Goal: Task Accomplishment & Management: Use online tool/utility

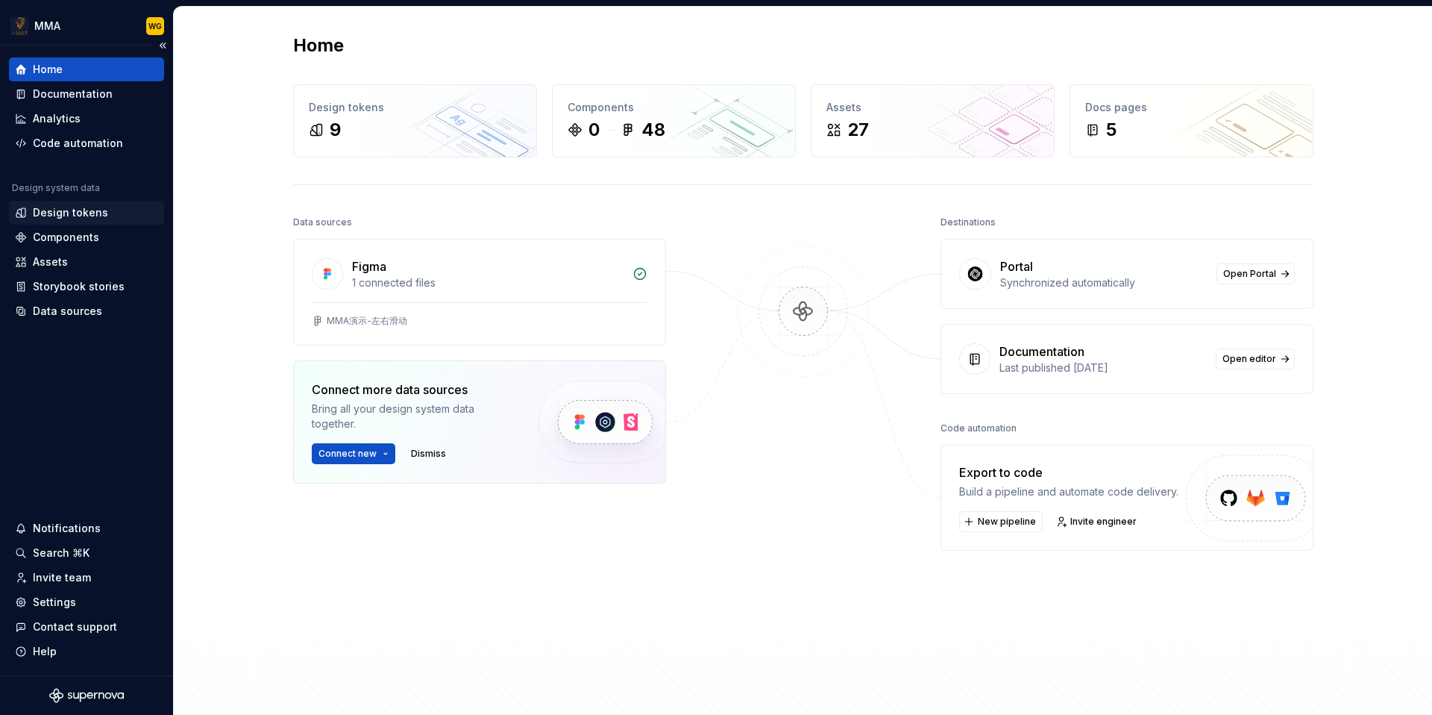
click at [96, 216] on div "Design tokens" at bounding box center [70, 212] width 75 height 15
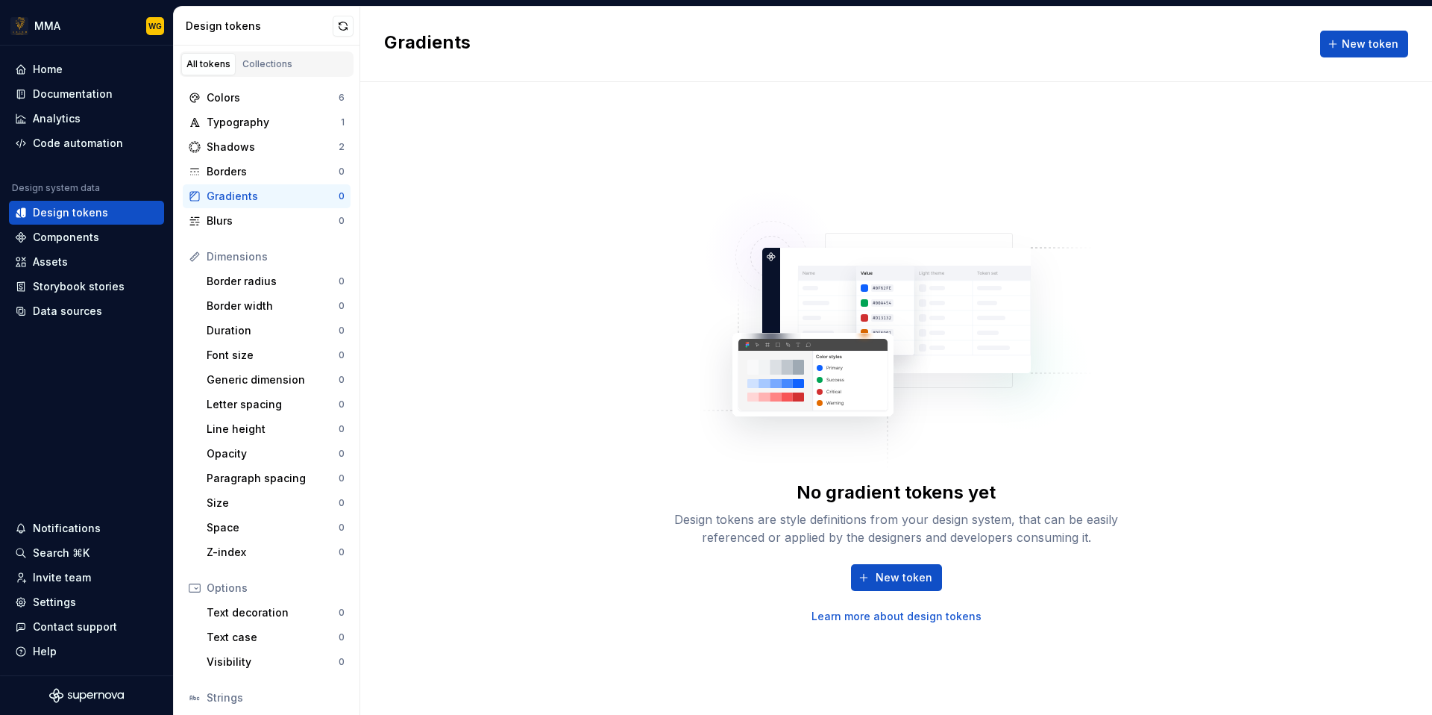
click at [436, 297] on div "No gradient tokens yet Design tokens are style definitions from your design sys…" at bounding box center [896, 398] width 1072 height 632
click at [544, 197] on div "No gradient tokens yet Design tokens are style definitions from your design sys…" at bounding box center [896, 398] width 1072 height 632
click at [347, 23] on button "button" at bounding box center [343, 26] width 21 height 21
click at [91, 322] on div "Data sources" at bounding box center [86, 311] width 155 height 24
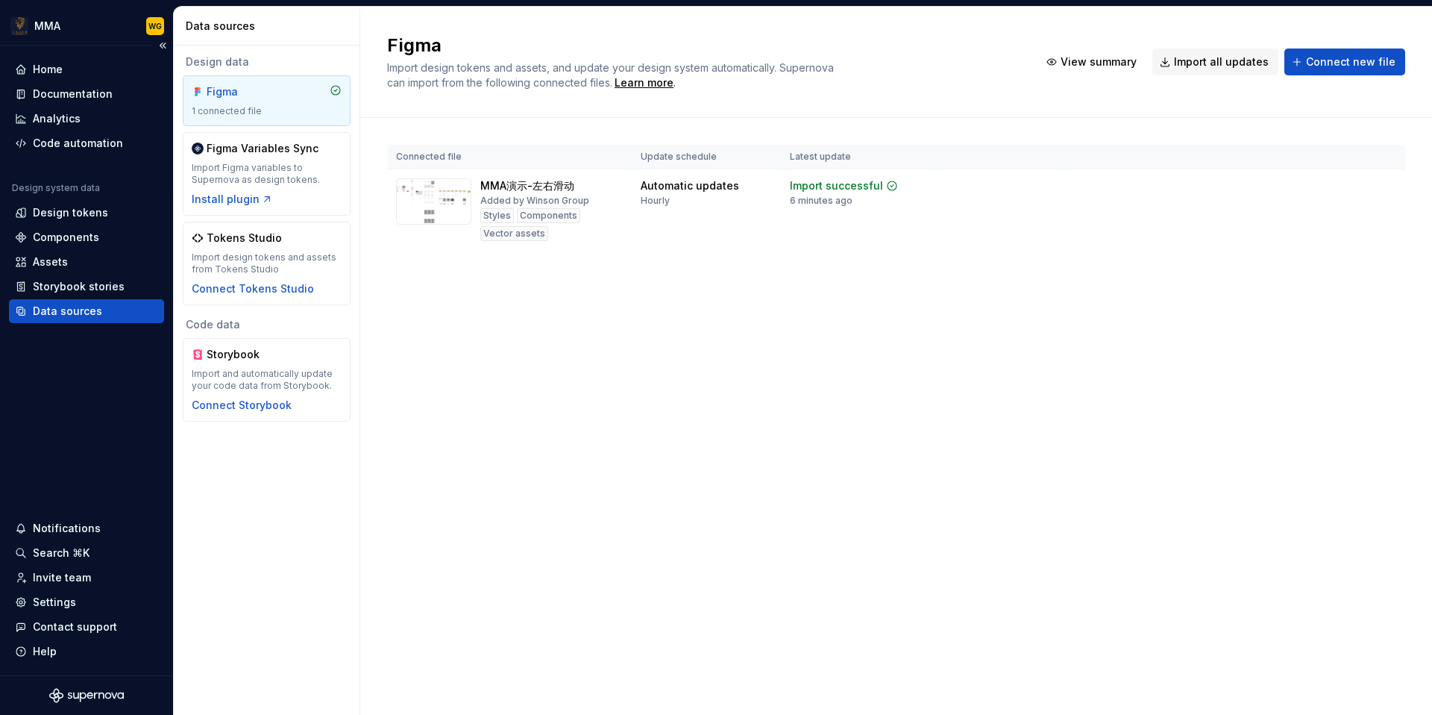
click at [124, 300] on div "Data sources" at bounding box center [86, 311] width 155 height 24
click at [124, 209] on div "Design tokens" at bounding box center [86, 212] width 143 height 15
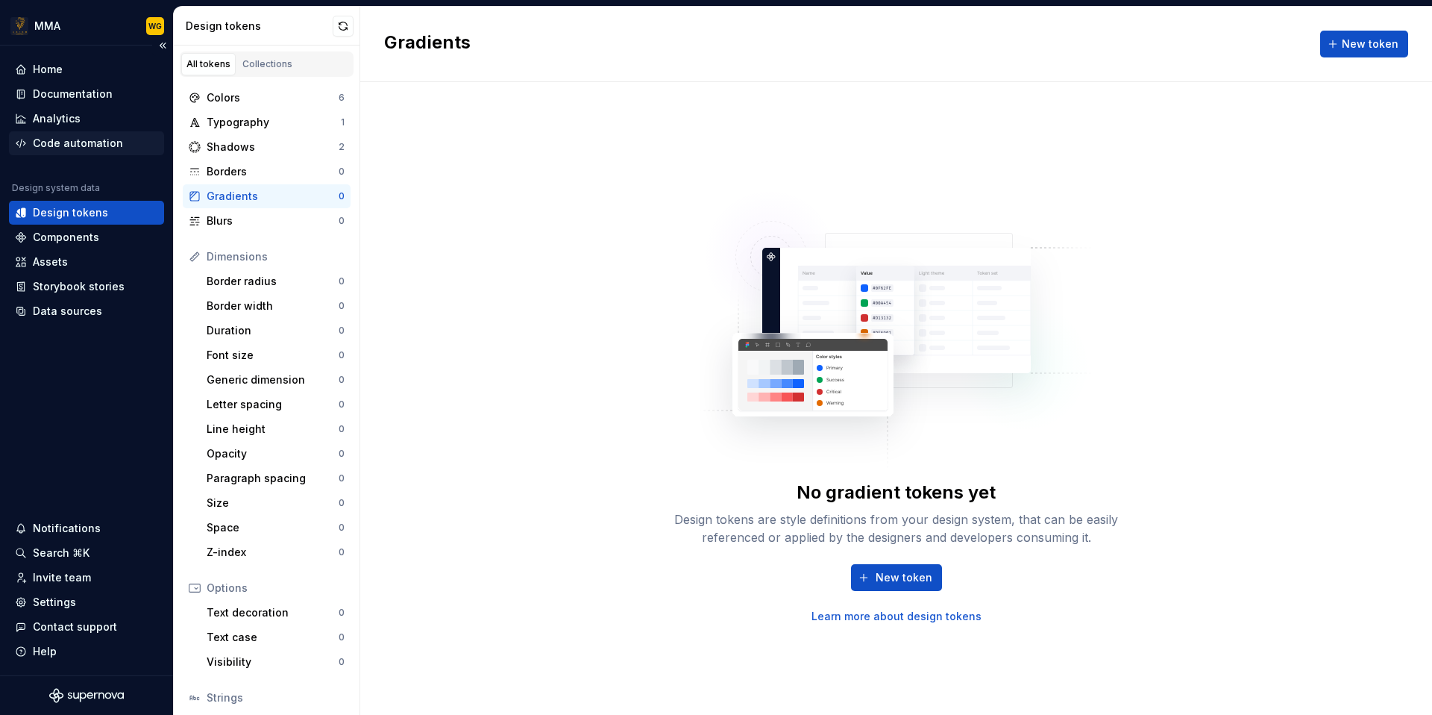
click at [104, 141] on div "Code automation" at bounding box center [78, 143] width 90 height 15
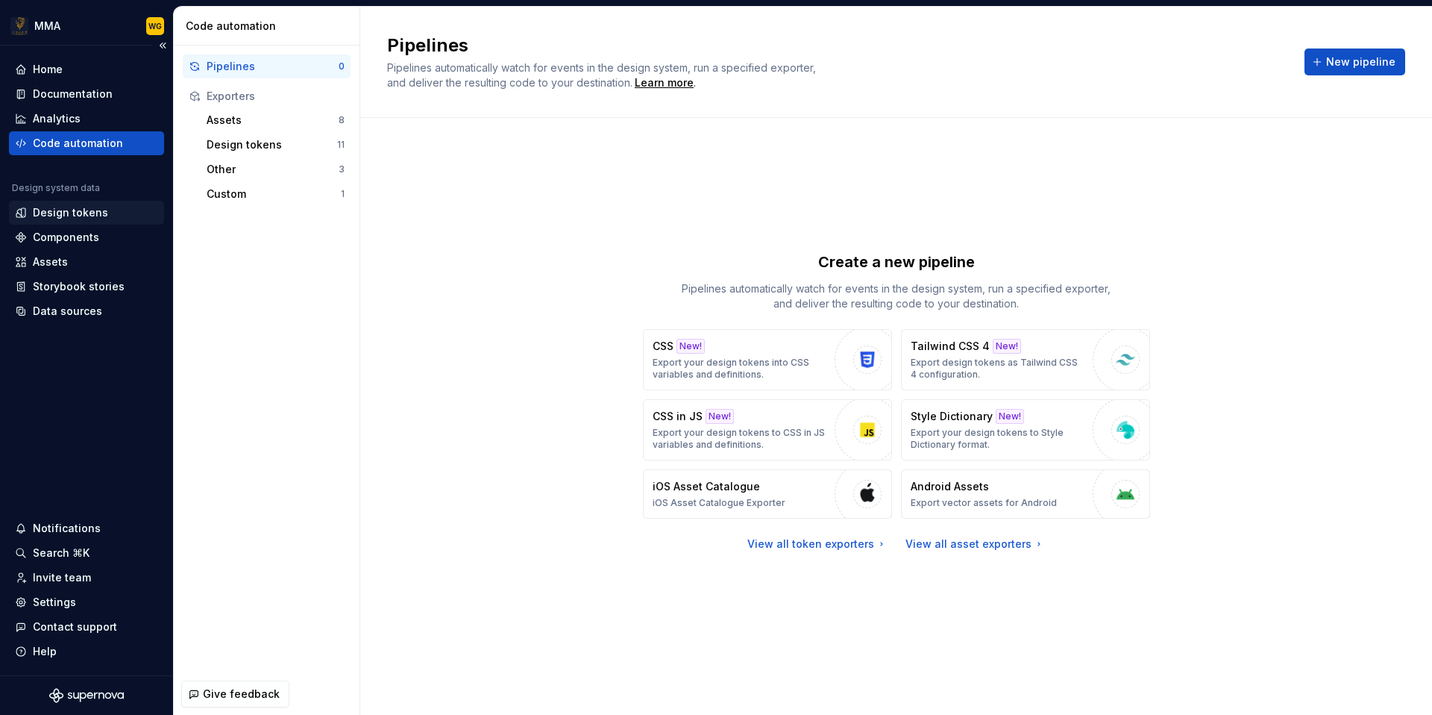
click at [81, 215] on div "Design tokens" at bounding box center [70, 212] width 75 height 15
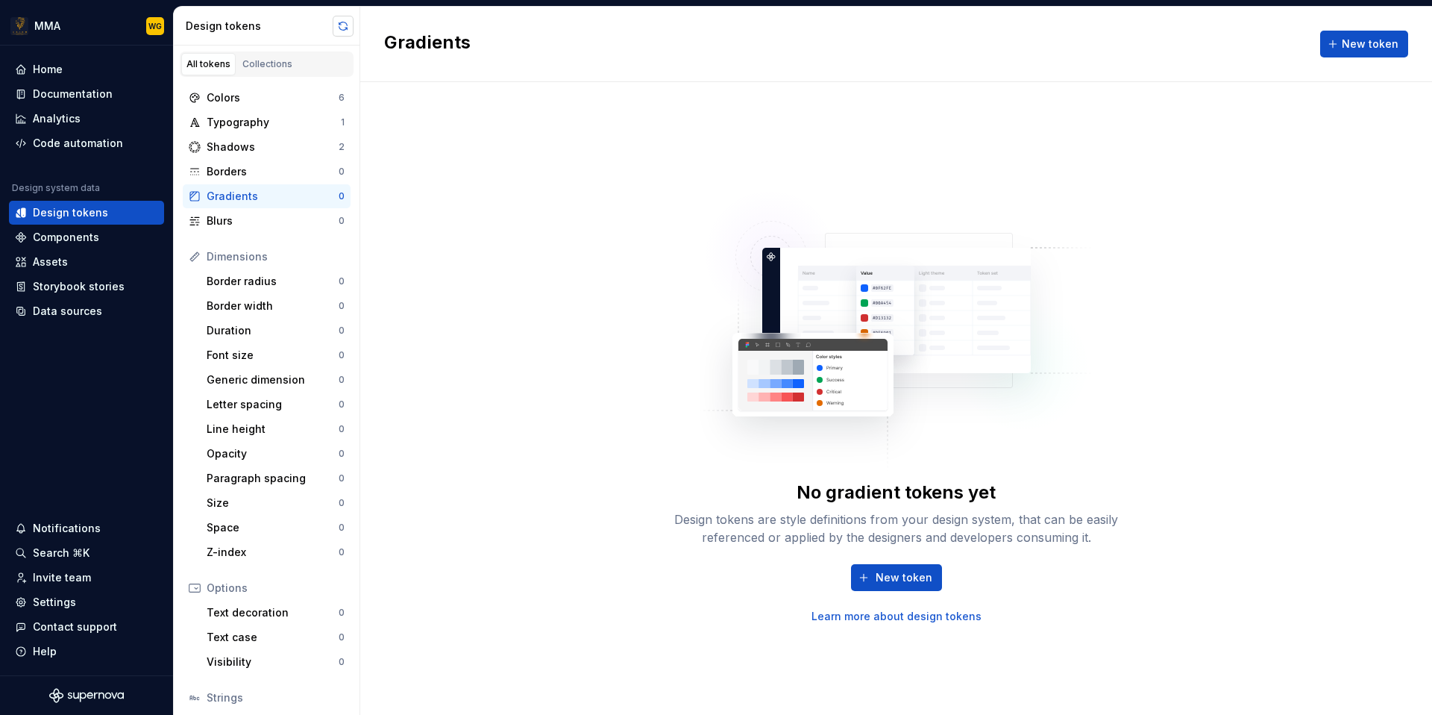
click at [344, 25] on button "button" at bounding box center [343, 26] width 21 height 21
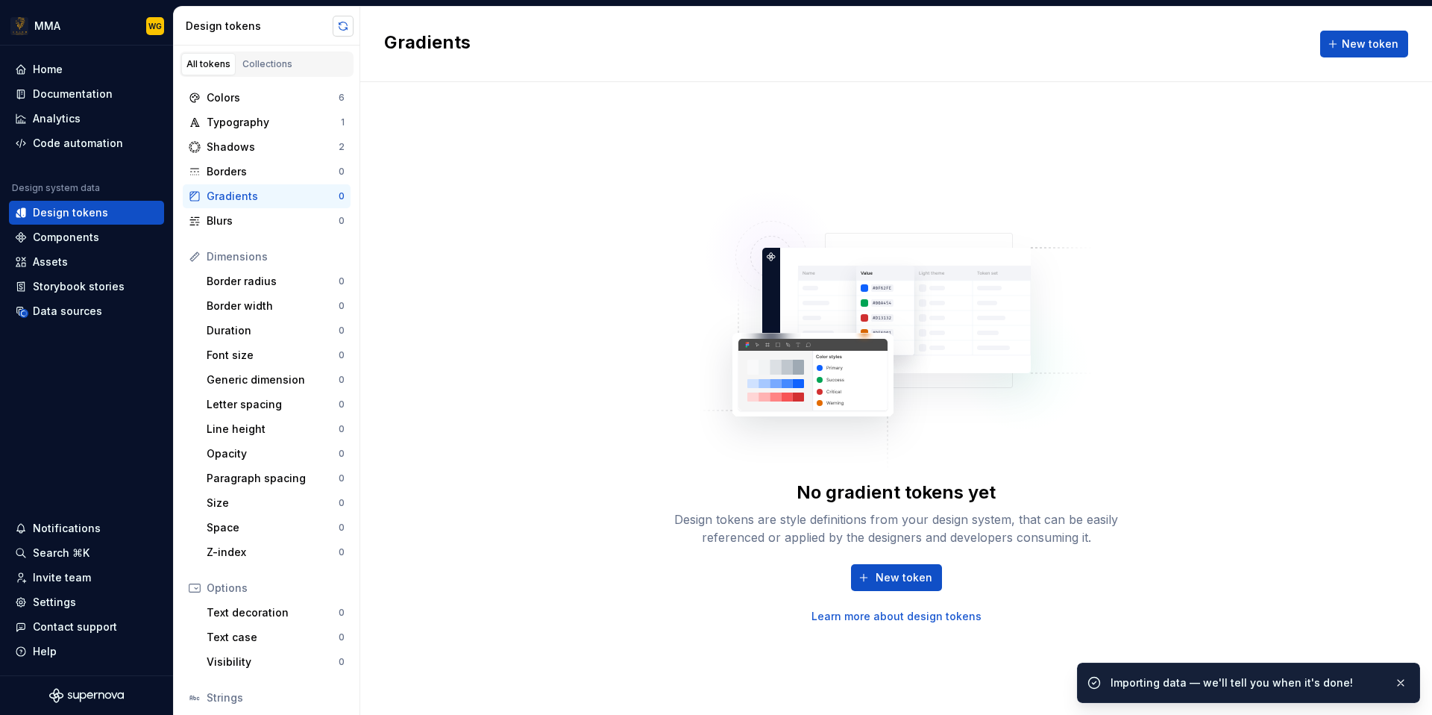
click at [344, 25] on button "button" at bounding box center [343, 26] width 21 height 21
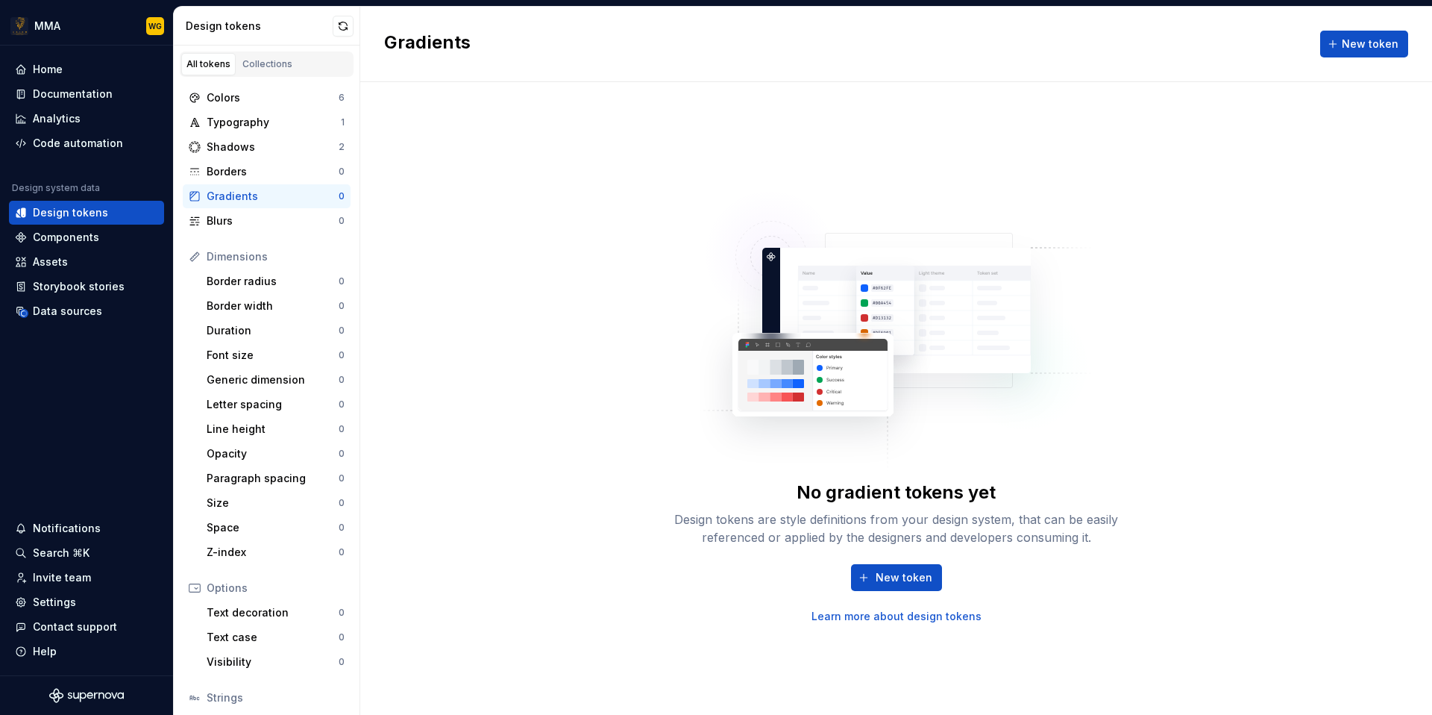
click at [442, 224] on div "No gradient tokens yet Design tokens are style definitions from your design sys…" at bounding box center [896, 398] width 1072 height 632
click at [313, 127] on div "Typography" at bounding box center [274, 122] width 134 height 15
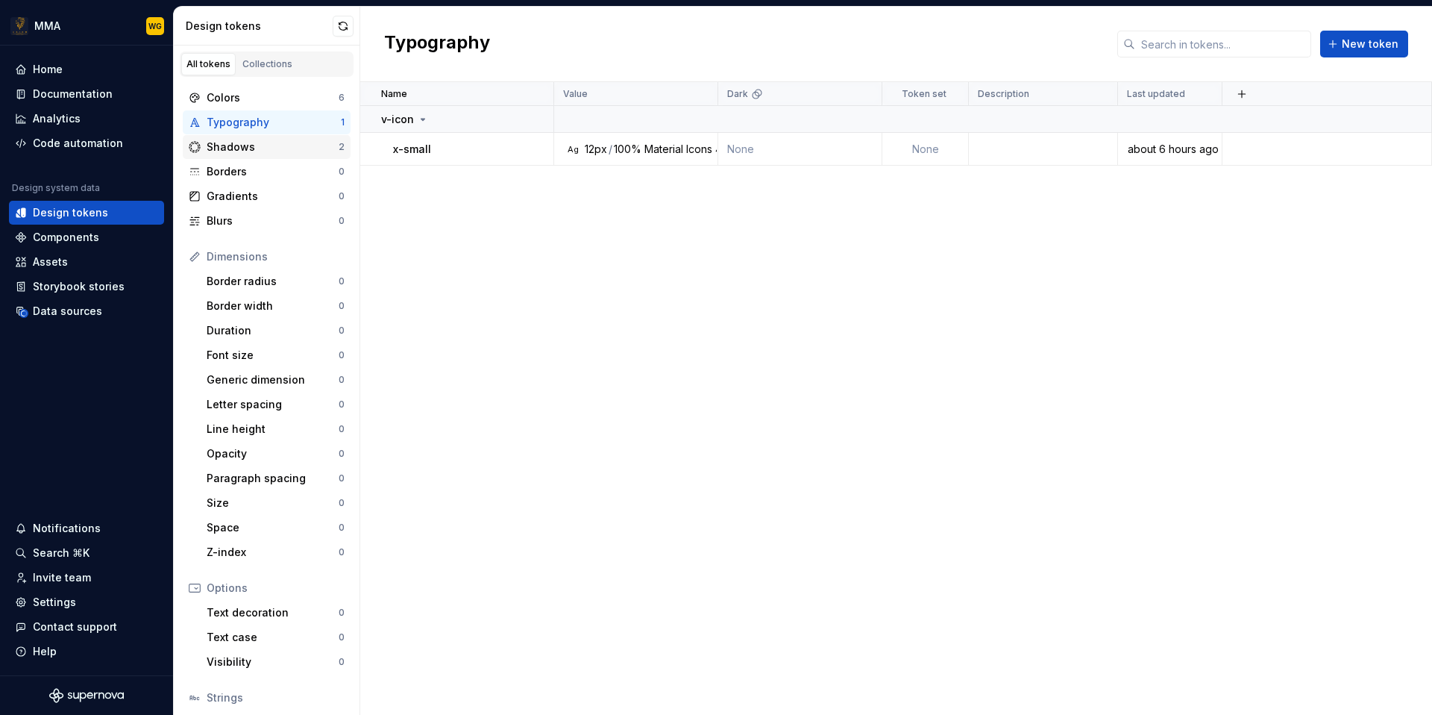
click at [310, 146] on div "Shadows" at bounding box center [273, 146] width 132 height 15
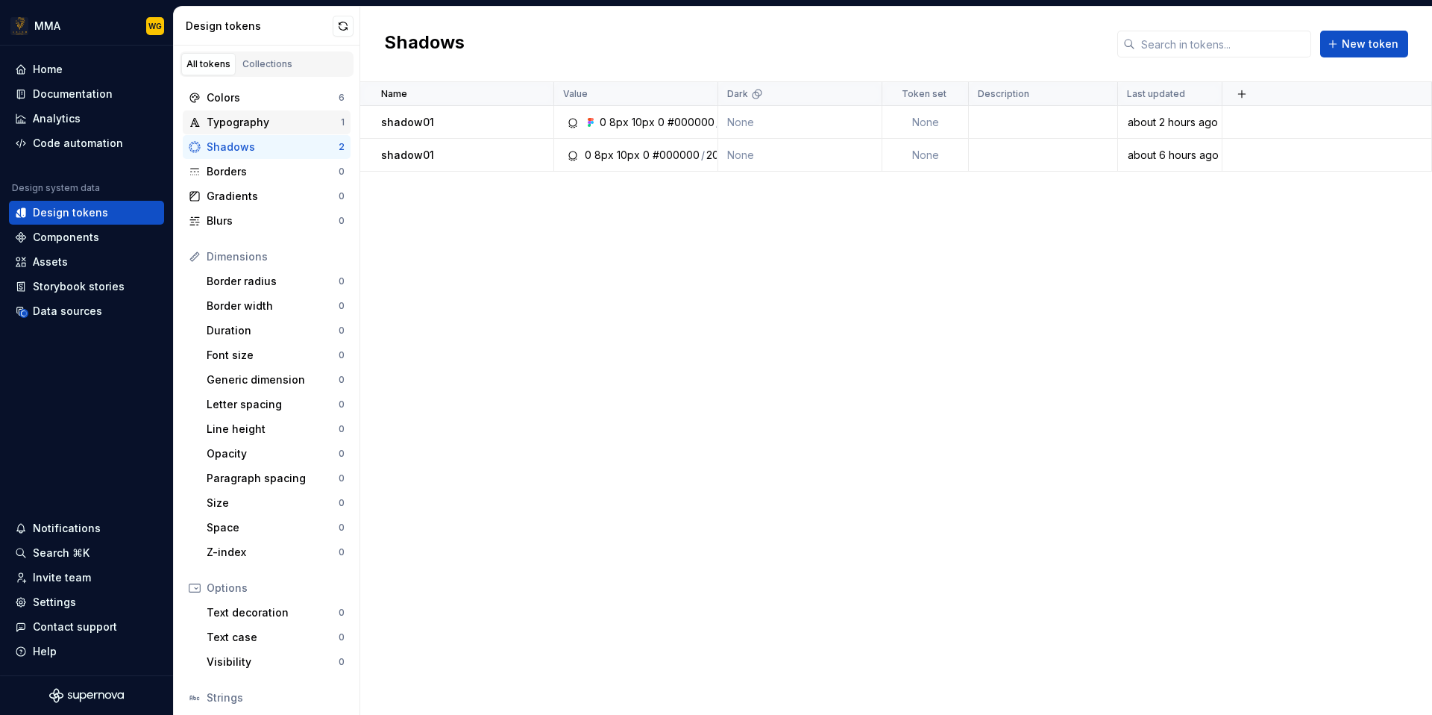
click at [325, 118] on div "Typography" at bounding box center [274, 122] width 134 height 15
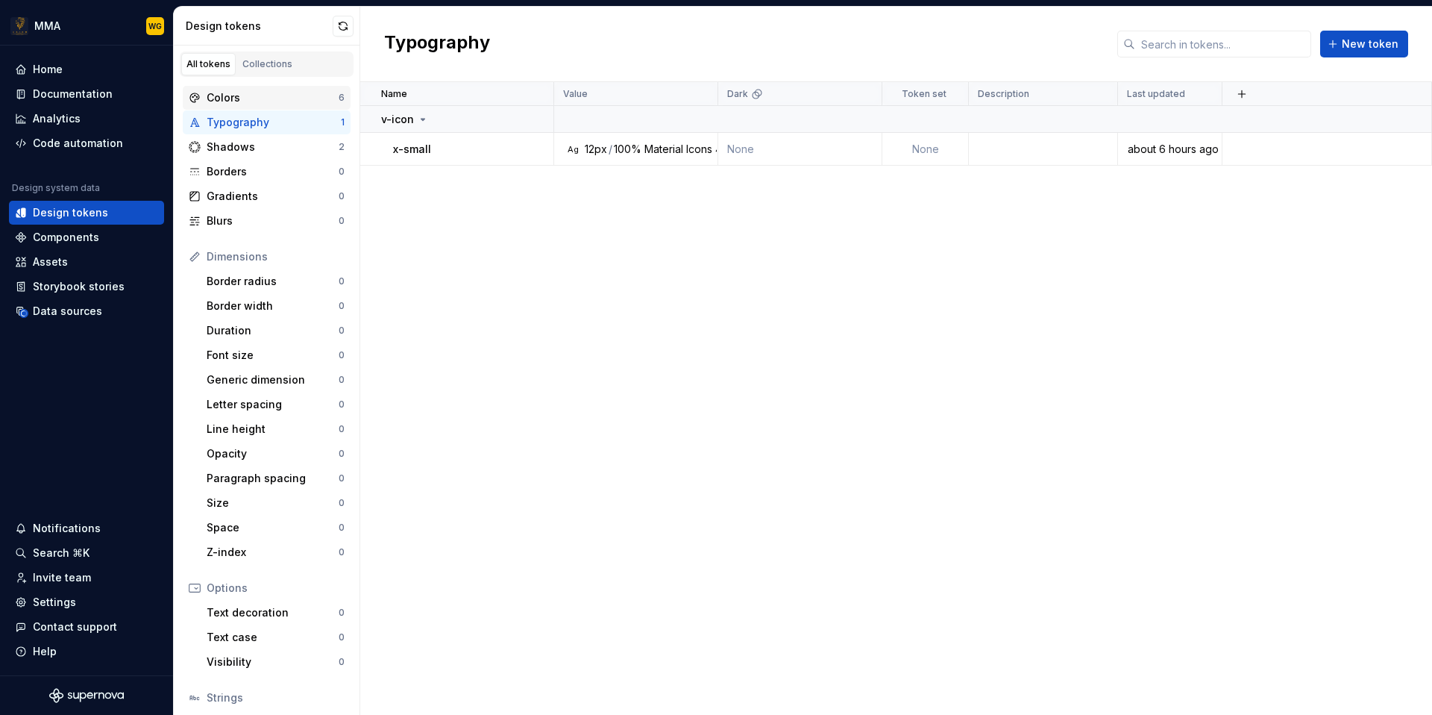
click at [332, 103] on div "Colors" at bounding box center [273, 97] width 132 height 15
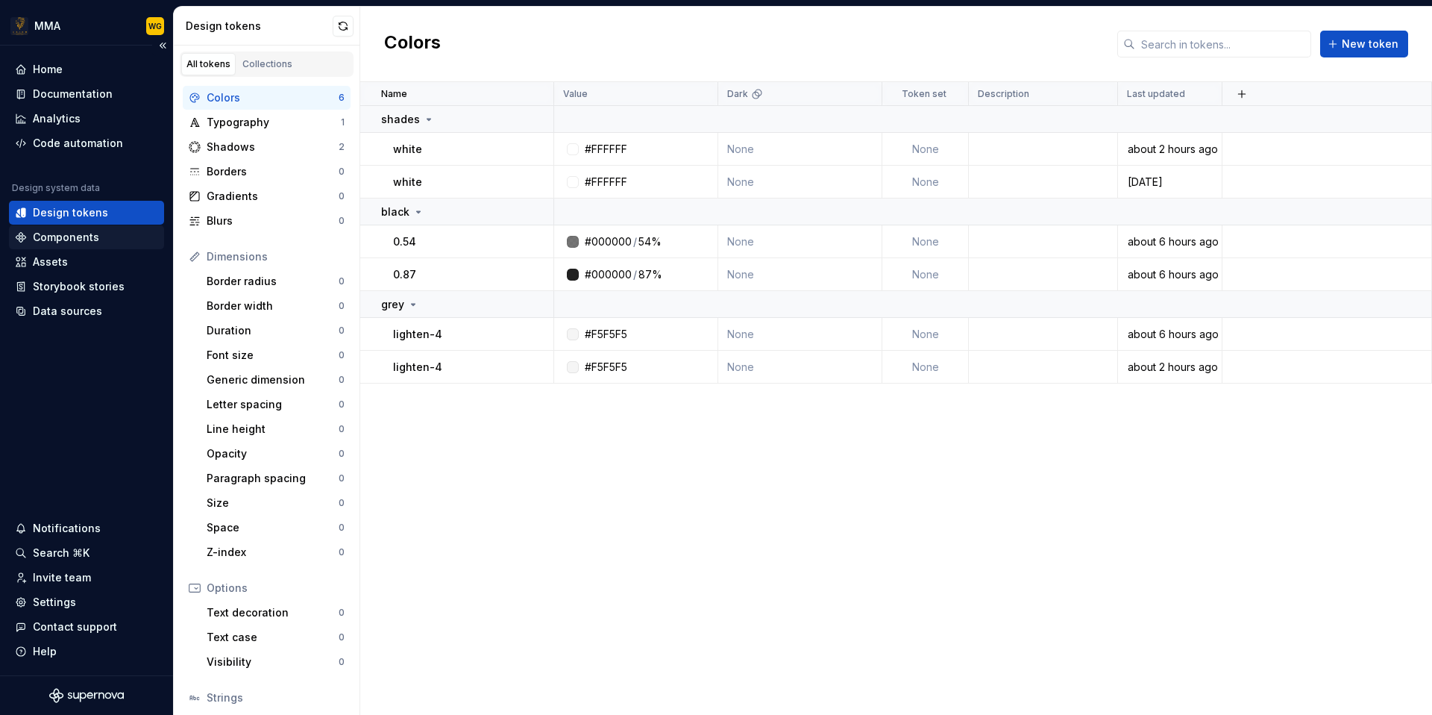
click at [104, 245] on div "Components" at bounding box center [86, 237] width 155 height 24
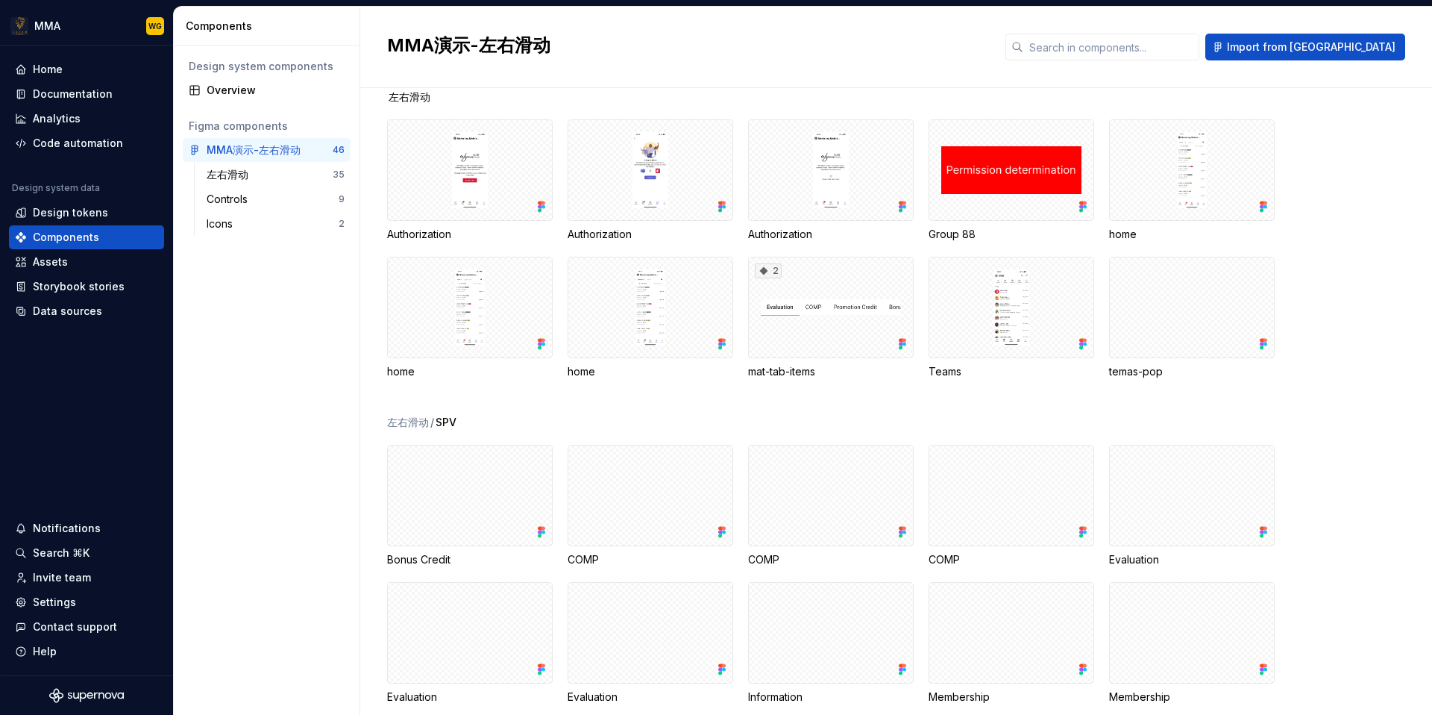
scroll to position [84, 0]
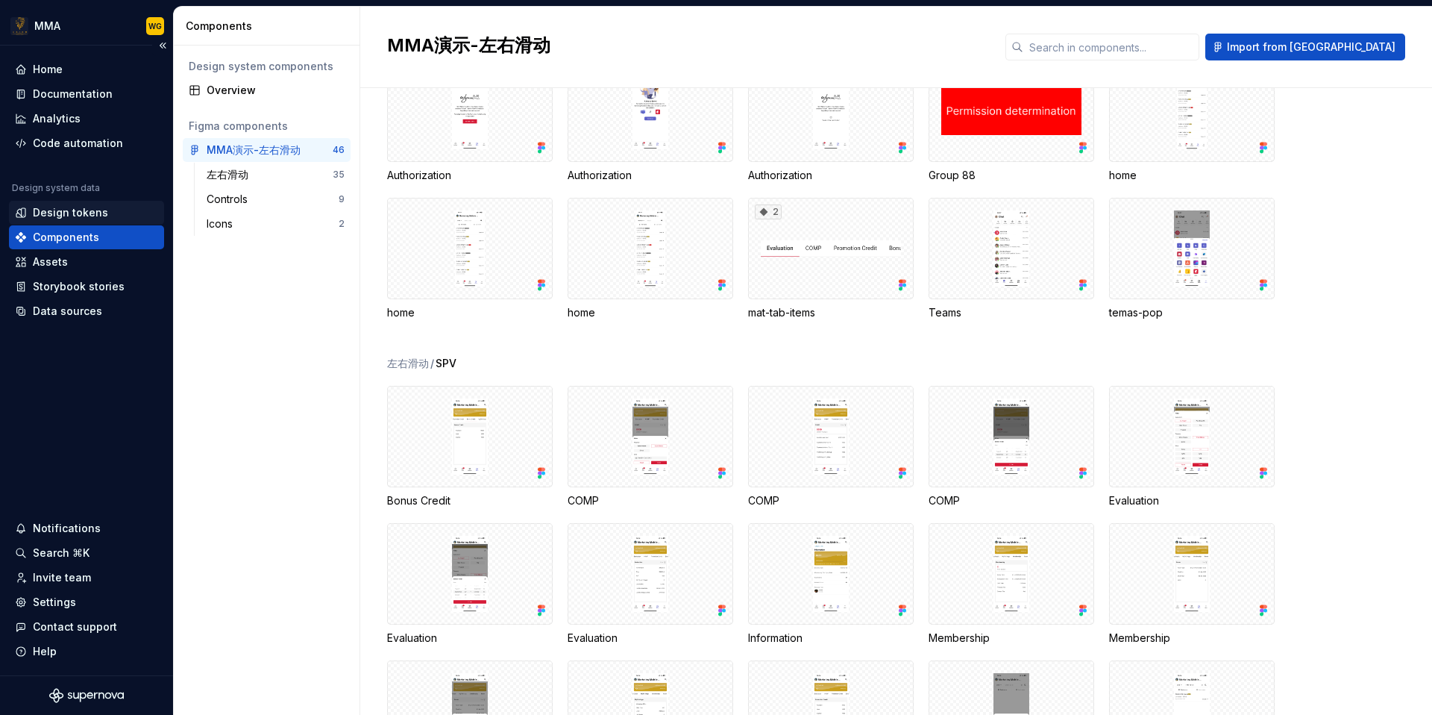
click at [117, 216] on div "Design tokens" at bounding box center [86, 212] width 143 height 15
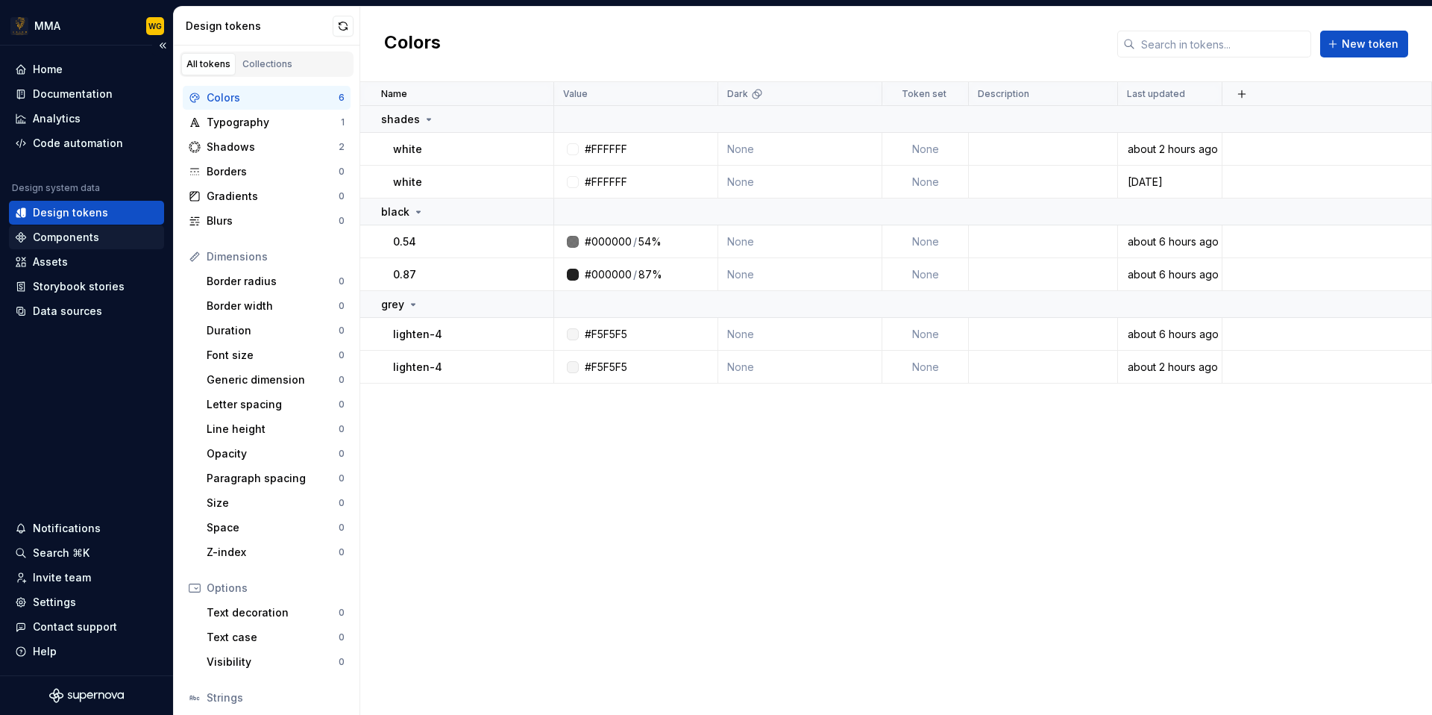
click at [94, 239] on div "Components" at bounding box center [66, 237] width 66 height 15
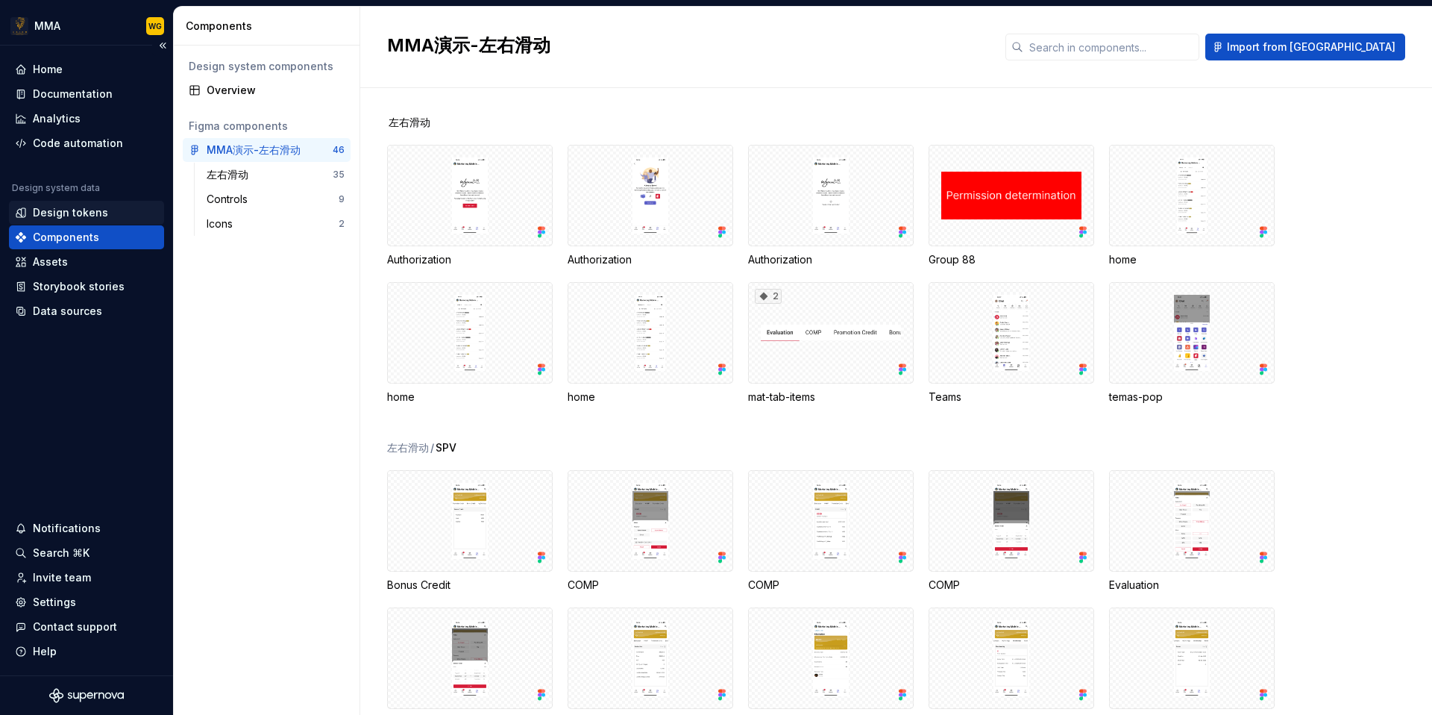
click at [109, 219] on div "Design tokens" at bounding box center [86, 212] width 143 height 15
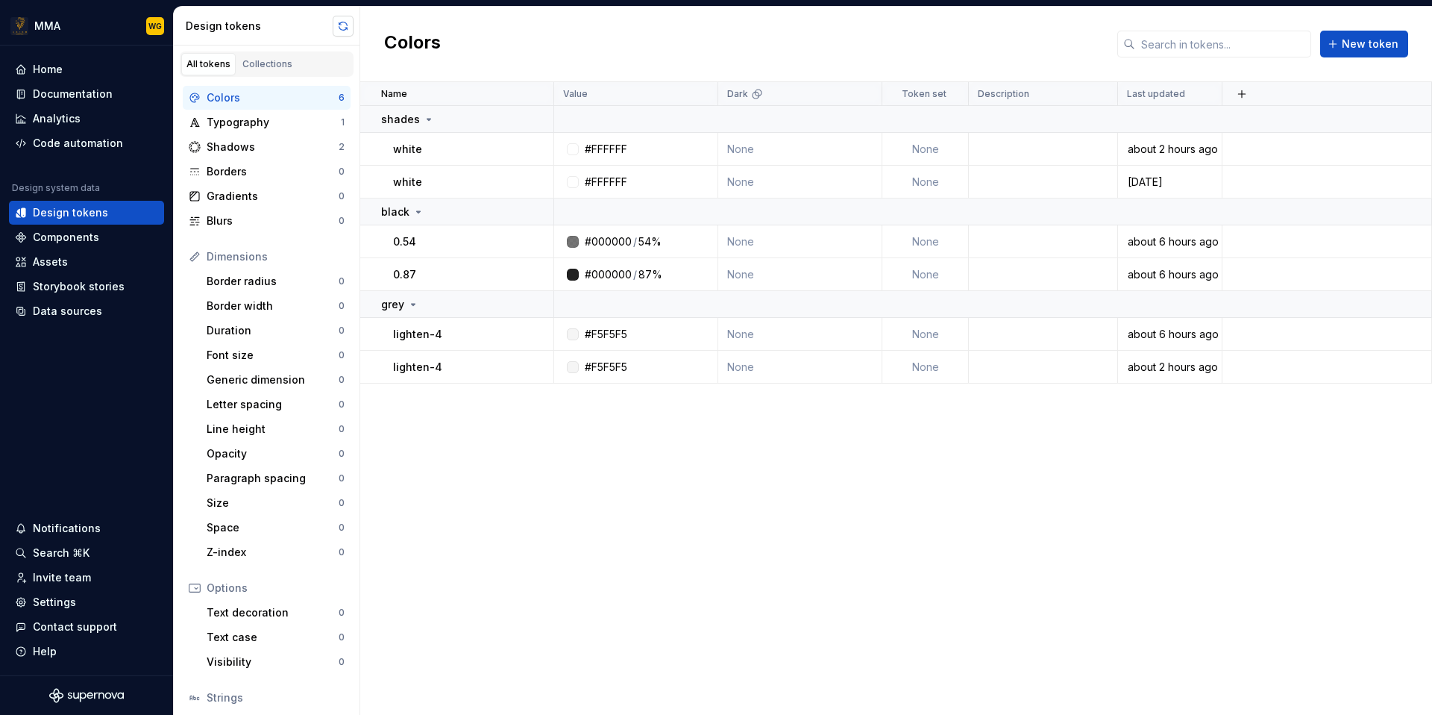
click at [348, 24] on button "button" at bounding box center [343, 26] width 21 height 21
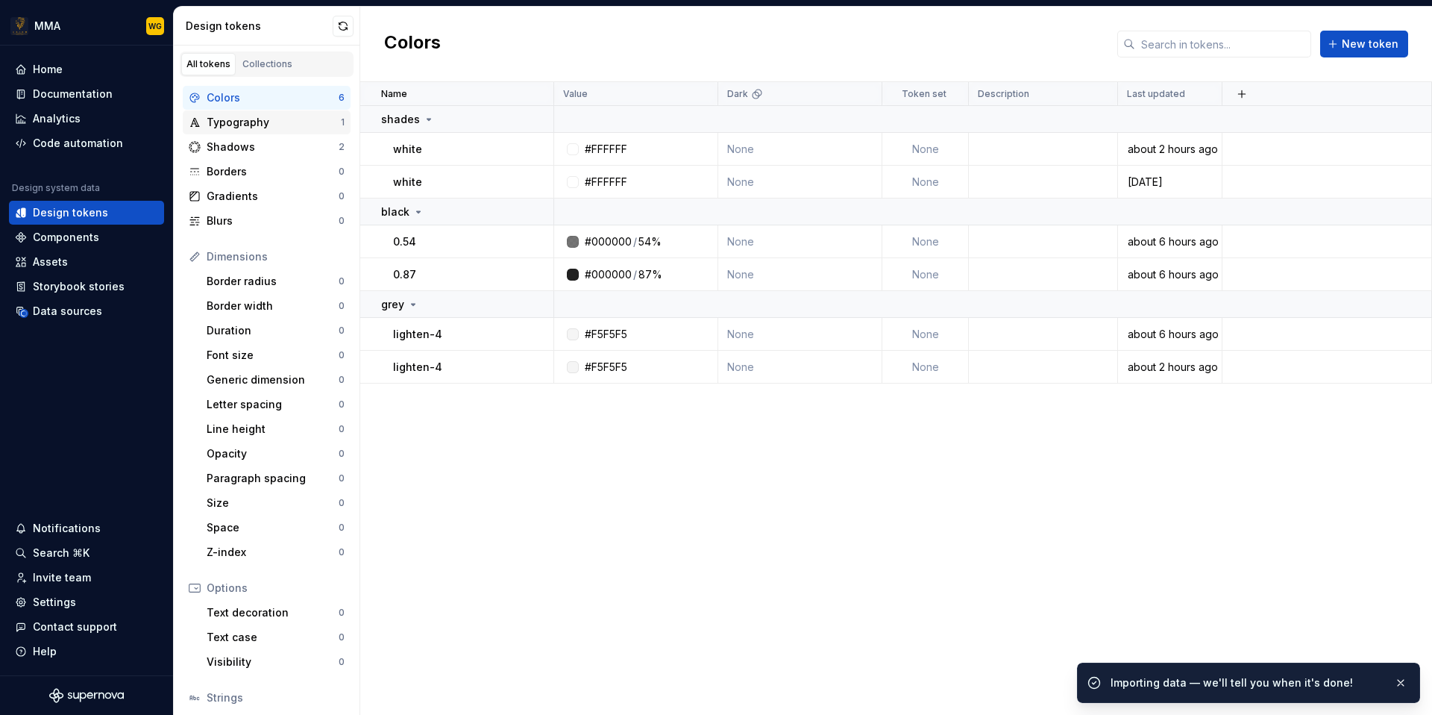
click at [288, 134] on div "Typography 1" at bounding box center [267, 122] width 168 height 24
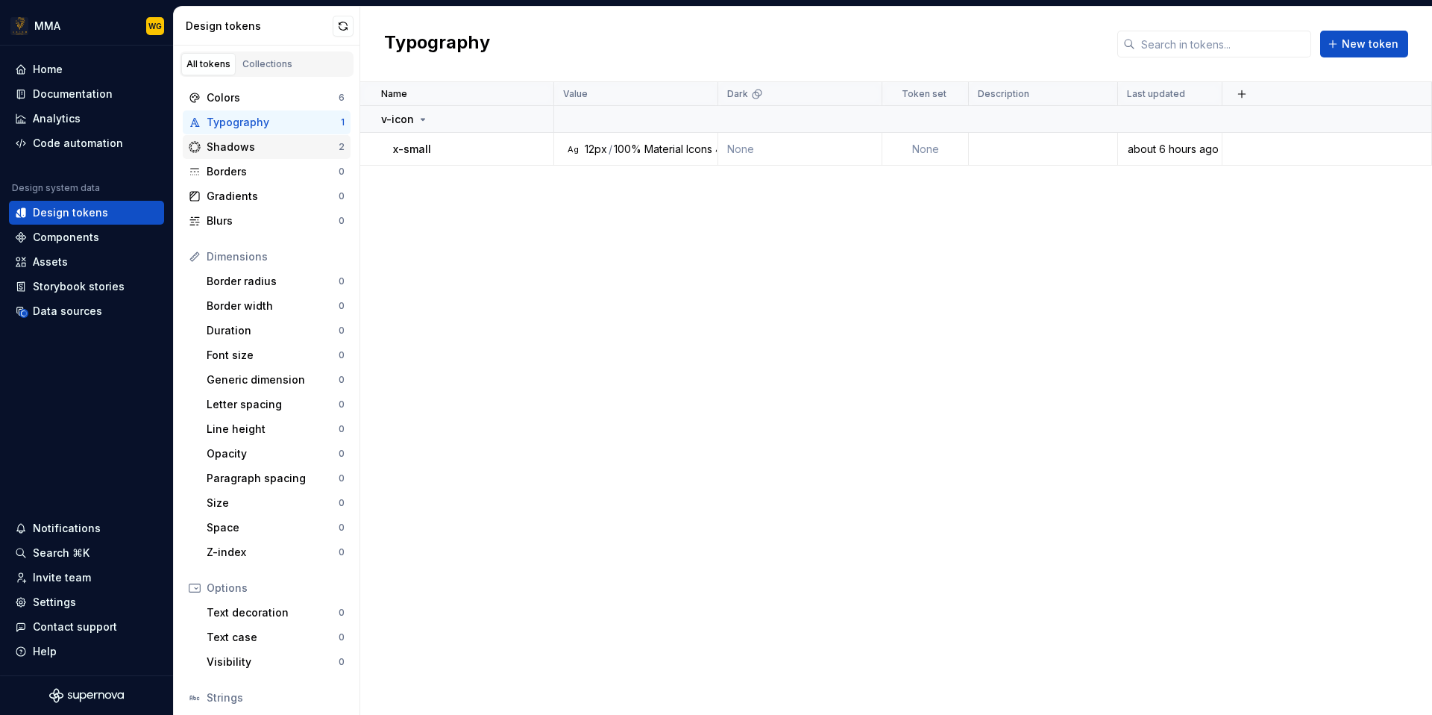
click at [275, 145] on div "Shadows" at bounding box center [273, 146] width 132 height 15
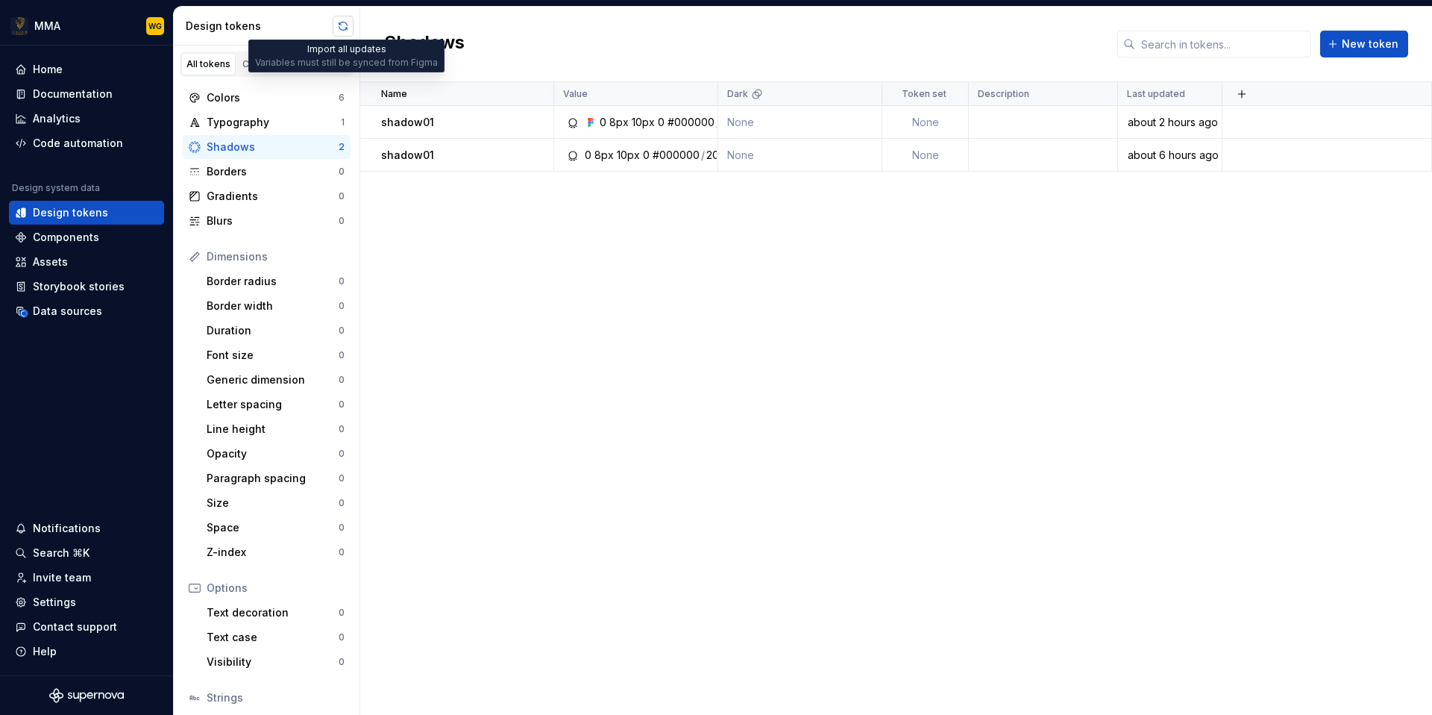
click at [338, 28] on button "button" at bounding box center [343, 26] width 21 height 21
click at [128, 134] on div "Code automation" at bounding box center [86, 143] width 155 height 24
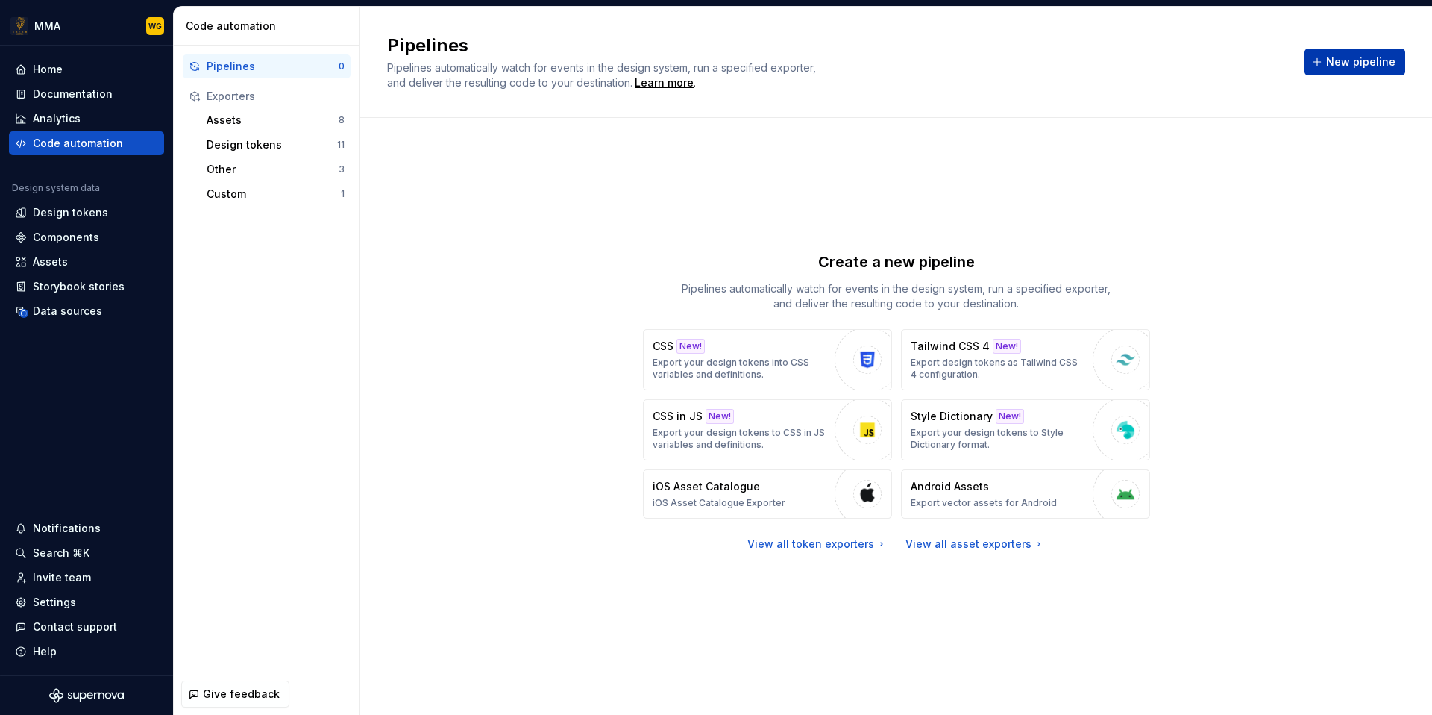
click at [1337, 66] on span "New pipeline" at bounding box center [1360, 61] width 69 height 15
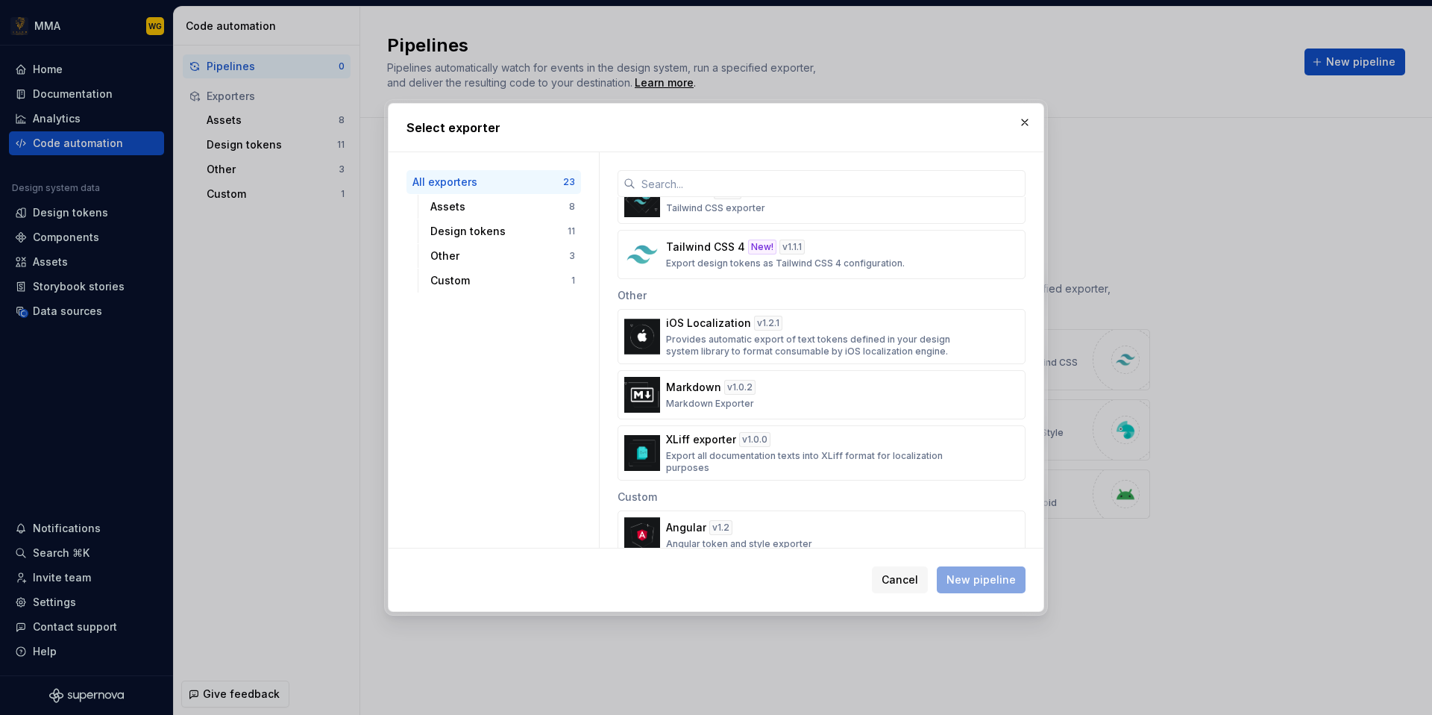
scroll to position [1050, 0]
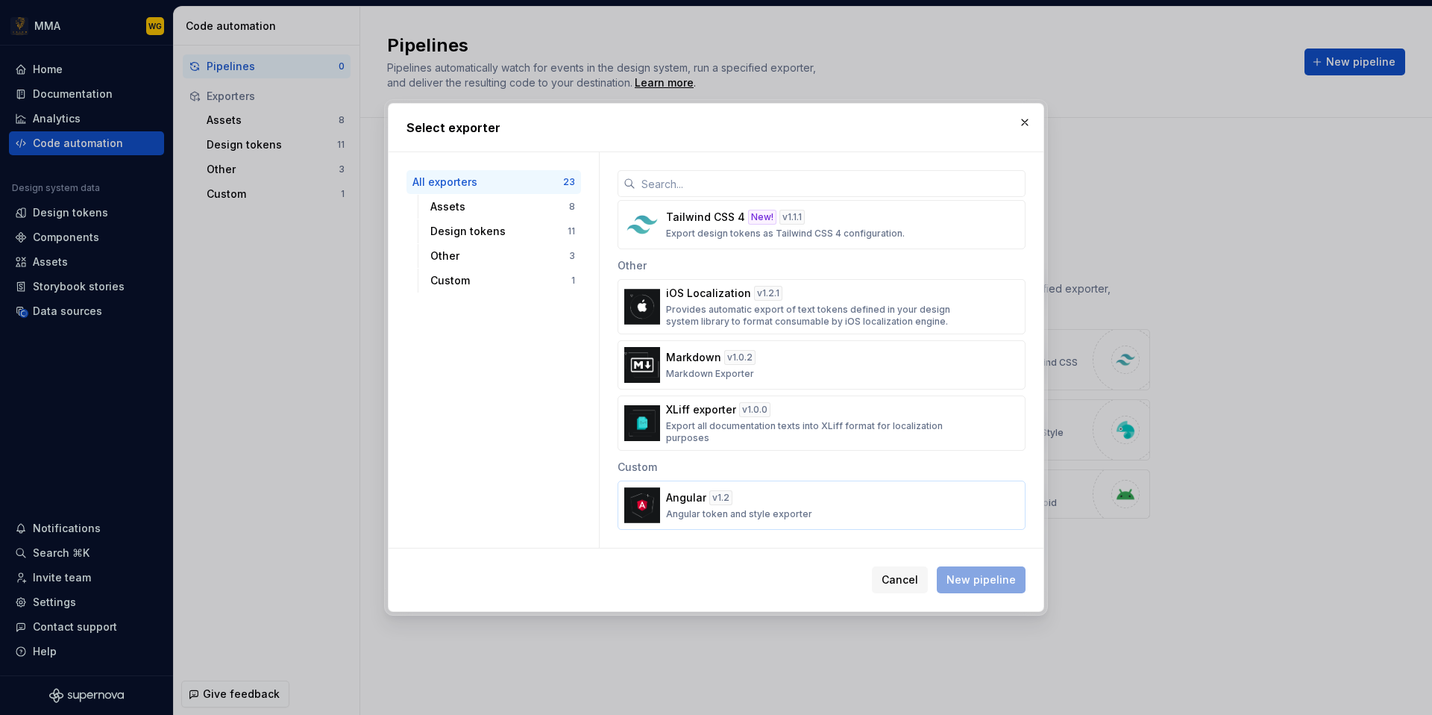
click at [809, 514] on div "Angular v 1.2 Angular token and style exporter" at bounding box center [817, 505] width 302 height 30
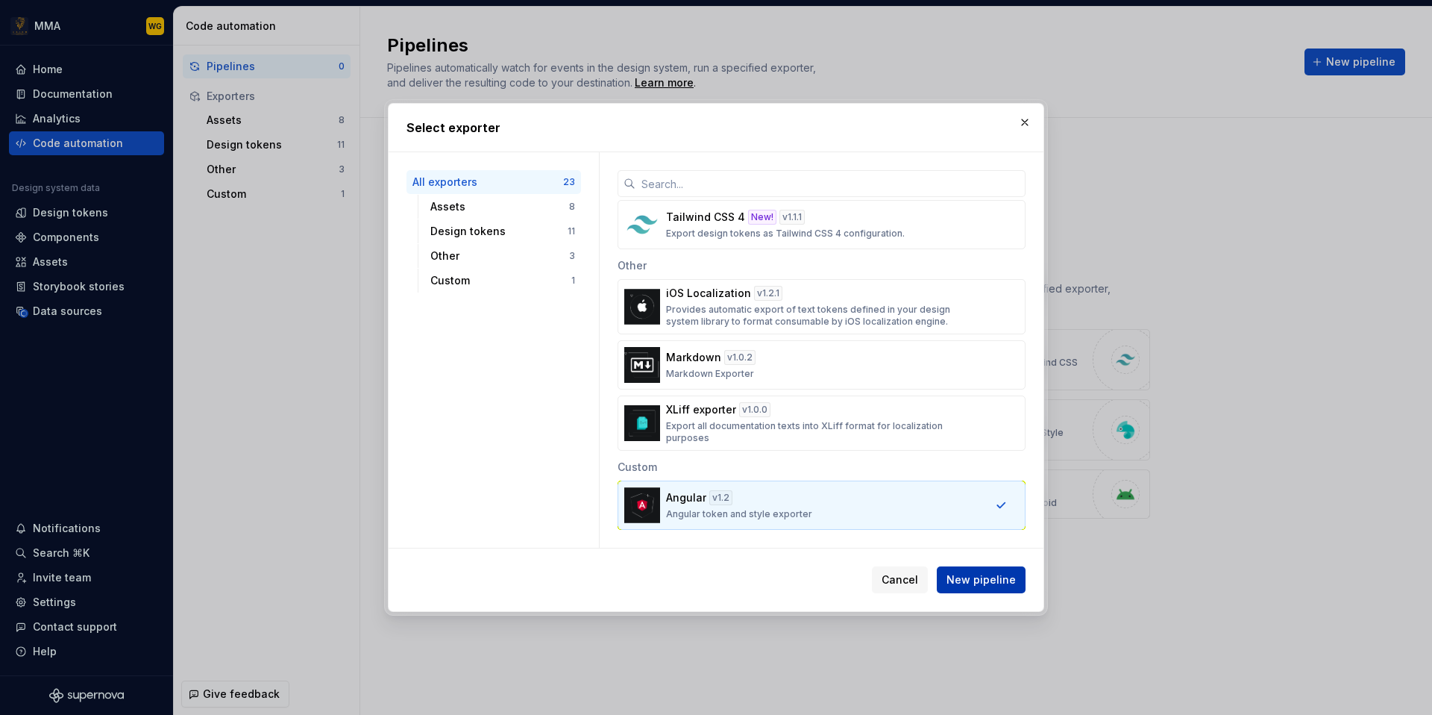
click at [975, 577] on span "New pipeline" at bounding box center [980, 579] width 69 height 15
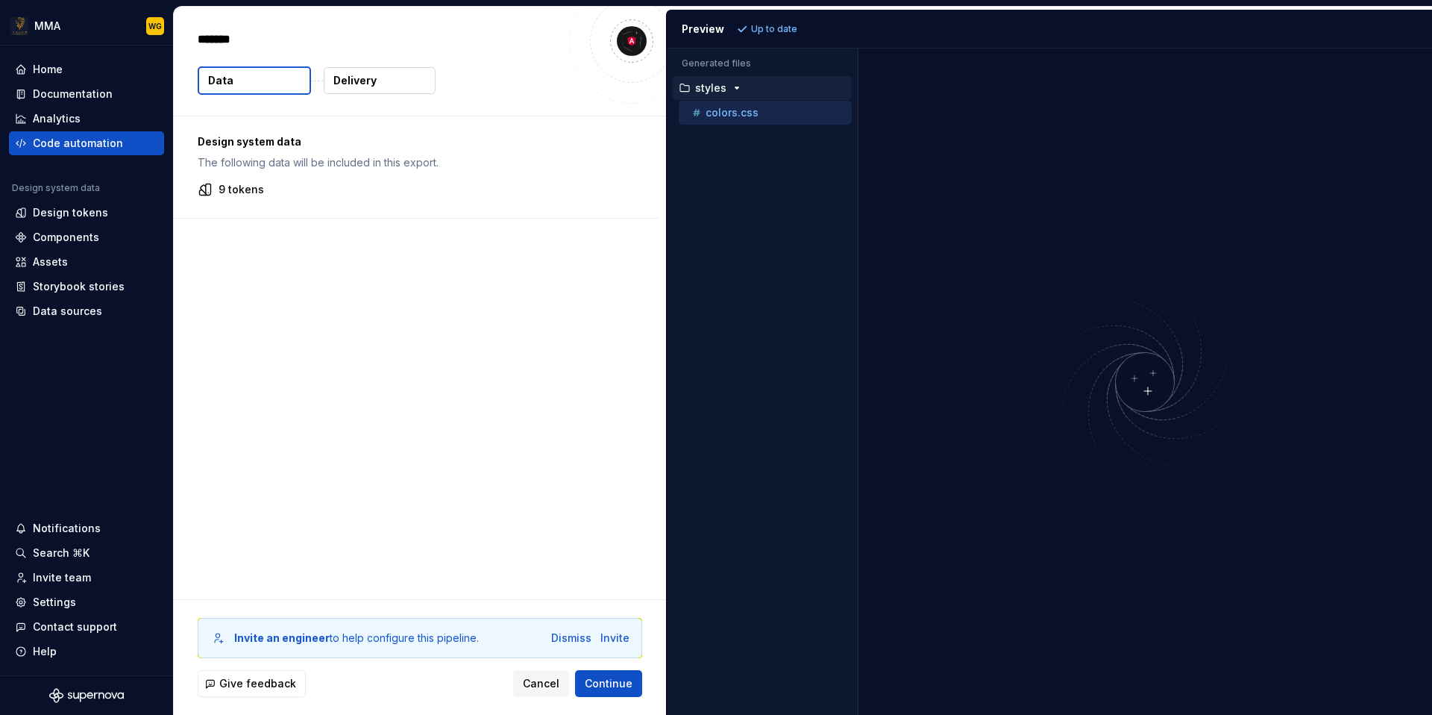
click at [732, 87] on icon "button" at bounding box center [737, 88] width 12 height 12
click at [732, 113] on p "colors.css" at bounding box center [732, 113] width 53 height 12
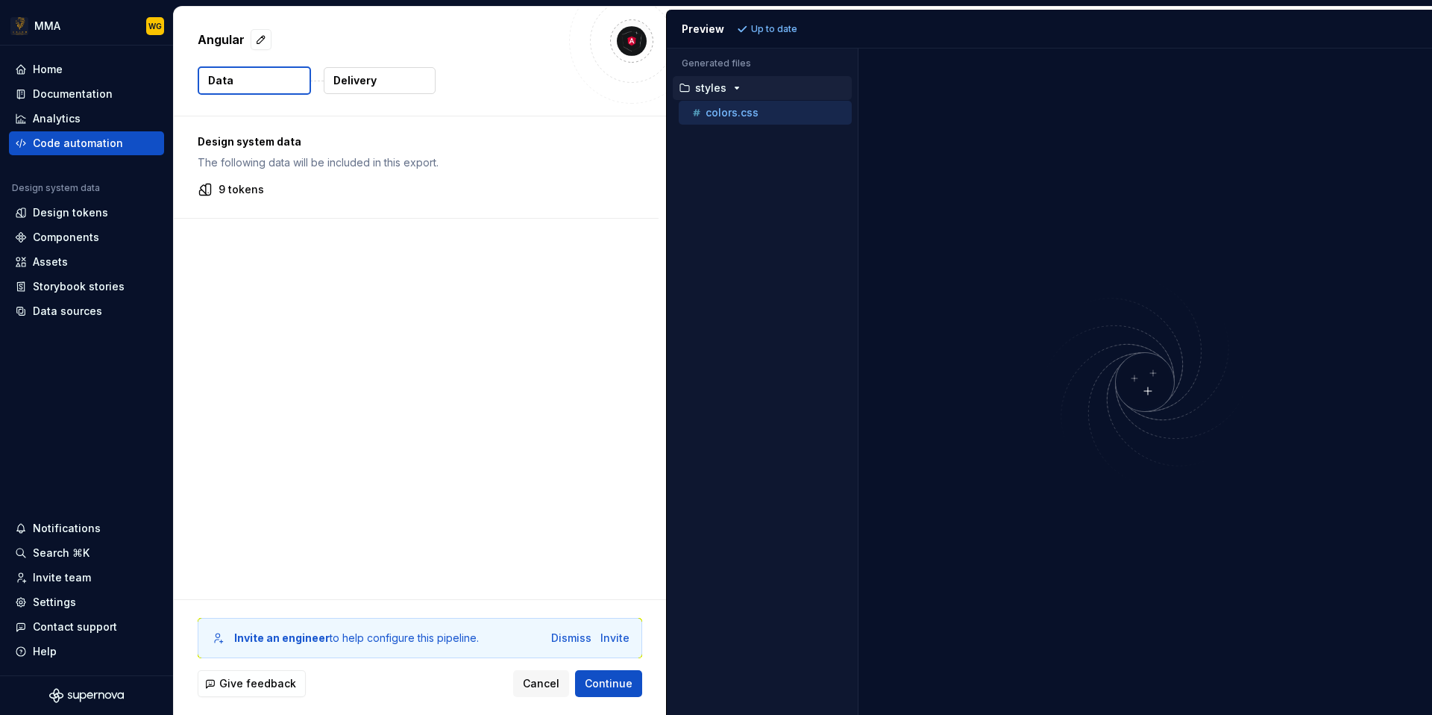
click at [729, 194] on div "Accessibility guide for tree . Navigate the tree with the arrow keys. Common tr…" at bounding box center [762, 393] width 191 height 642
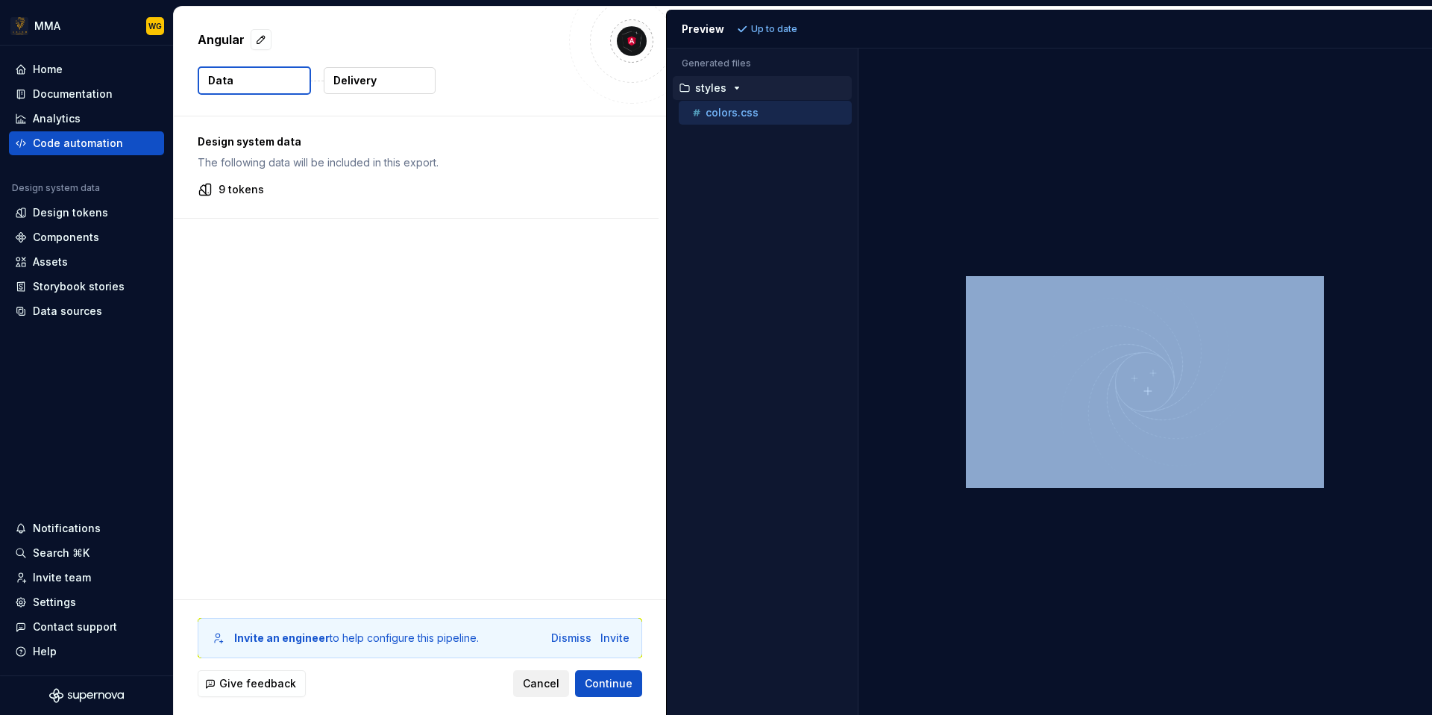
click at [548, 691] on button "Cancel" at bounding box center [541, 683] width 56 height 27
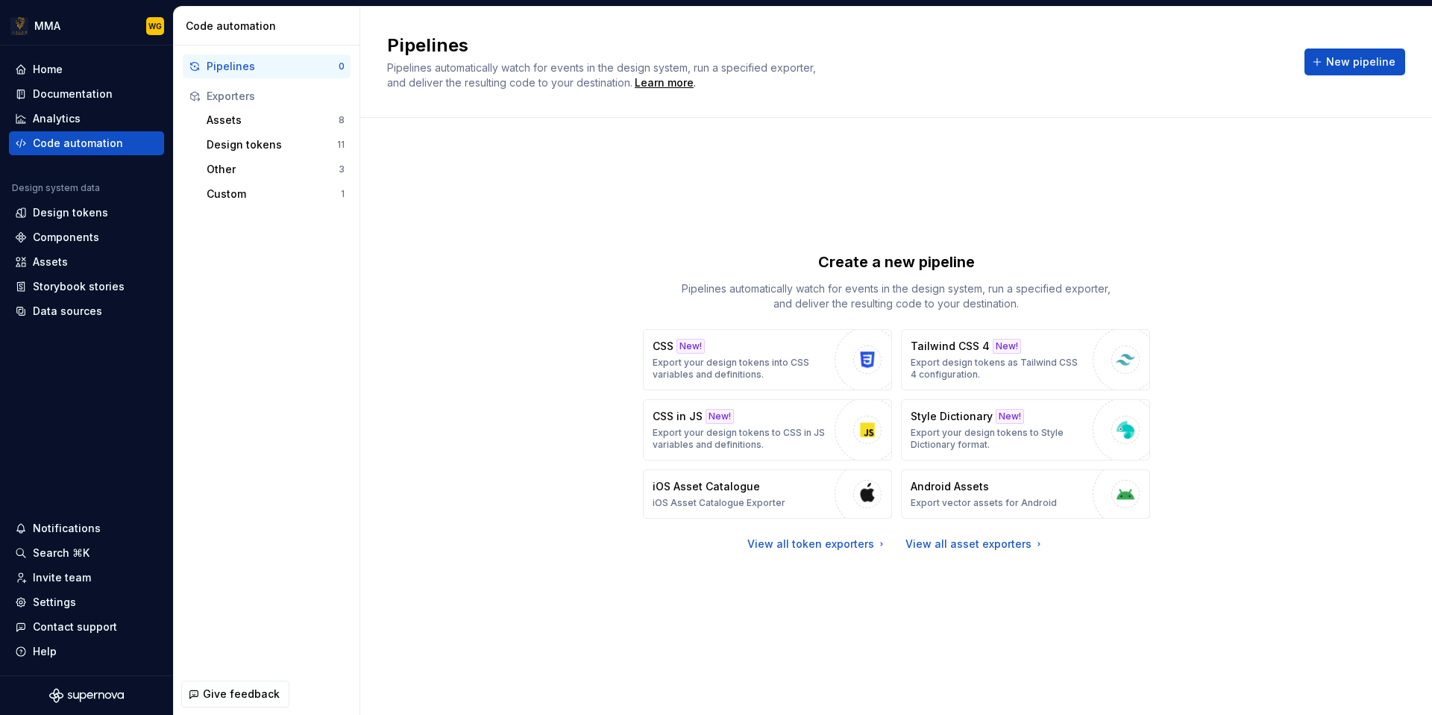
click at [590, 584] on div "Create a new pipeline Pipelines automatically watch for events in the design sy…" at bounding box center [896, 401] width 1018 height 513
click at [631, 565] on div "Create a new pipeline Pipelines automatically watch for events in the design sy…" at bounding box center [896, 401] width 1018 height 513
click at [88, 121] on div "Analytics" at bounding box center [86, 118] width 143 height 15
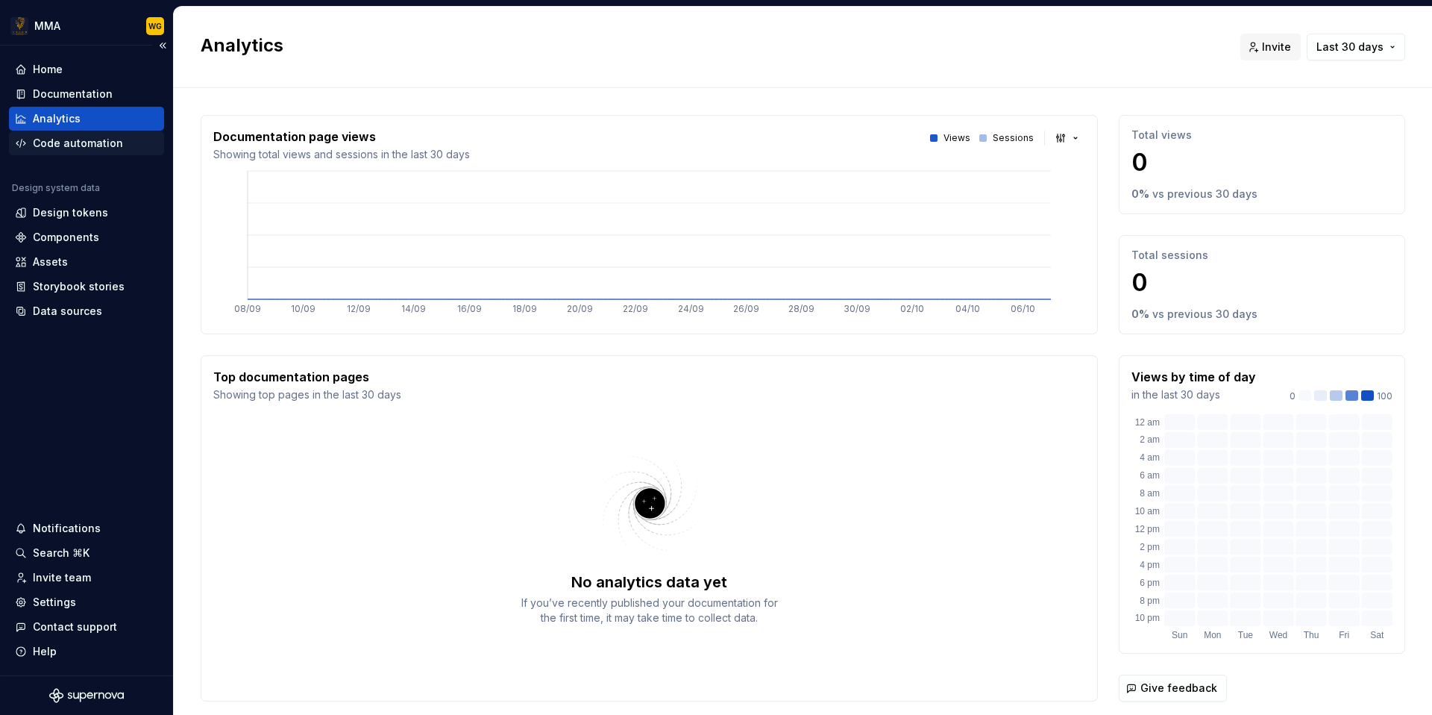
click at [75, 141] on div "Code automation" at bounding box center [78, 143] width 90 height 15
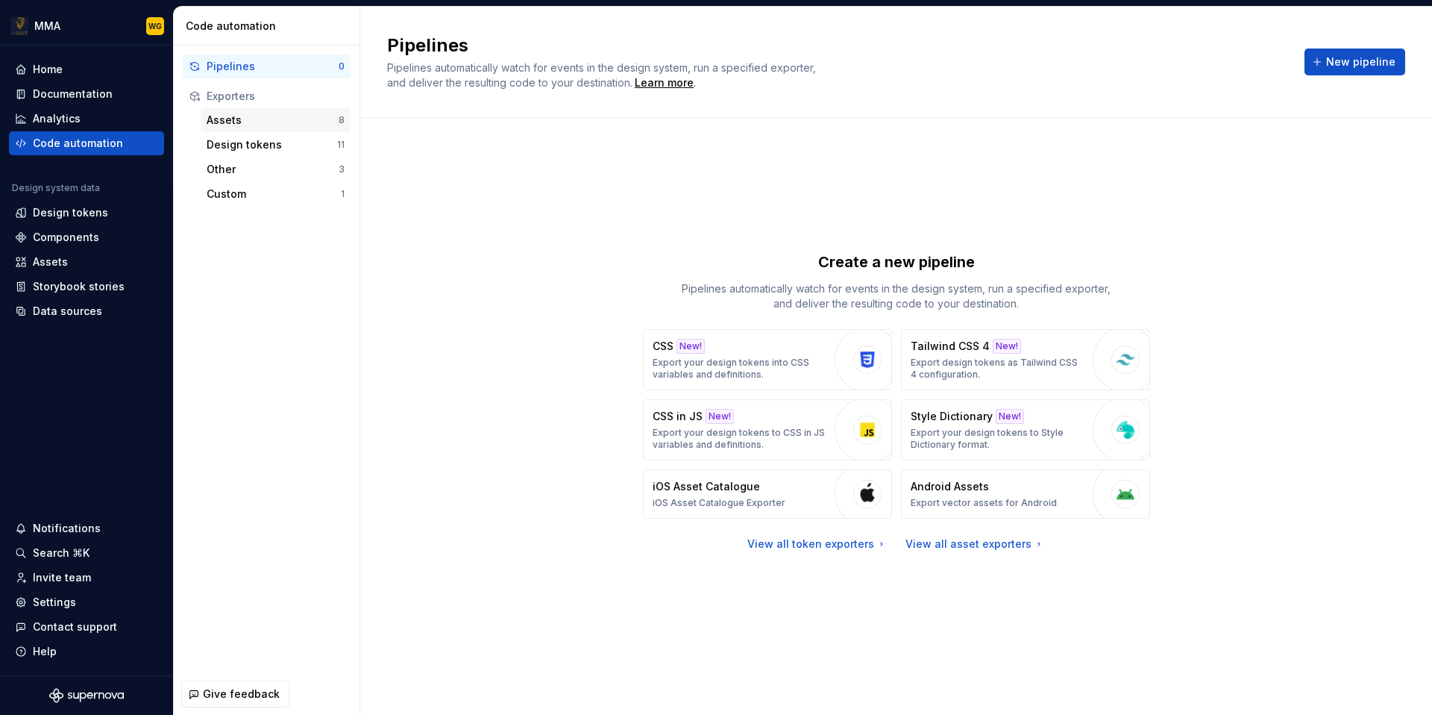
click at [227, 123] on div "Assets" at bounding box center [273, 120] width 132 height 15
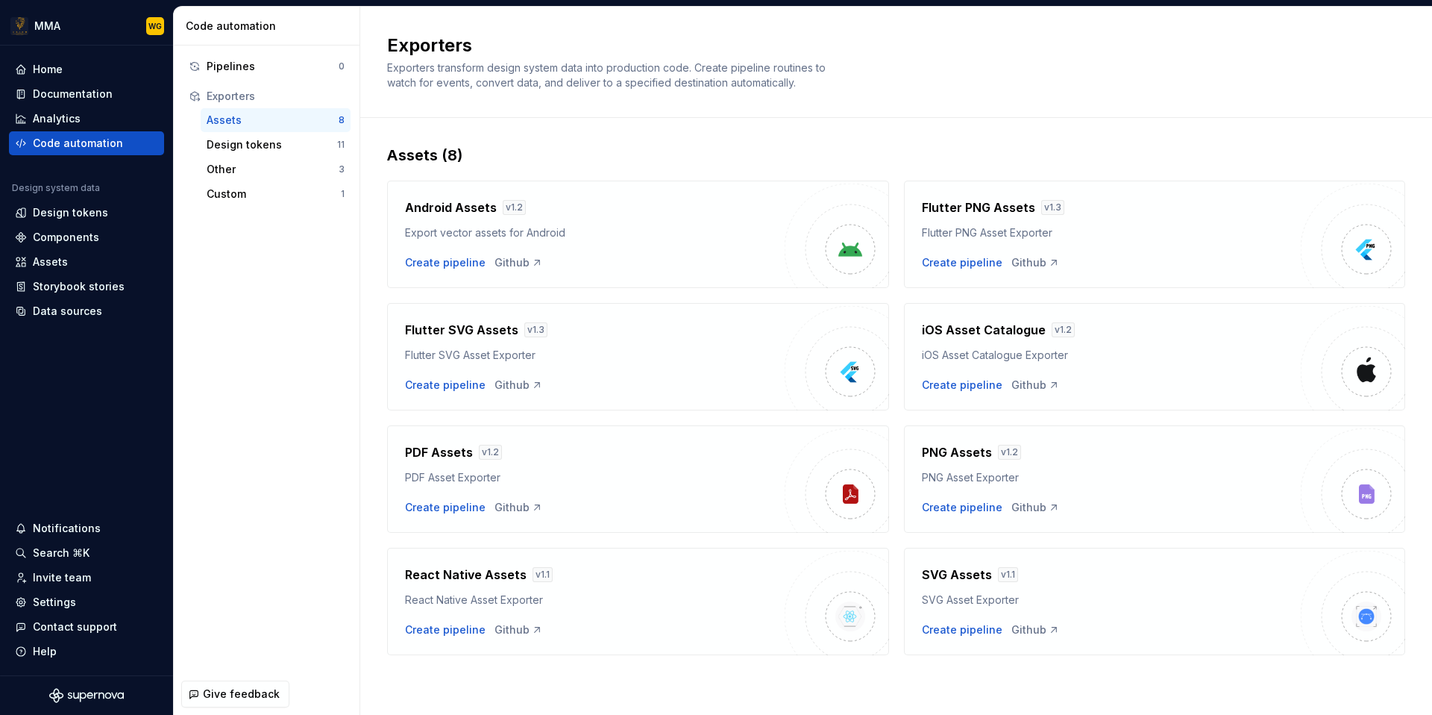
click at [263, 258] on div "Pipelines 0 Exporters Assets 8 Design tokens 11 Other 3 Custom 1" at bounding box center [267, 358] width 186 height 627
click at [73, 315] on div "Data sources" at bounding box center [67, 311] width 69 height 15
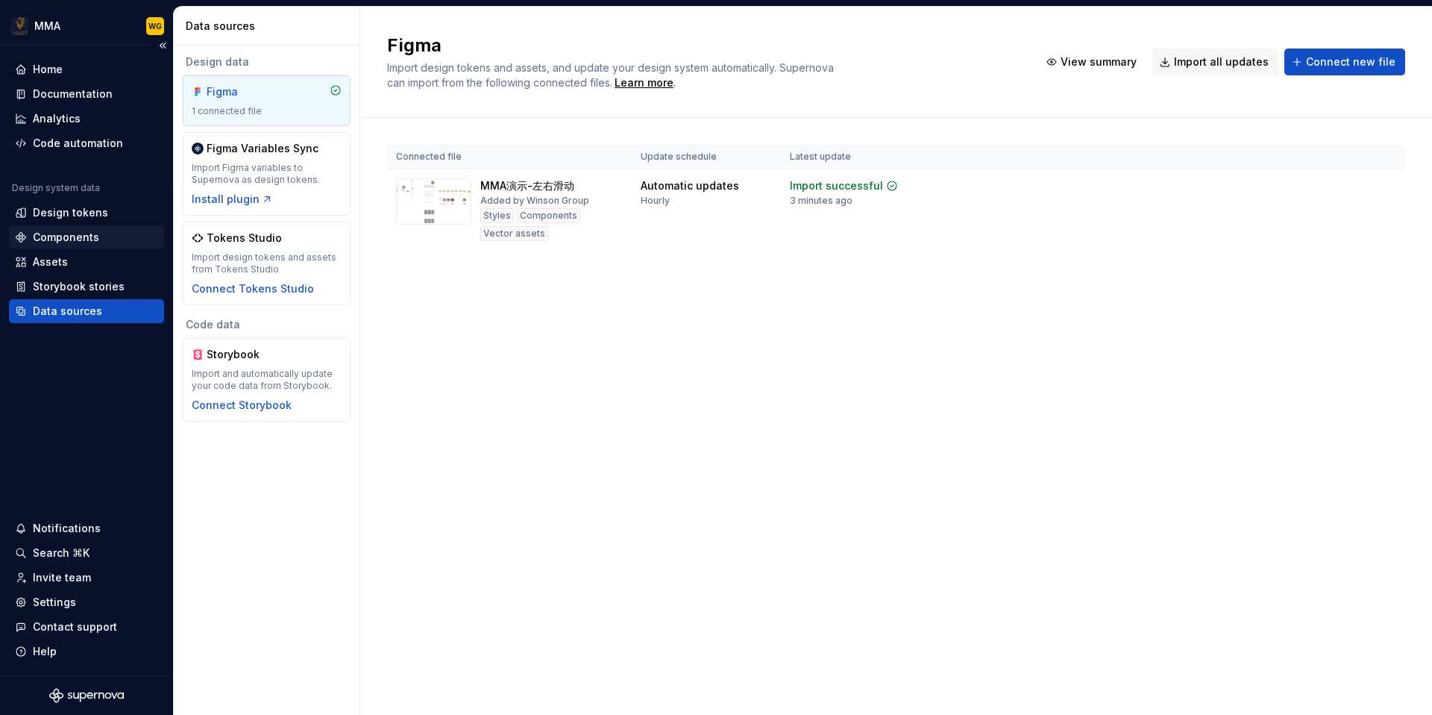
click at [113, 233] on div "Components" at bounding box center [86, 237] width 143 height 15
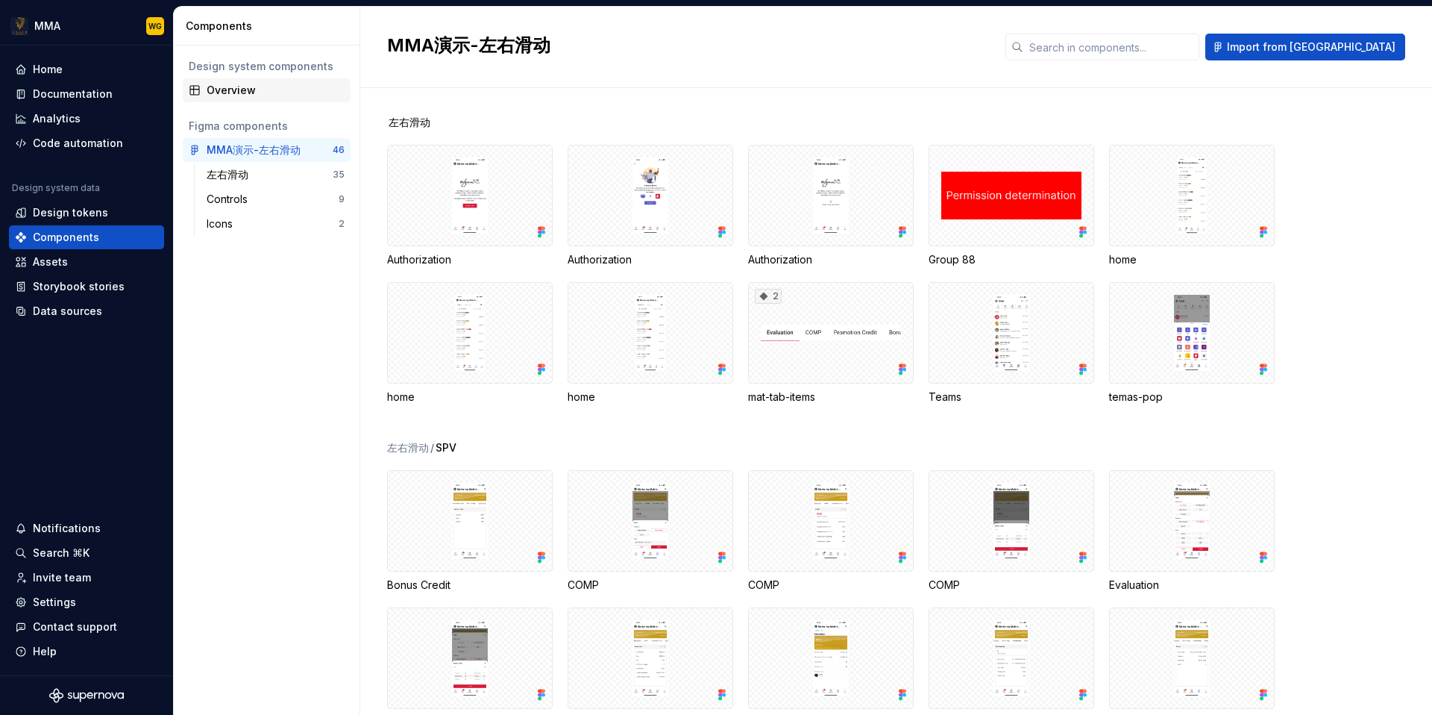
click at [226, 90] on div "Overview" at bounding box center [276, 90] width 138 height 15
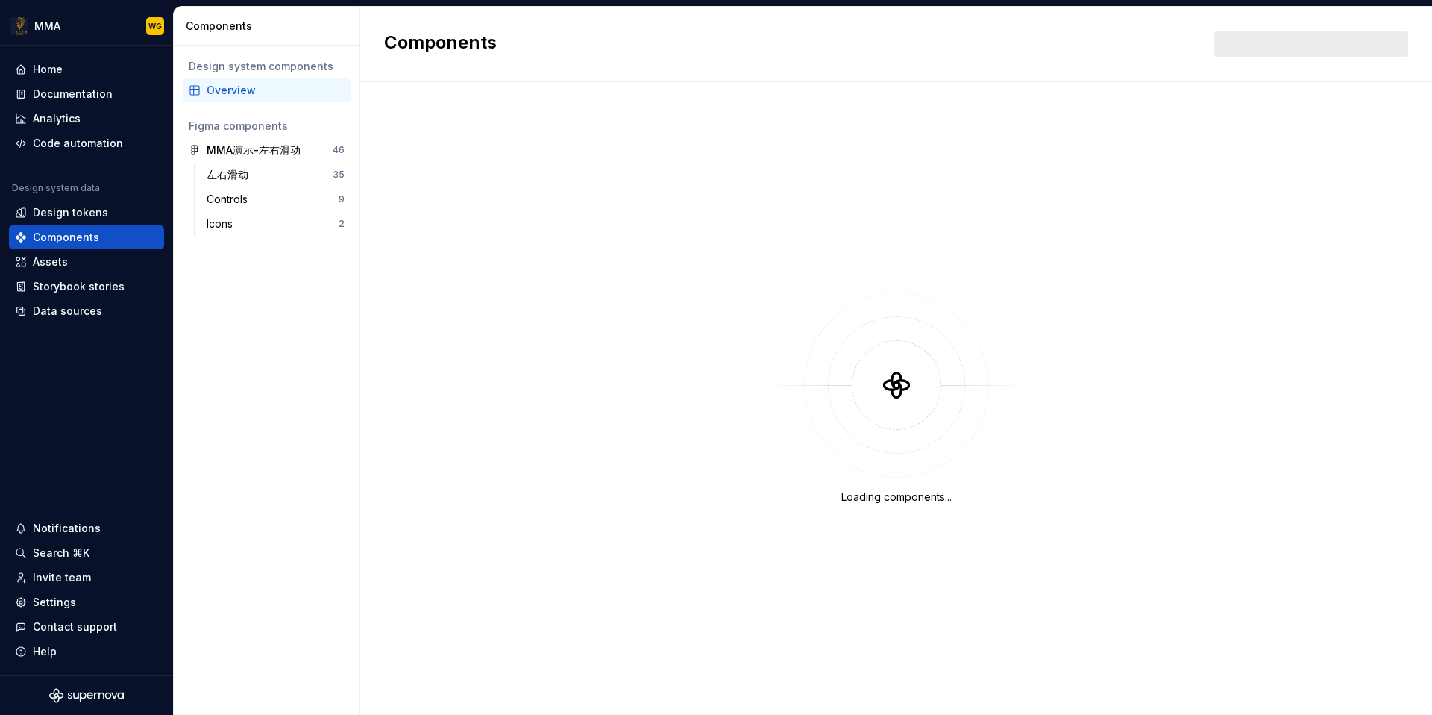
click at [226, 90] on div "Overview" at bounding box center [276, 90] width 138 height 15
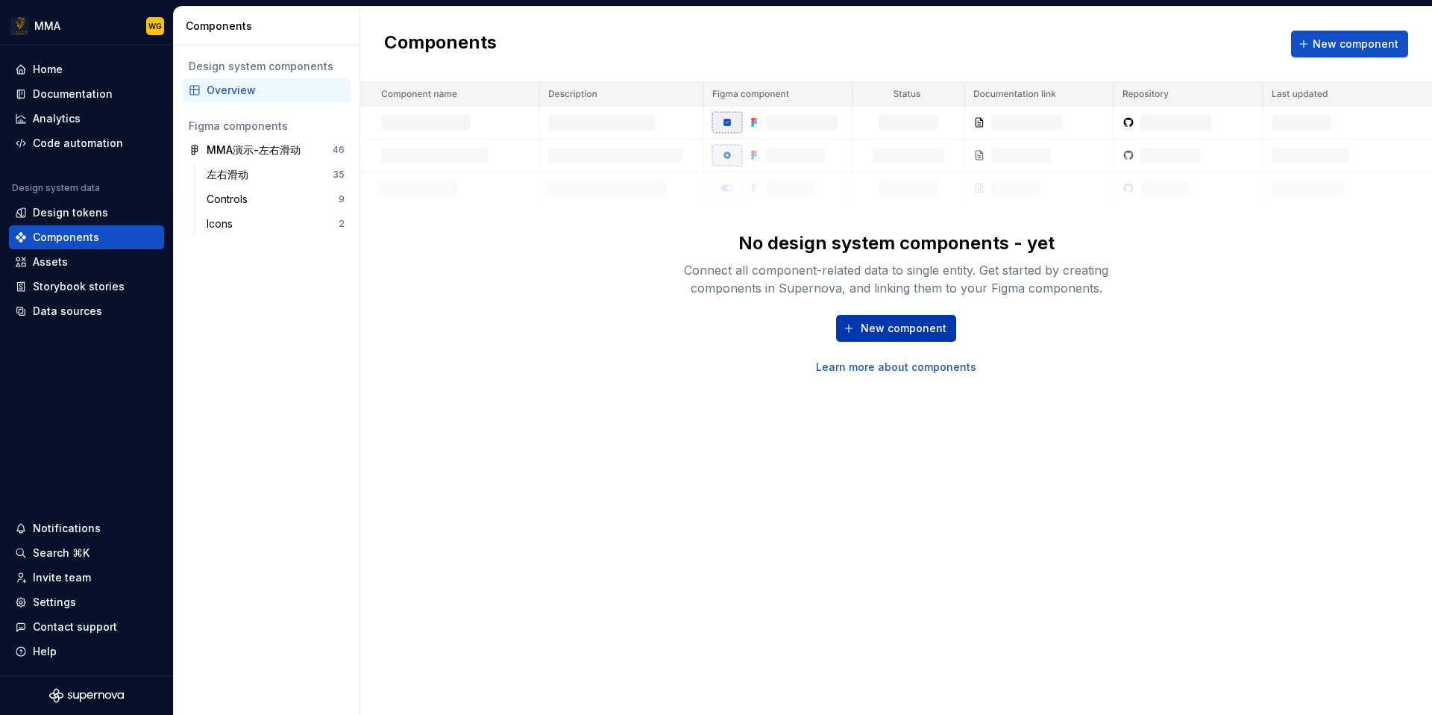
click at [859, 331] on button "New component" at bounding box center [896, 328] width 120 height 27
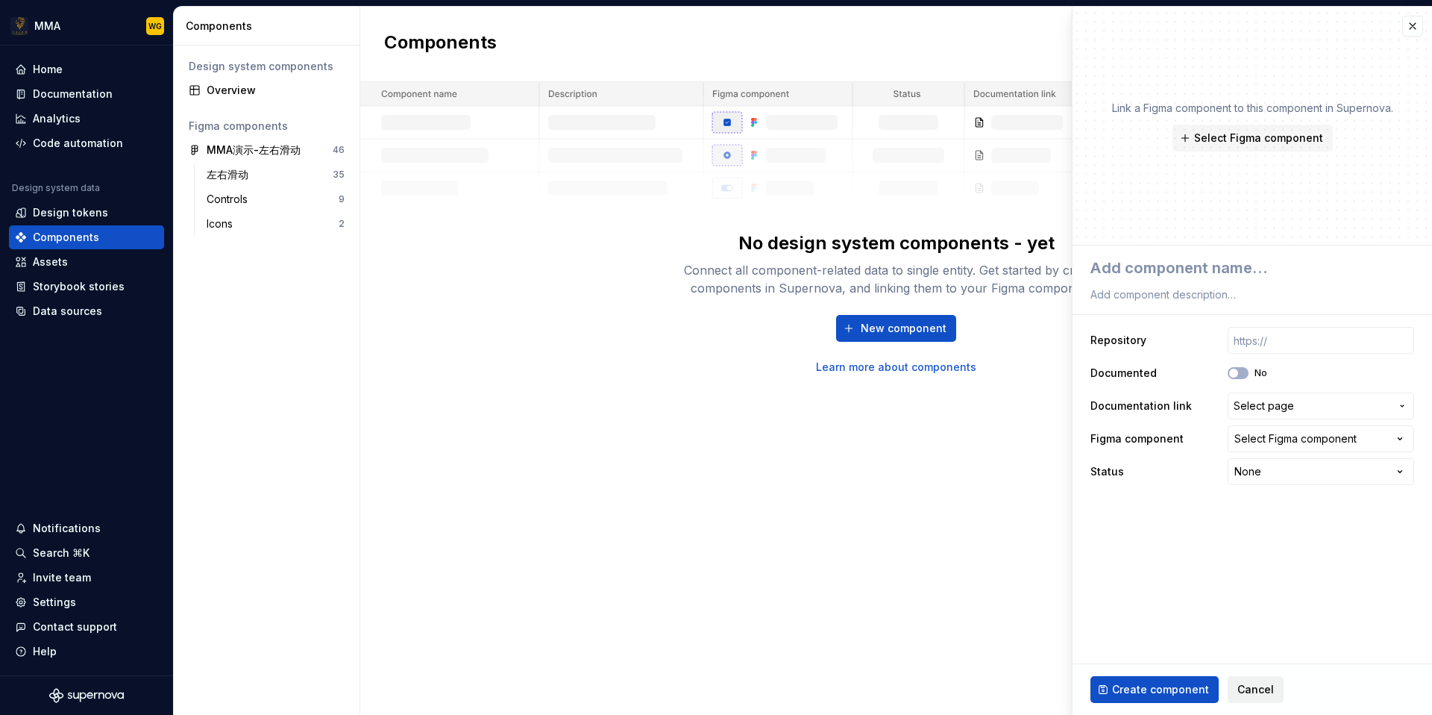
click at [1261, 686] on span "Cancel" at bounding box center [1255, 689] width 37 height 15
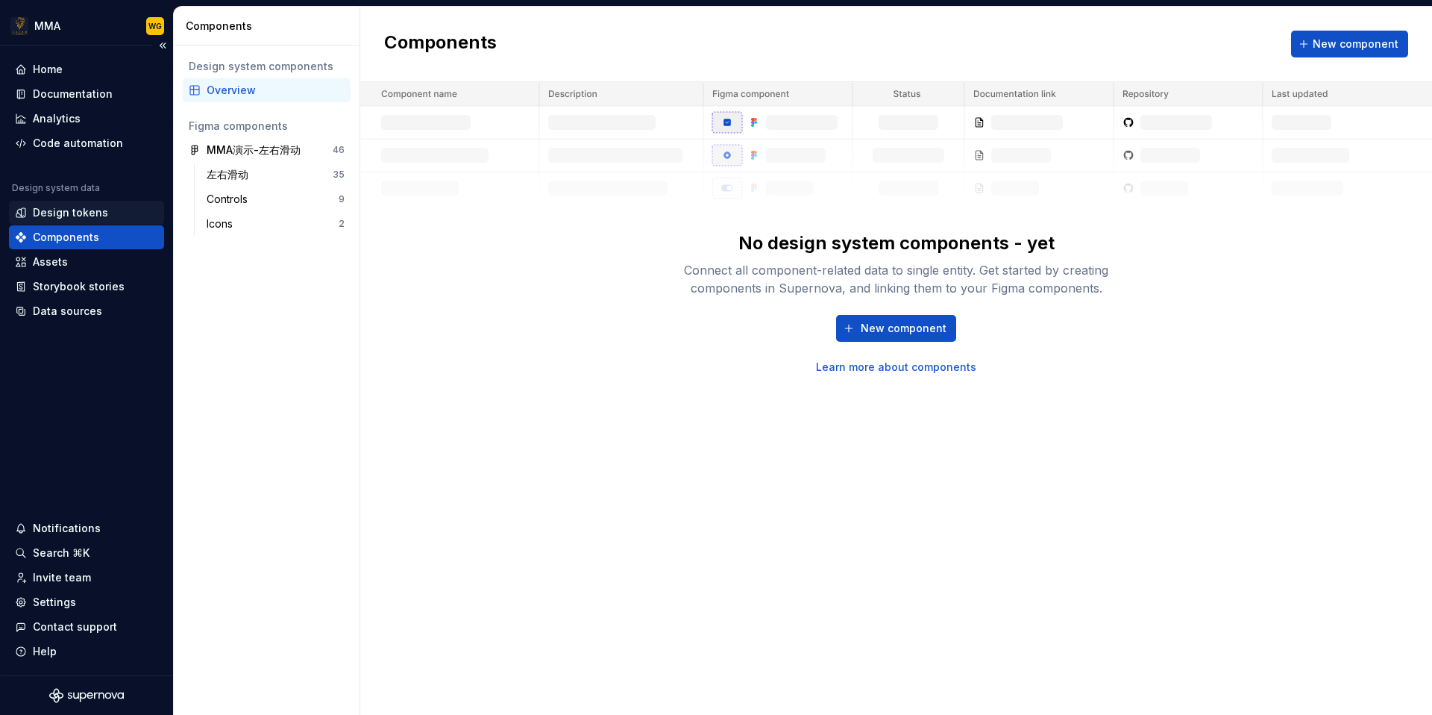
click at [116, 214] on div "Design tokens" at bounding box center [86, 212] width 143 height 15
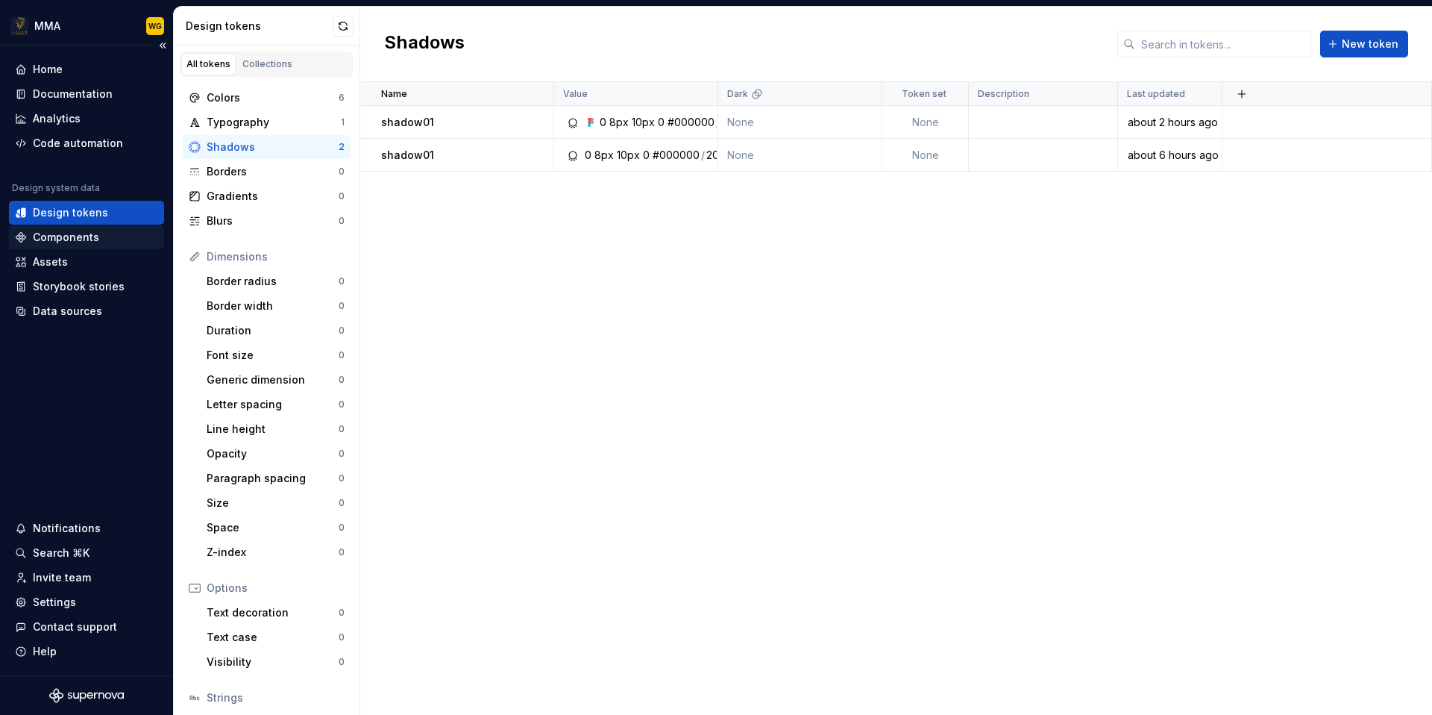
click at [105, 233] on div "Components" at bounding box center [86, 237] width 143 height 15
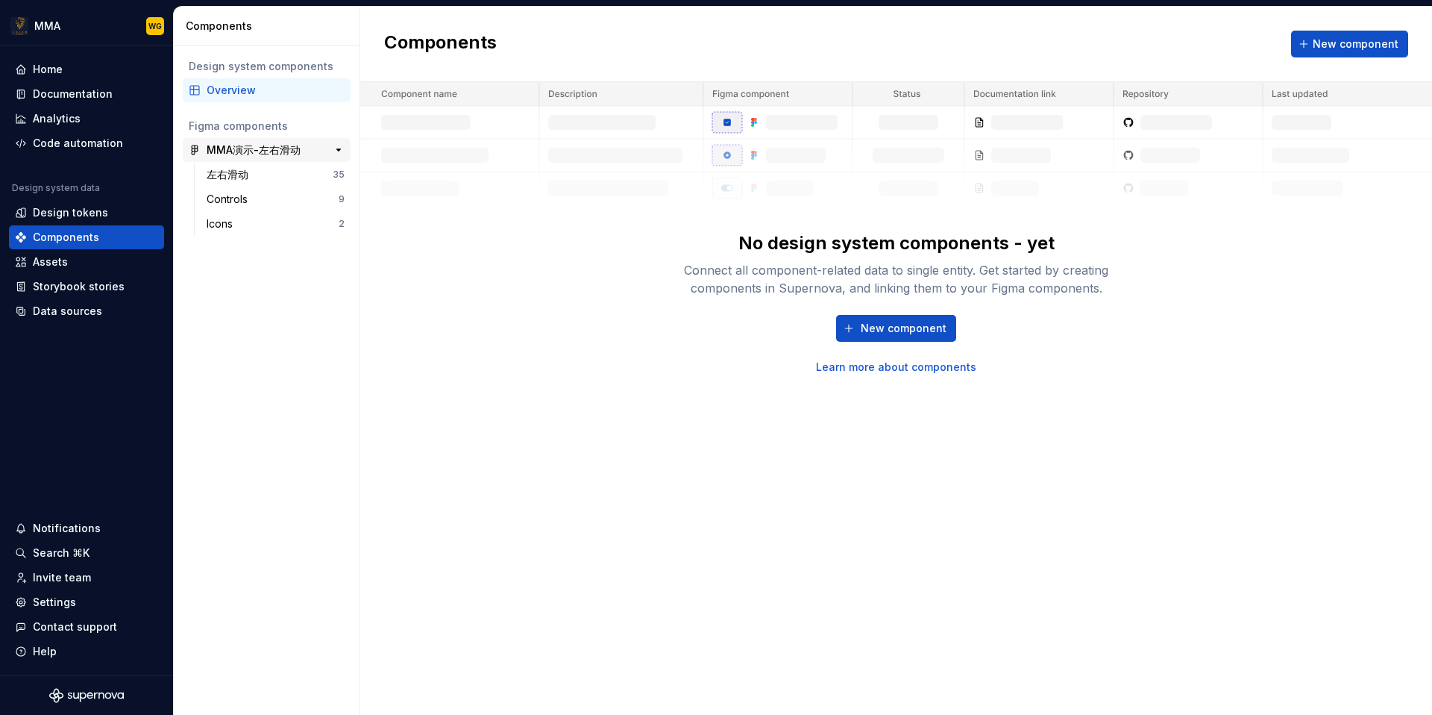
click at [260, 151] on div "MMA演示-左右滑动" at bounding box center [254, 149] width 94 height 15
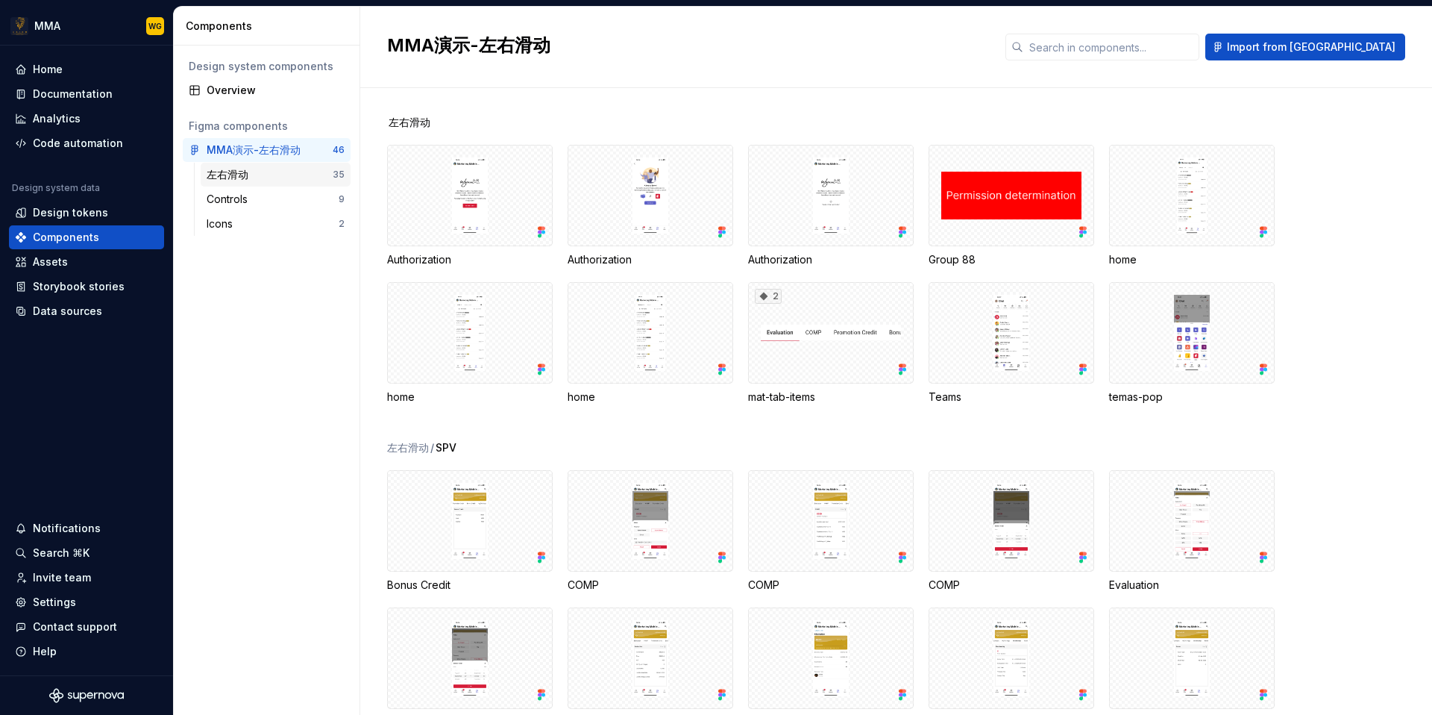
click at [251, 176] on div "左右滑动" at bounding box center [231, 174] width 48 height 15
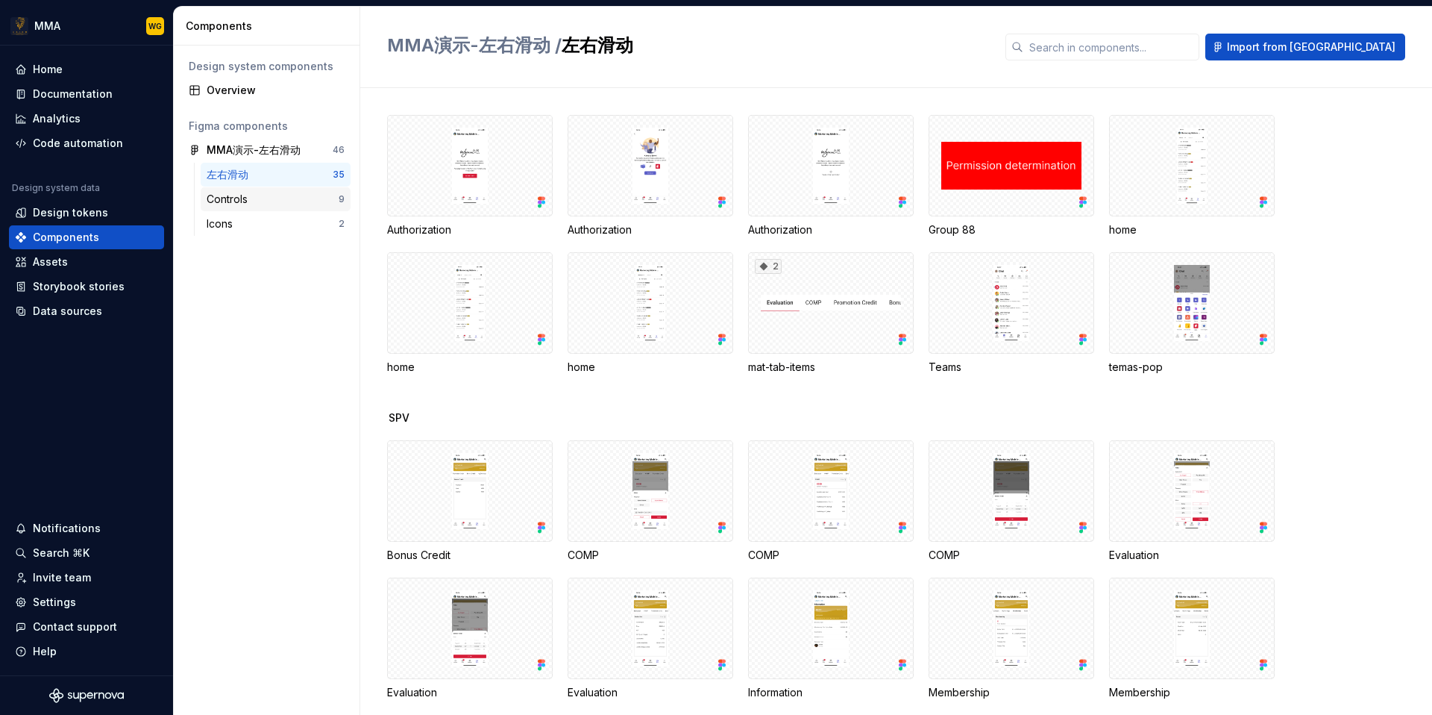
click at [245, 203] on div "Controls" at bounding box center [230, 199] width 47 height 15
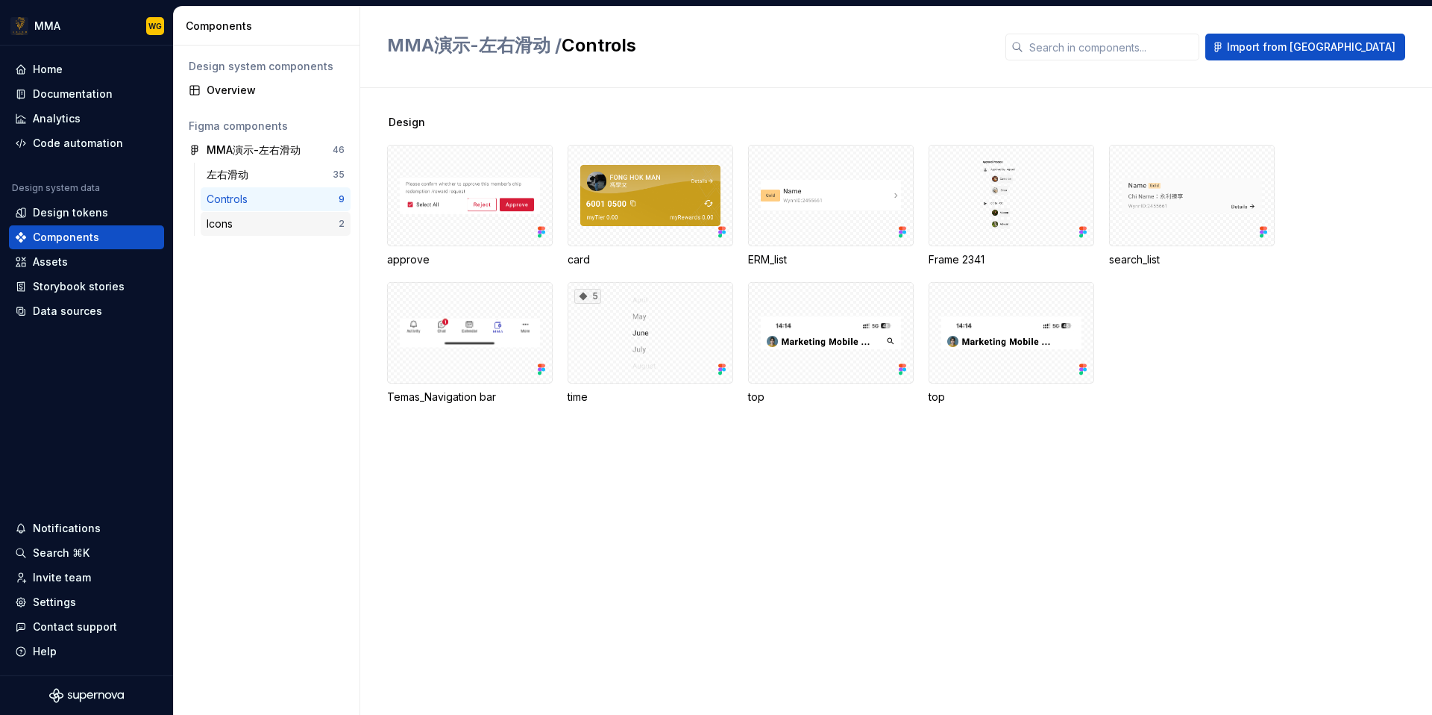
click at [242, 226] on div "Icons" at bounding box center [273, 223] width 132 height 15
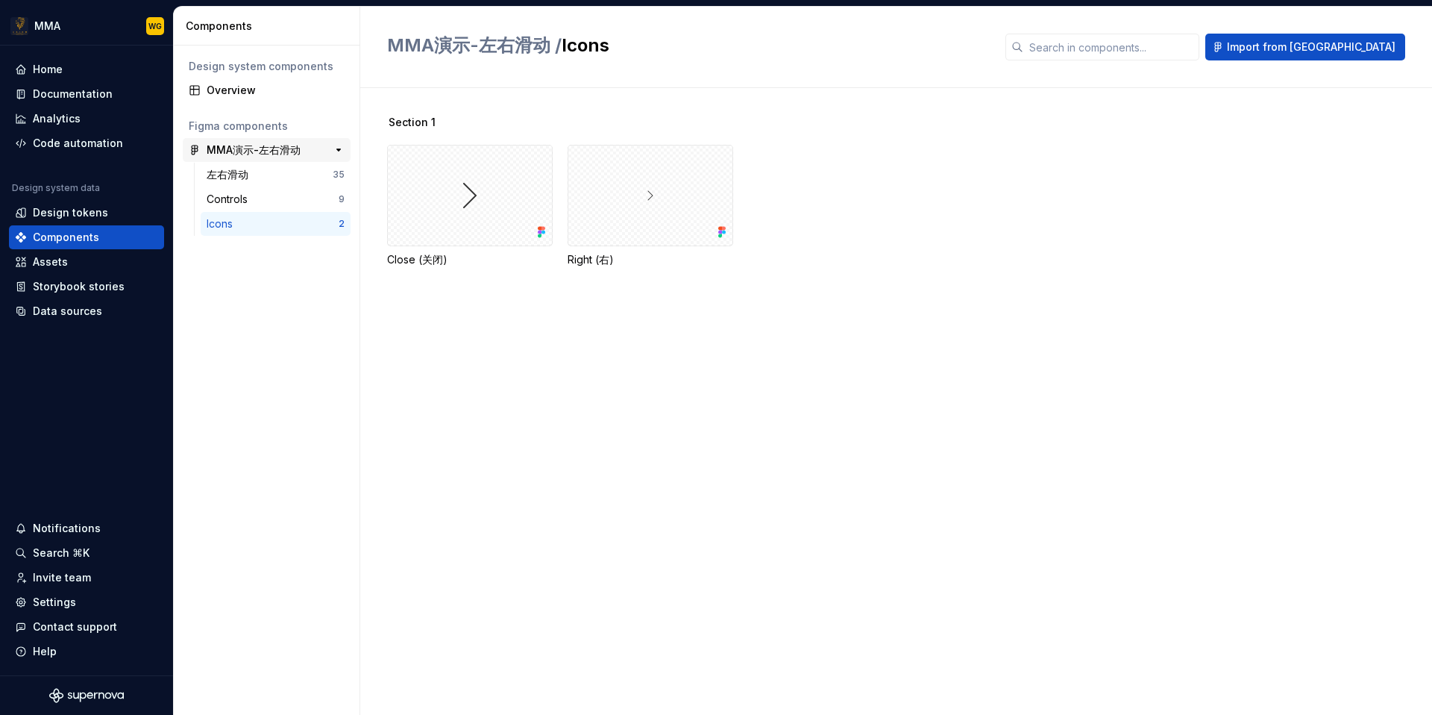
click at [275, 160] on div "MMA演示-左右滑动 46" at bounding box center [267, 150] width 168 height 24
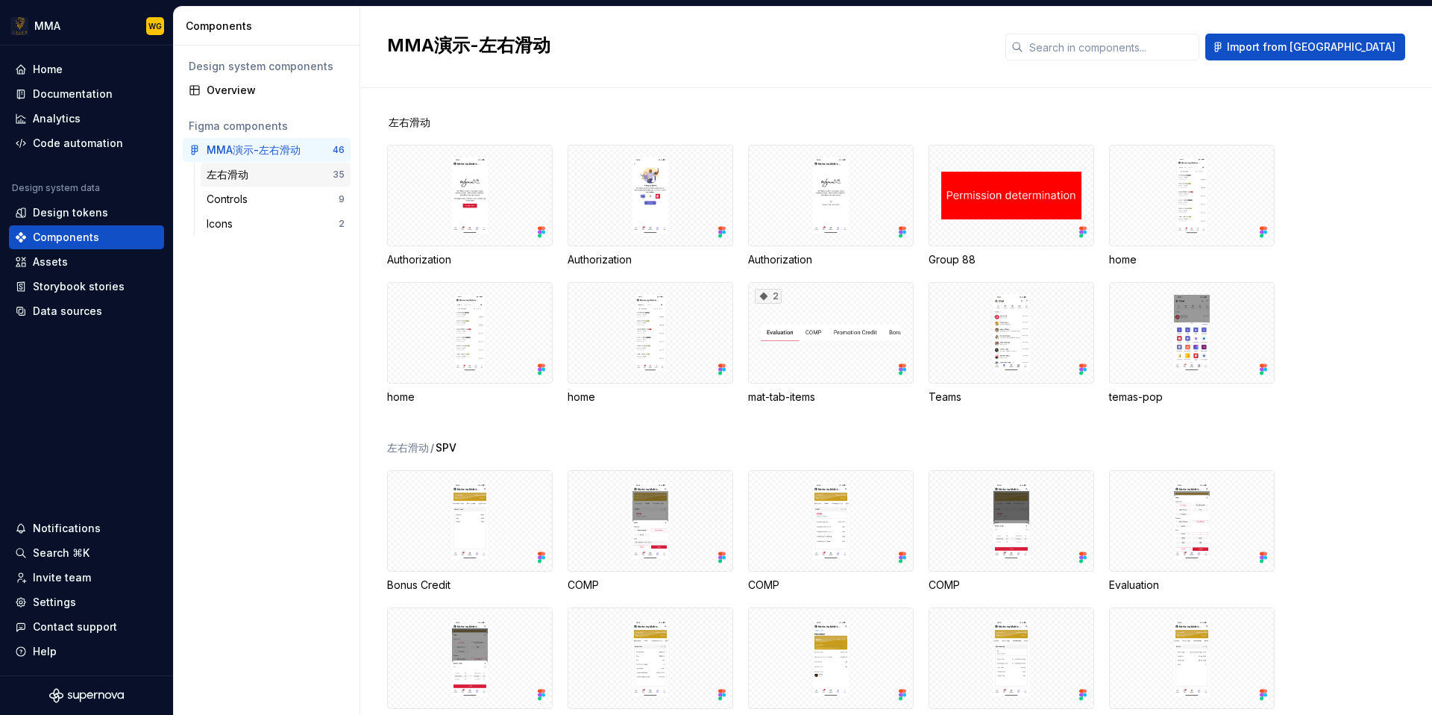
click at [261, 181] on div "左右滑动" at bounding box center [270, 174] width 126 height 15
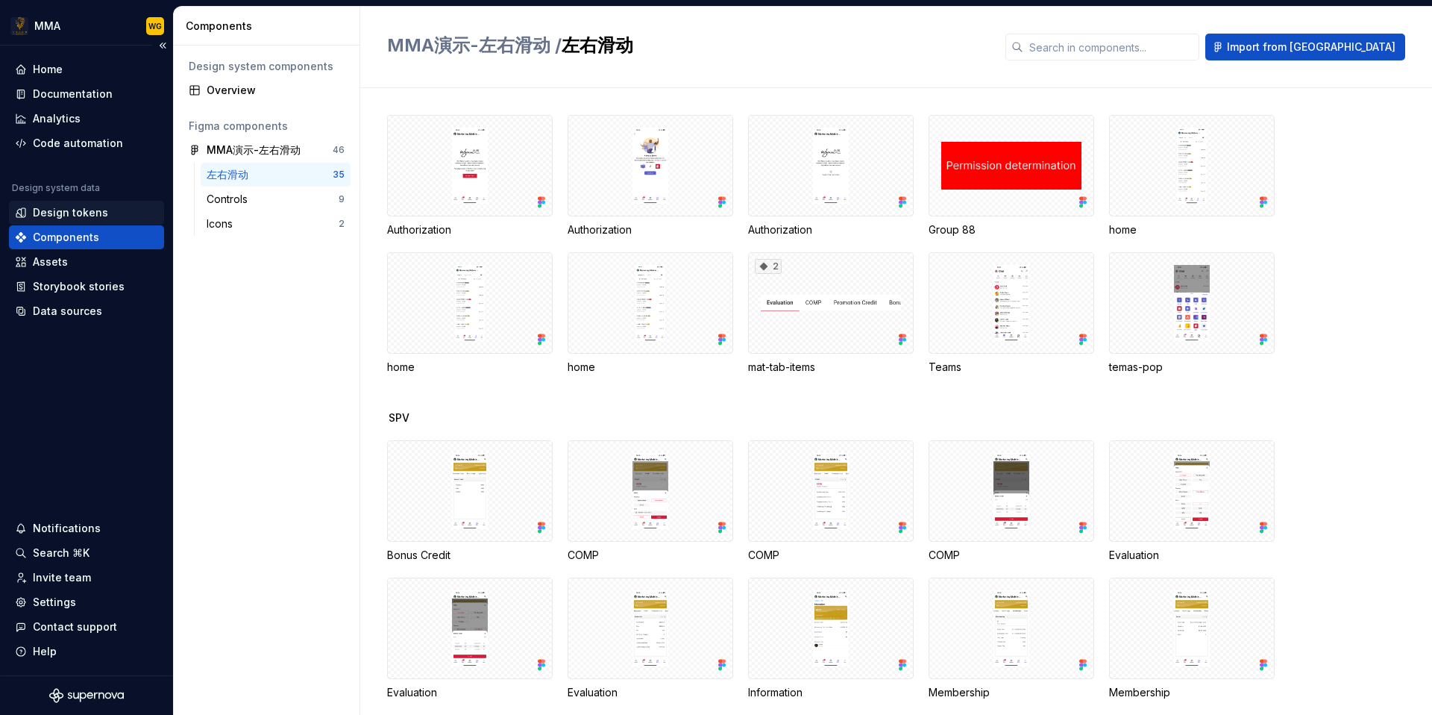
click at [123, 214] on div "Design tokens" at bounding box center [86, 212] width 143 height 15
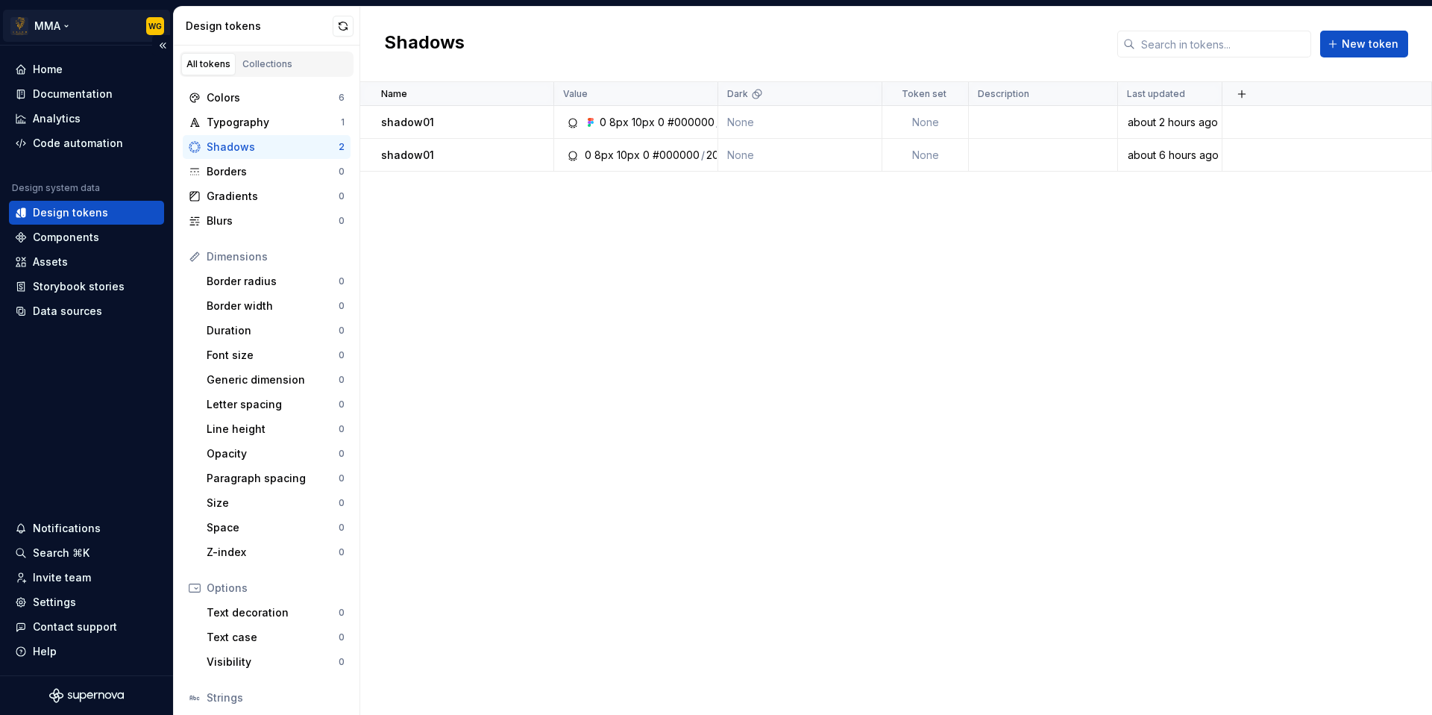
click at [109, 18] on html "MMA WG Home Documentation Analytics Code automation Design system data Design t…" at bounding box center [716, 357] width 1432 height 715
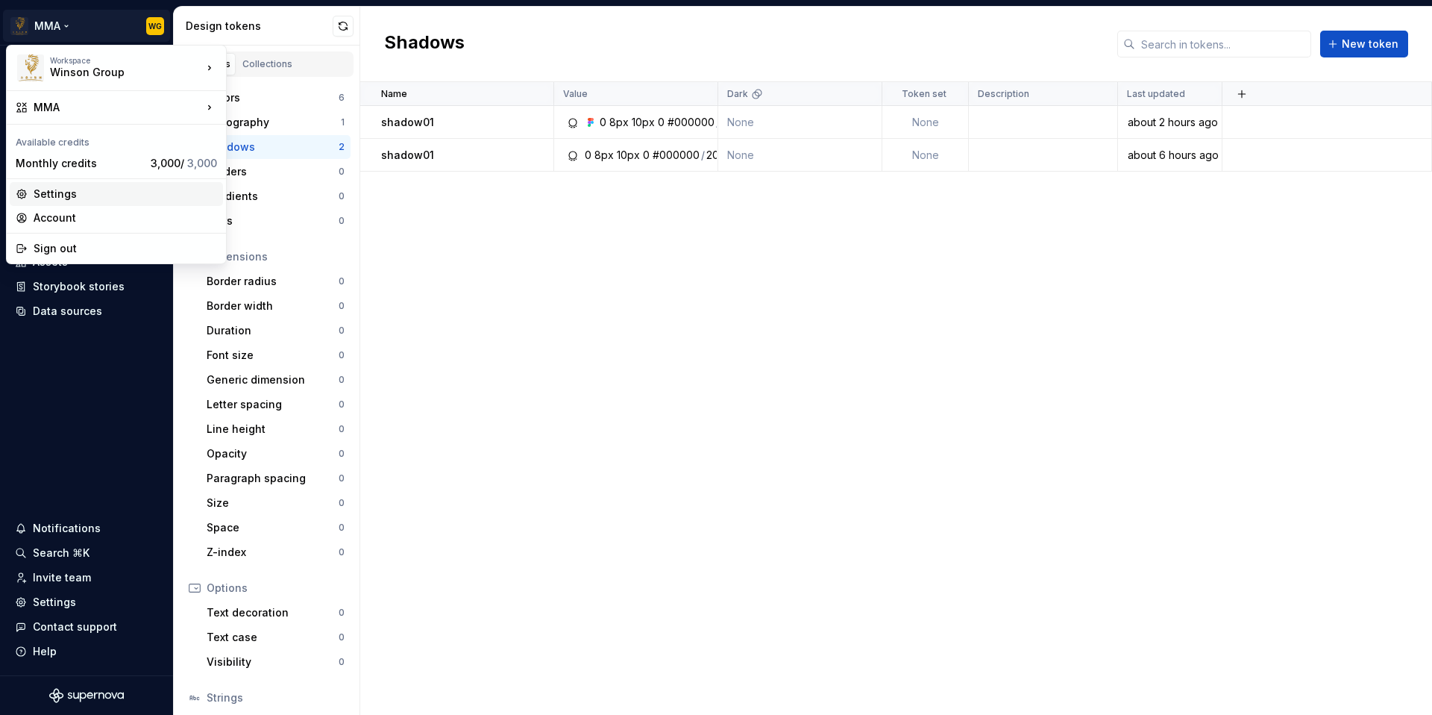
click at [131, 194] on div "Settings" at bounding box center [125, 193] width 183 height 15
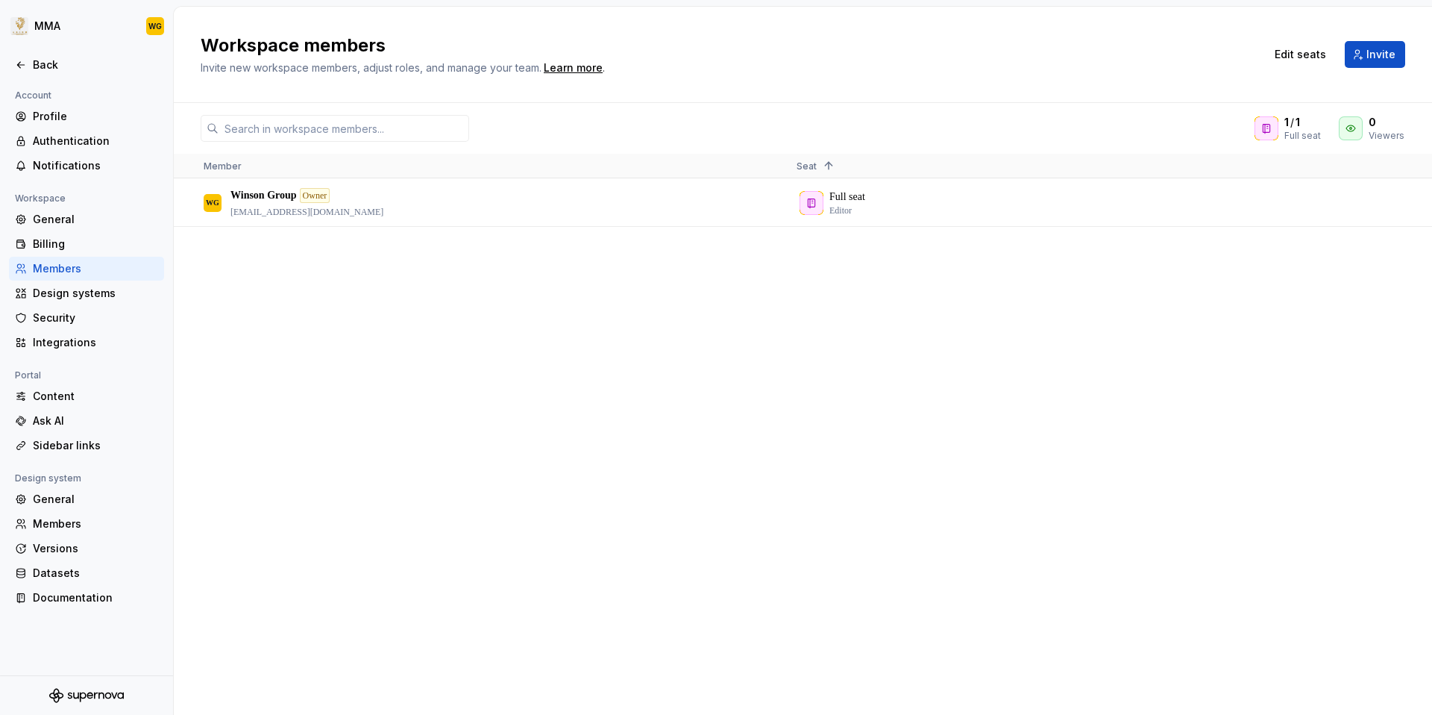
click at [318, 282] on div "[PERSON_NAME] Group Owner [EMAIL_ADDRESS][DOMAIN_NAME] Full seat Editor" at bounding box center [803, 446] width 1258 height 535
click at [848, 207] on div "Full seat Editor" at bounding box center [1081, 202] width 568 height 45
click at [809, 206] on div "Full seat Editor" at bounding box center [1081, 202] width 568 height 45
click at [619, 267] on div "[PERSON_NAME] Group Owner [EMAIL_ADDRESS][DOMAIN_NAME] Full seat Editor" at bounding box center [803, 446] width 1258 height 535
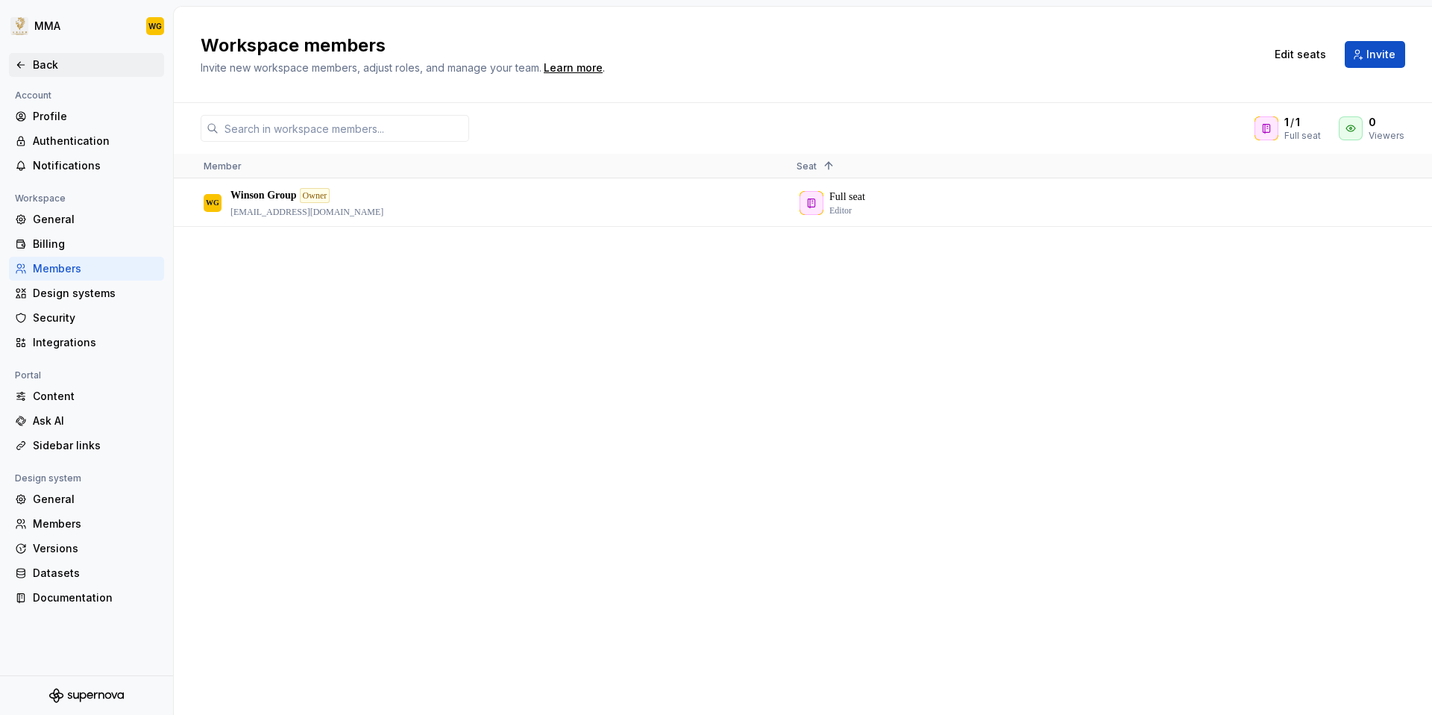
click at [50, 69] on div "Back" at bounding box center [95, 64] width 125 height 15
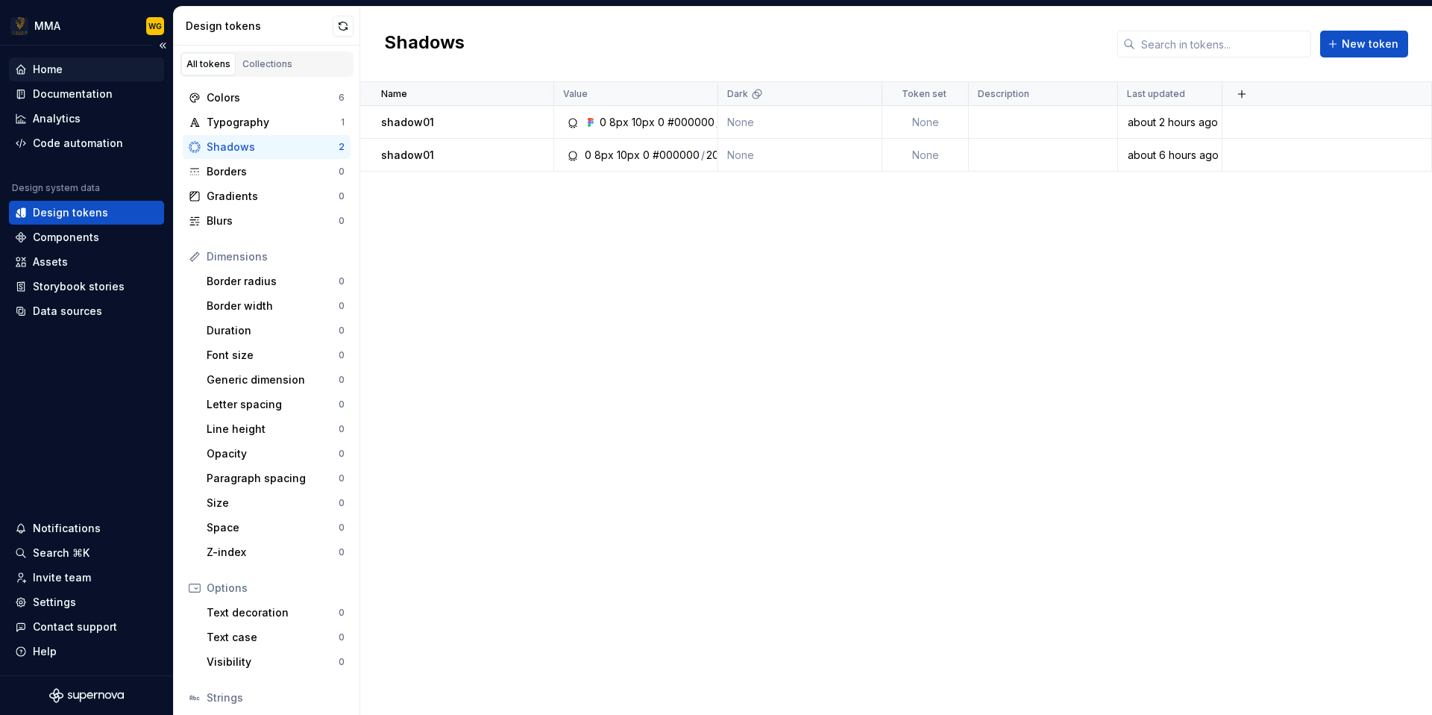
click at [81, 68] on div "Home" at bounding box center [86, 69] width 143 height 15
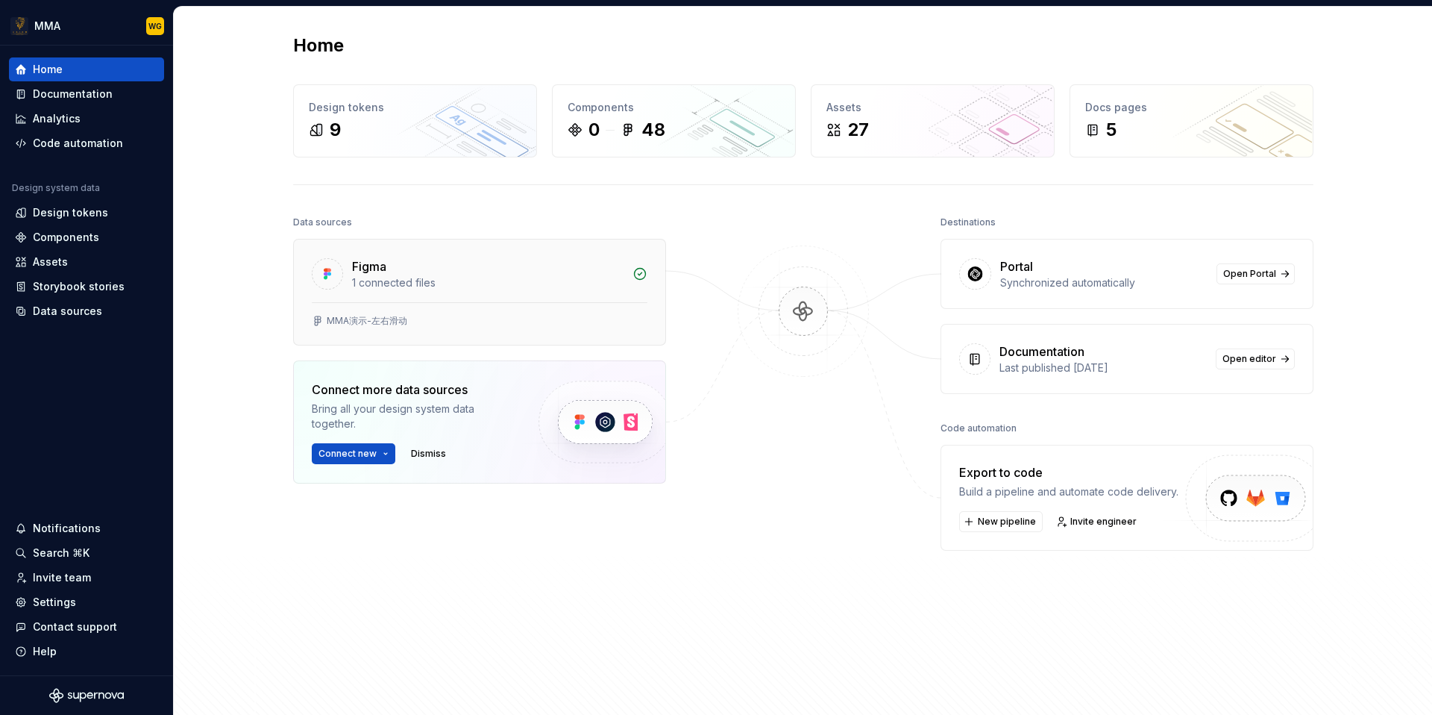
click at [484, 278] on div "1 connected files" at bounding box center [487, 282] width 271 height 15
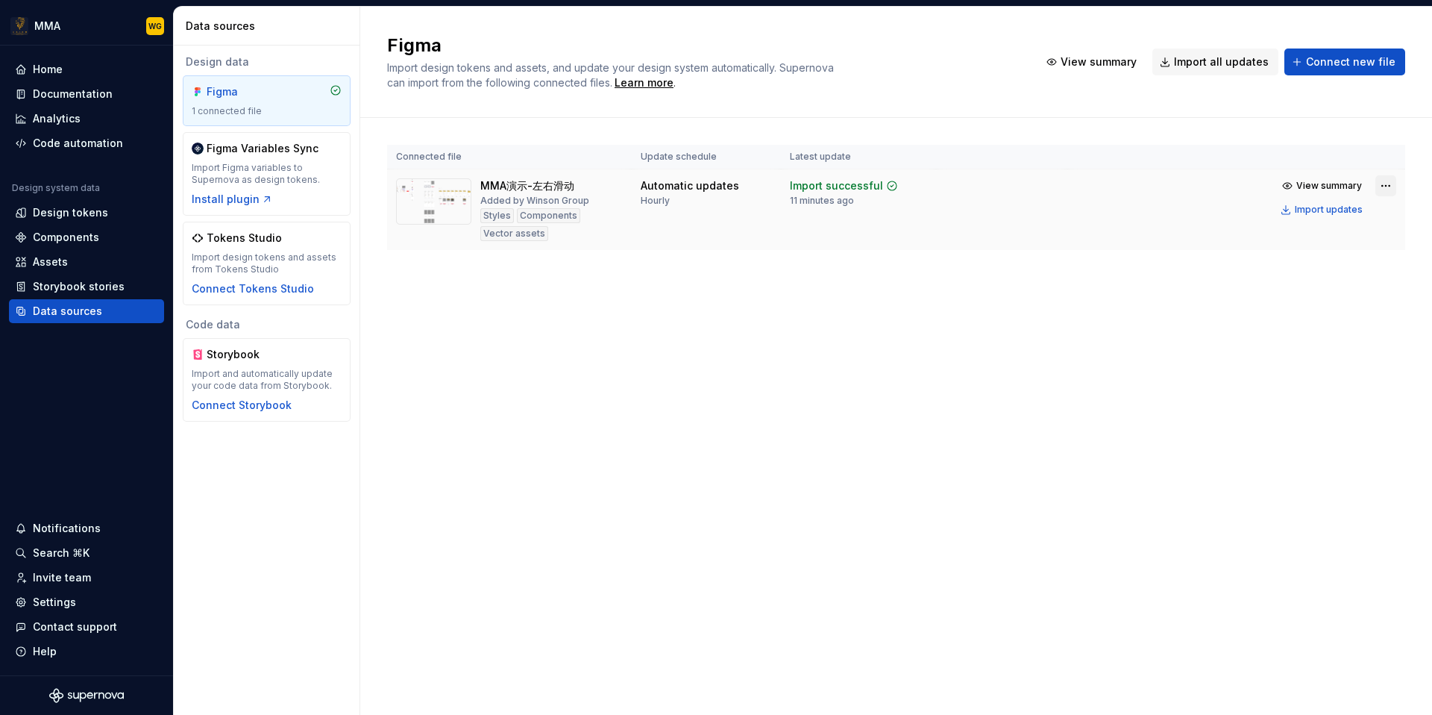
click at [1386, 187] on html "MMA WG Home Documentation Analytics Code automation Design system data Design t…" at bounding box center [716, 357] width 1432 height 715
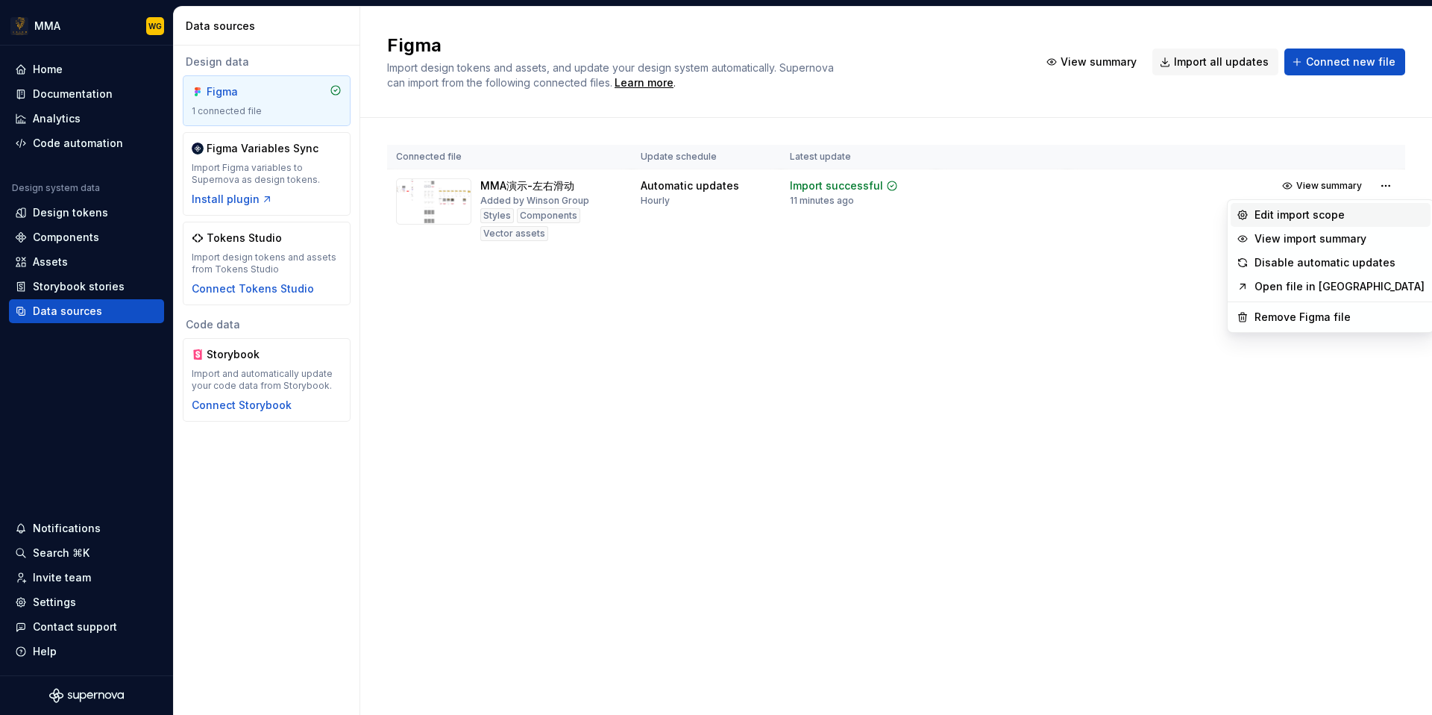
click at [1366, 212] on div "Edit import scope" at bounding box center [1339, 214] width 170 height 15
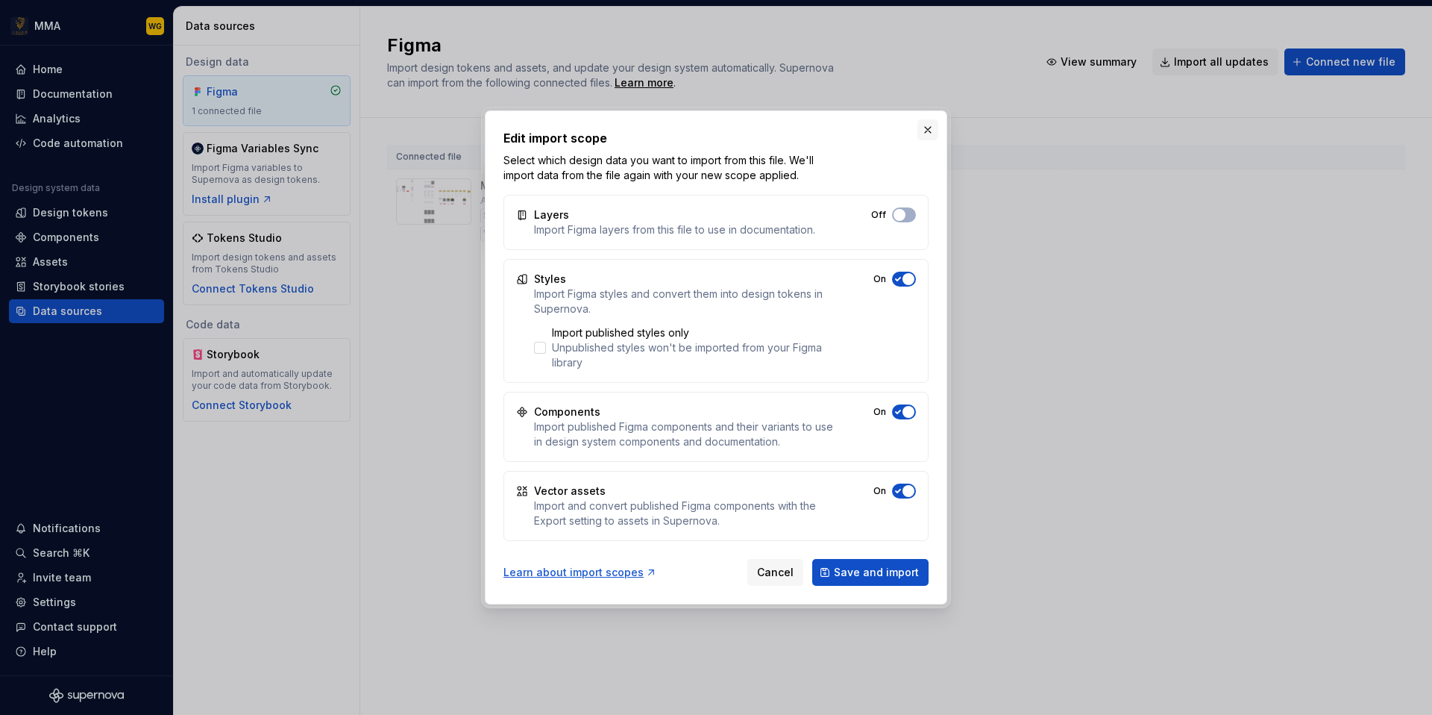
click at [929, 134] on button "button" at bounding box center [927, 129] width 21 height 21
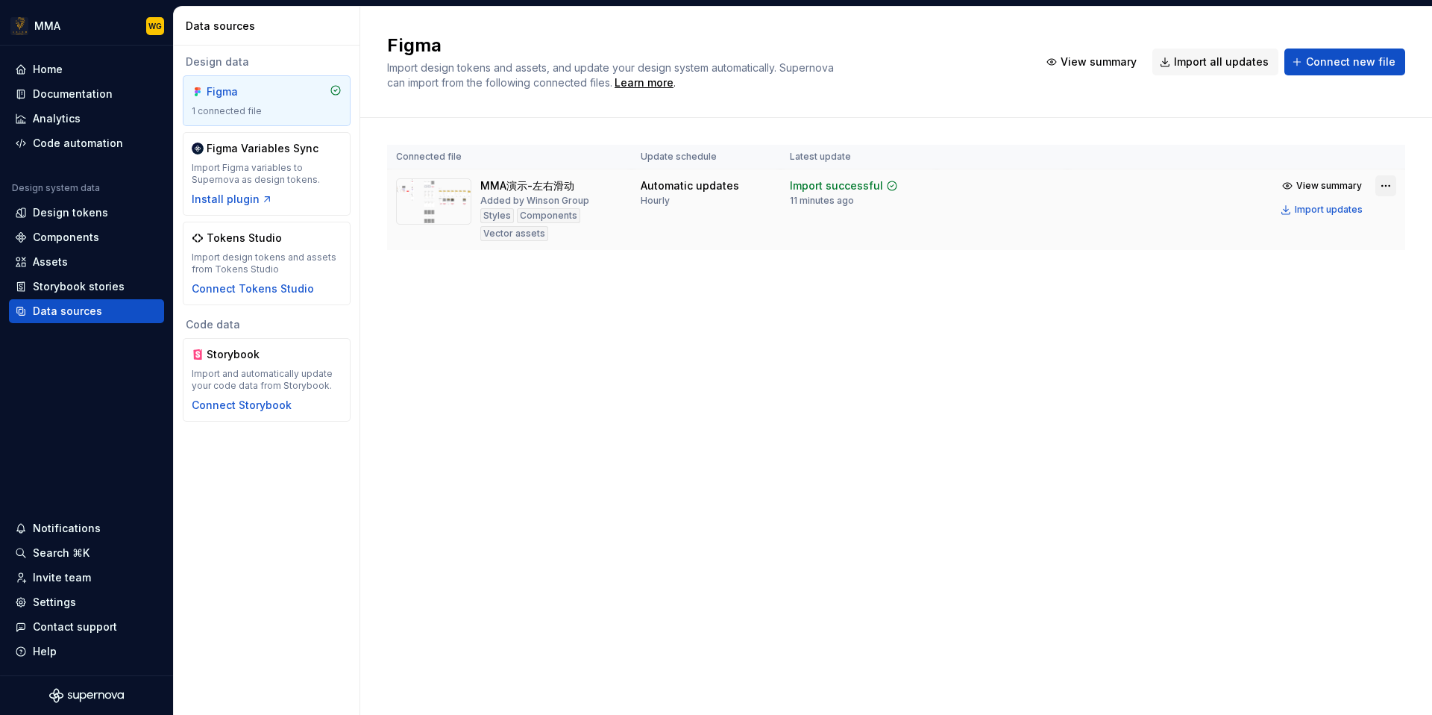
click at [1376, 189] on html "MMA WG Home Documentation Analytics Code automation Design system data Design t…" at bounding box center [716, 357] width 1432 height 715
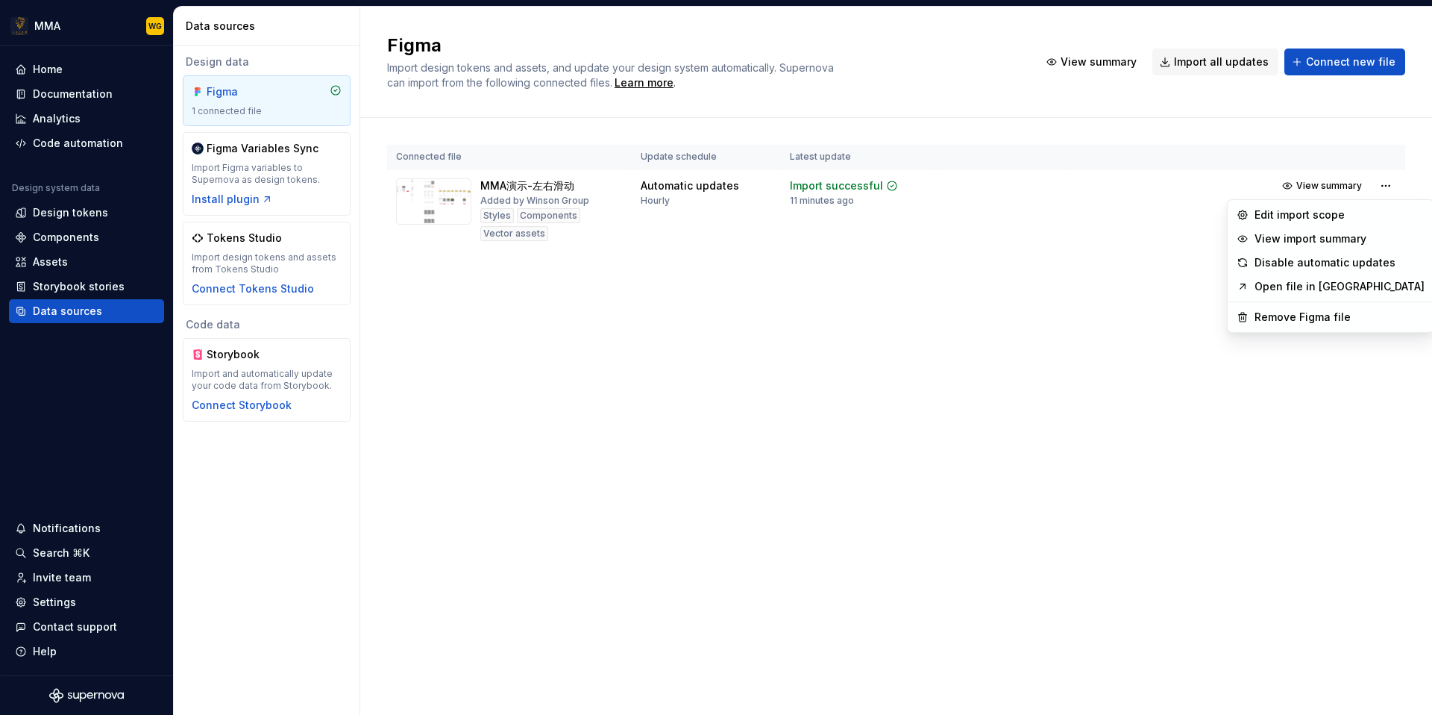
click at [1357, 281] on link "Open file in [GEOGRAPHIC_DATA]" at bounding box center [1339, 286] width 170 height 15
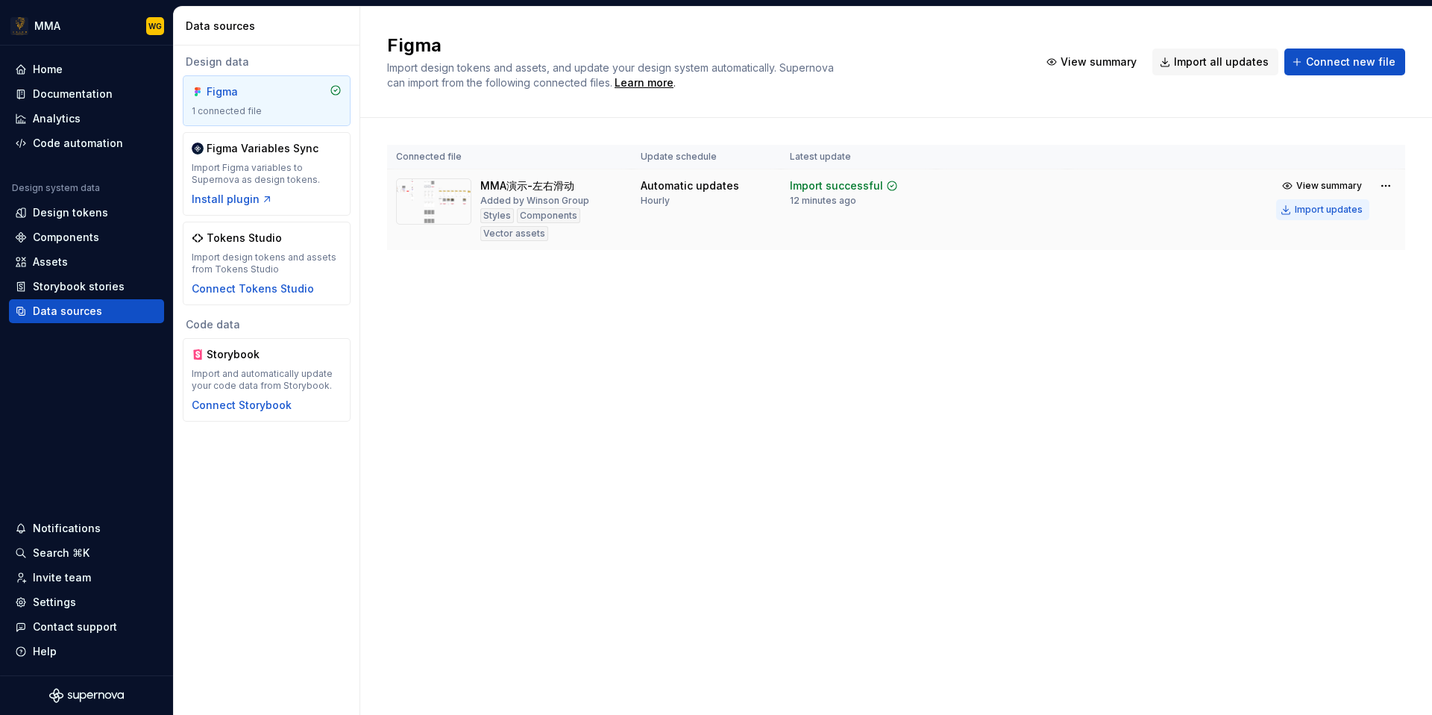
click at [1302, 211] on div "Import updates" at bounding box center [1329, 210] width 68 height 12
click at [1317, 211] on div "Import updates" at bounding box center [1329, 210] width 68 height 12
click at [1331, 210] on div "Import updates" at bounding box center [1329, 210] width 68 height 12
click at [1388, 177] on html "MMA WG Home Documentation Analytics Code automation Design system data Design t…" at bounding box center [716, 357] width 1432 height 715
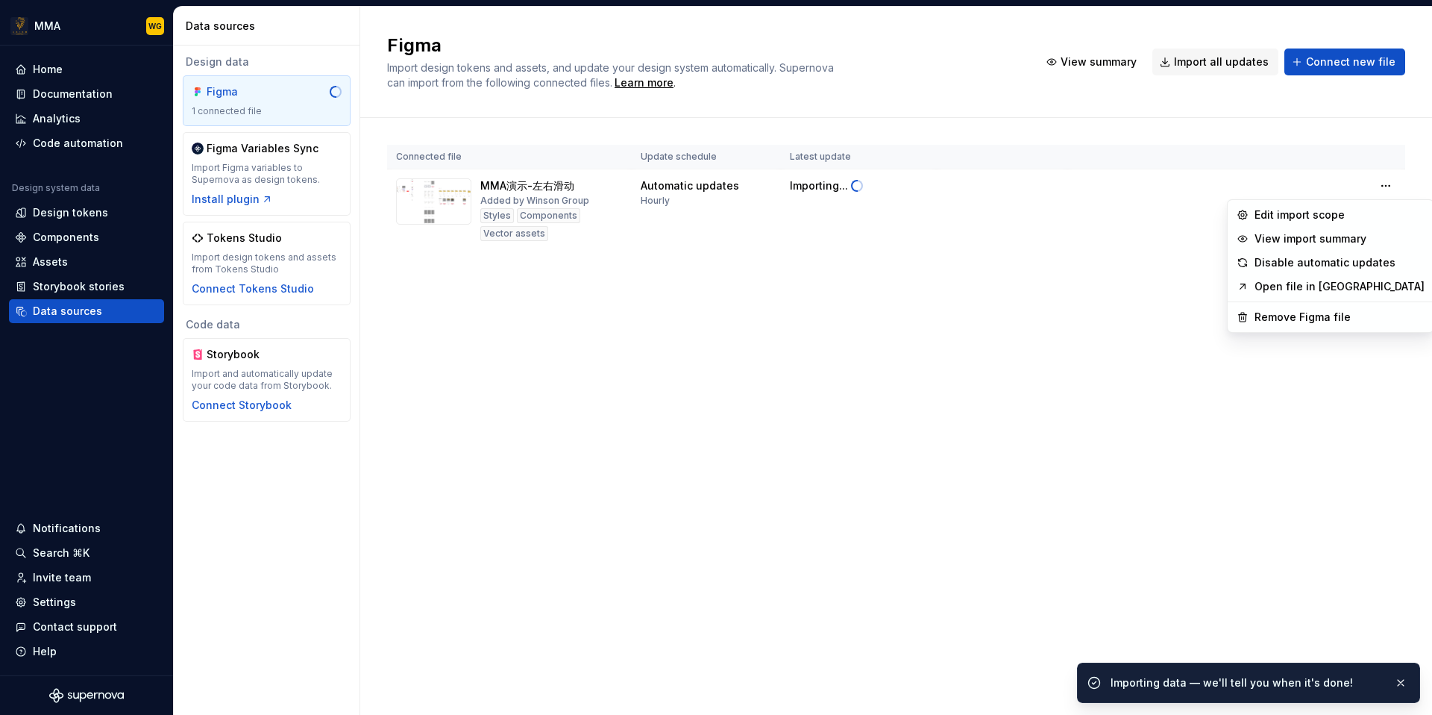
click at [1189, 318] on html "MMA WG Home Documentation Analytics Code automation Design system data Design t…" at bounding box center [716, 357] width 1432 height 715
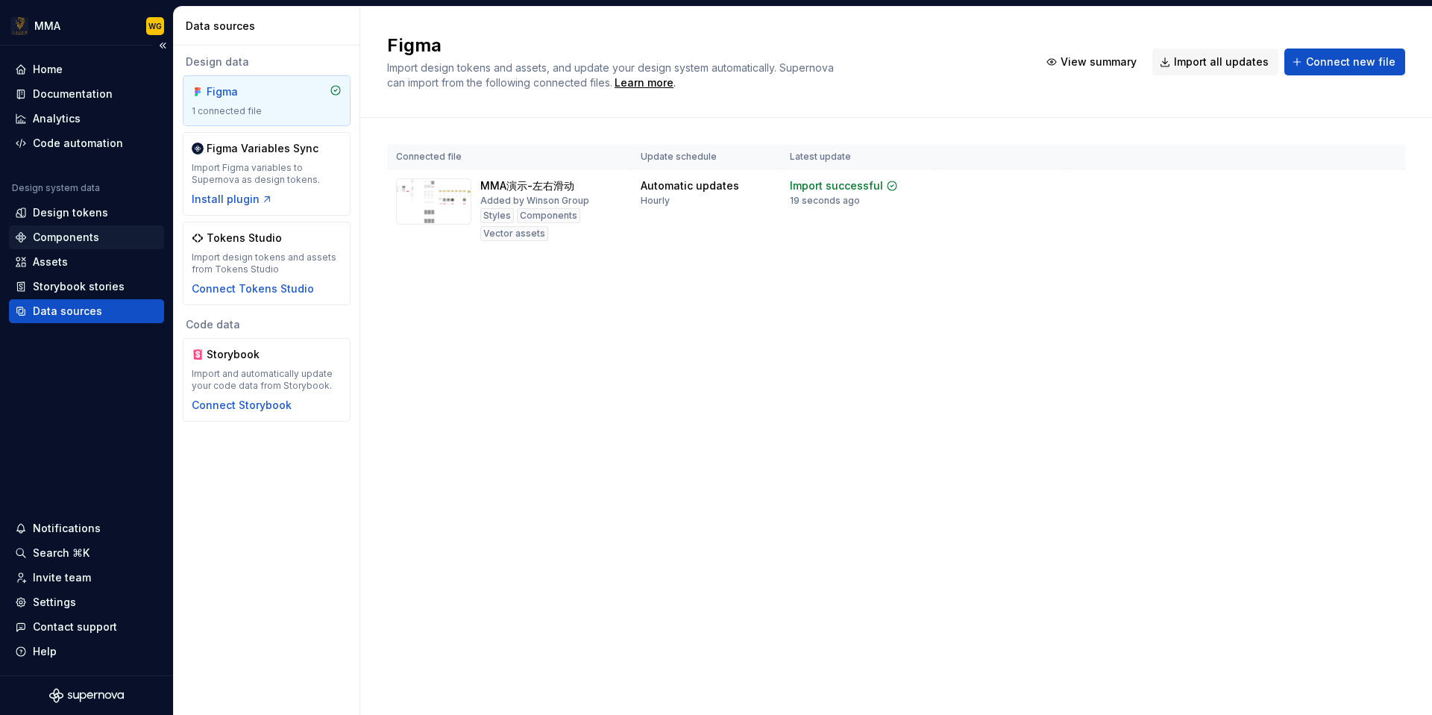
click at [110, 241] on div "Components" at bounding box center [86, 237] width 143 height 15
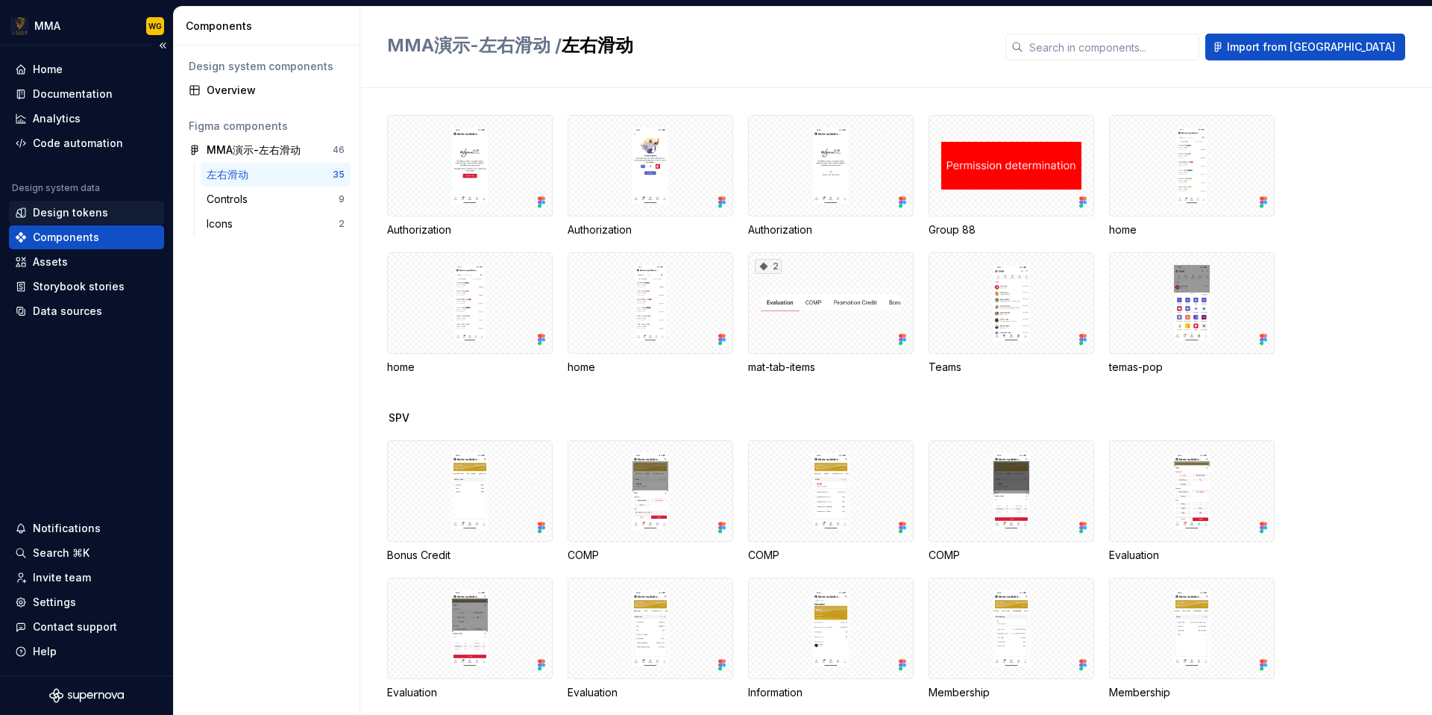
click at [134, 210] on div "Design tokens" at bounding box center [86, 212] width 143 height 15
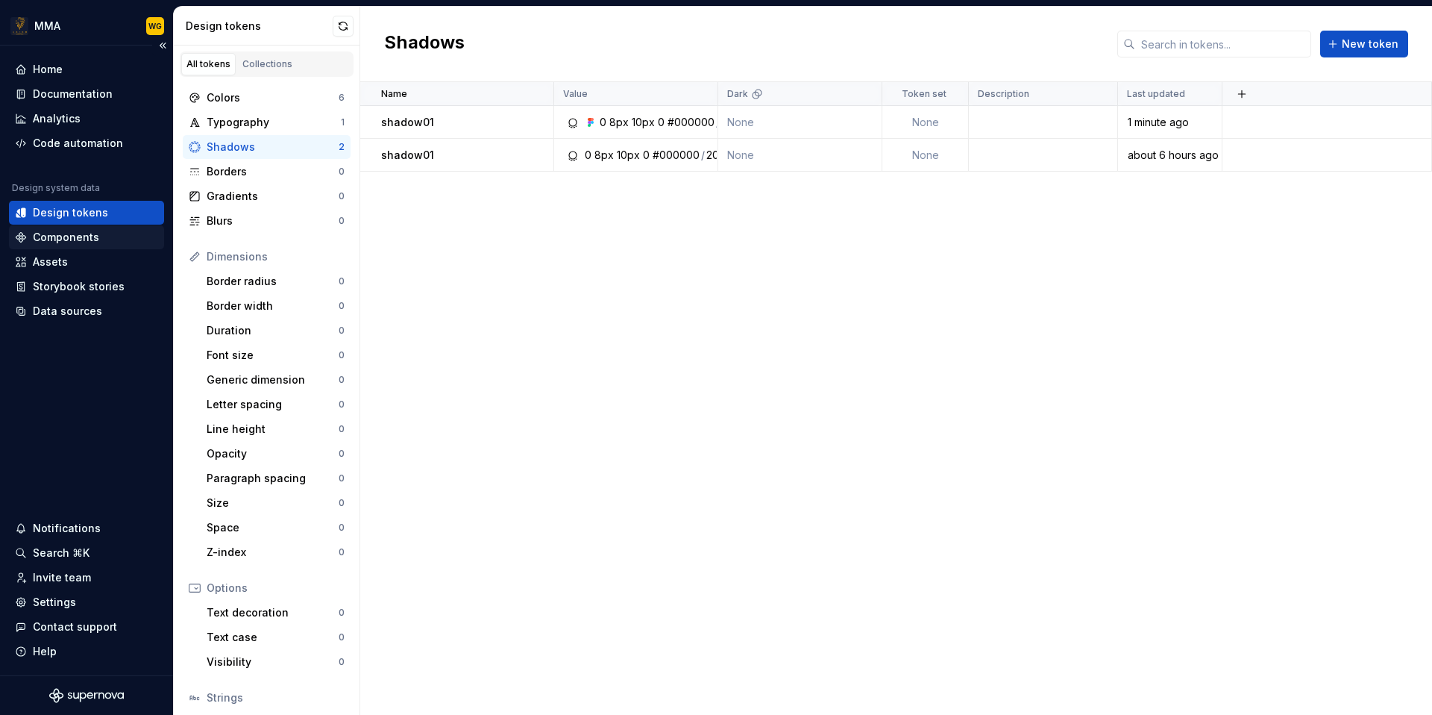
click at [93, 239] on div "Components" at bounding box center [66, 237] width 66 height 15
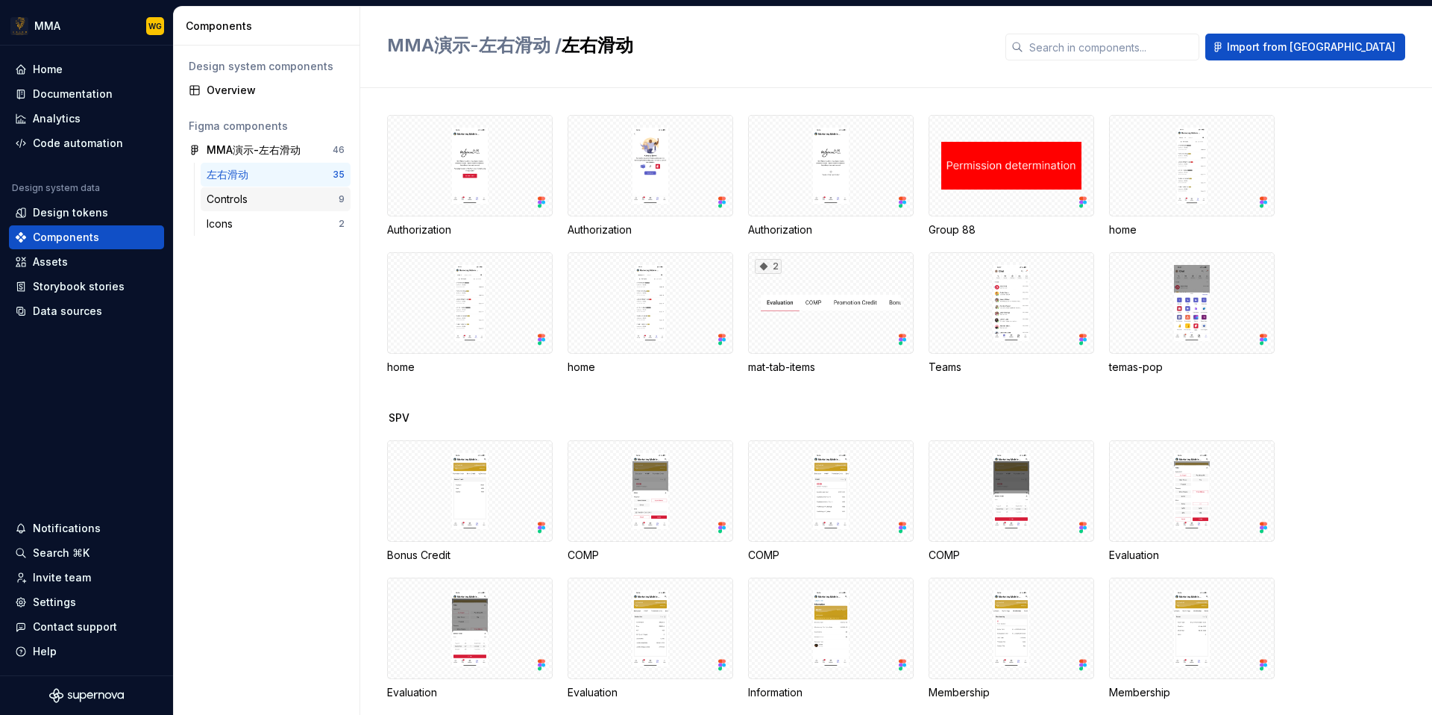
click at [311, 201] on div "Controls" at bounding box center [273, 199] width 132 height 15
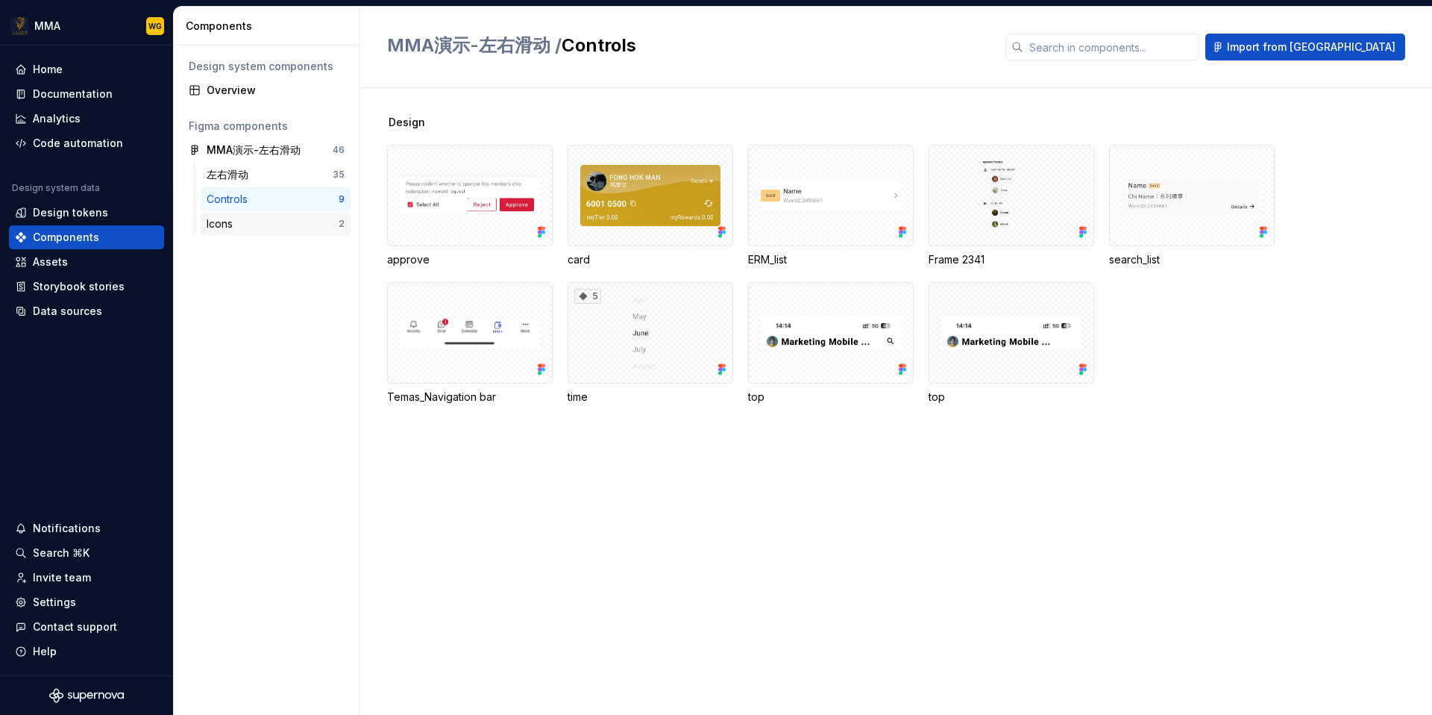
click at [301, 220] on div "Icons" at bounding box center [273, 223] width 132 height 15
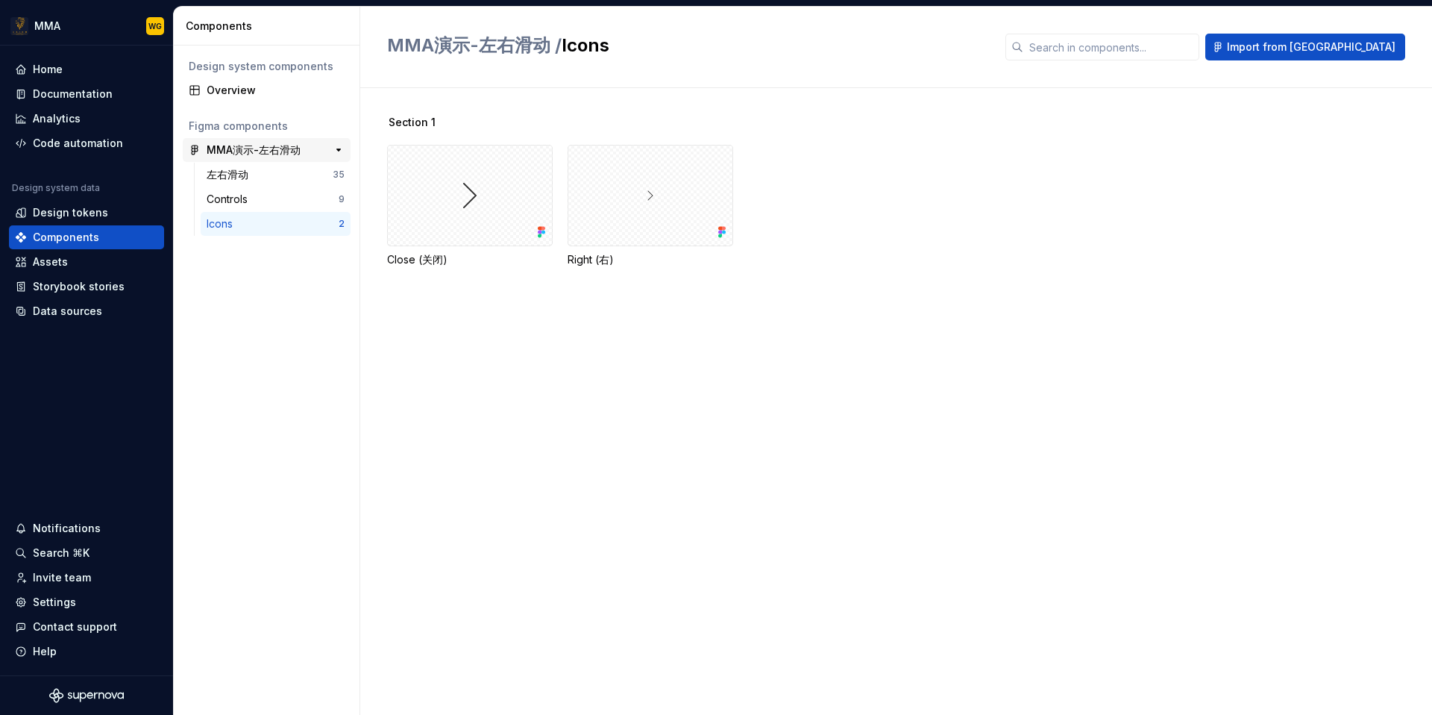
click at [319, 153] on div "46" at bounding box center [331, 149] width 27 height 21
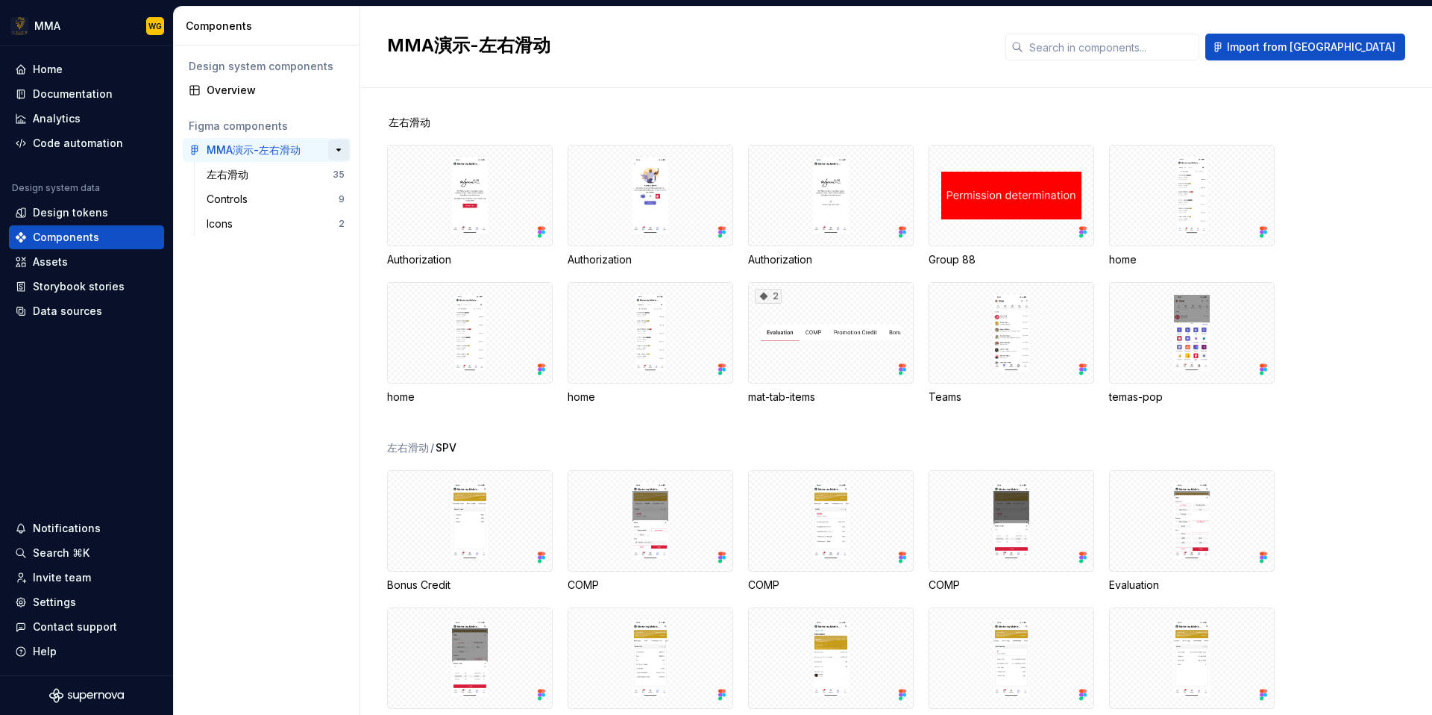
click at [344, 151] on button "button" at bounding box center [338, 149] width 21 height 21
click at [285, 96] on div "Overview" at bounding box center [276, 90] width 138 height 15
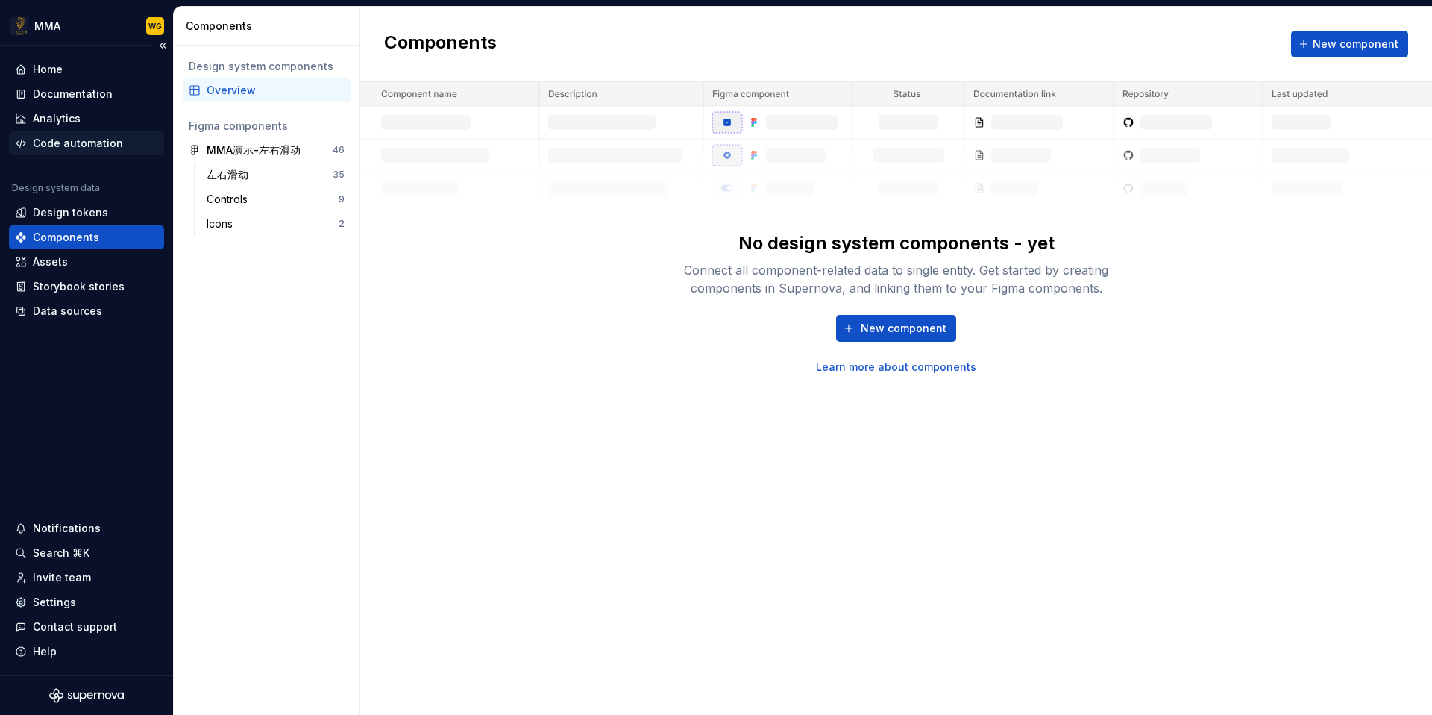
click at [107, 142] on div "Code automation" at bounding box center [78, 143] width 90 height 15
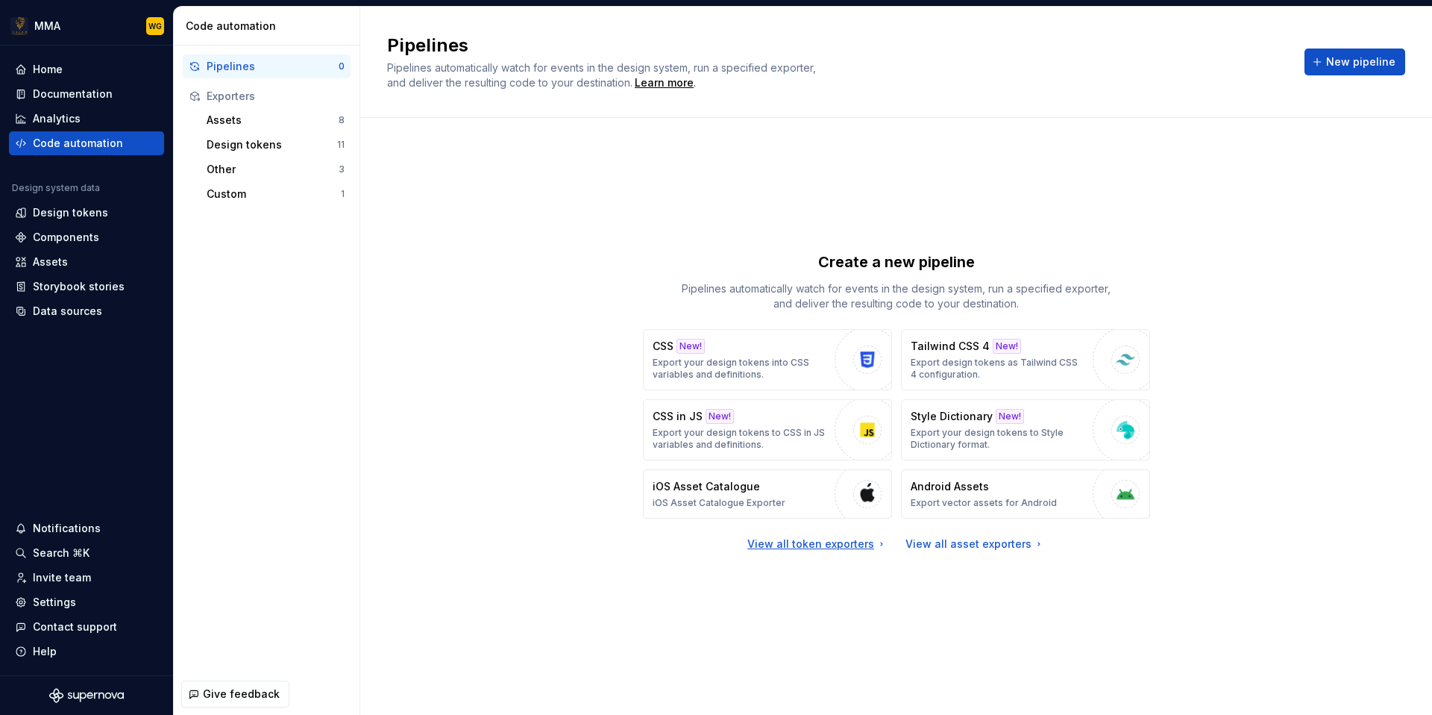
click at [785, 548] on div "View all token exporters" at bounding box center [817, 543] width 140 height 15
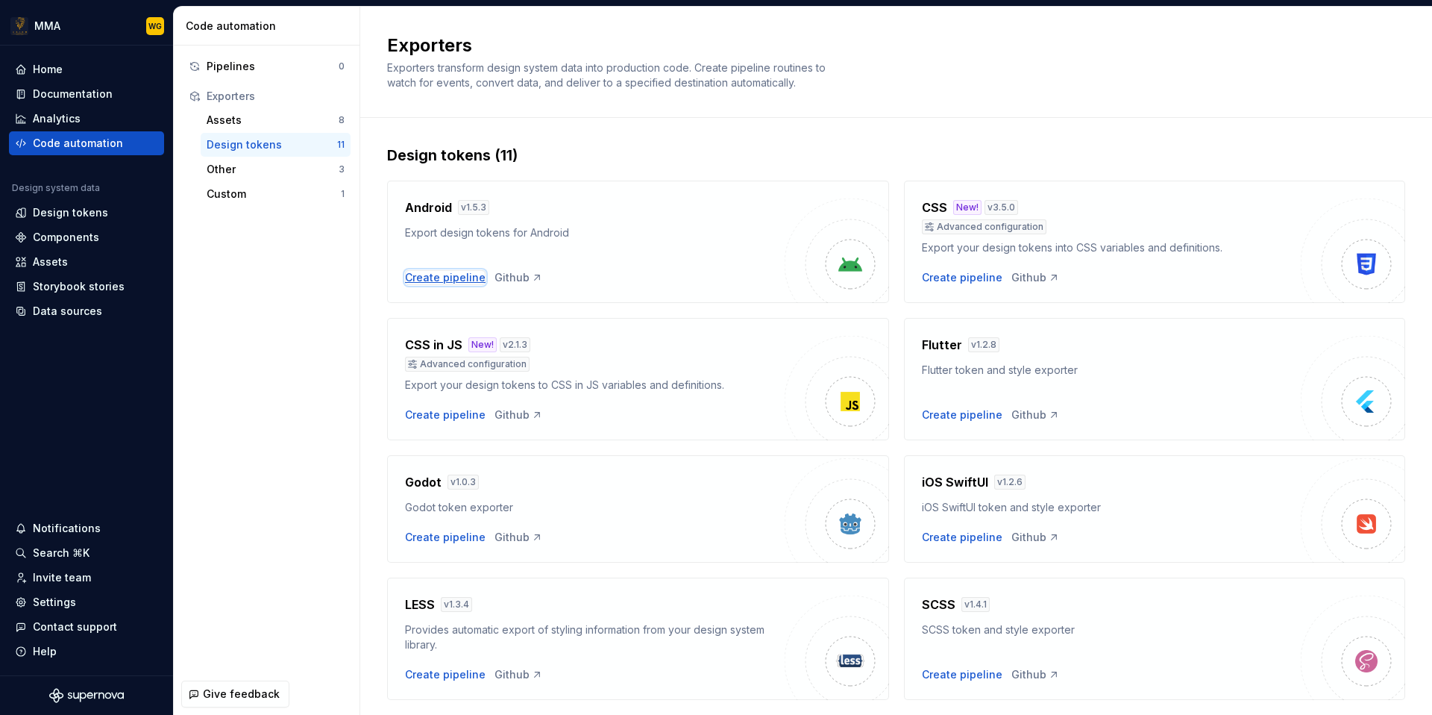
click at [439, 271] on div "Create pipeline" at bounding box center [445, 277] width 81 height 15
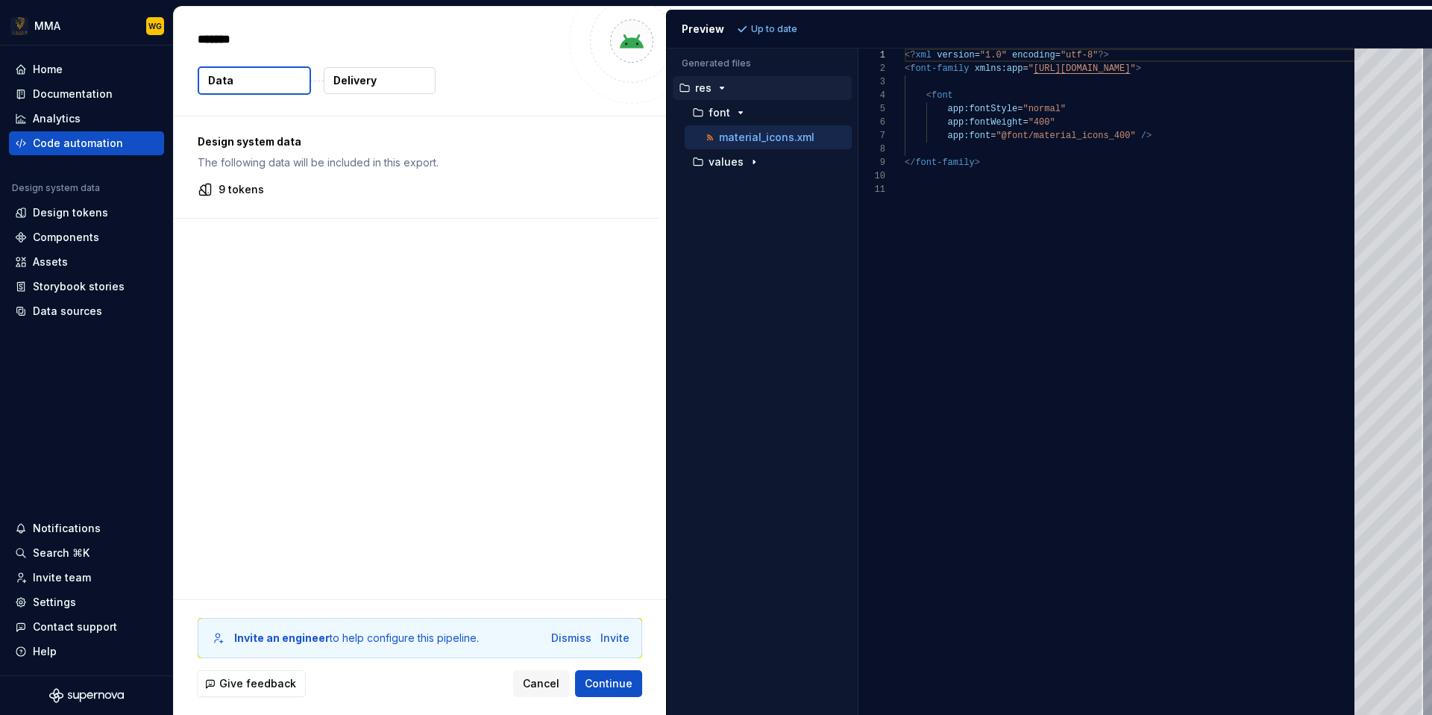
type textarea "*"
click at [797, 107] on div "font" at bounding box center [770, 113] width 163 height 12
click at [791, 114] on div "font" at bounding box center [770, 113] width 163 height 12
click at [784, 161] on div "values" at bounding box center [770, 162] width 163 height 12
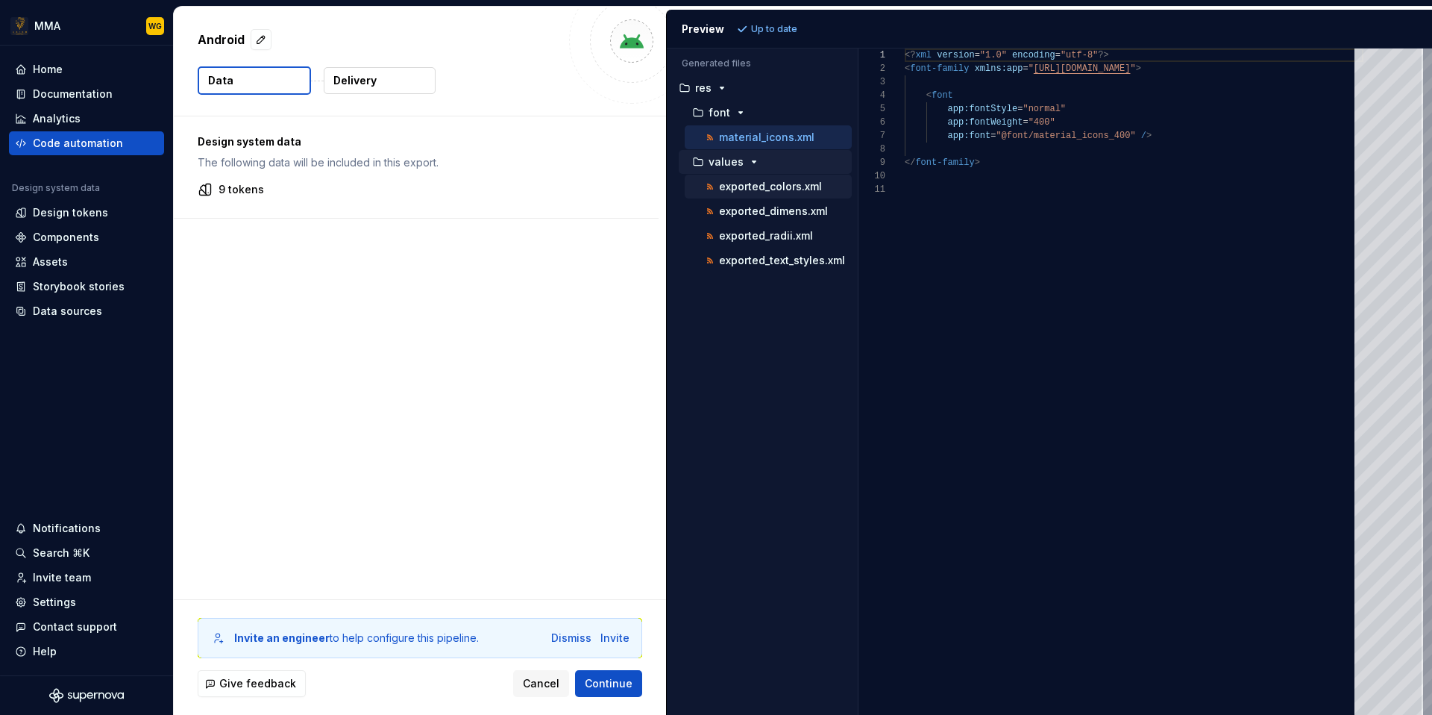
click at [794, 194] on button "exported_colors.xml" at bounding box center [768, 186] width 167 height 16
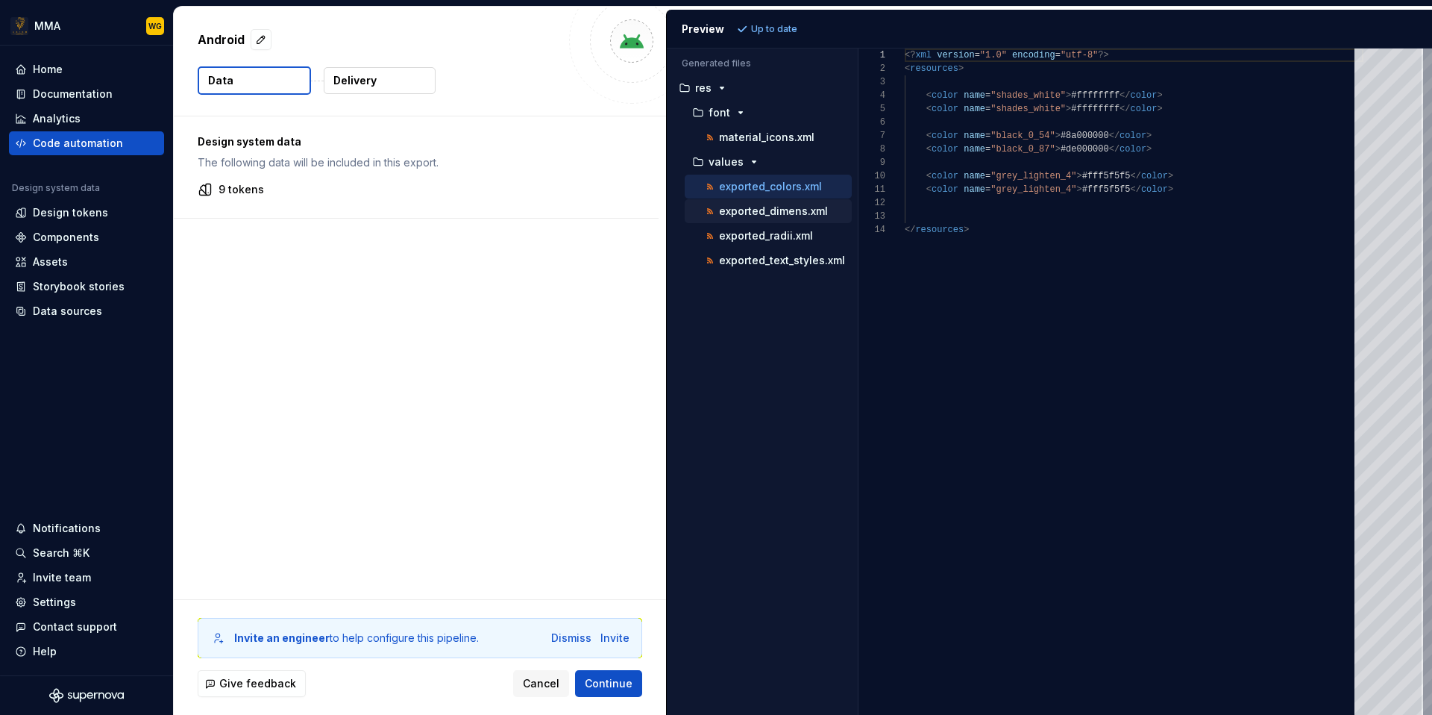
click at [794, 213] on p "exported_dimens.xml" at bounding box center [773, 211] width 109 height 12
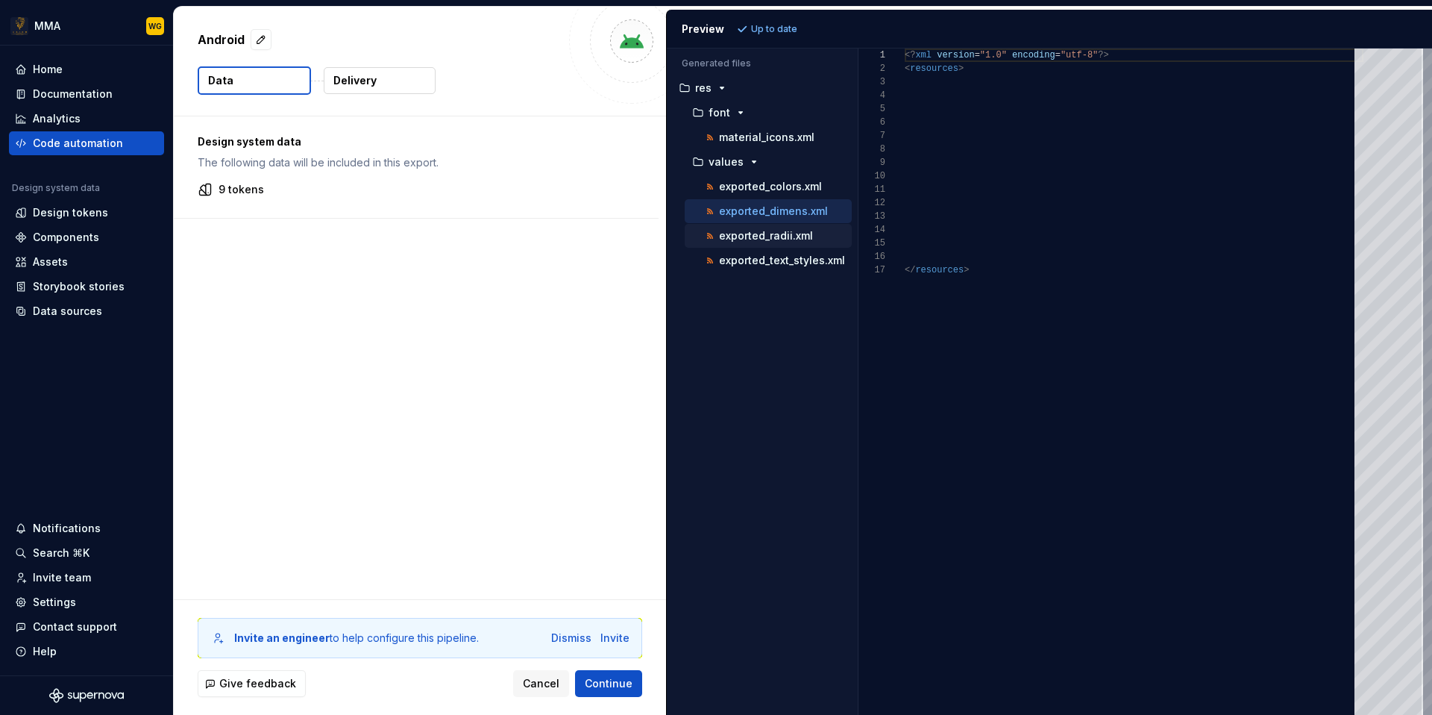
click at [791, 233] on p "exported_radii.xml" at bounding box center [766, 236] width 94 height 12
click at [787, 253] on div "exported_text_styles.xml" at bounding box center [777, 260] width 149 height 15
type textarea "**********"
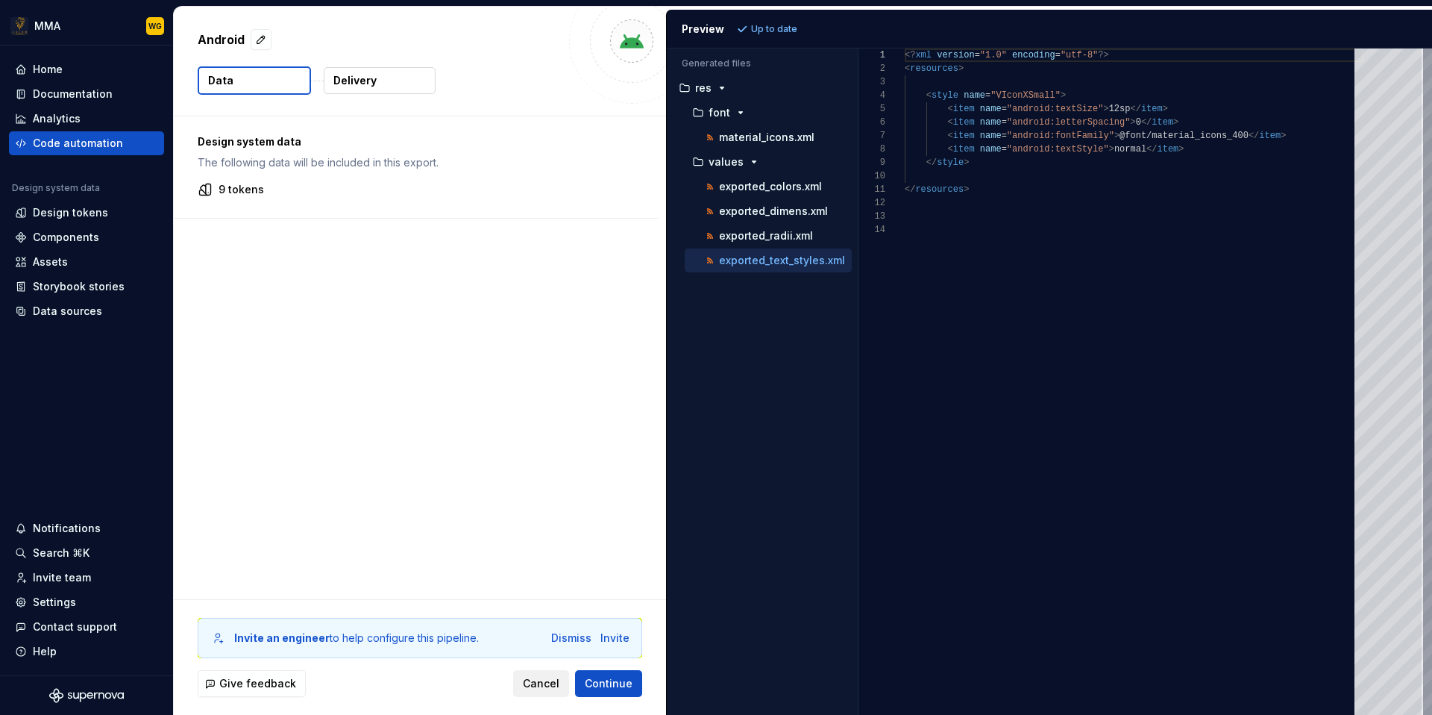
click at [552, 690] on span "Cancel" at bounding box center [541, 683] width 37 height 15
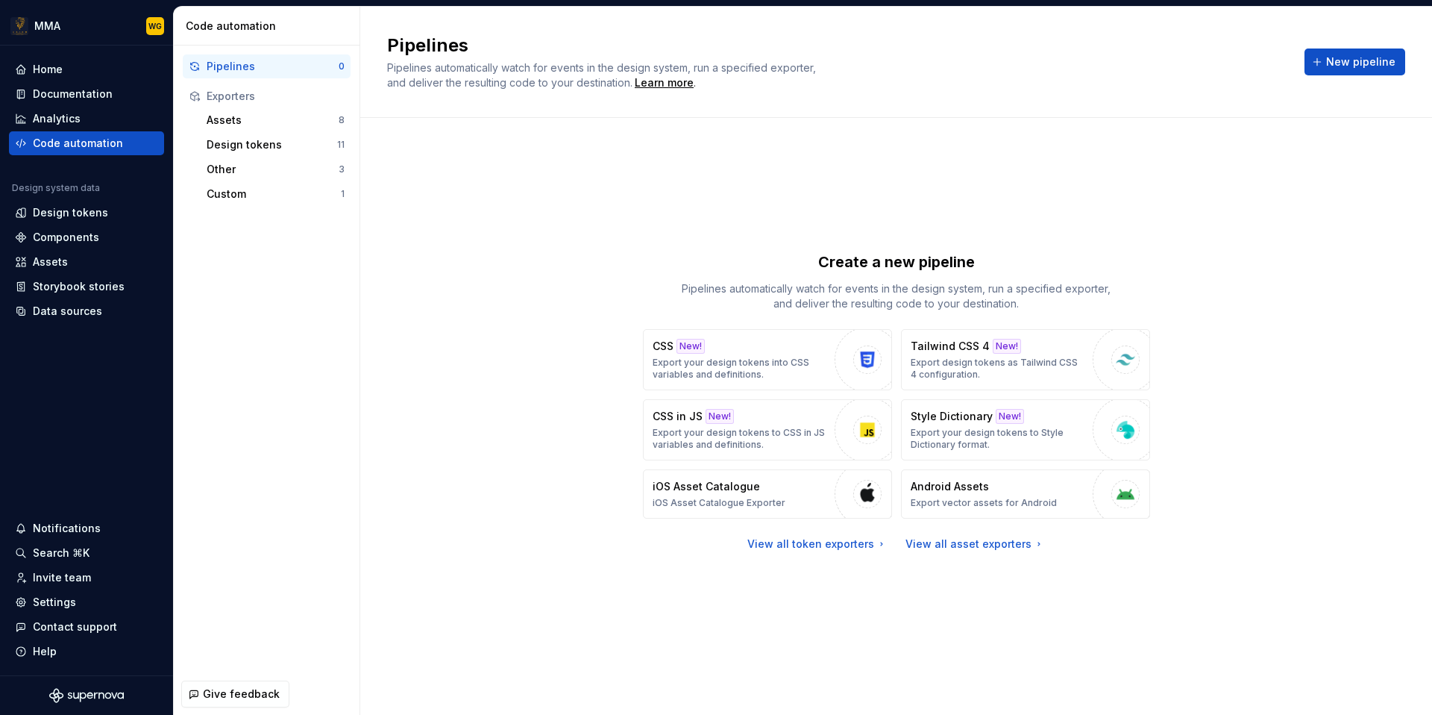
click at [388, 271] on div "Create a new pipeline Pipelines automatically watch for events in the design sy…" at bounding box center [896, 401] width 1018 height 513
click at [130, 215] on div "Design tokens" at bounding box center [86, 212] width 143 height 15
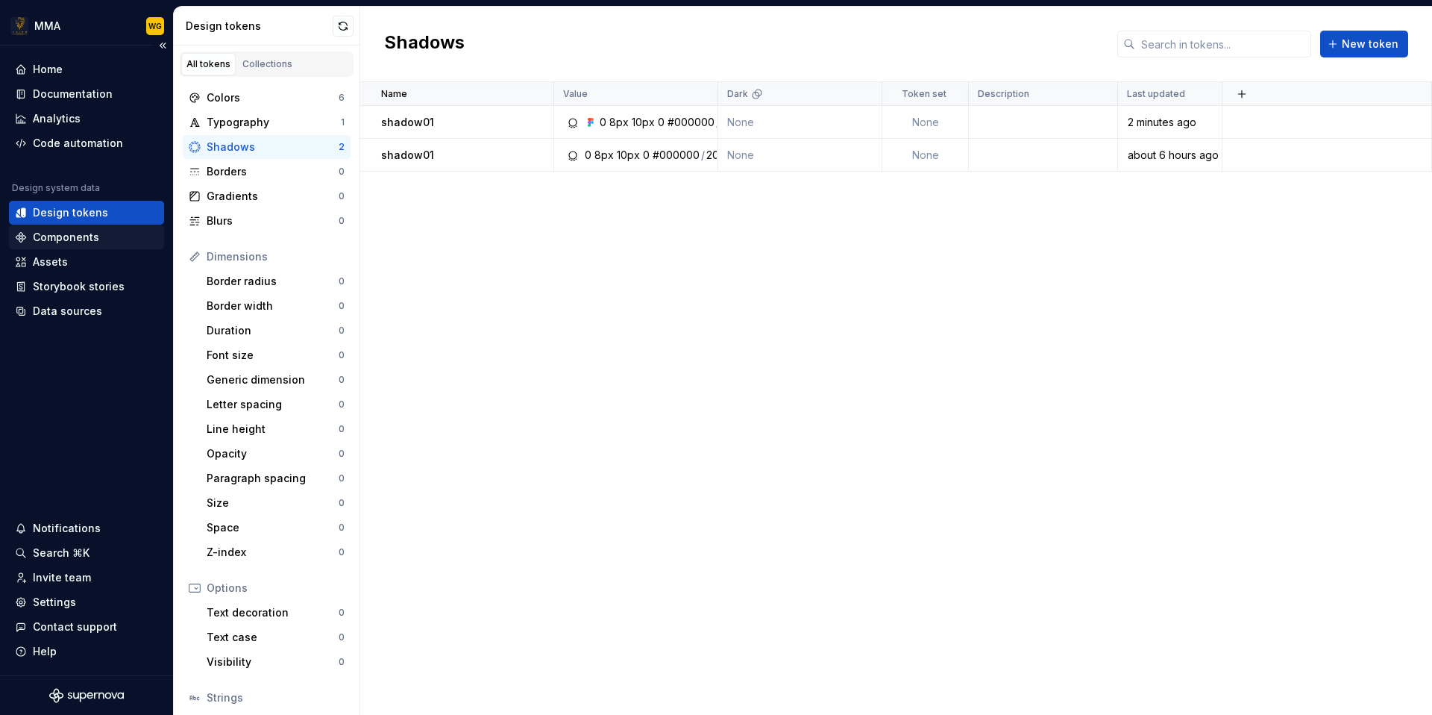
click at [113, 242] on div "Components" at bounding box center [86, 237] width 143 height 15
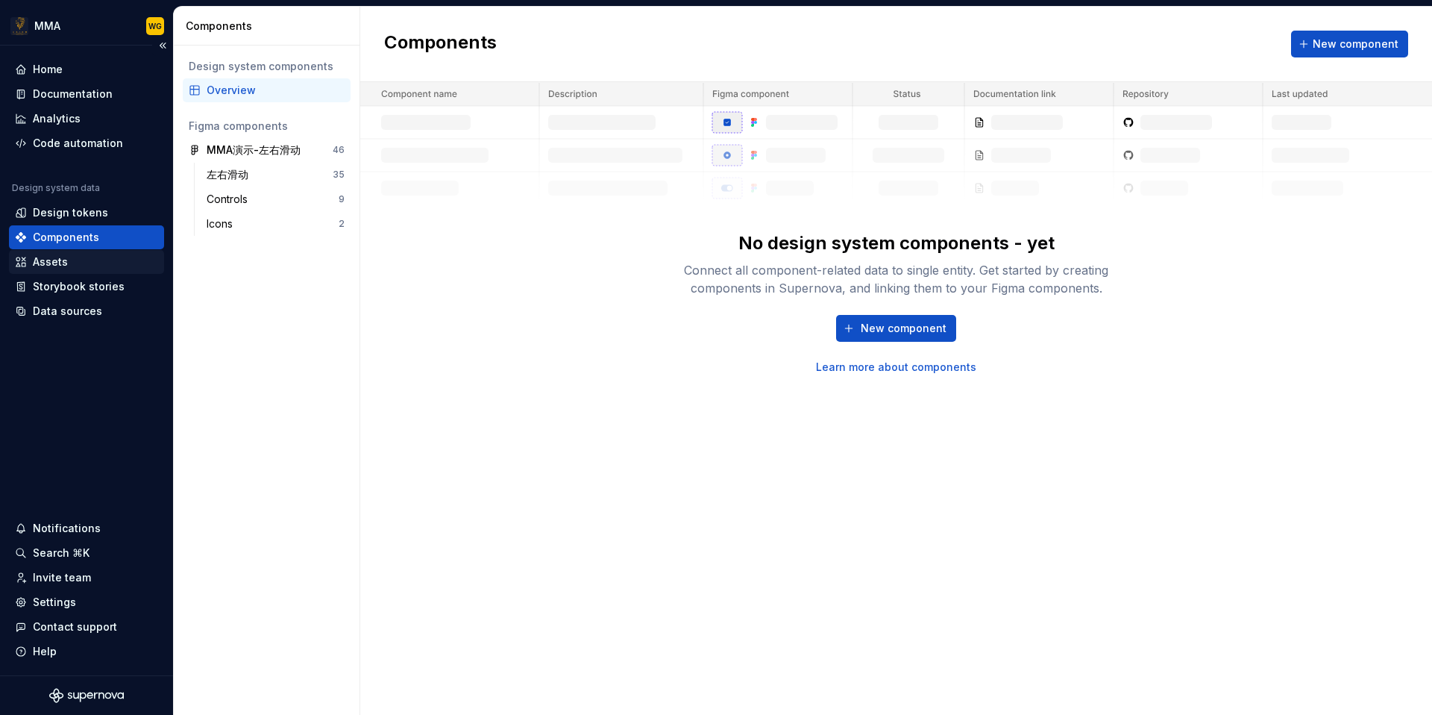
click at [106, 266] on div "Assets" at bounding box center [86, 261] width 143 height 15
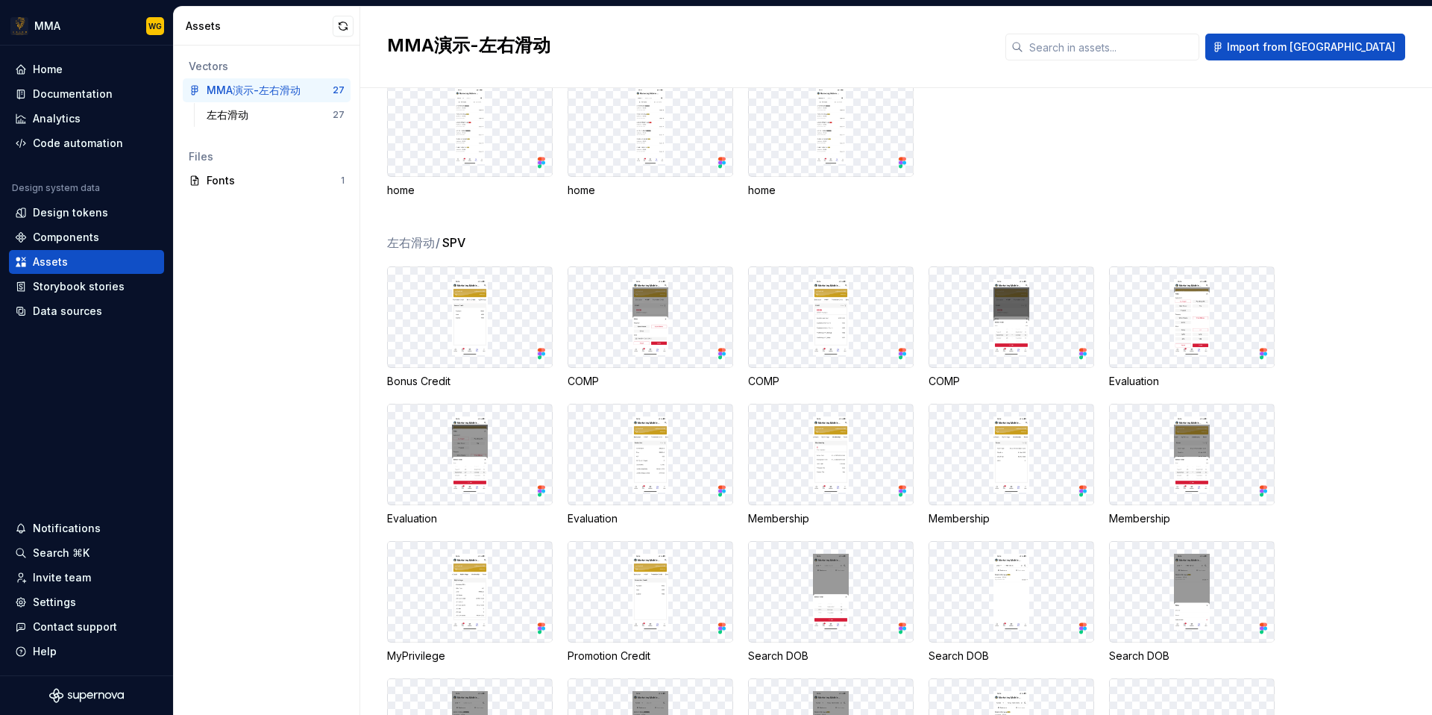
scroll to position [90, 0]
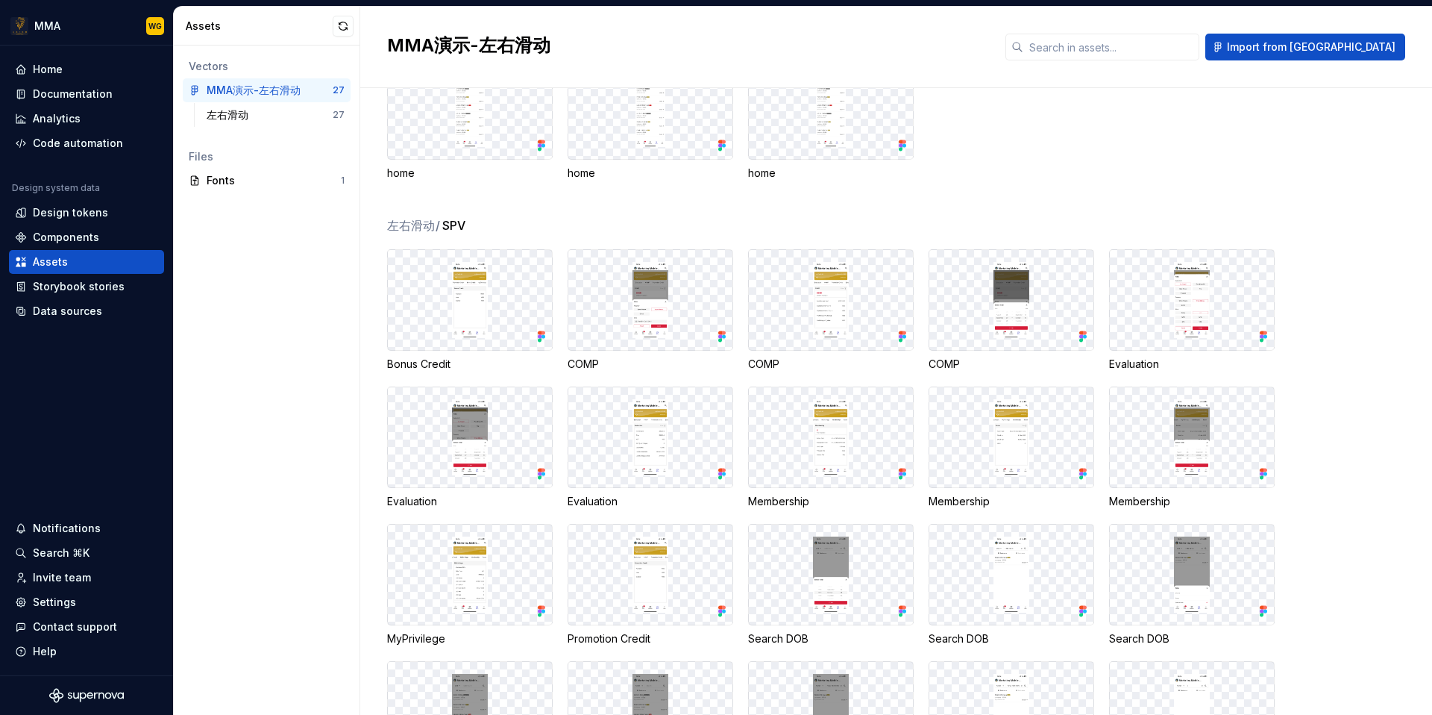
click at [500, 418] on div at bounding box center [470, 437] width 164 height 100
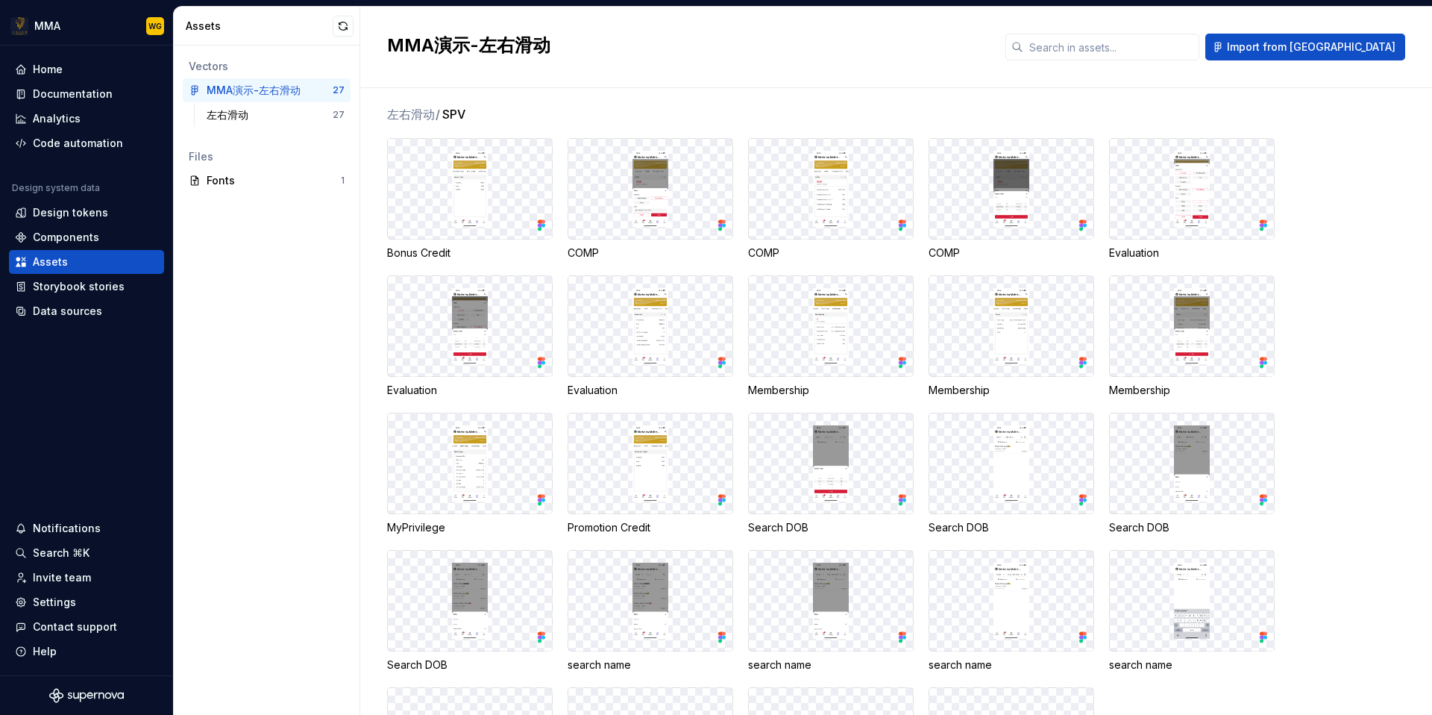
scroll to position [53, 0]
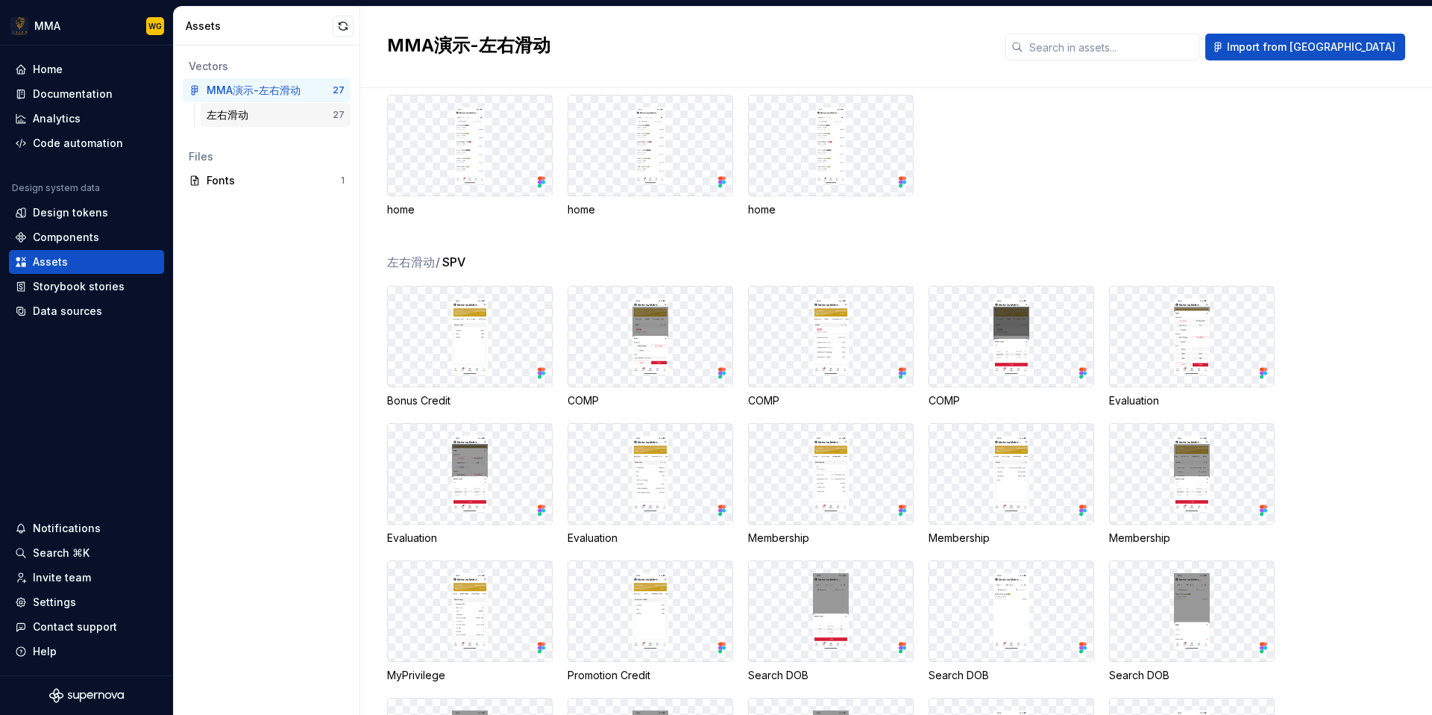
click at [279, 112] on div "左右滑动" at bounding box center [270, 114] width 126 height 15
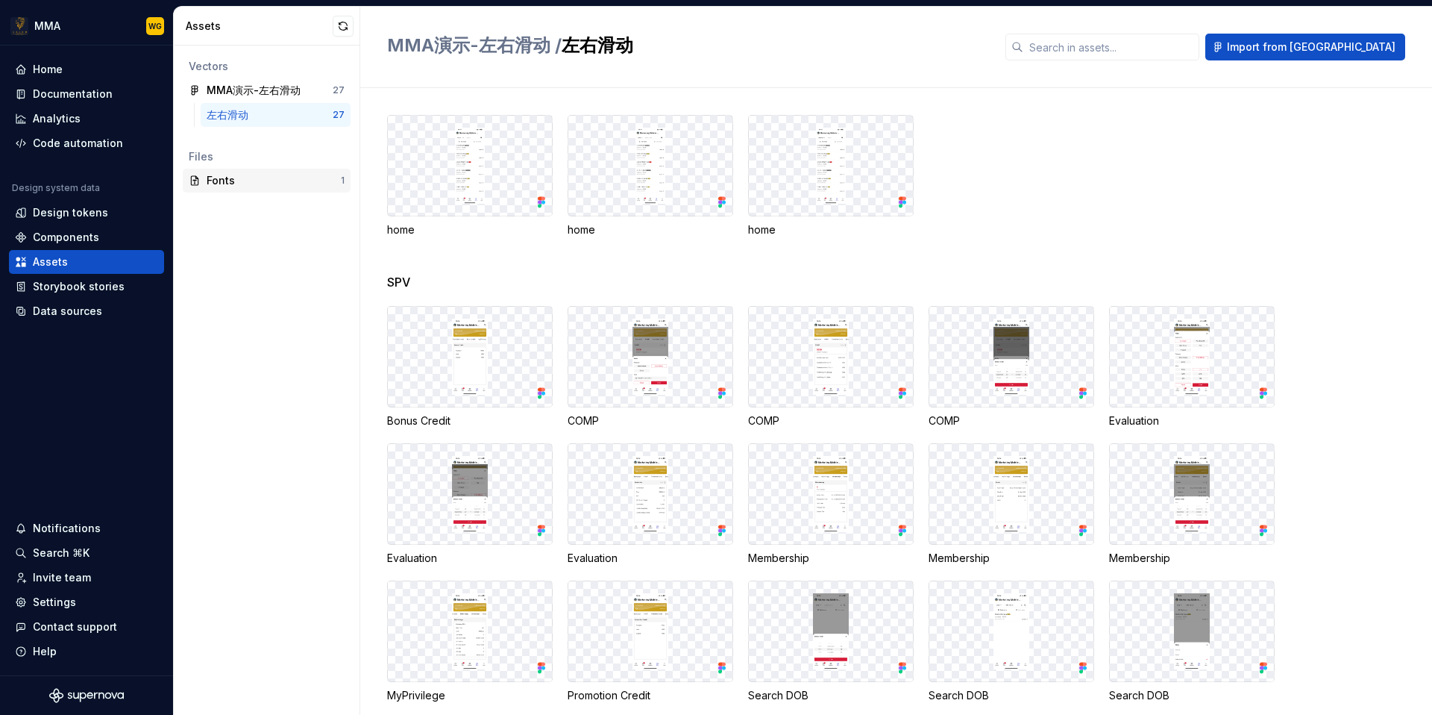
click at [279, 186] on div "Fonts" at bounding box center [274, 180] width 134 height 15
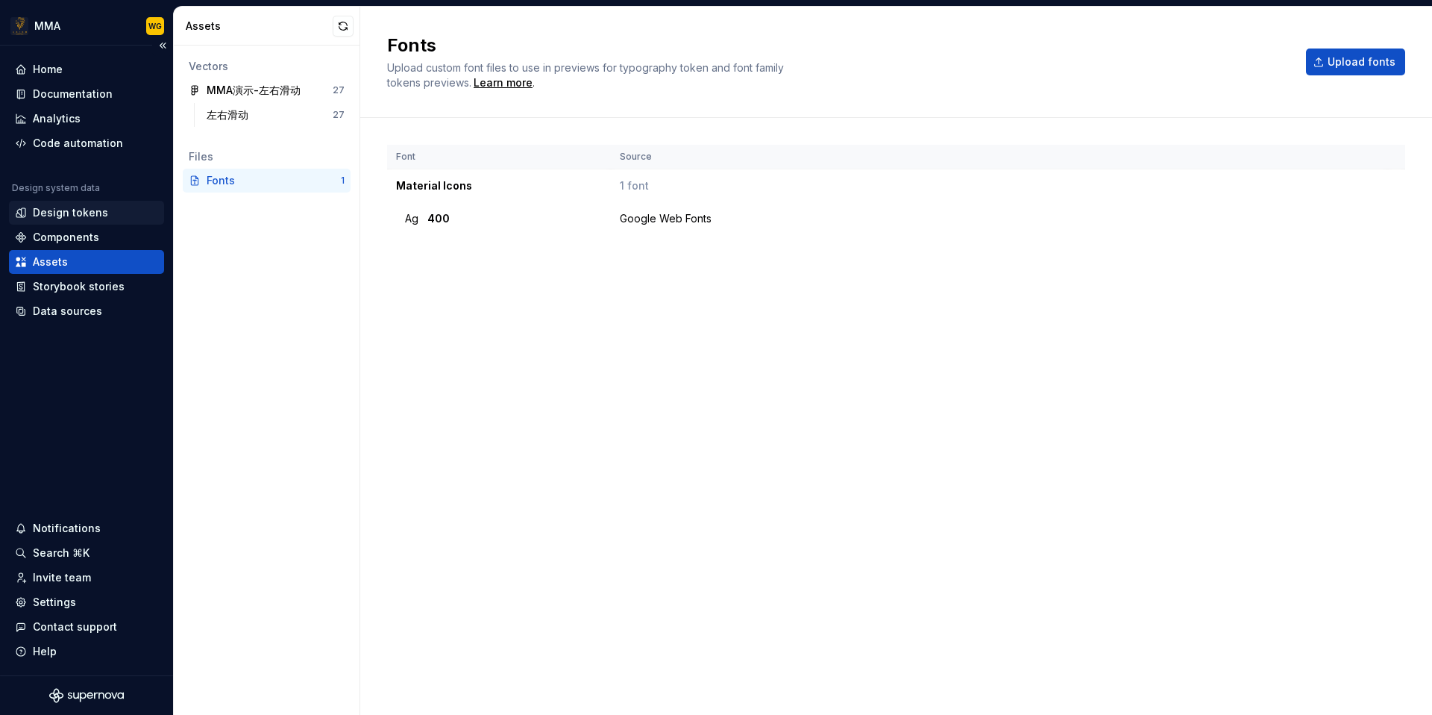
click at [130, 218] on div "Design tokens" at bounding box center [86, 212] width 143 height 15
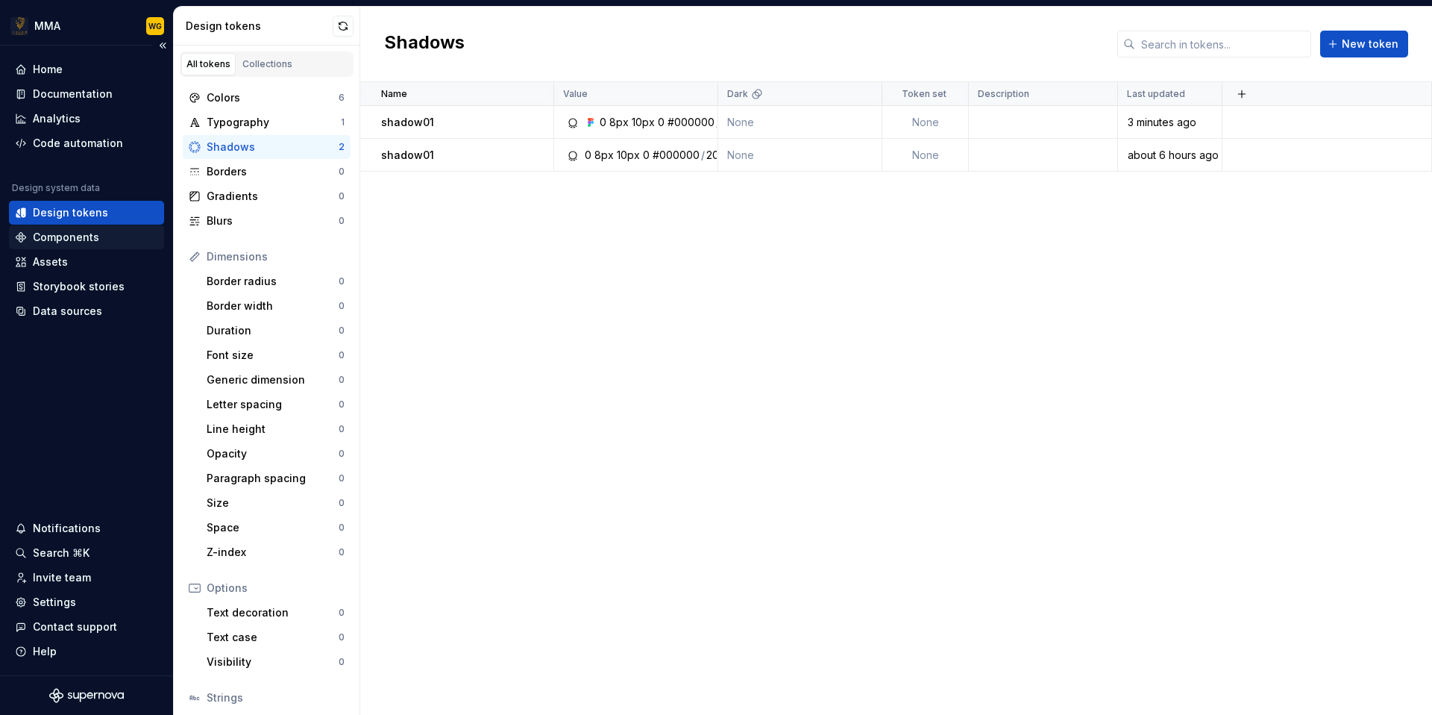
click at [120, 240] on div "Components" at bounding box center [86, 237] width 143 height 15
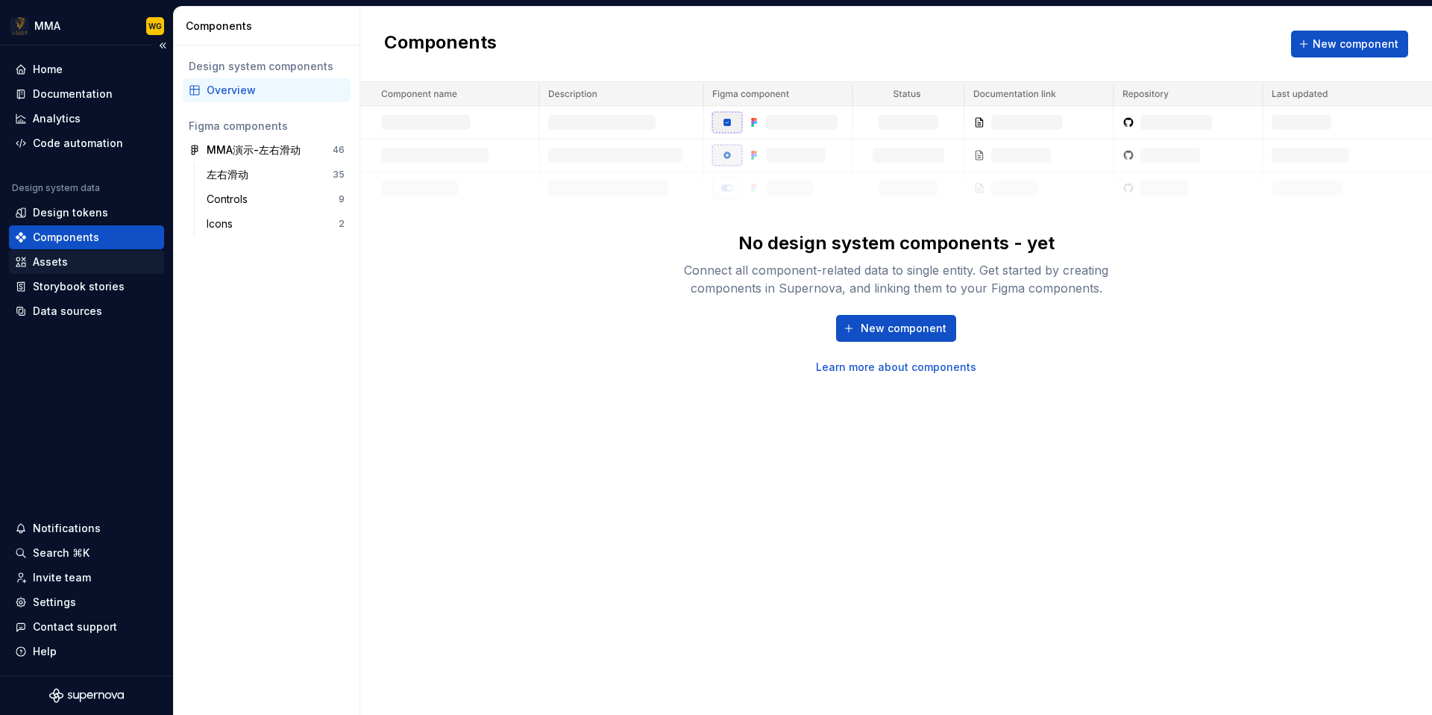
click at [103, 266] on div "Assets" at bounding box center [86, 261] width 143 height 15
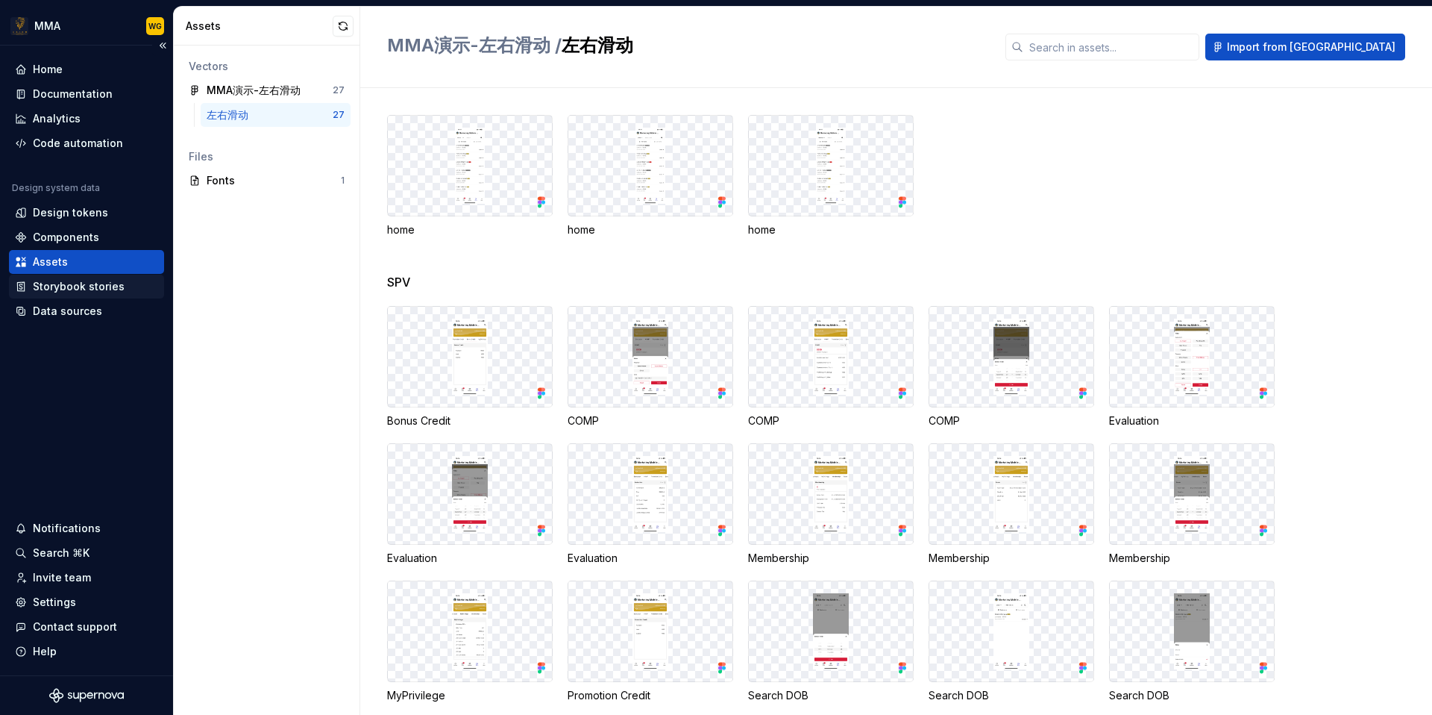
click at [114, 285] on div "Storybook stories" at bounding box center [79, 286] width 92 height 15
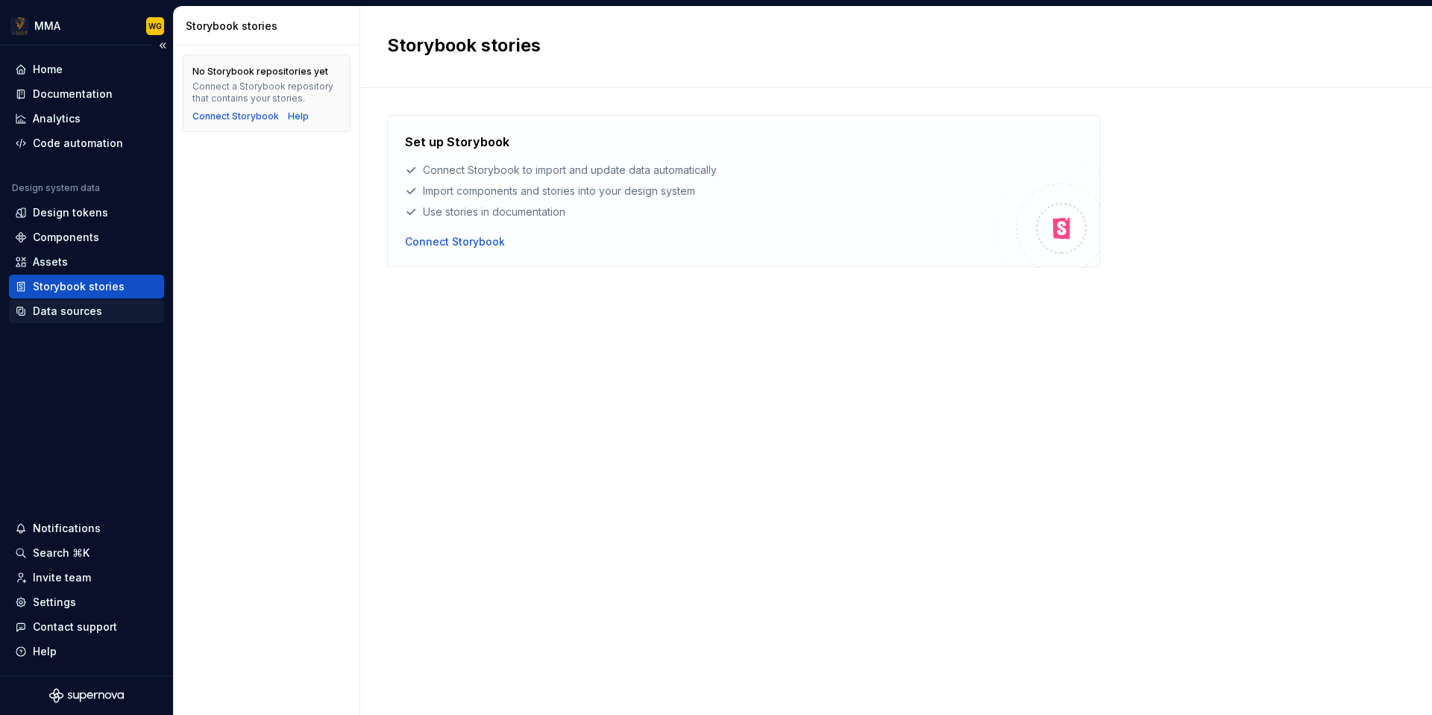
click at [109, 312] on div "Data sources" at bounding box center [86, 311] width 143 height 15
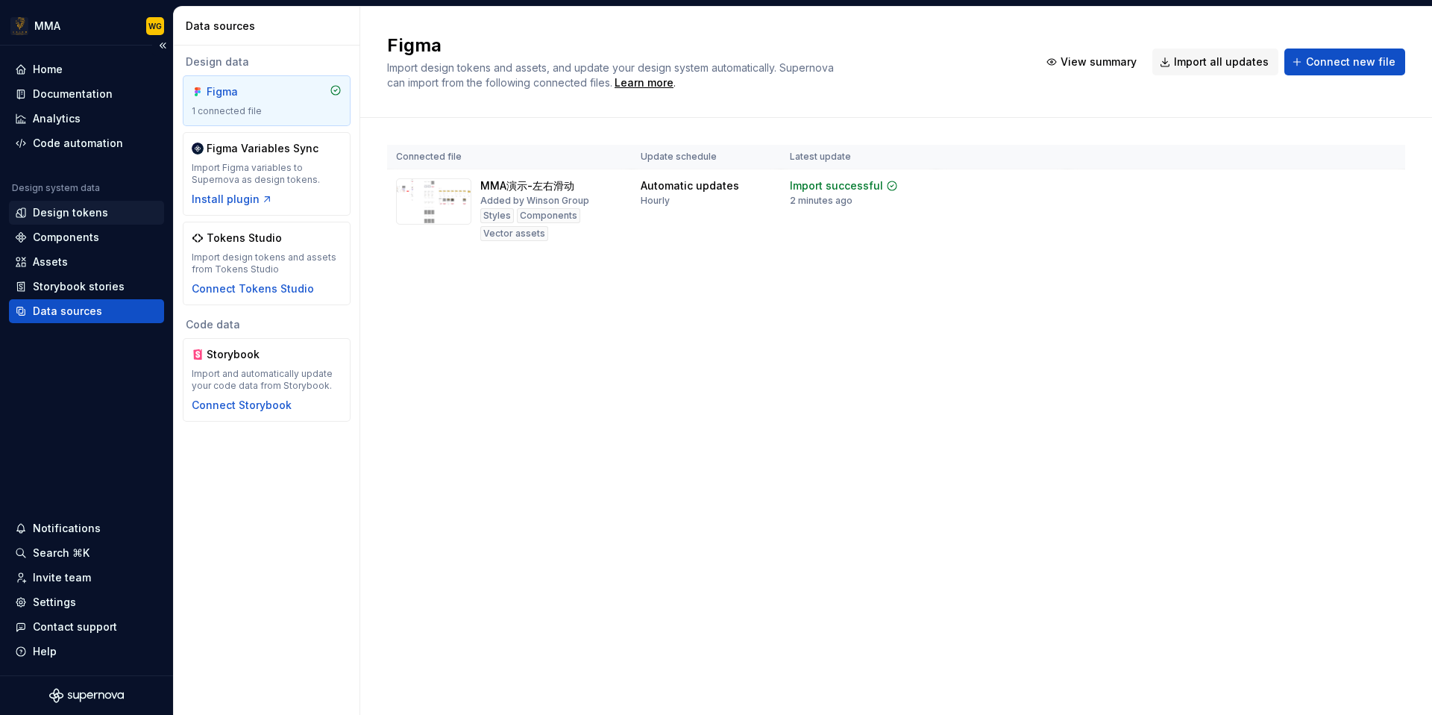
click at [134, 216] on div "Design tokens" at bounding box center [86, 212] width 143 height 15
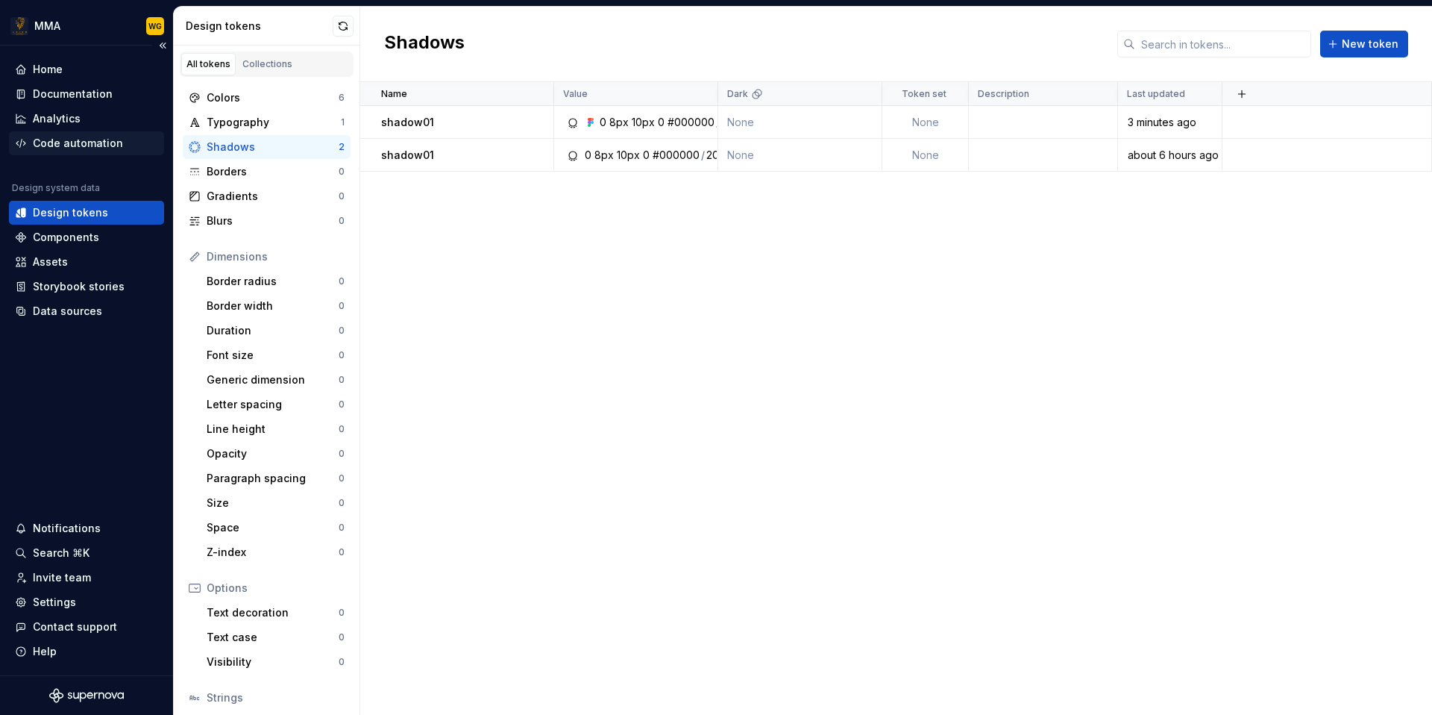
click at [118, 152] on div "Code automation" at bounding box center [86, 143] width 155 height 24
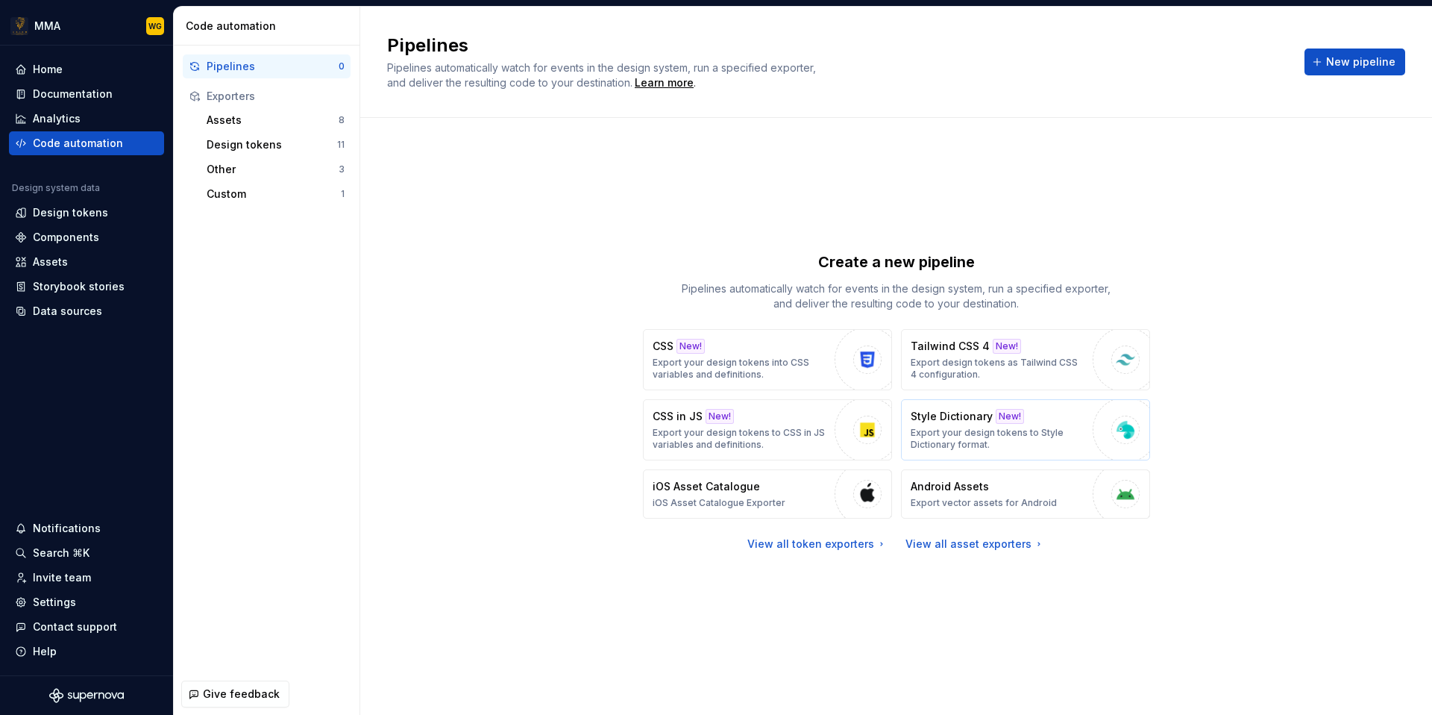
click at [1067, 427] on p "Export your design tokens to Style Dictionary format." at bounding box center [998, 439] width 175 height 24
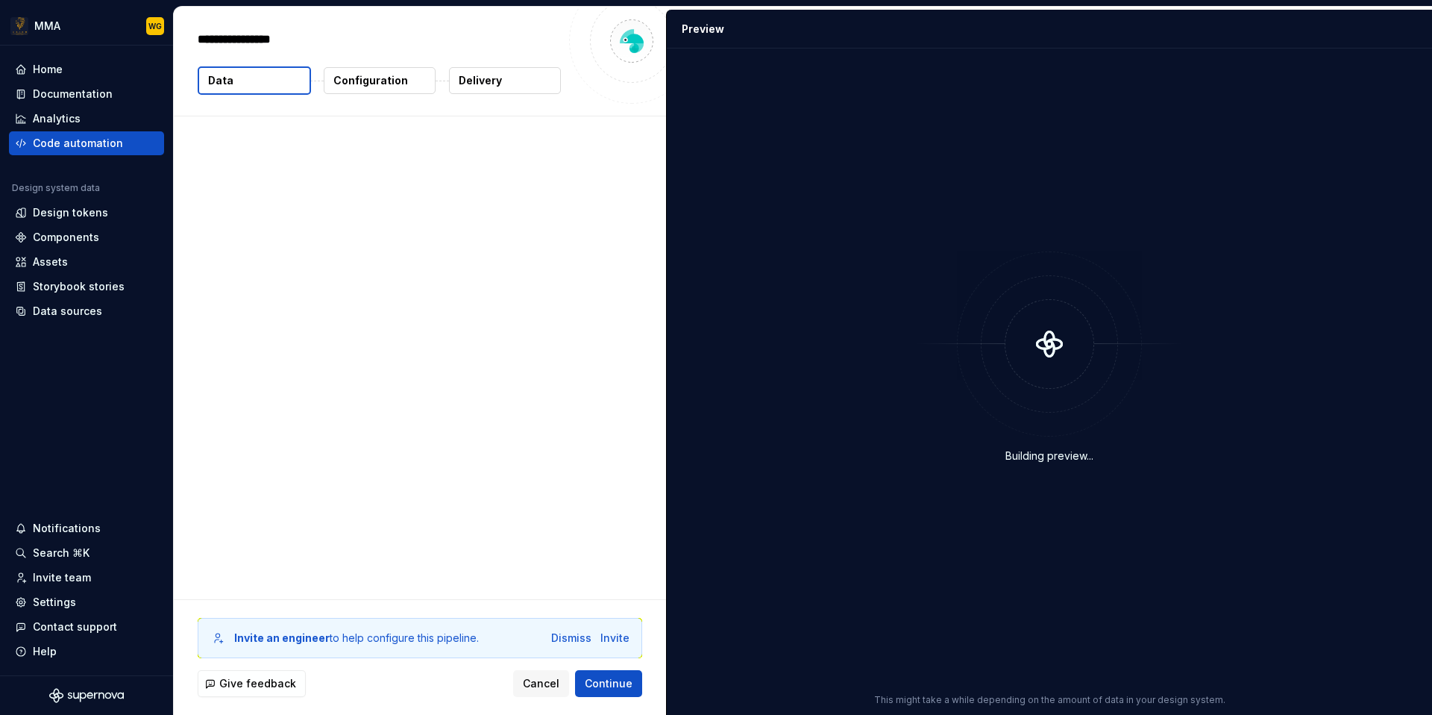
type textarea "*"
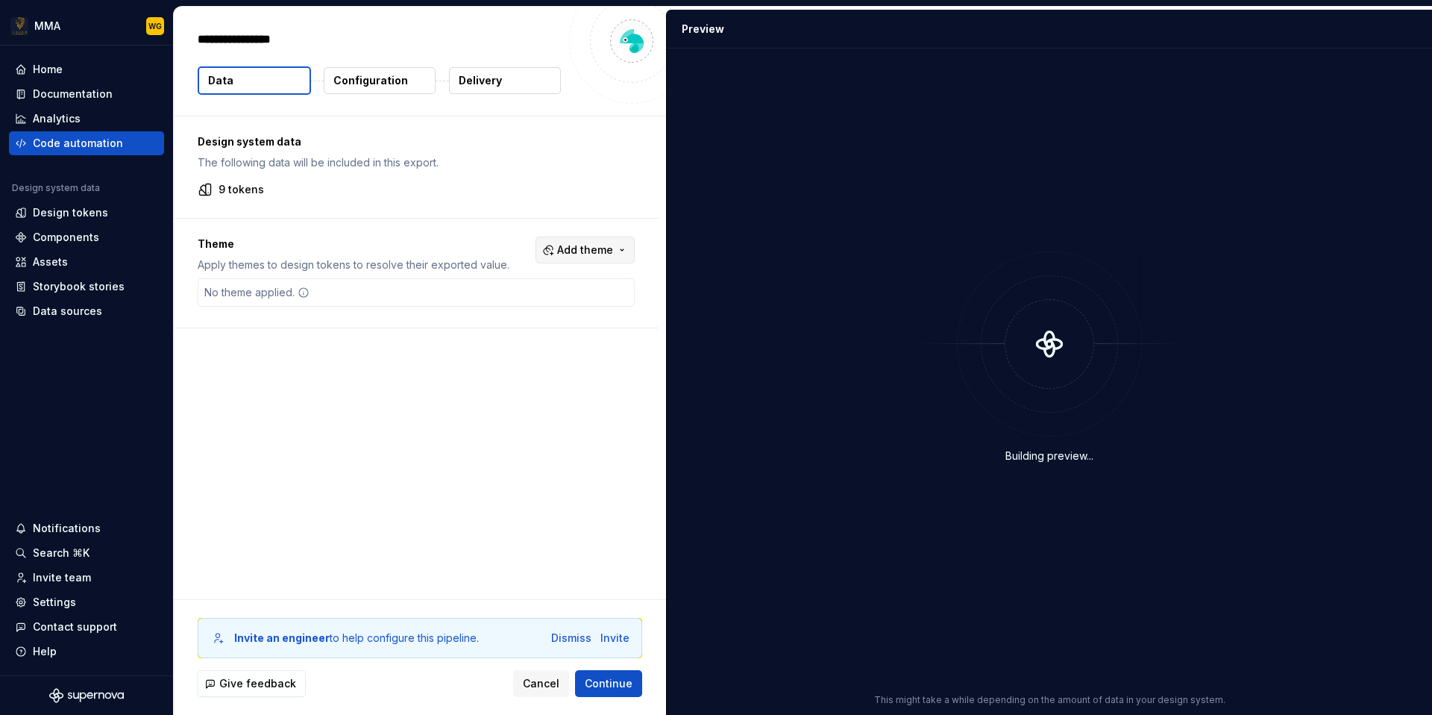
click at [611, 248] on span "Add theme" at bounding box center [585, 249] width 56 height 15
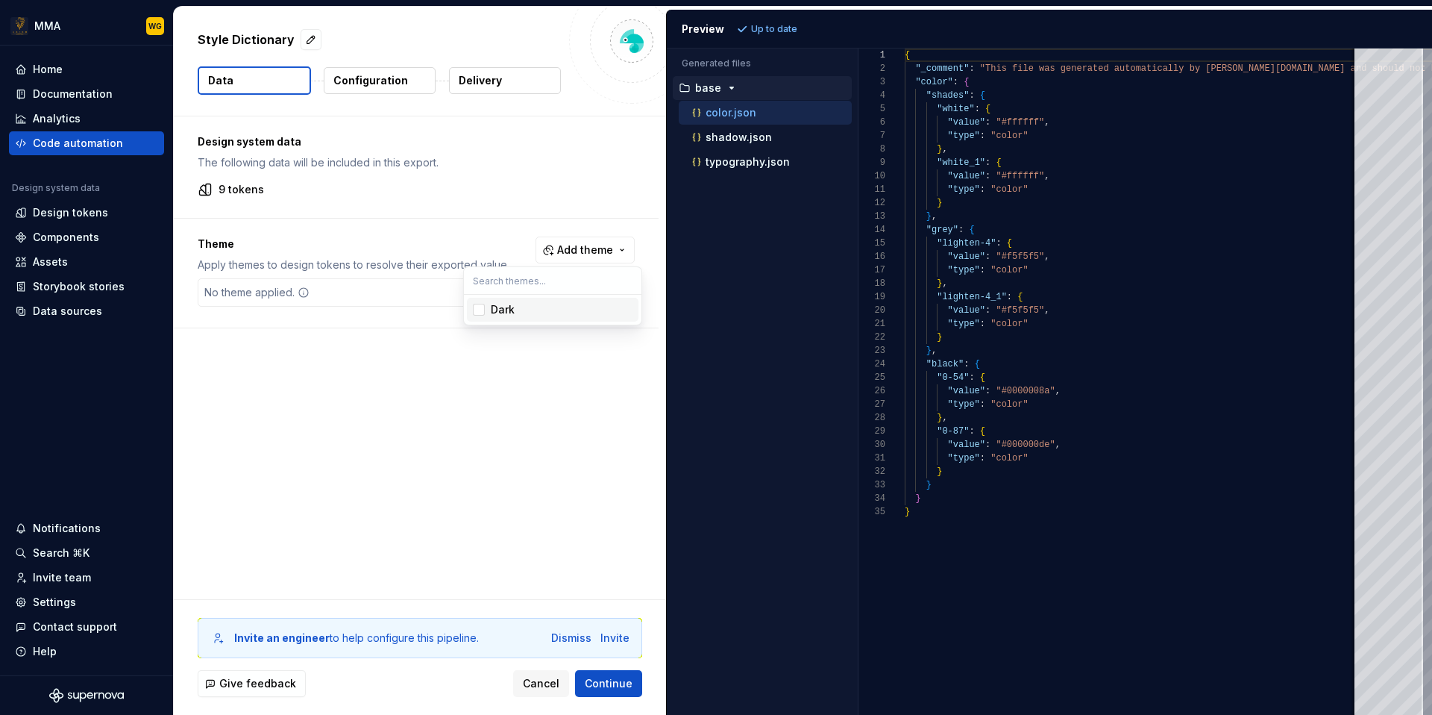
click at [634, 211] on html "MMA WG Home Documentation Analytics Code automation Design system data Design t…" at bounding box center [716, 357] width 1432 height 715
click at [729, 139] on p "shadow.json" at bounding box center [739, 137] width 66 height 12
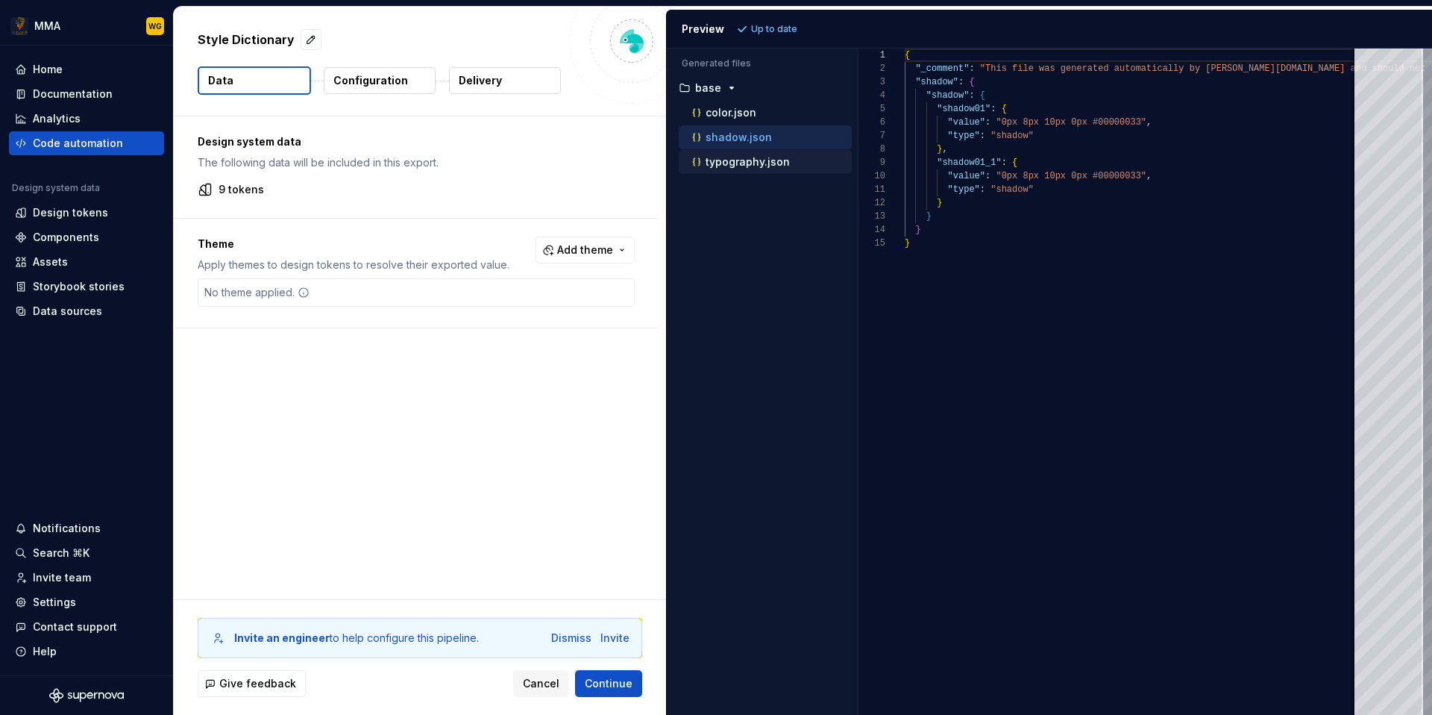
click at [736, 168] on div "typography.json" at bounding box center [770, 161] width 163 height 15
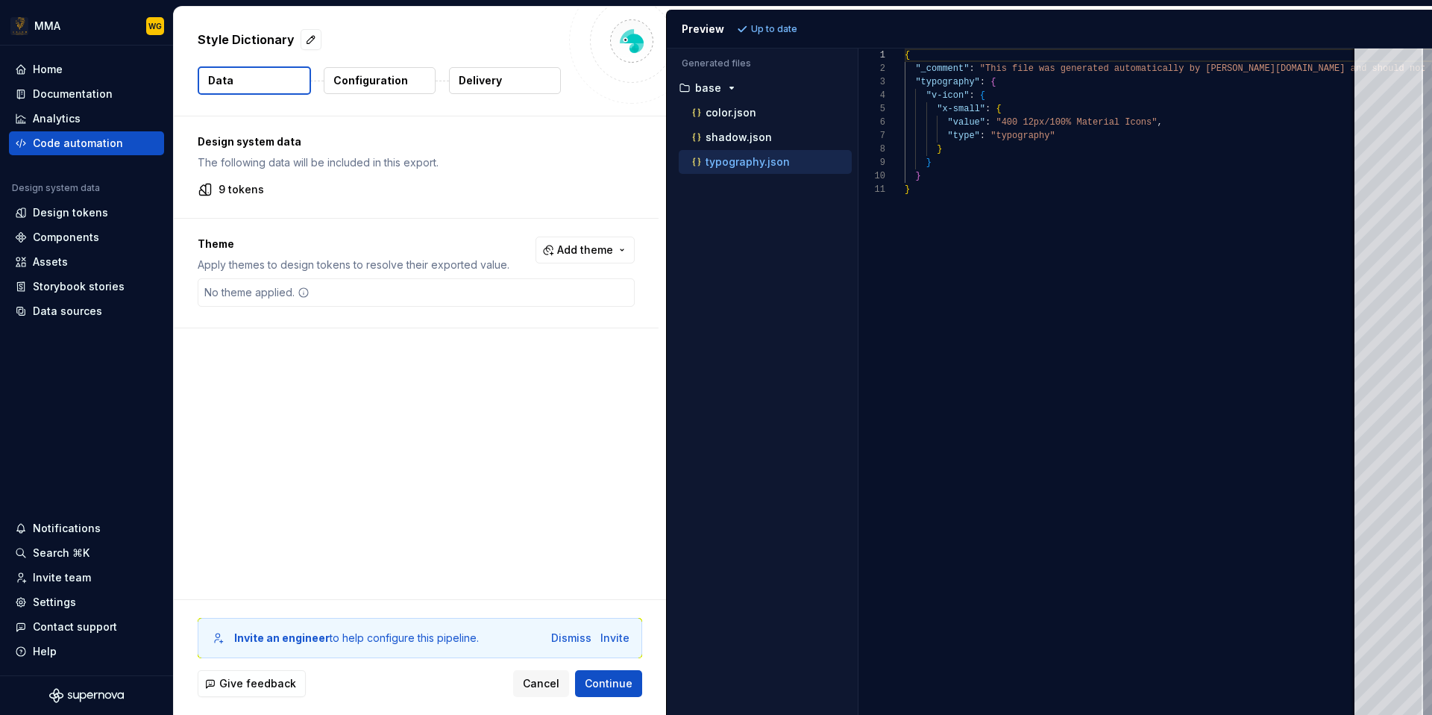
click at [742, 159] on p "typography.json" at bounding box center [748, 162] width 84 height 12
click at [750, 147] on div "shadow.json" at bounding box center [765, 137] width 173 height 24
click at [760, 131] on p "shadow.json" at bounding box center [739, 137] width 66 height 12
type textarea "**********"
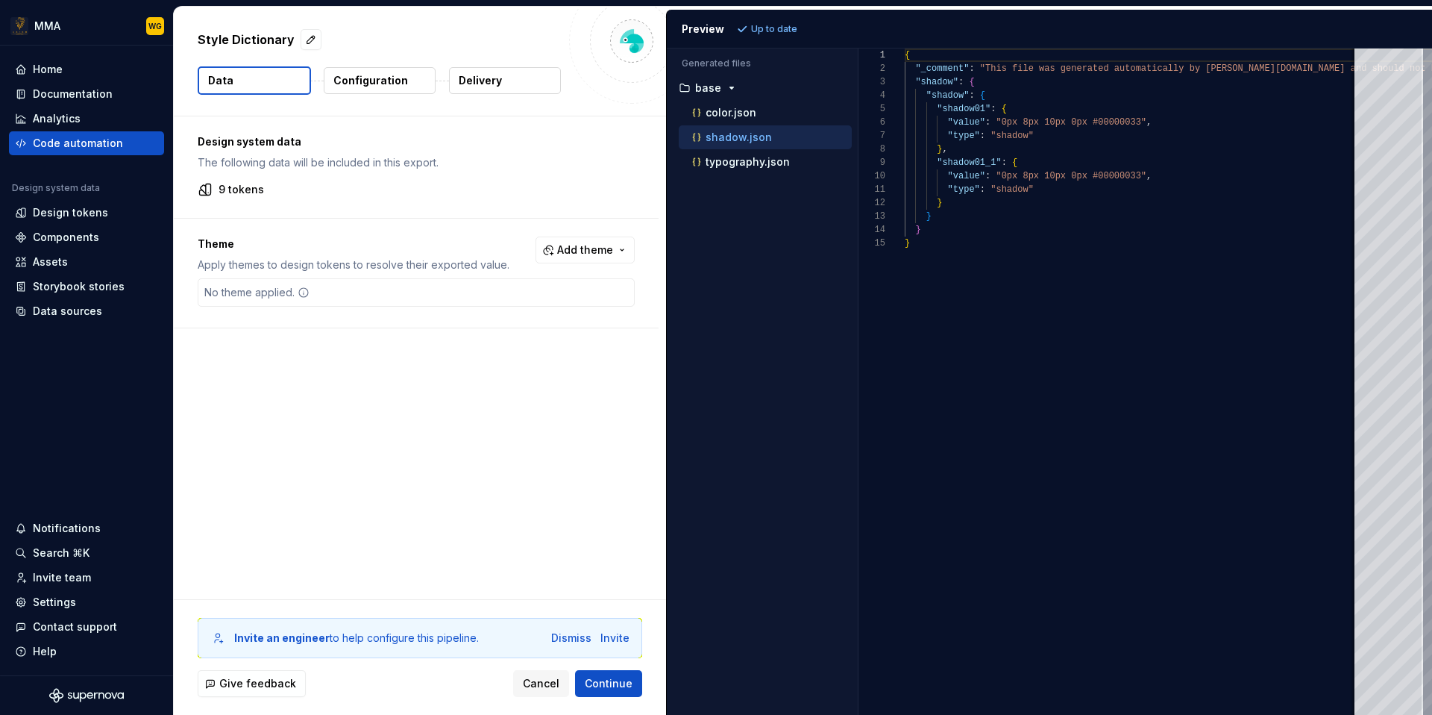
click at [398, 80] on p "Configuration" at bounding box center [370, 80] width 75 height 15
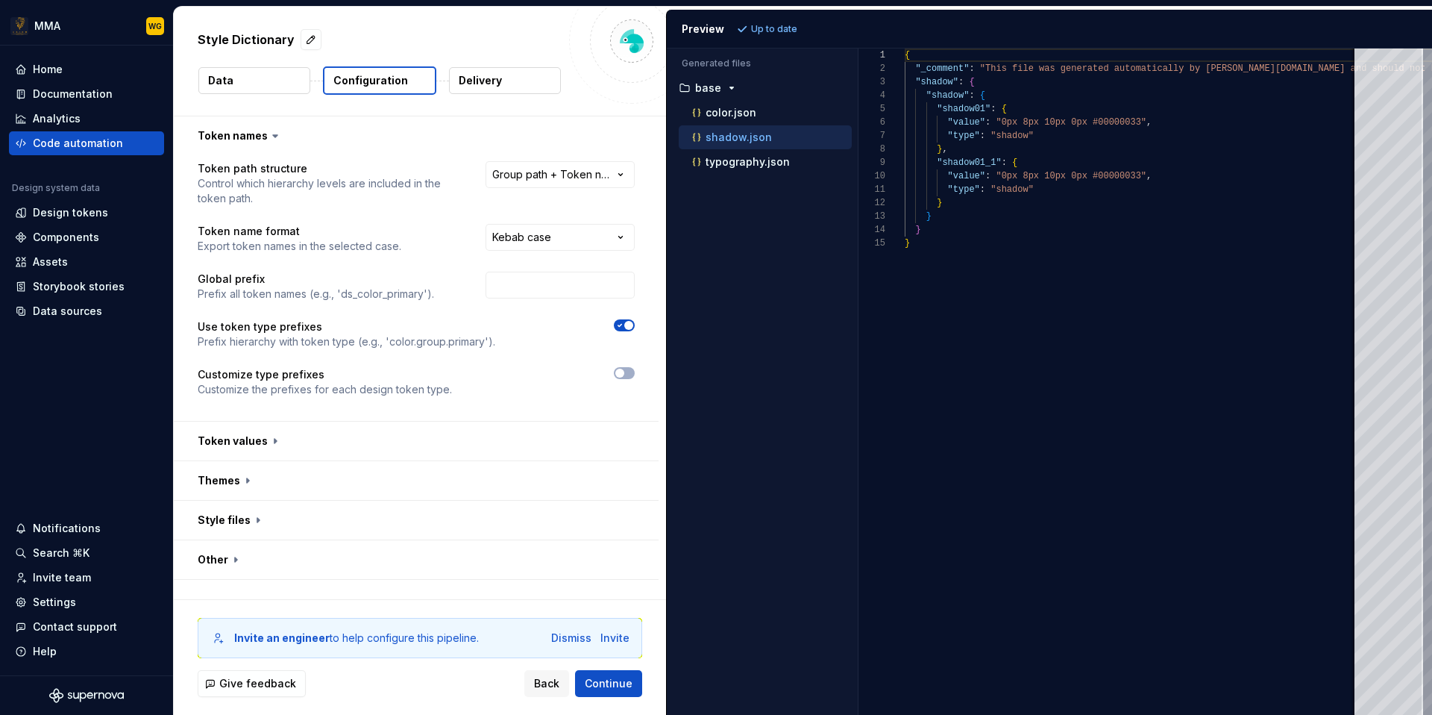
click at [485, 78] on p "Delivery" at bounding box center [480, 80] width 43 height 15
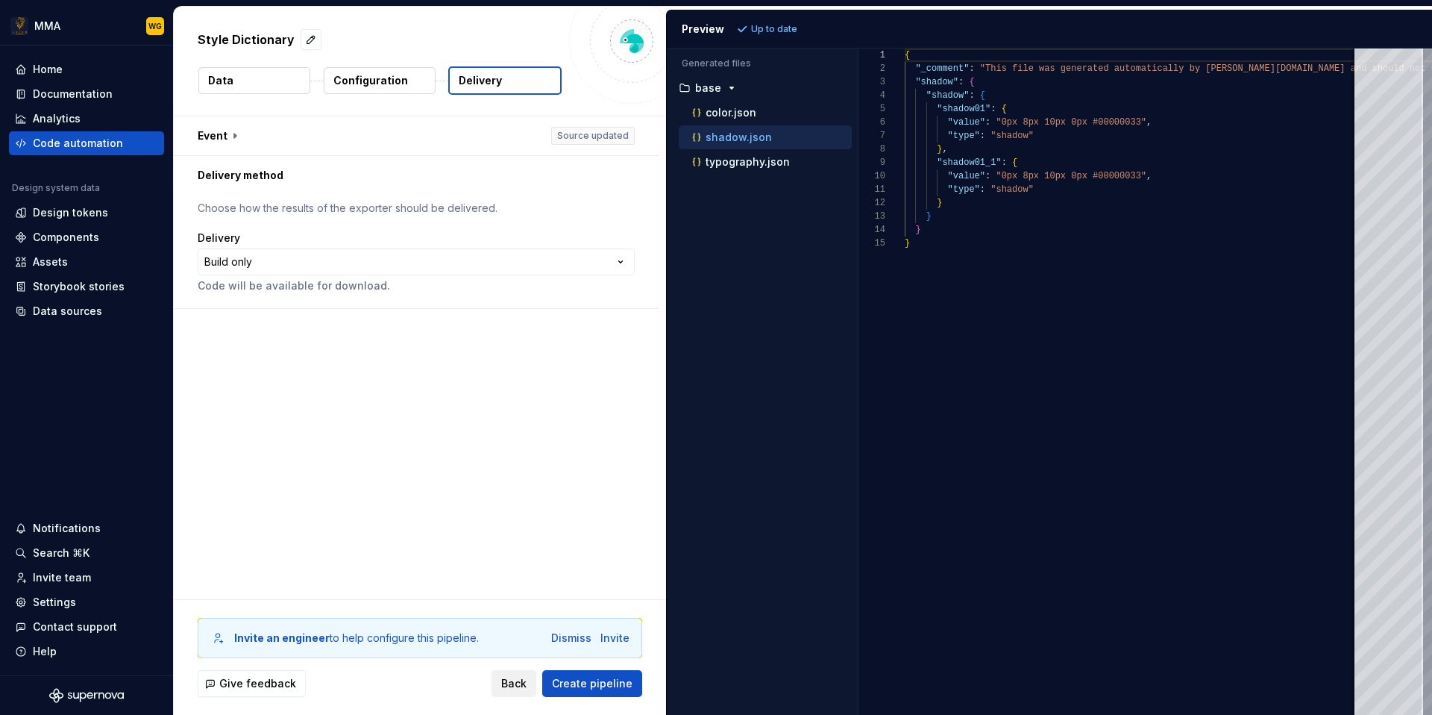
click at [514, 688] on span "Back" at bounding box center [513, 683] width 25 height 15
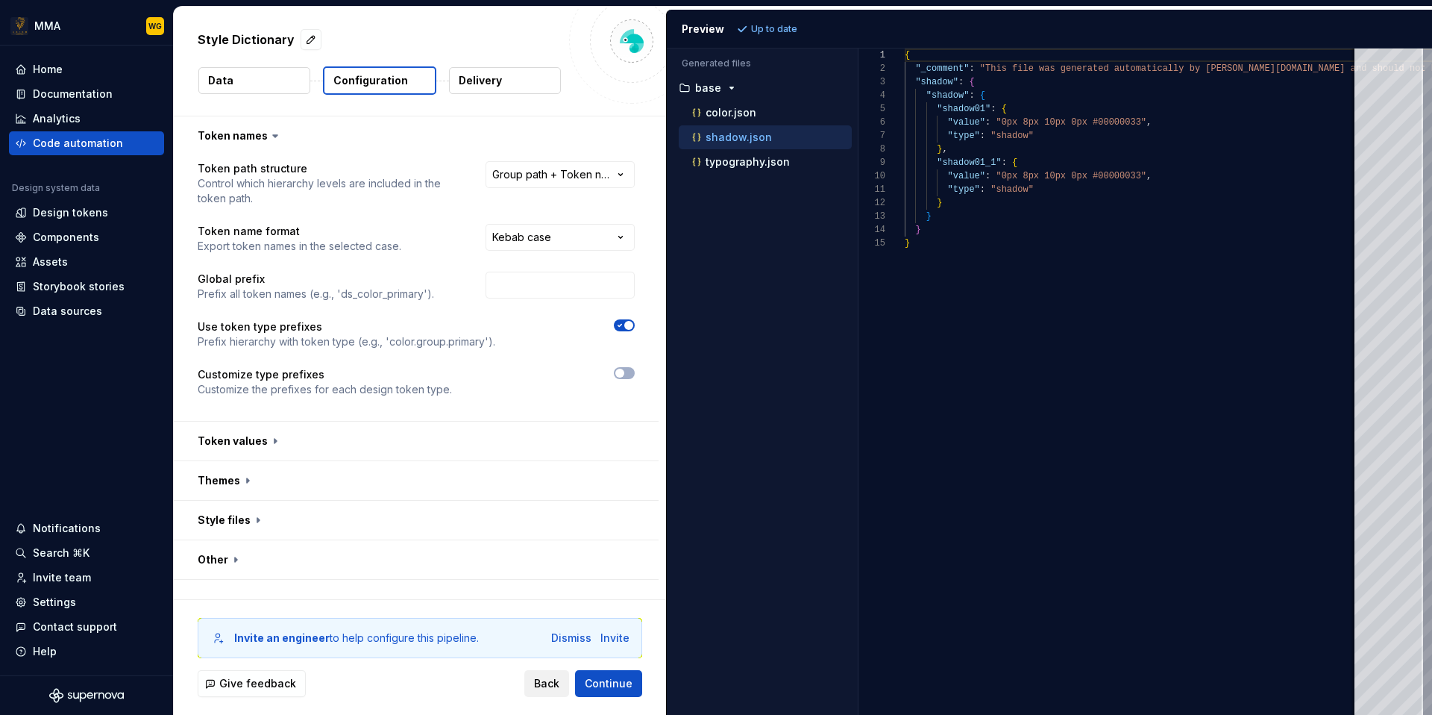
click at [538, 678] on span "Back" at bounding box center [546, 683] width 25 height 15
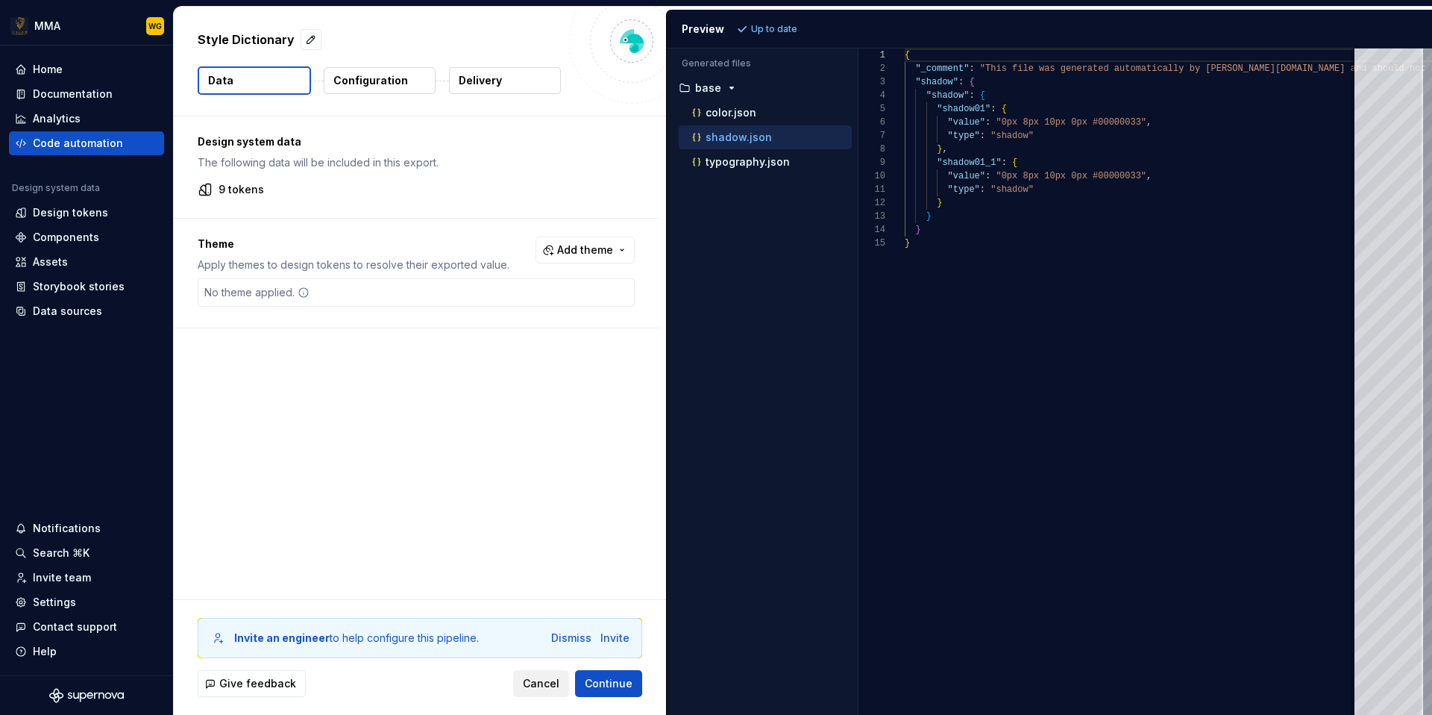
click at [538, 678] on span "Cancel" at bounding box center [541, 683] width 37 height 15
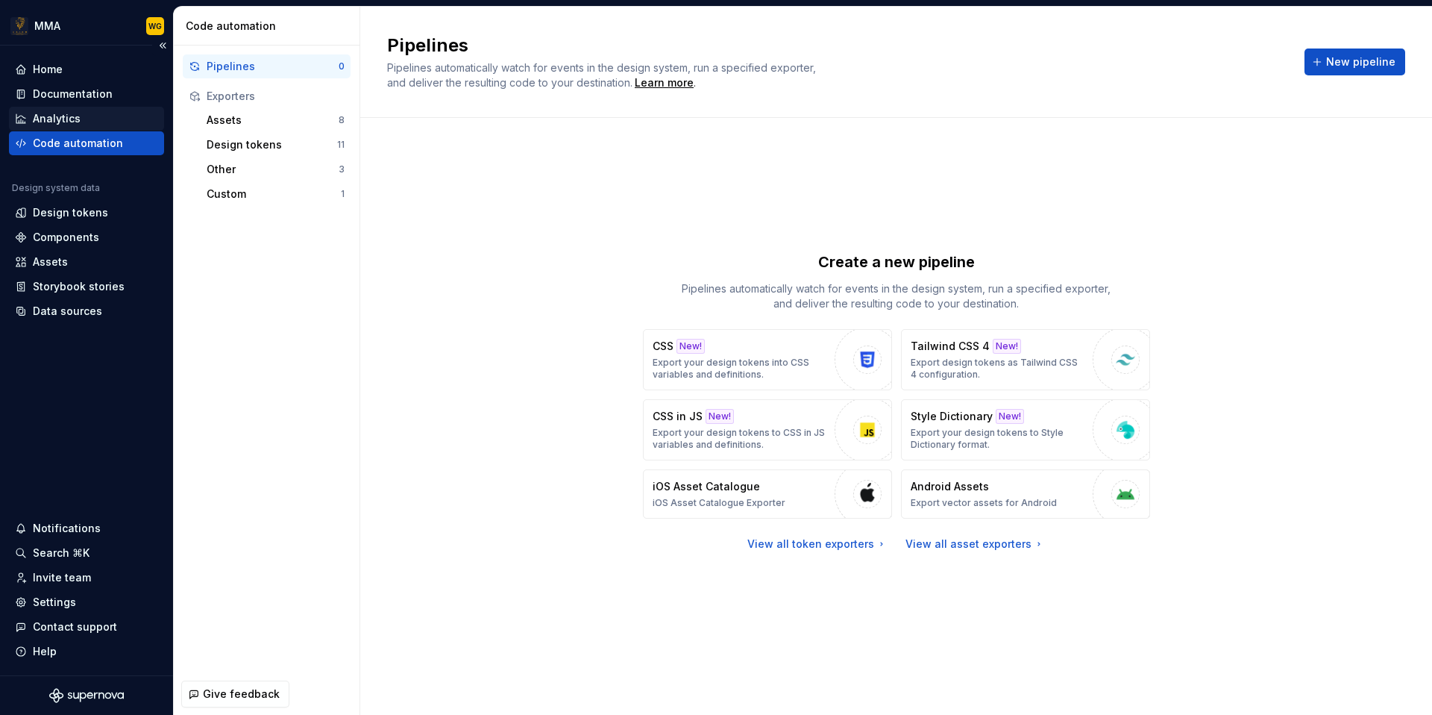
click at [113, 113] on div "Analytics" at bounding box center [86, 118] width 143 height 15
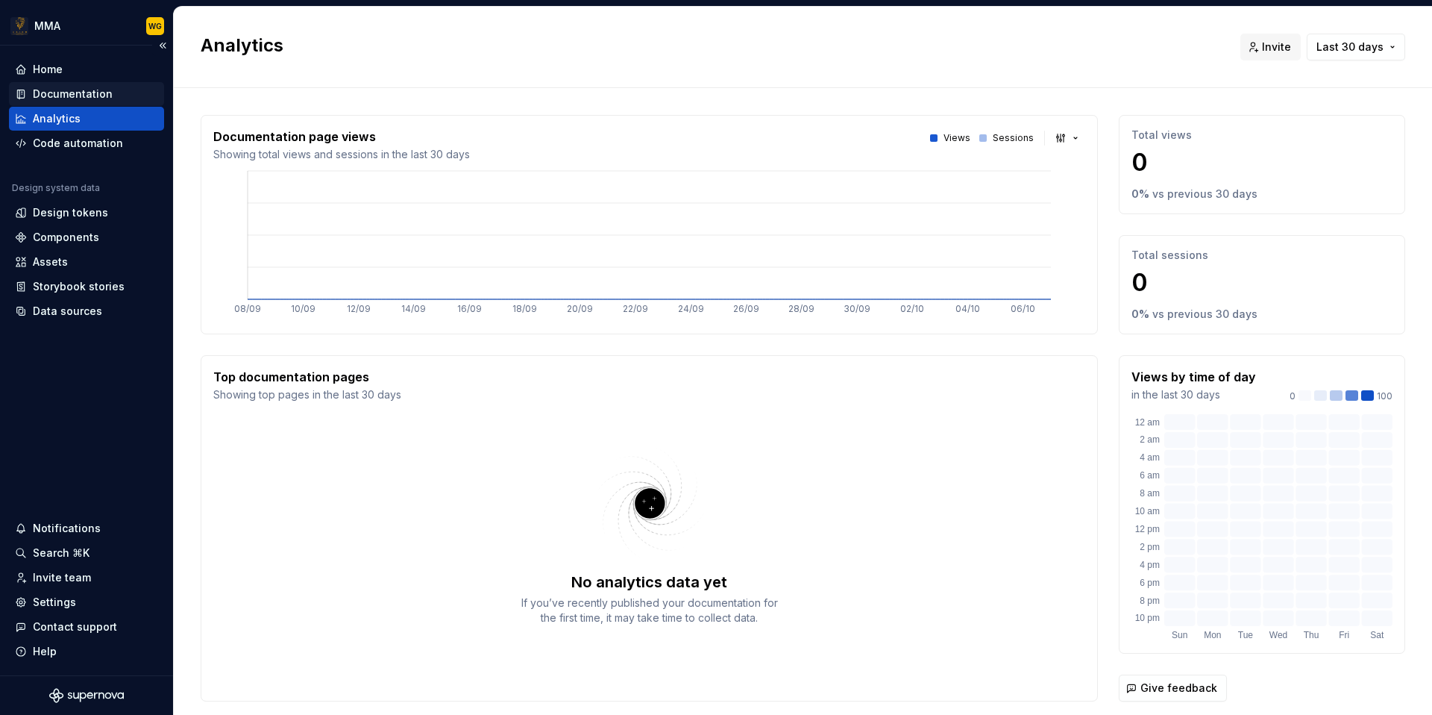
click at [123, 97] on div "Documentation" at bounding box center [86, 94] width 143 height 15
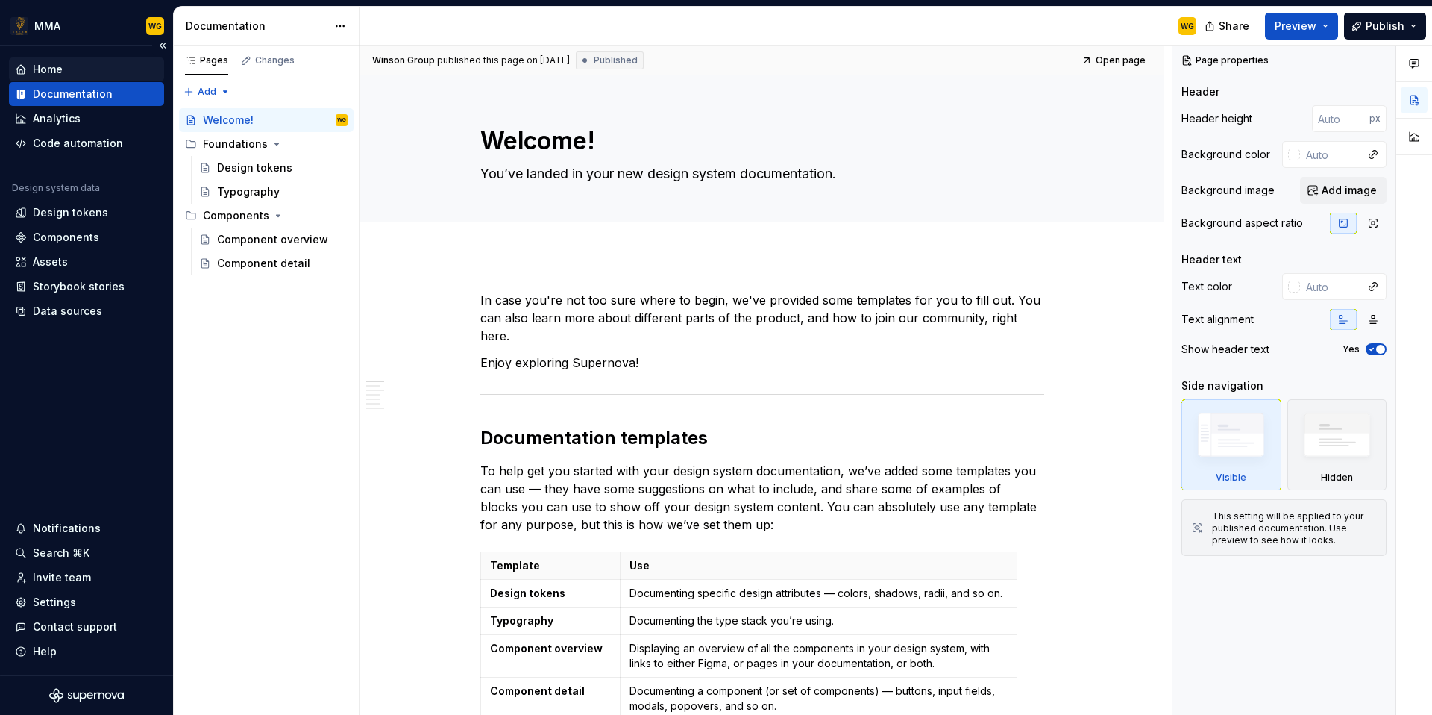
click at [69, 64] on div "Home" at bounding box center [86, 69] width 143 height 15
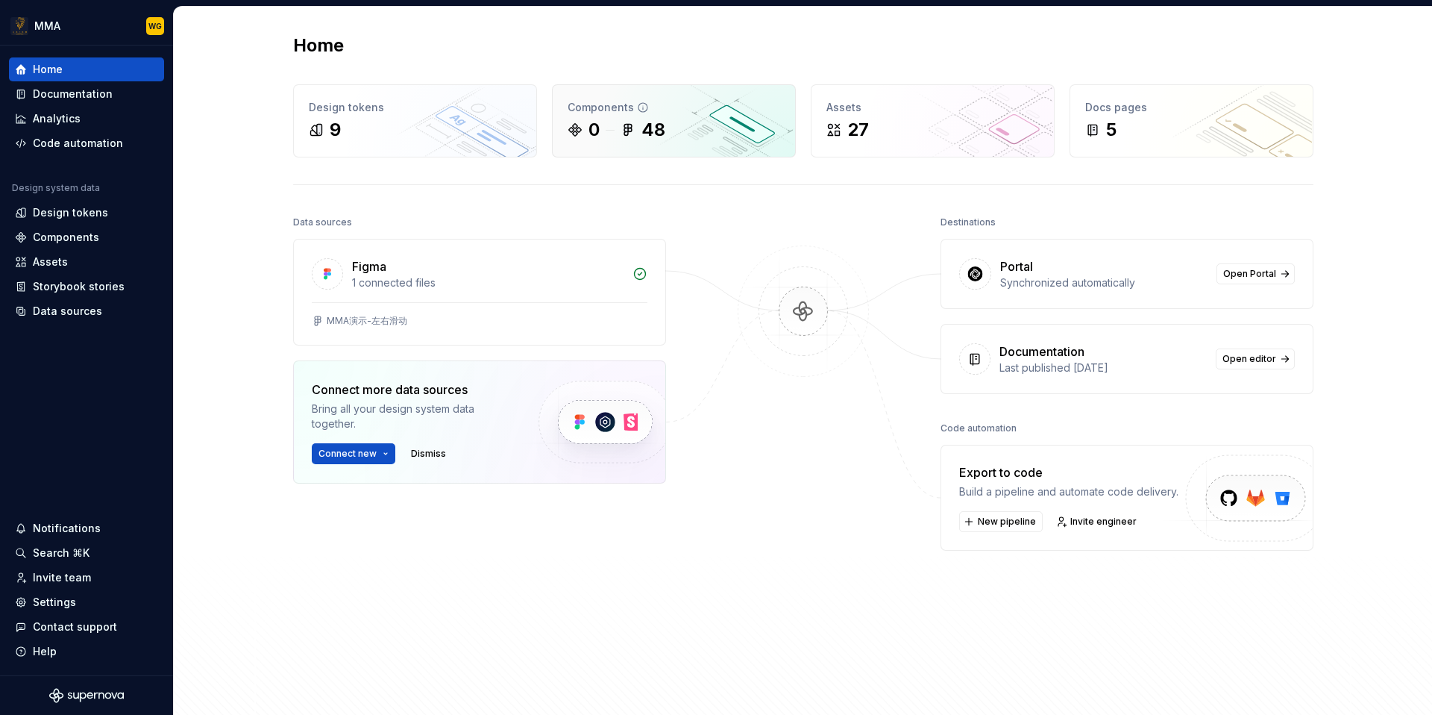
click at [594, 120] on div "0" at bounding box center [593, 130] width 11 height 24
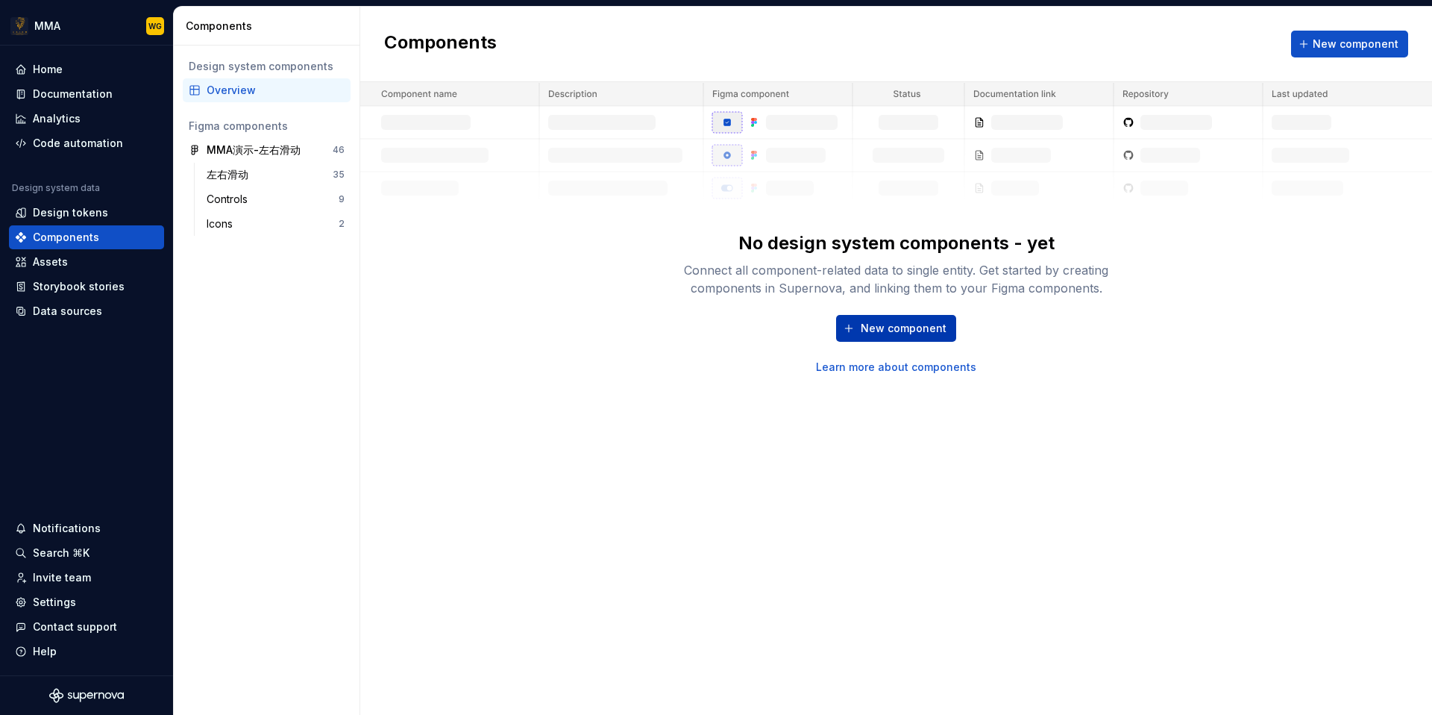
click at [891, 333] on span "New component" at bounding box center [904, 328] width 86 height 15
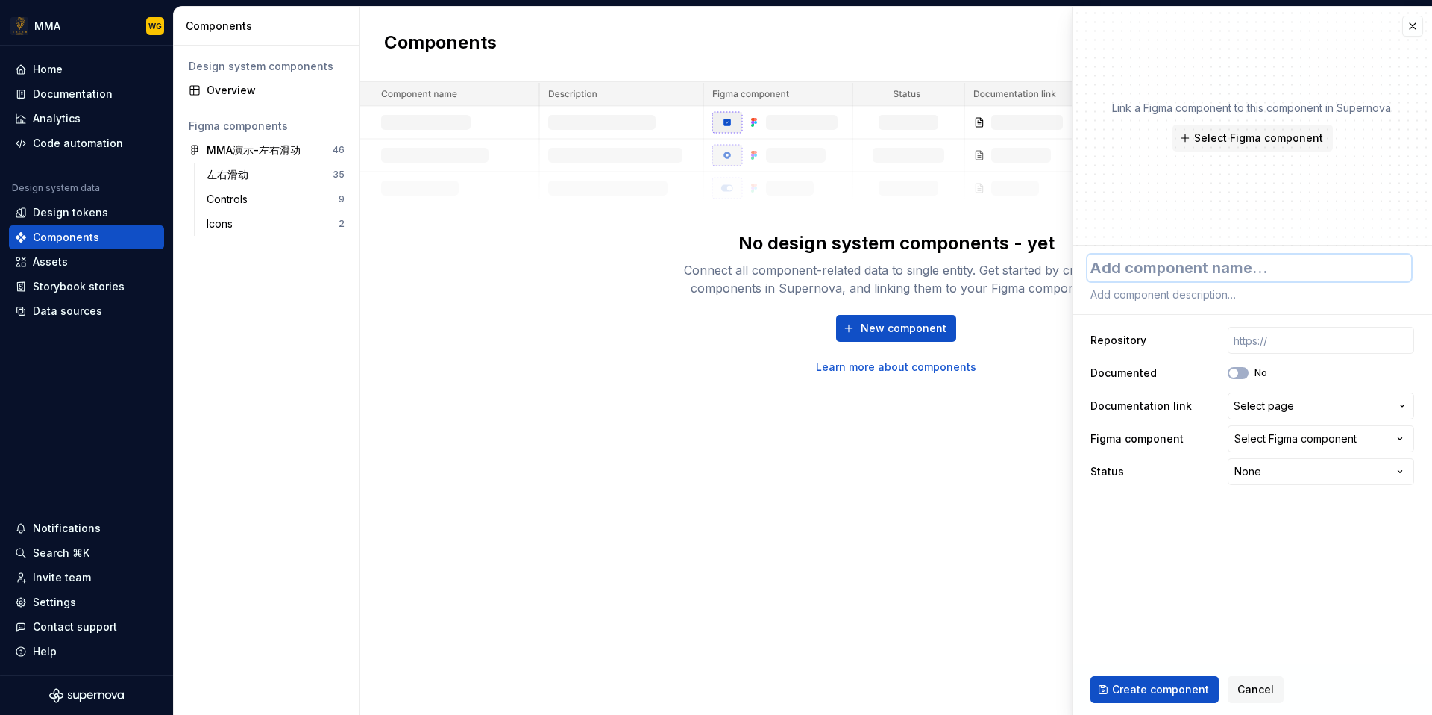
paste textarea "[URL][DOMAIN_NAME]"
type textarea "*"
type textarea "[URL][DOMAIN_NAME]"
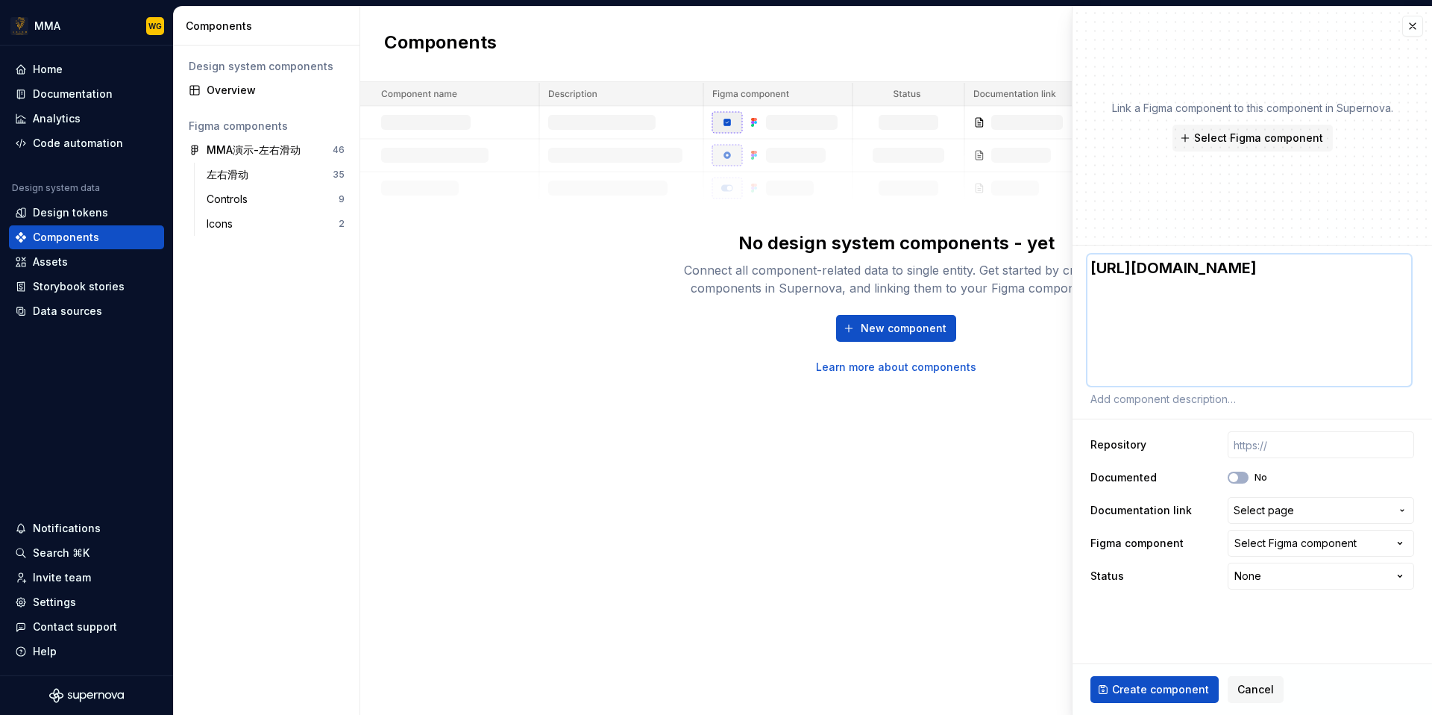
type textarea "*"
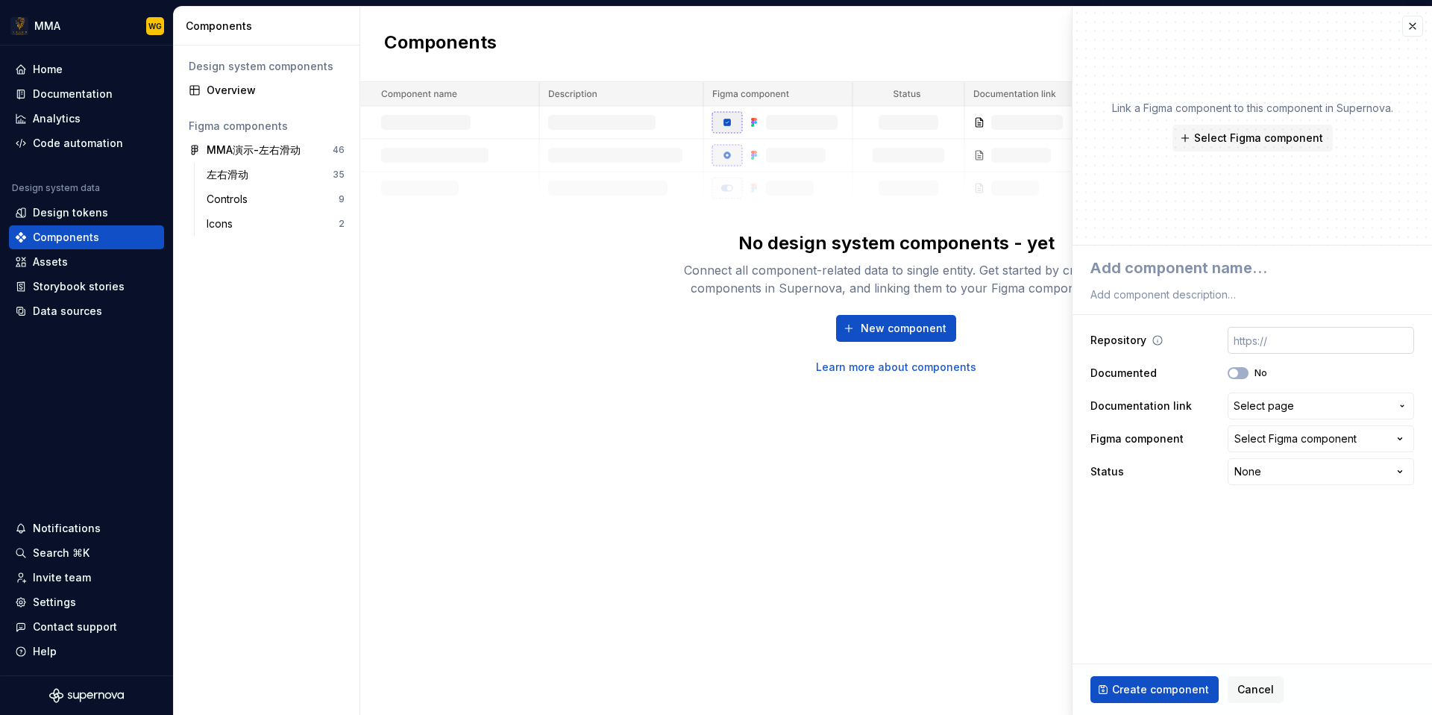
click at [1298, 343] on input "text" at bounding box center [1321, 340] width 186 height 27
paste input "[URL][DOMAIN_NAME]"
type textarea "*"
type input "[URL][DOMAIN_NAME]"
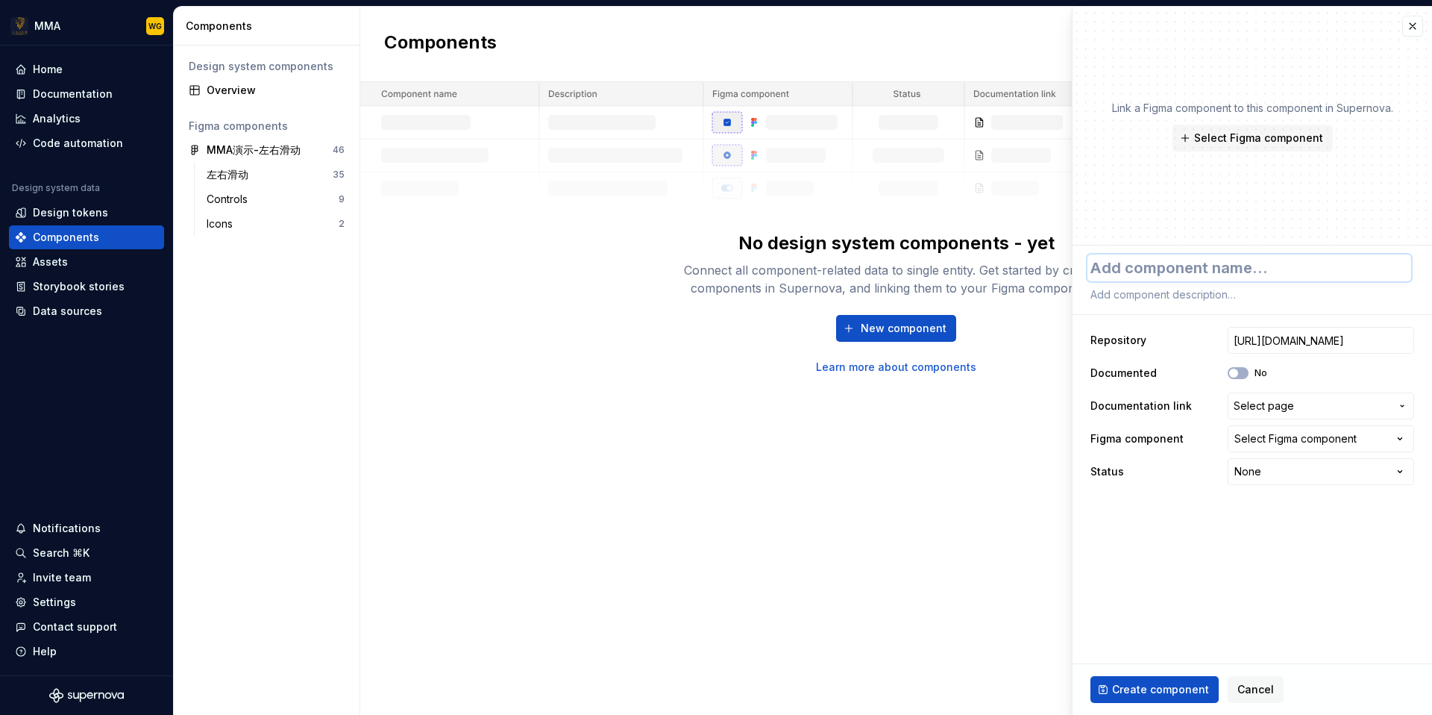
click at [1270, 272] on textarea at bounding box center [1249, 267] width 324 height 27
type textarea "*"
type textarea "m"
type textarea "*"
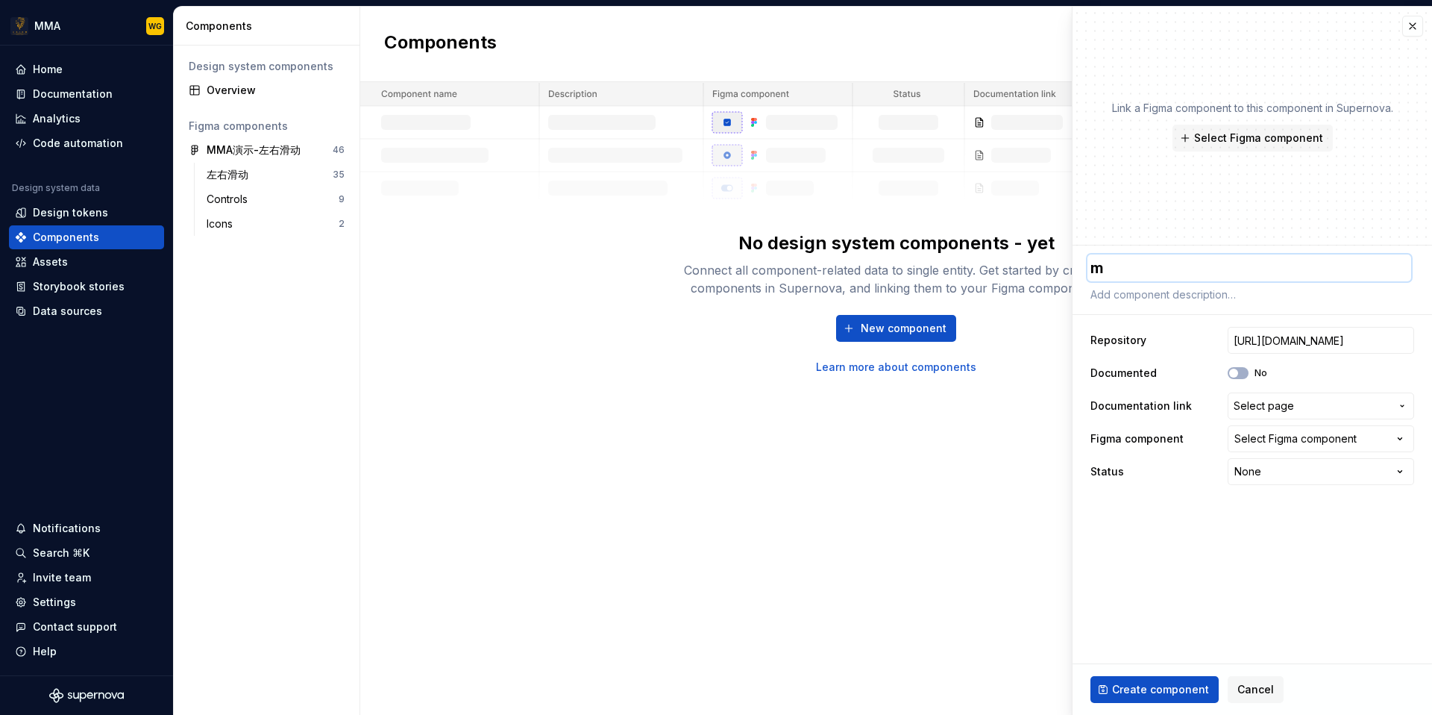
type textarea "mm"
type textarea "*"
type textarea "mma"
click at [1247, 375] on button "No" at bounding box center [1238, 373] width 21 height 12
click at [1247, 375] on button "Yes" at bounding box center [1238, 373] width 21 height 12
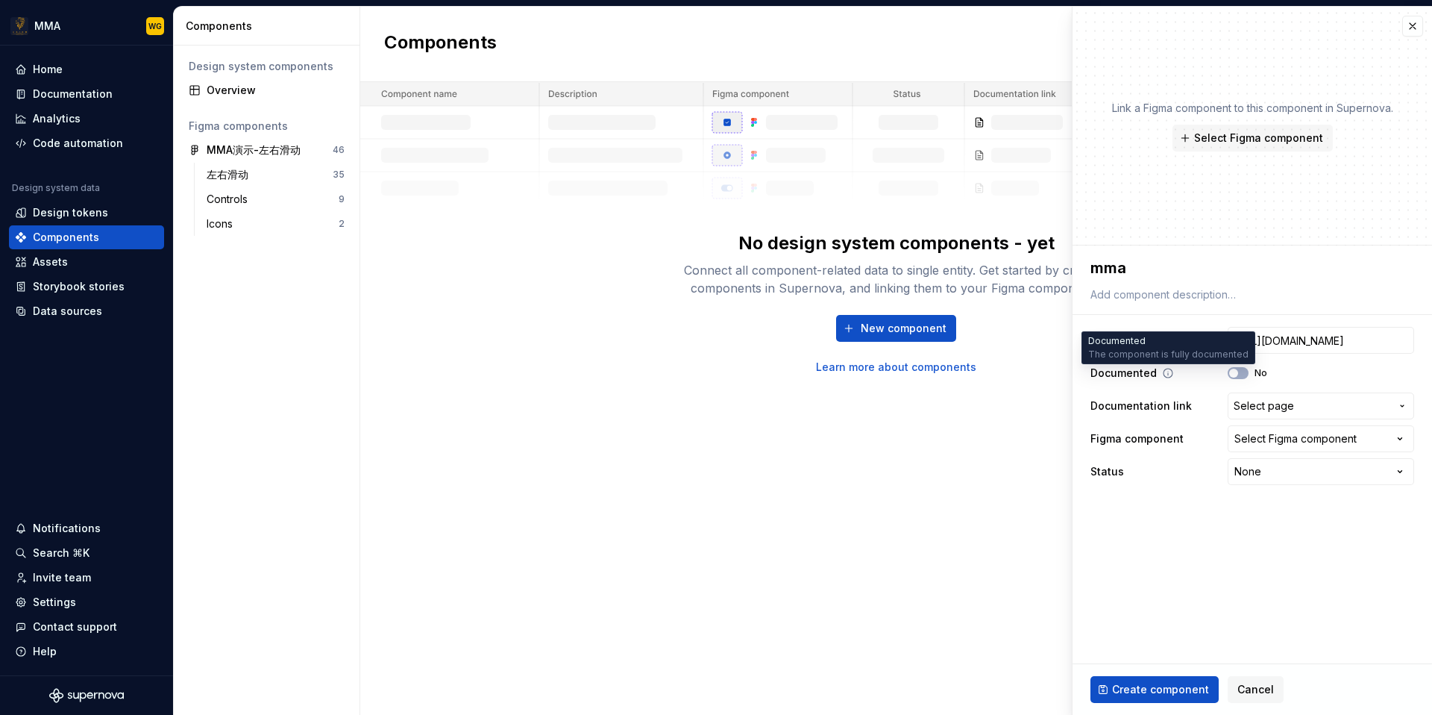
click at [1168, 372] on icon at bounding box center [1168, 373] width 12 height 12
click at [1254, 403] on span "Select page" at bounding box center [1264, 405] width 60 height 15
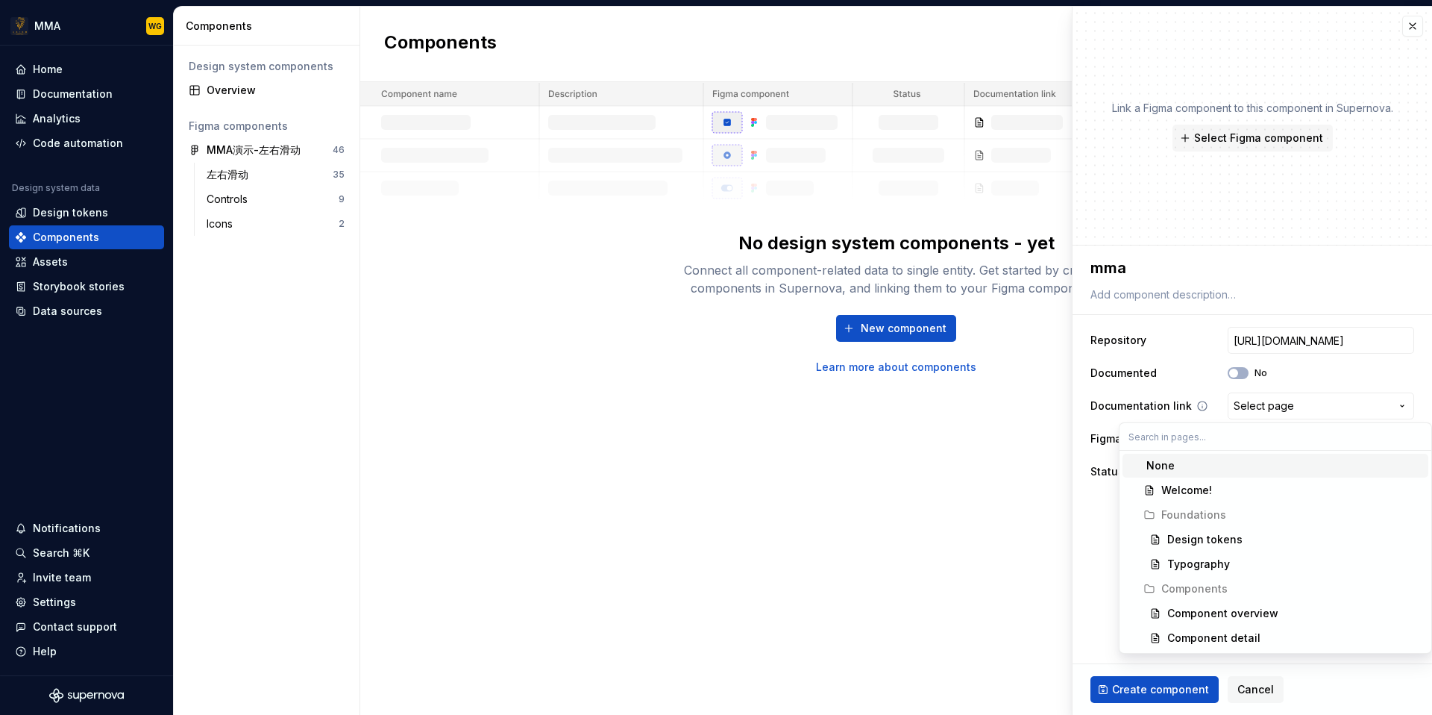
click at [1254, 403] on html "**********" at bounding box center [716, 357] width 1432 height 715
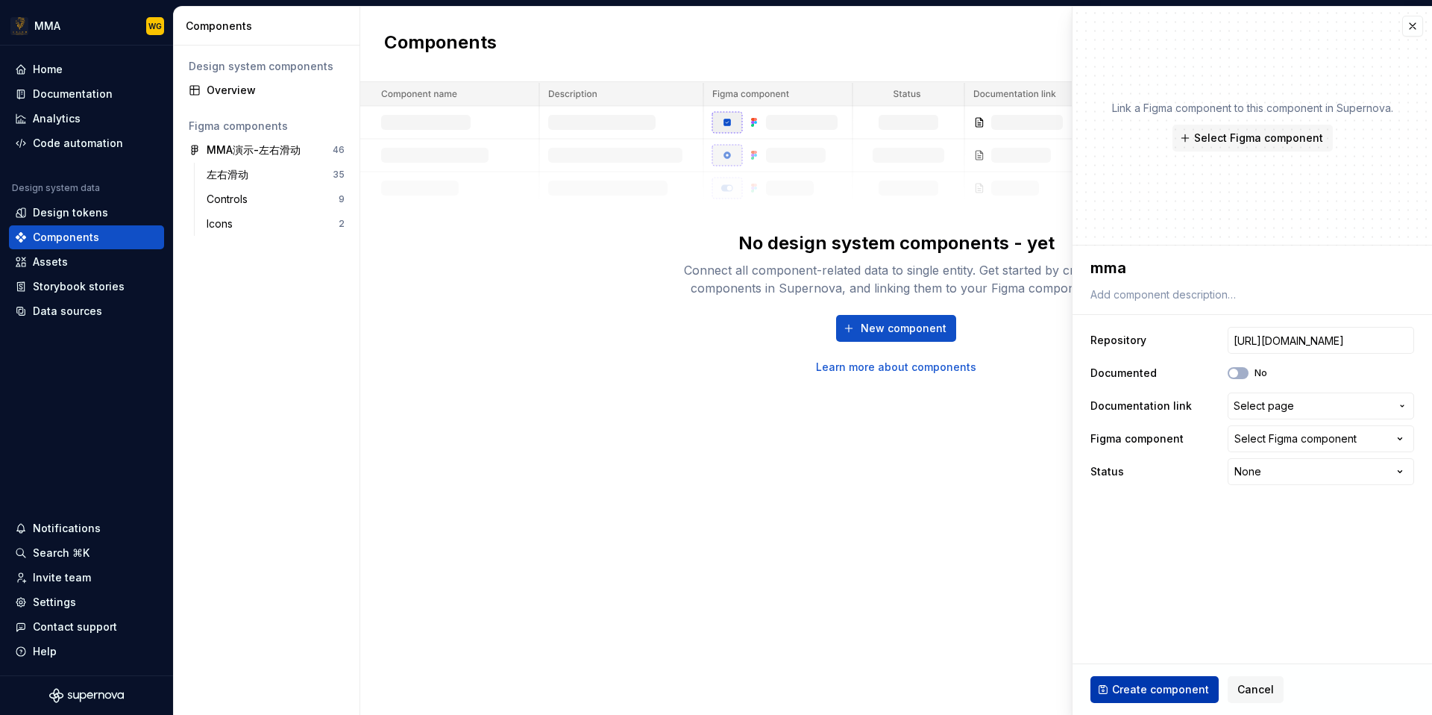
click at [1177, 689] on span "Create component" at bounding box center [1160, 689] width 97 height 15
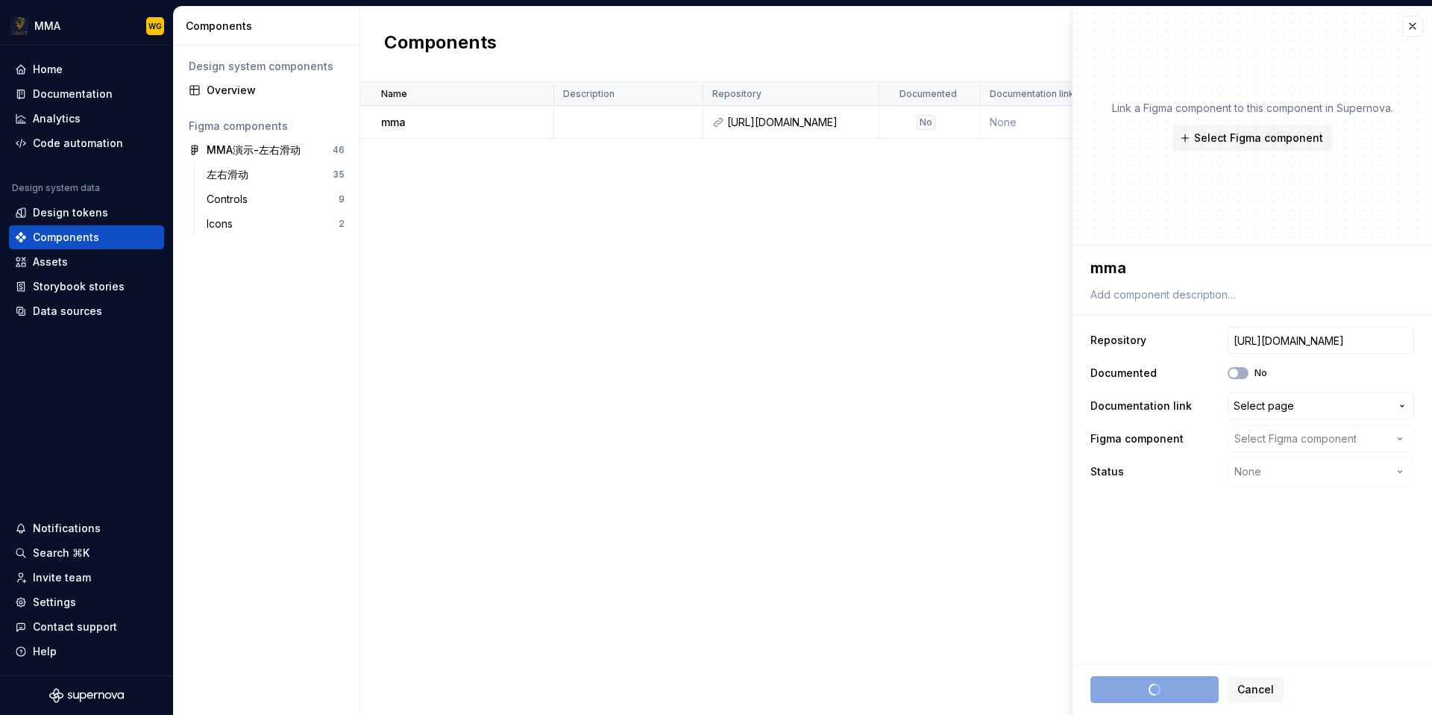
type textarea "*"
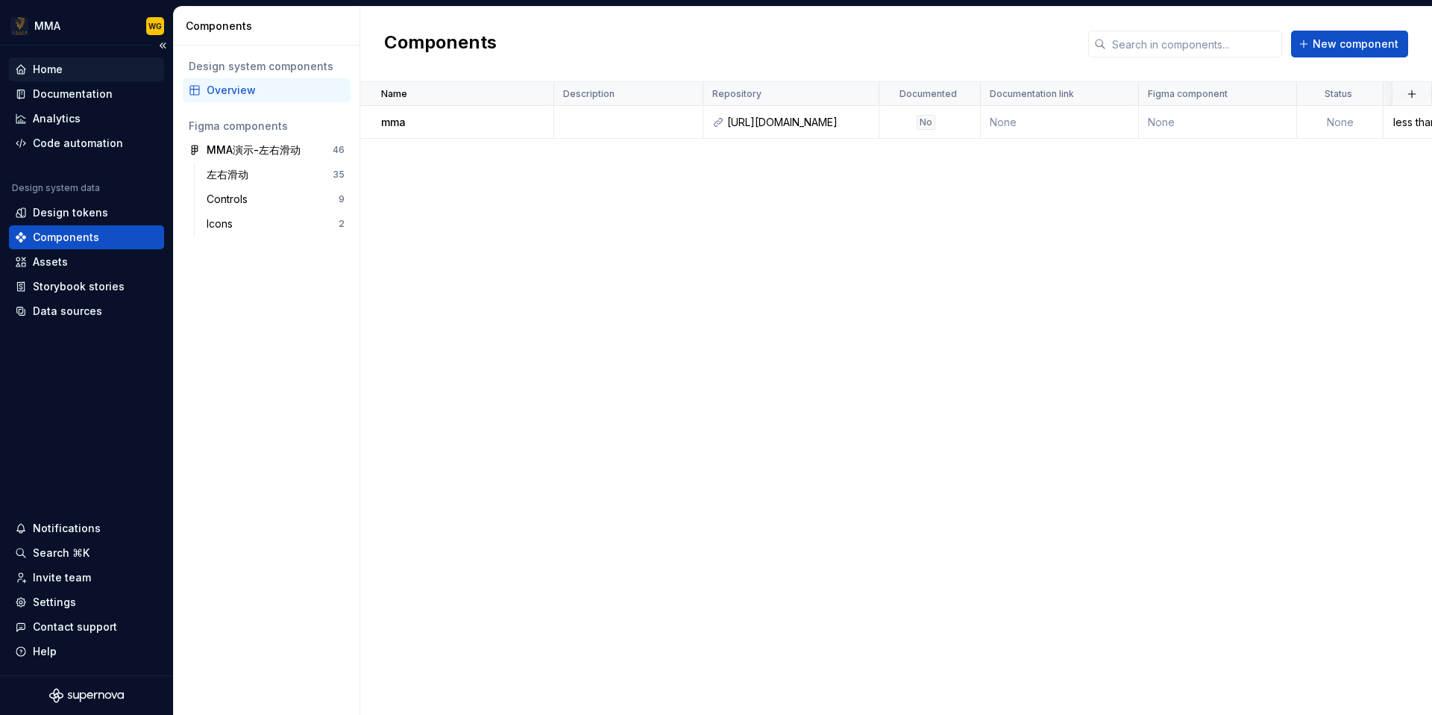
click at [60, 62] on div "Home" at bounding box center [48, 69] width 30 height 15
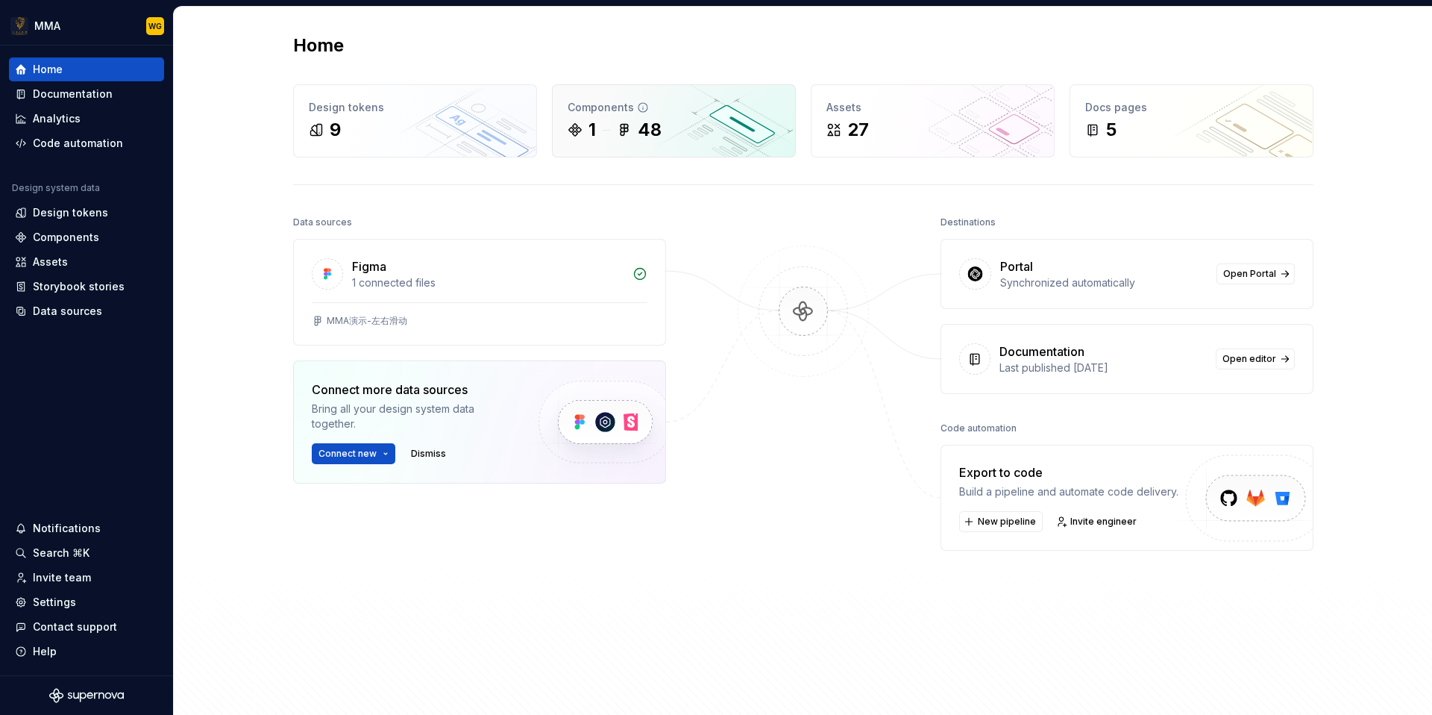
click at [587, 135] on div "1" at bounding box center [582, 130] width 28 height 24
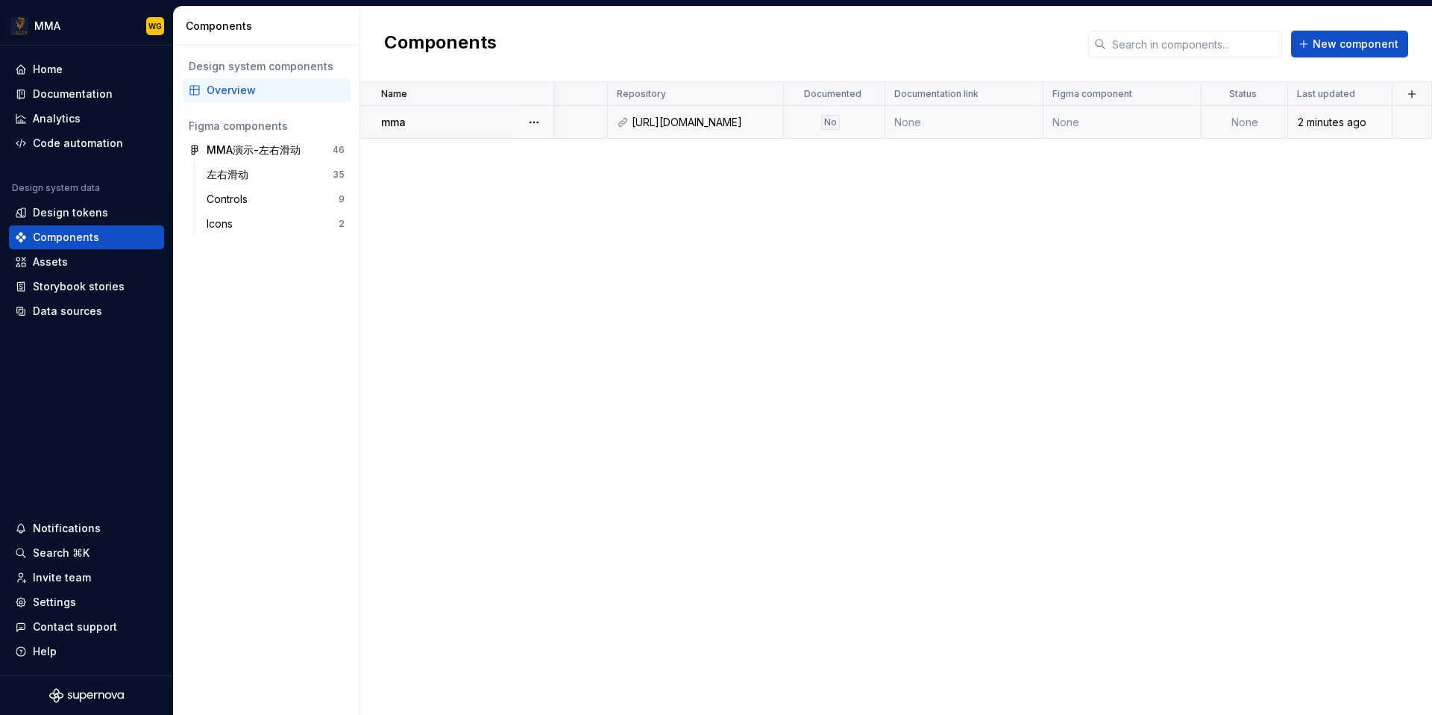
scroll to position [0, 95]
click at [64, 60] on div "Home" at bounding box center [86, 69] width 155 height 24
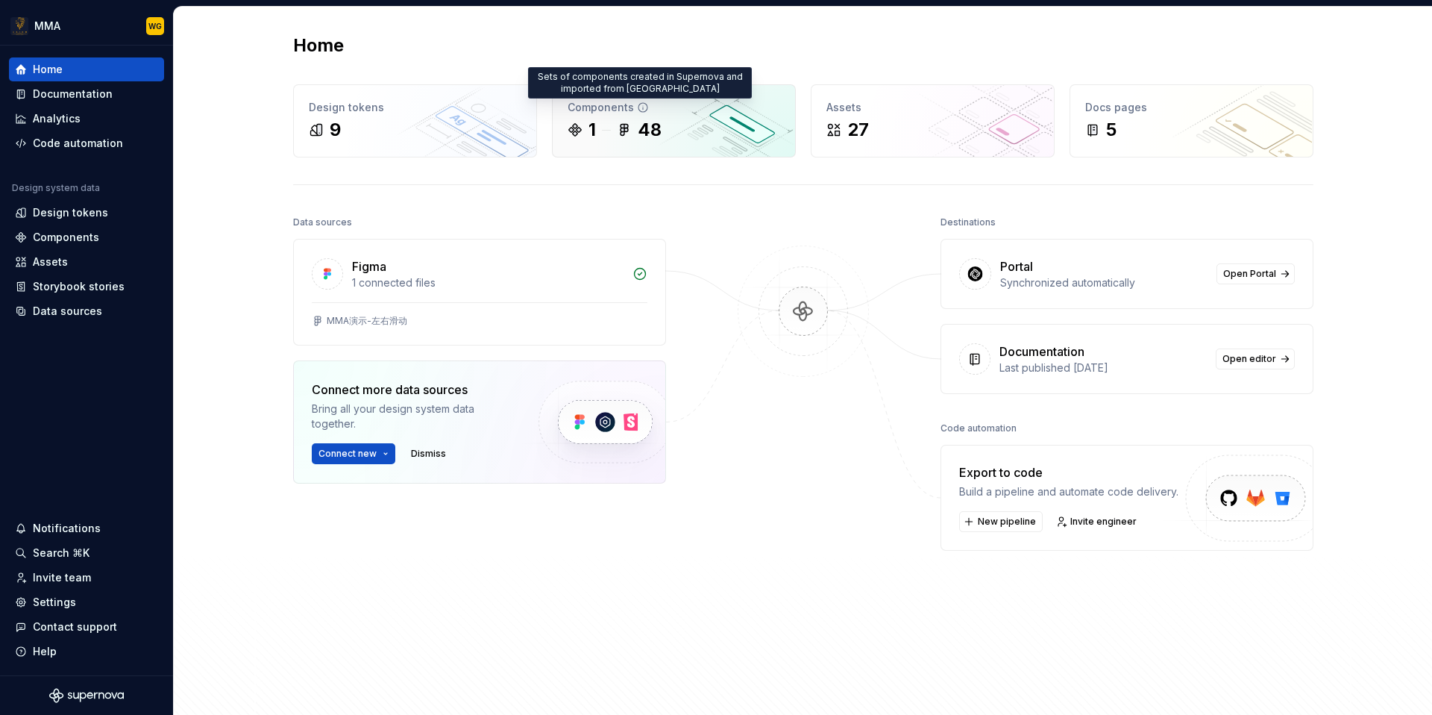
click at [639, 103] on icon at bounding box center [643, 107] width 12 height 12
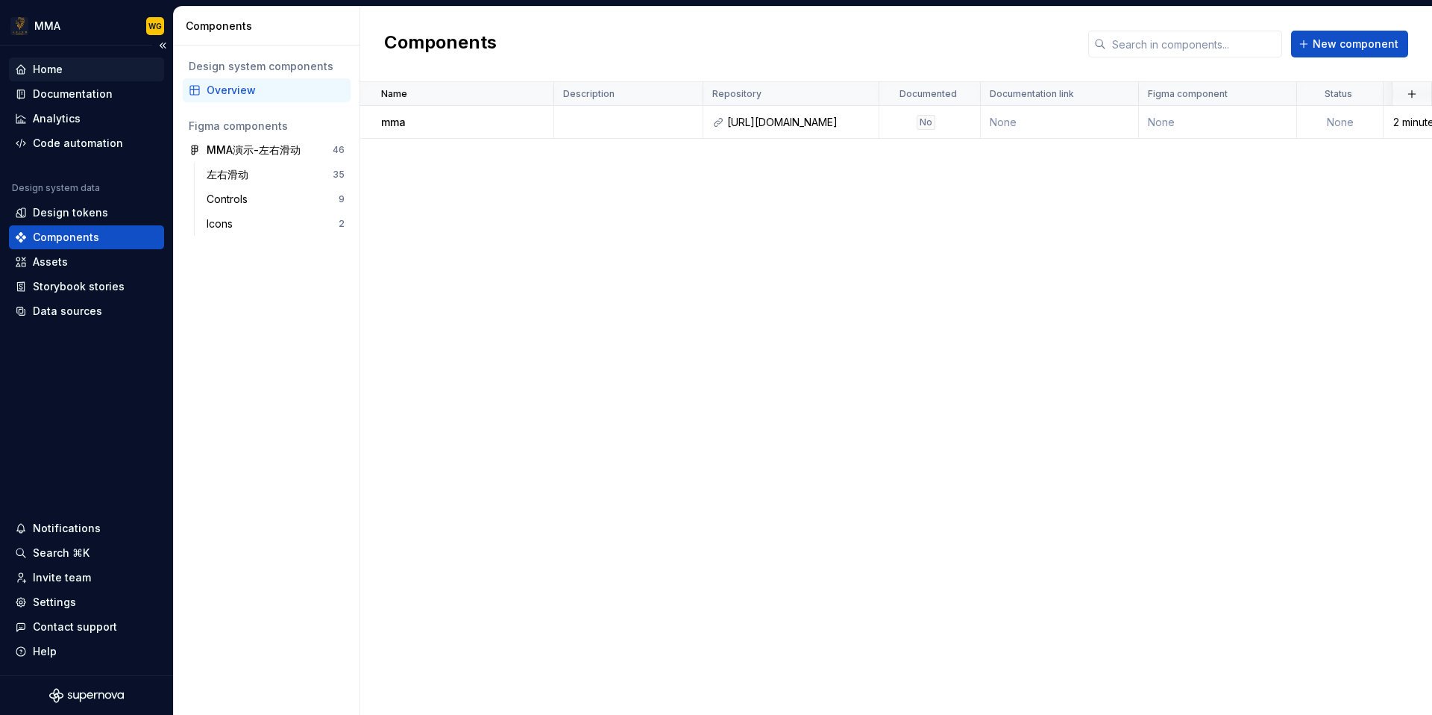
click at [66, 64] on div "Home" at bounding box center [86, 69] width 143 height 15
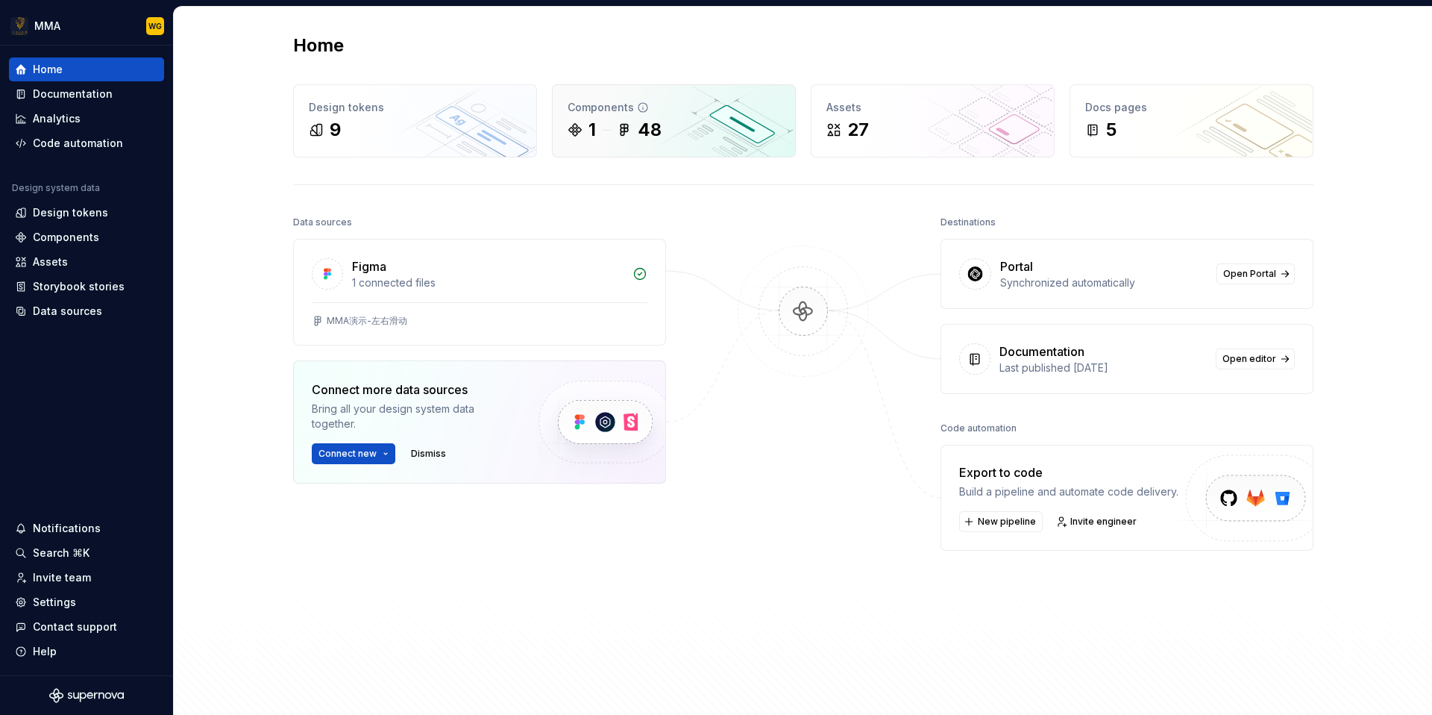
click at [594, 134] on div "1" at bounding box center [591, 130] width 7 height 24
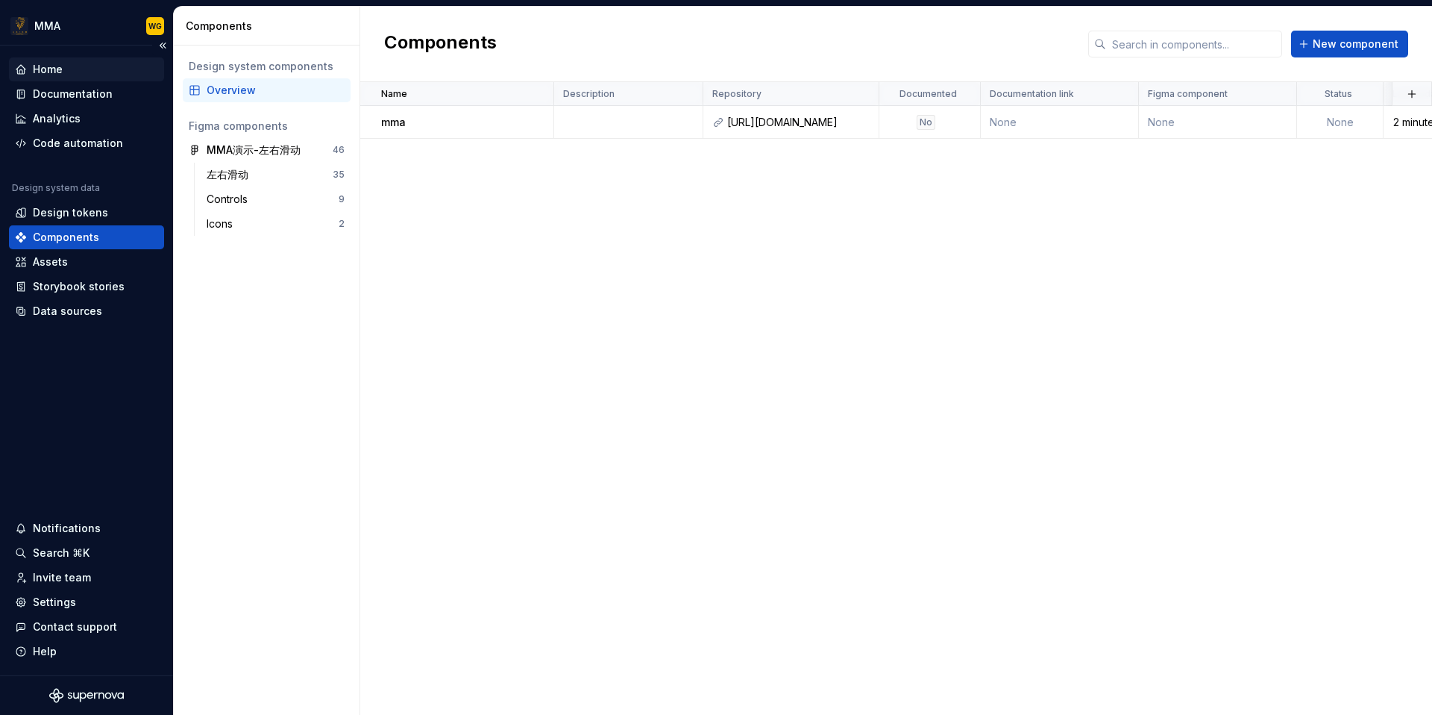
click at [76, 70] on div "Home" at bounding box center [86, 69] width 143 height 15
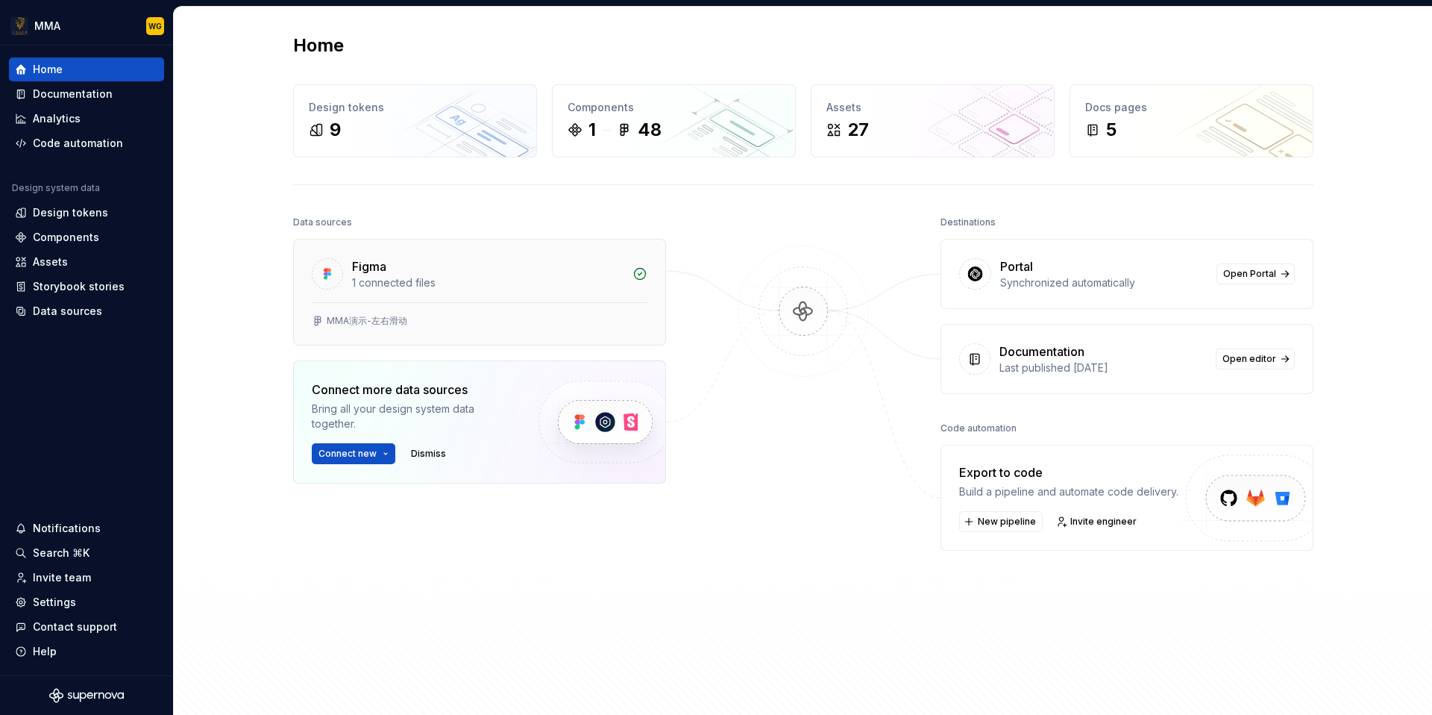
click at [623, 281] on div "Figma 1 connected files" at bounding box center [479, 270] width 371 height 63
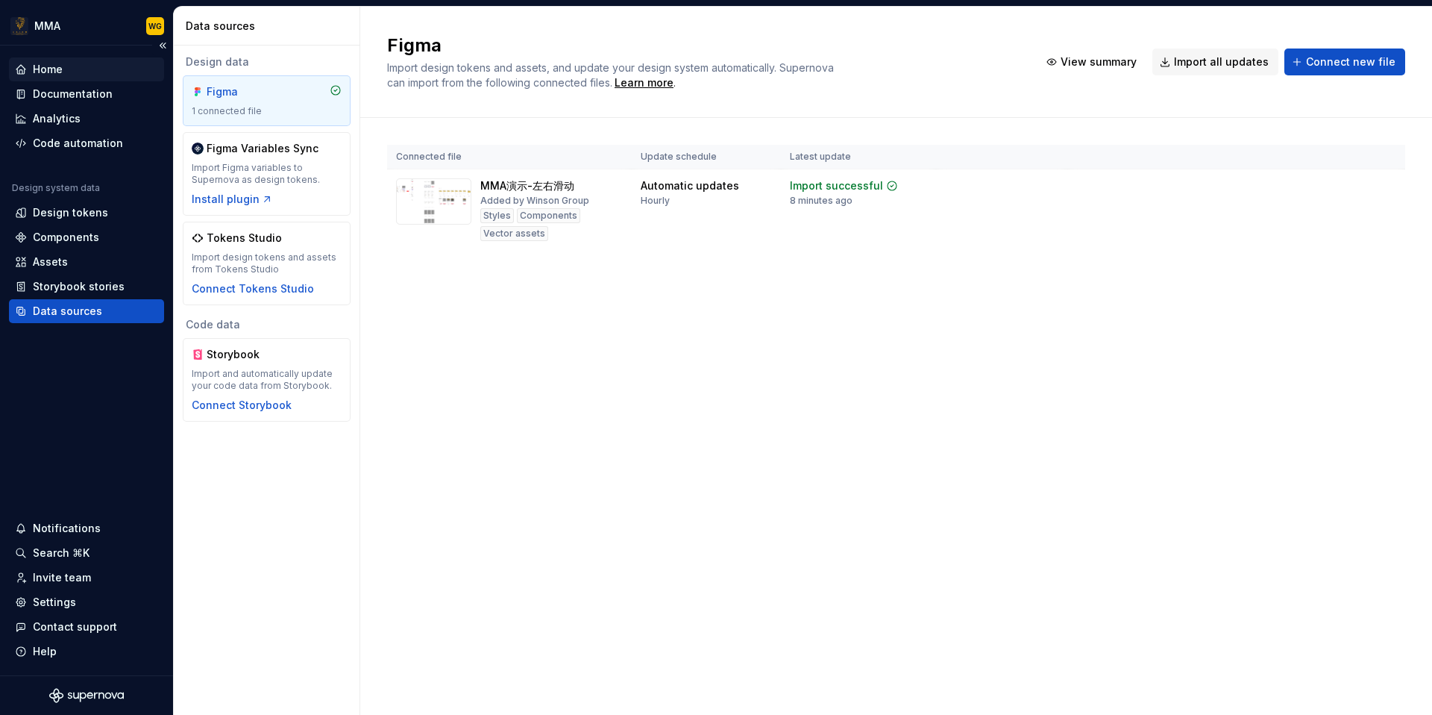
click at [107, 75] on div "Home" at bounding box center [86, 69] width 143 height 15
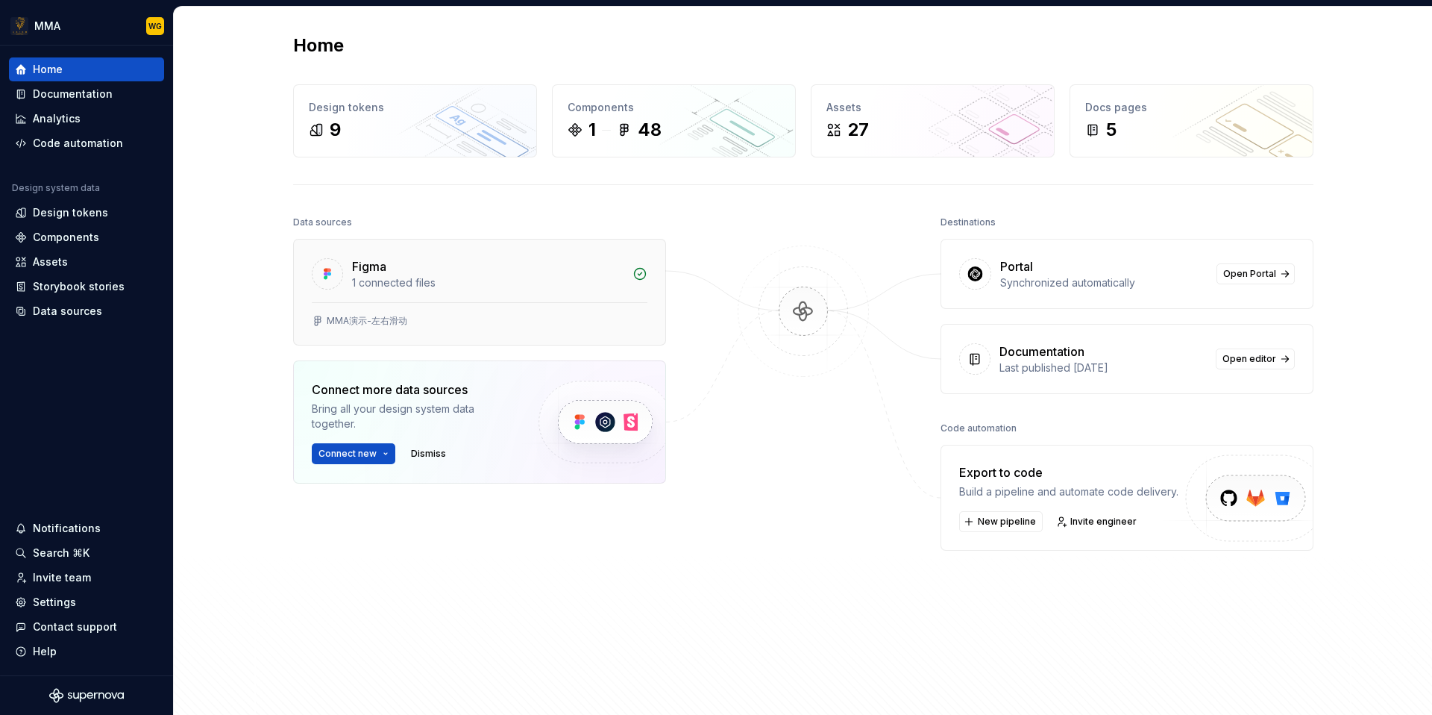
click at [592, 290] on div "Figma 1 connected files" at bounding box center [479, 270] width 371 height 63
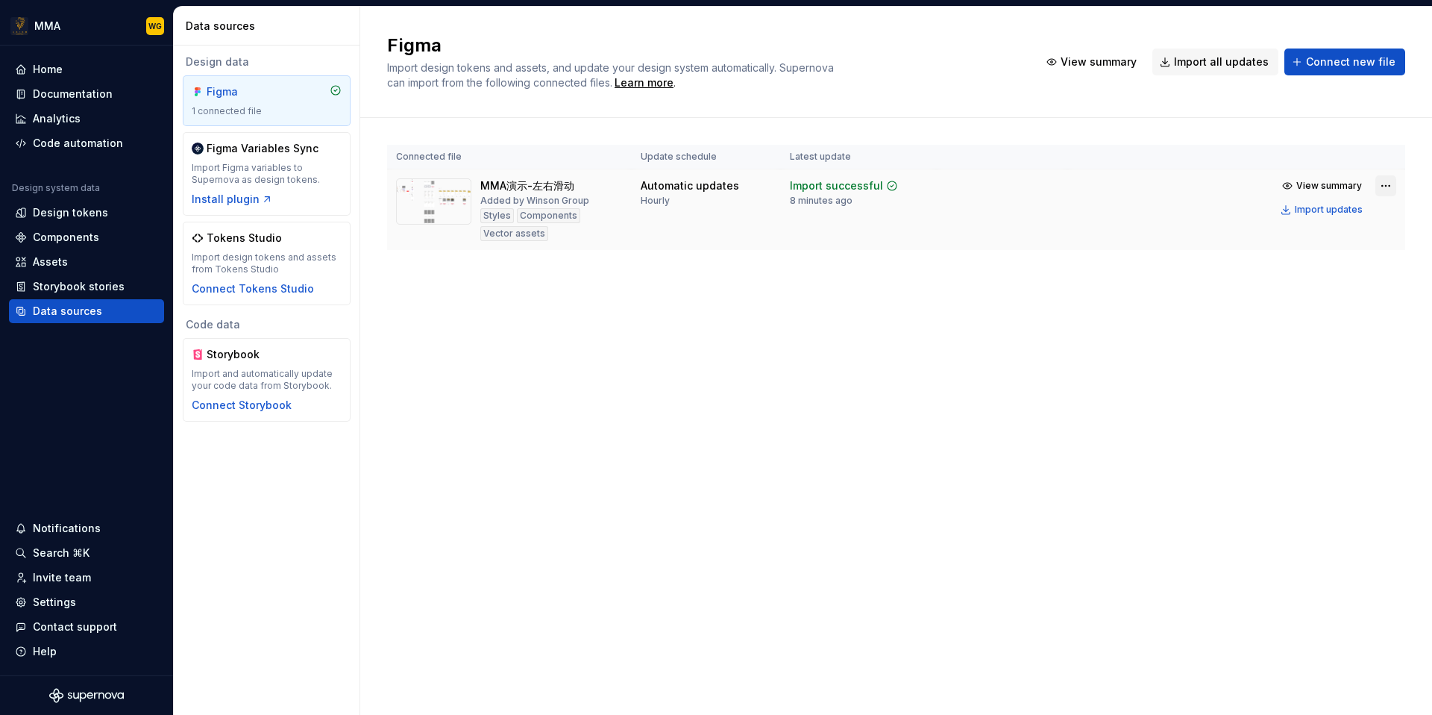
click at [1385, 186] on html "MMA WG Home Documentation Analytics Code automation Design system data Design t…" at bounding box center [716, 357] width 1432 height 715
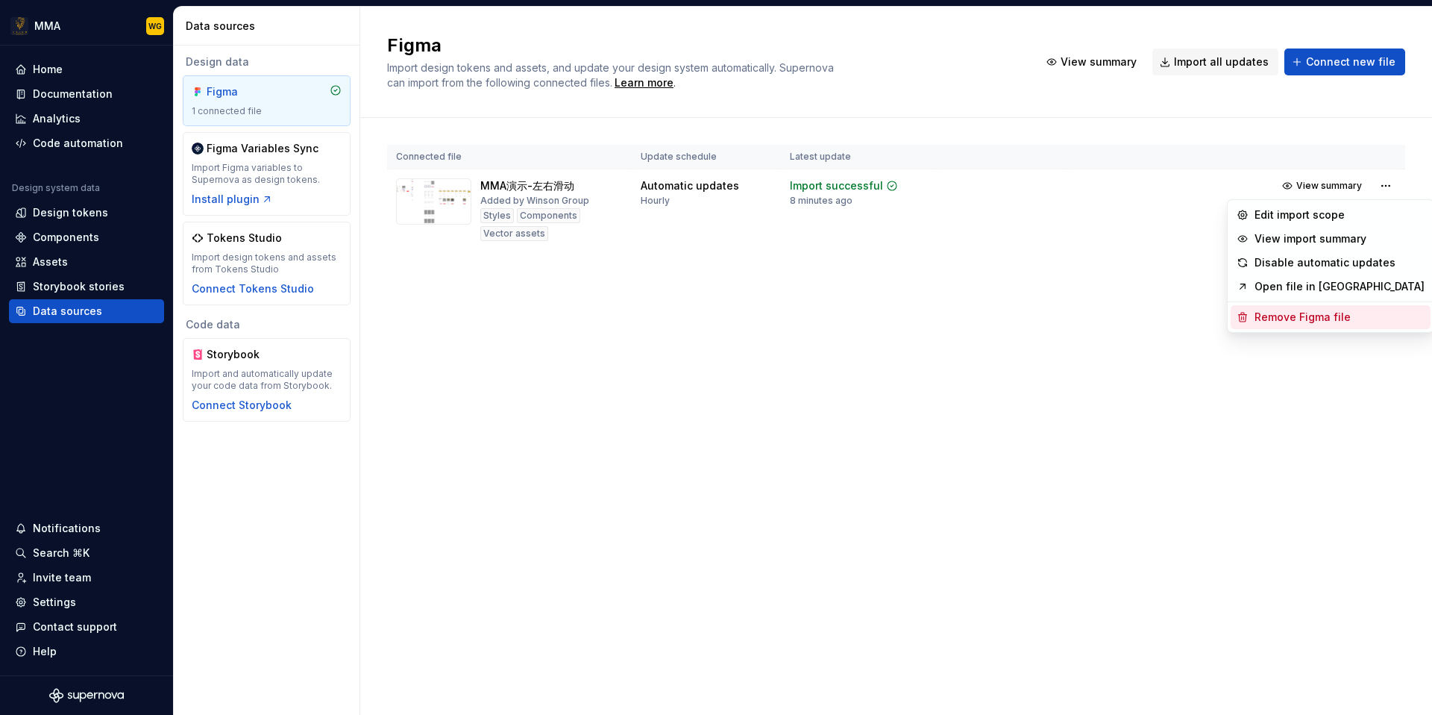
click at [1345, 315] on div "Remove Figma file" at bounding box center [1339, 317] width 170 height 15
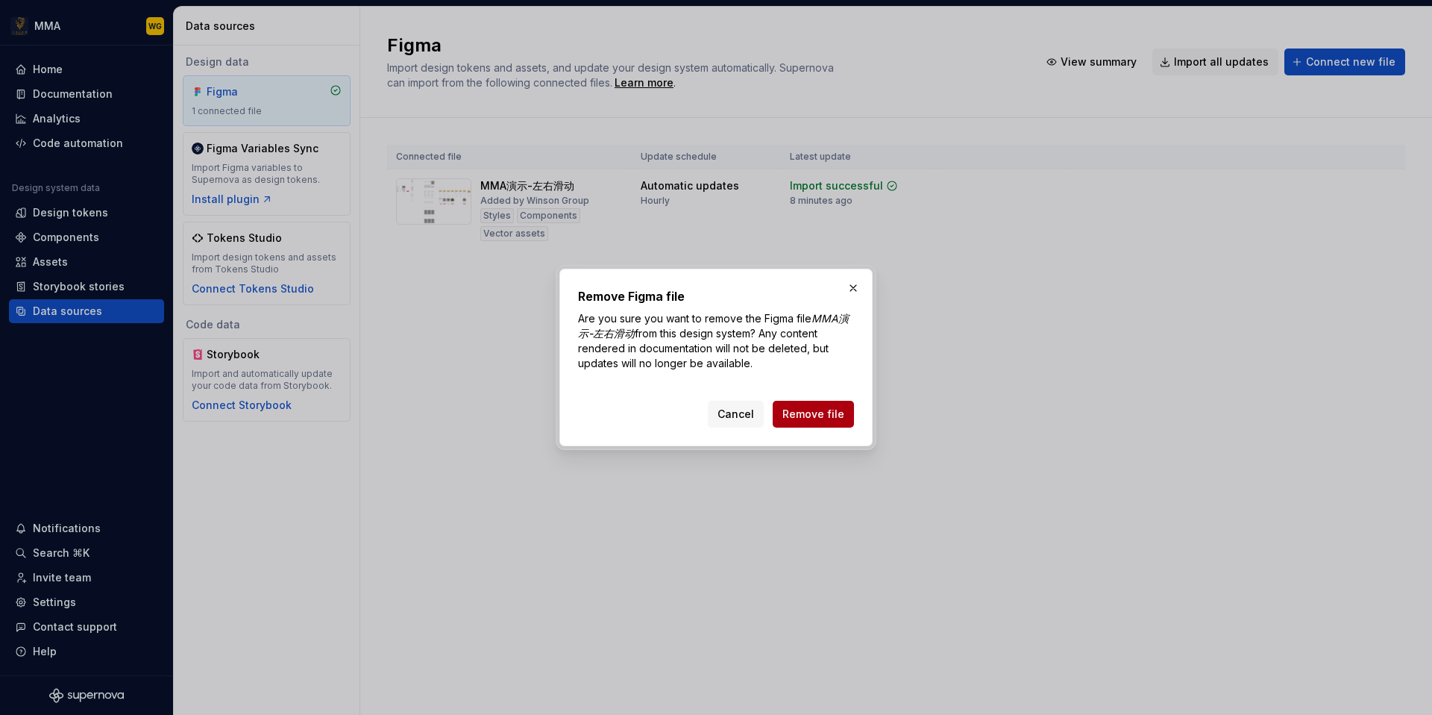
click at [817, 417] on span "Remove file" at bounding box center [813, 413] width 62 height 15
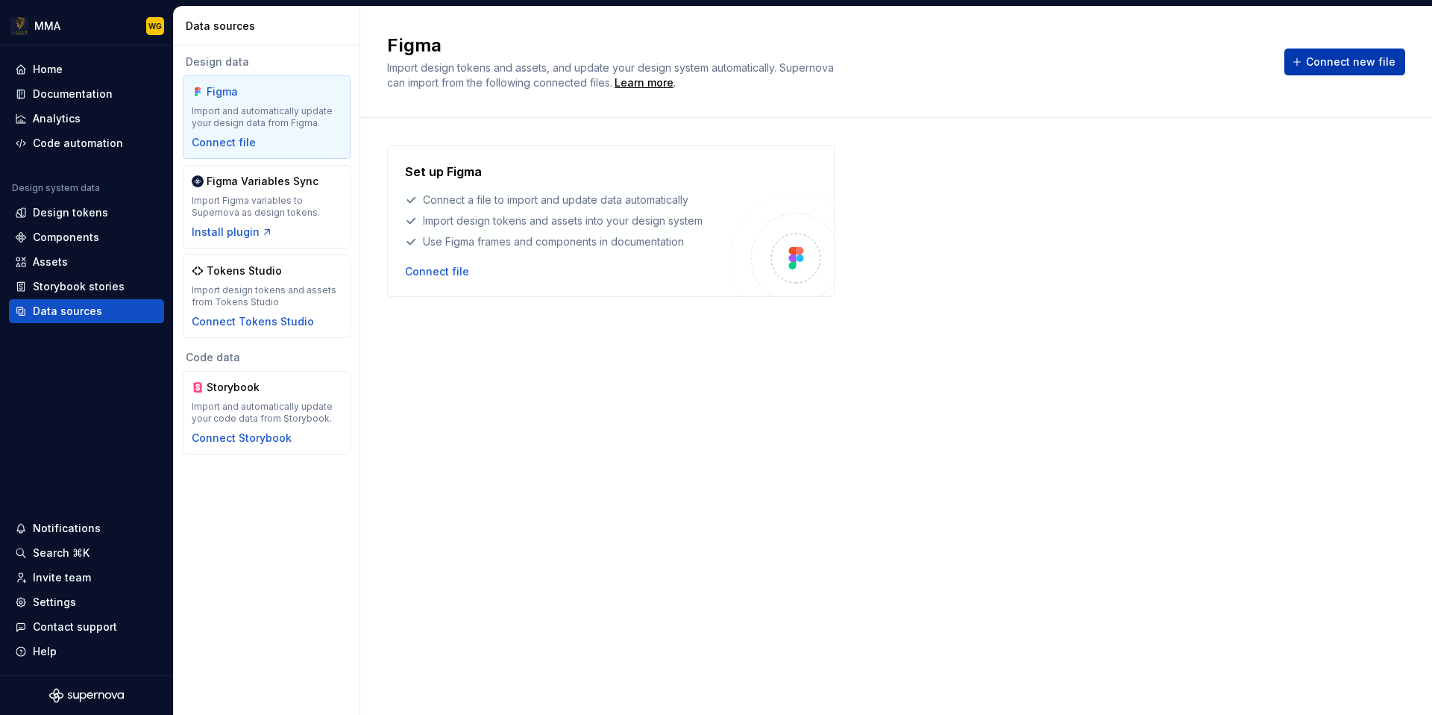
click at [1347, 72] on button "Connect new file" at bounding box center [1344, 61] width 121 height 27
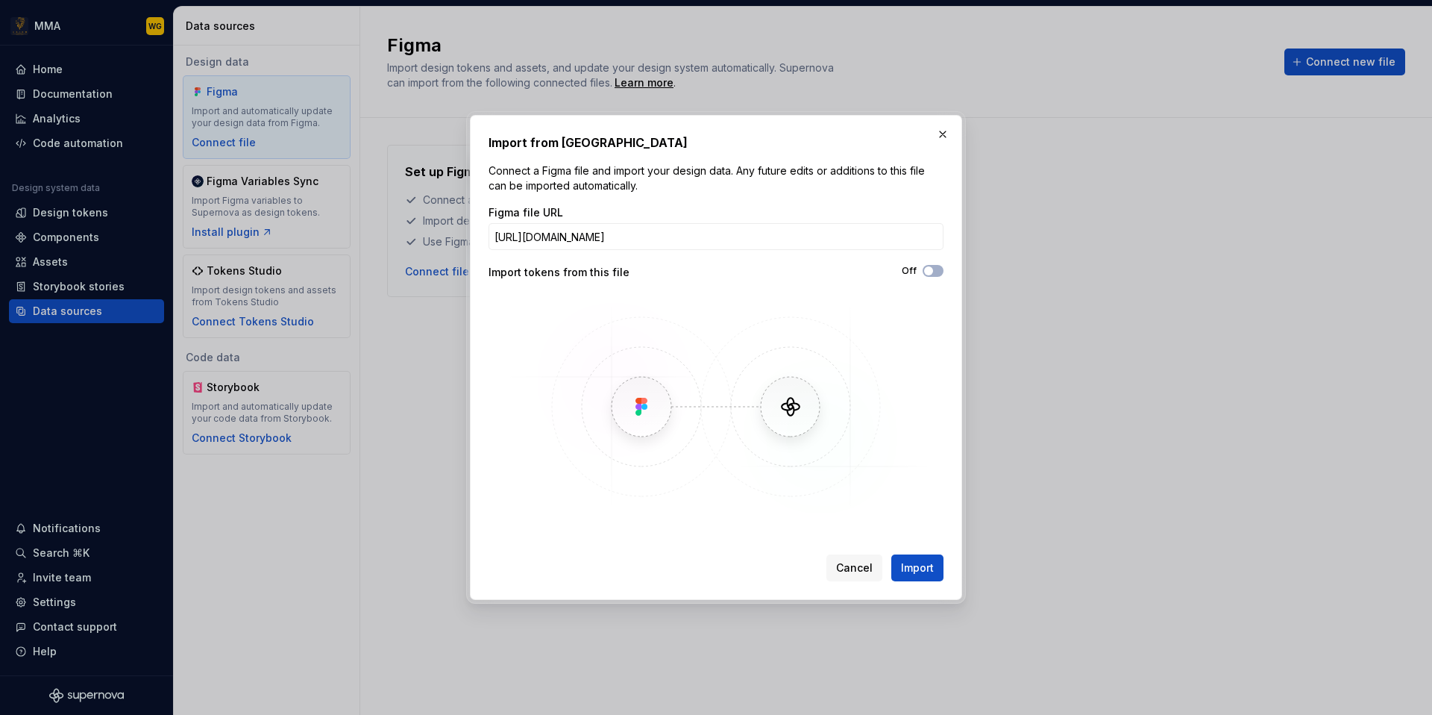
scroll to position [0, 554]
type input "[URL][DOMAIN_NAME]"
click at [932, 271] on span "button" at bounding box center [928, 270] width 9 height 9
click at [932, 268] on icon "button" at bounding box center [929, 270] width 12 height 9
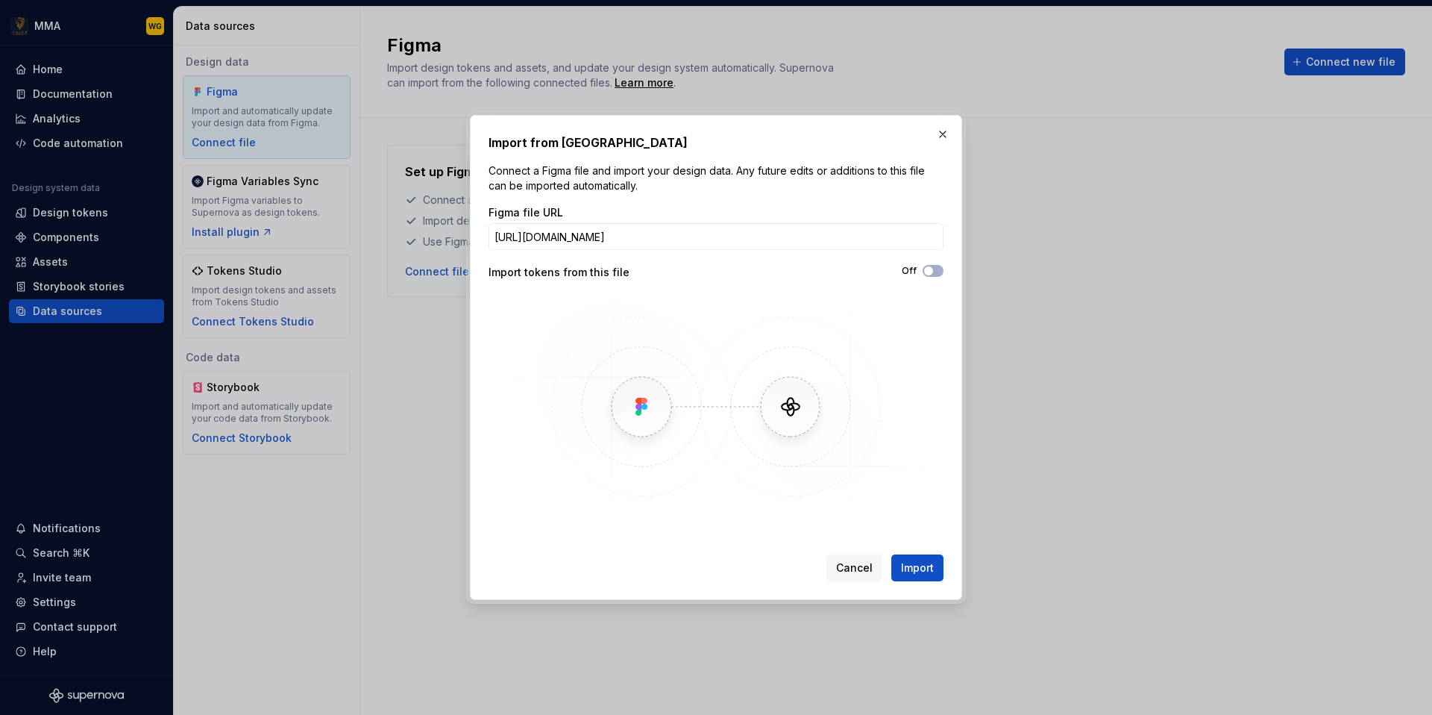
type button "on"
click at [531, 275] on div "Import tokens from this file" at bounding box center [602, 272] width 227 height 15
copy div "Import tokens from this file"
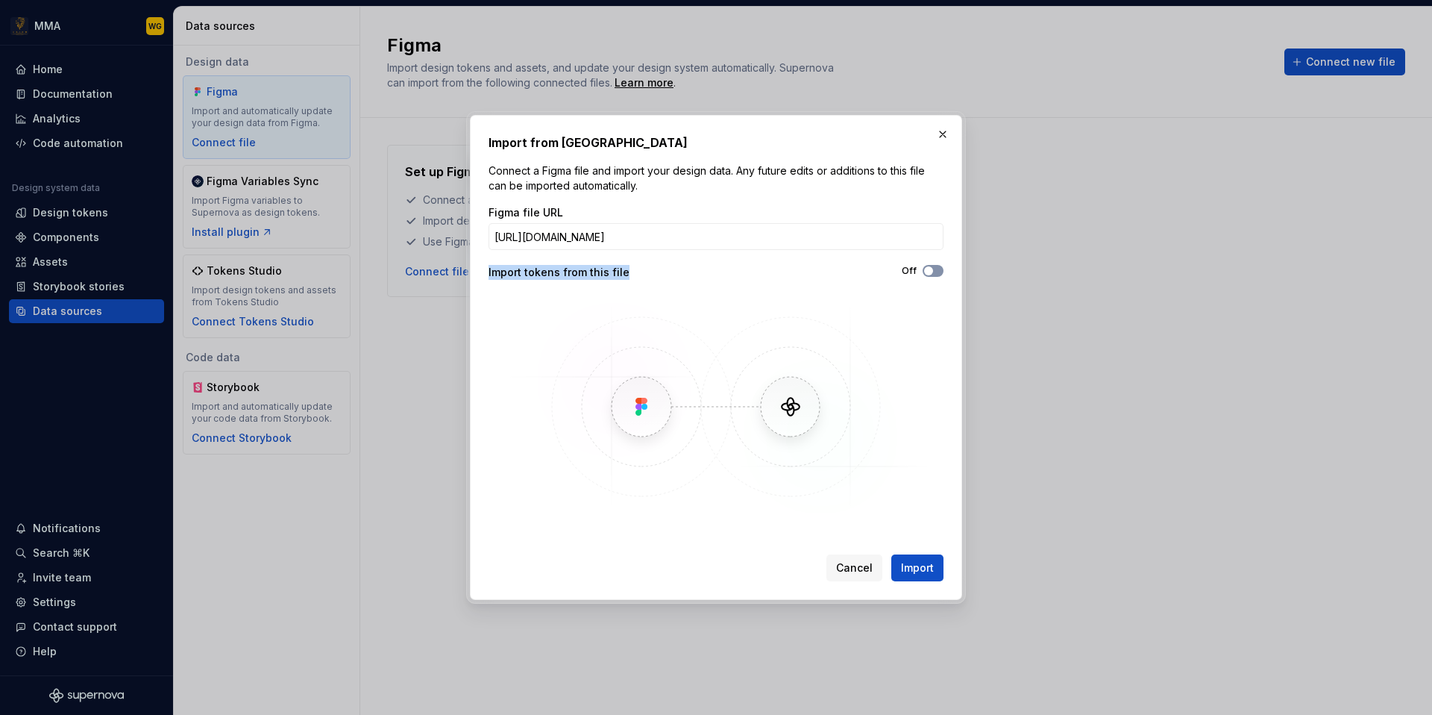
click at [937, 275] on button "Off" at bounding box center [933, 271] width 21 height 12
click at [924, 572] on span "Import" at bounding box center [917, 567] width 33 height 15
click at [929, 509] on img at bounding box center [716, 407] width 433 height 224
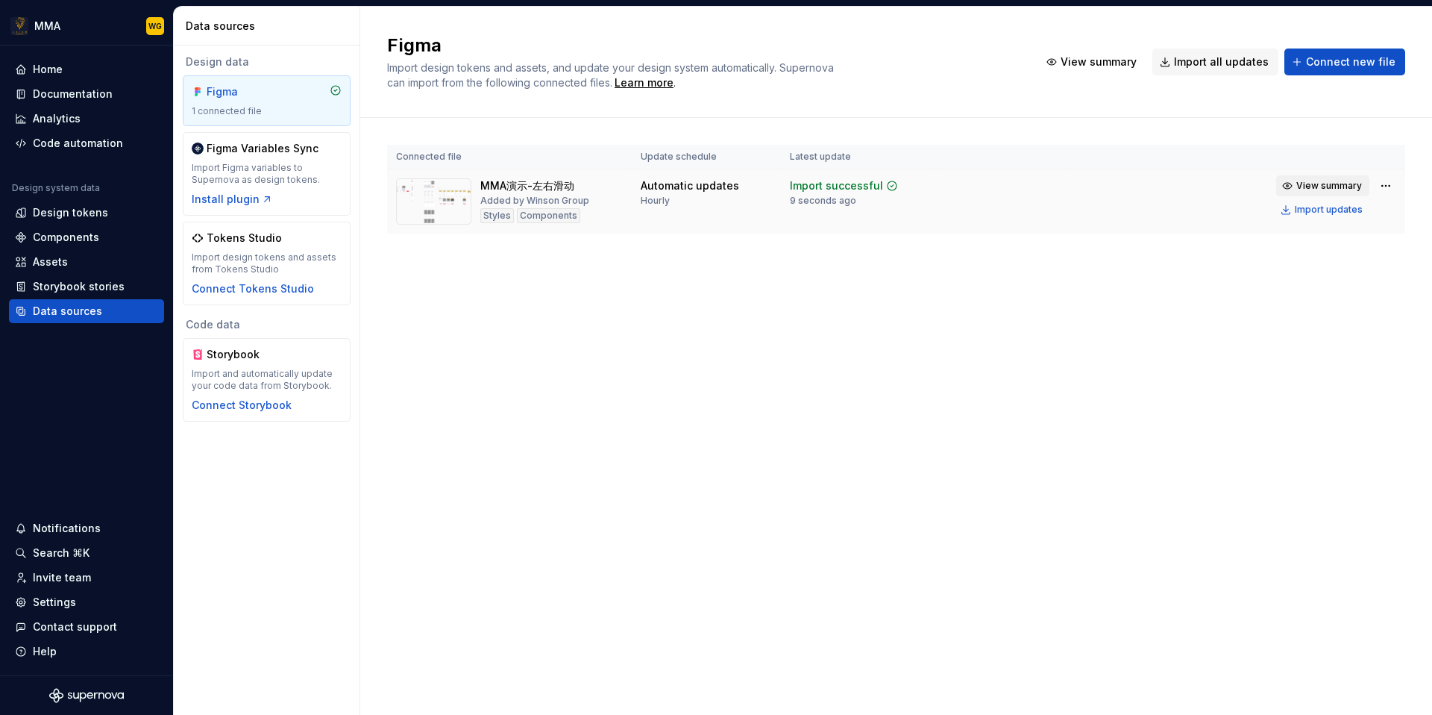
click at [1347, 185] on span "View summary" at bounding box center [1329, 186] width 66 height 12
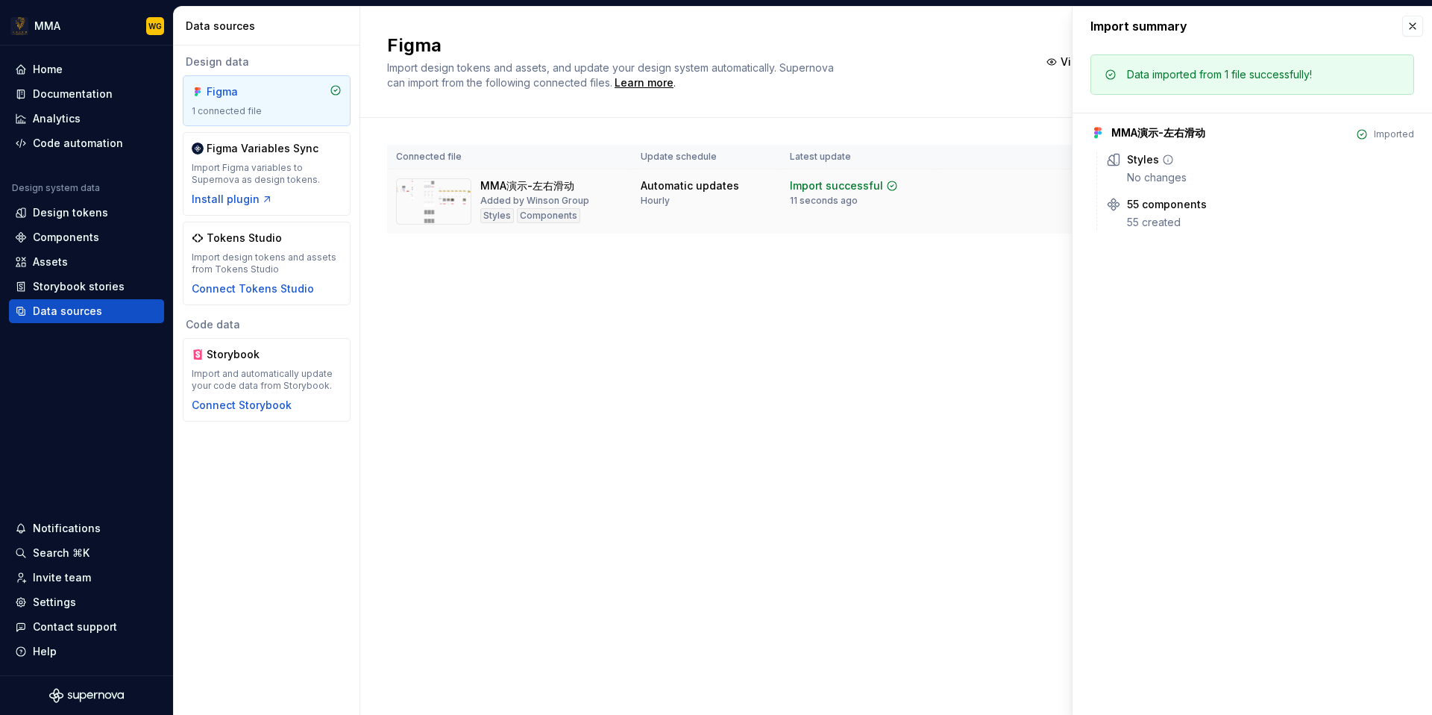
click at [1384, 183] on div "No changes" at bounding box center [1270, 177] width 287 height 15
click at [976, 325] on div "Figma Import design tokens and assets, and update your design system automatica…" at bounding box center [896, 361] width 1072 height 708
click at [1408, 25] on button "button" at bounding box center [1412, 26] width 21 height 21
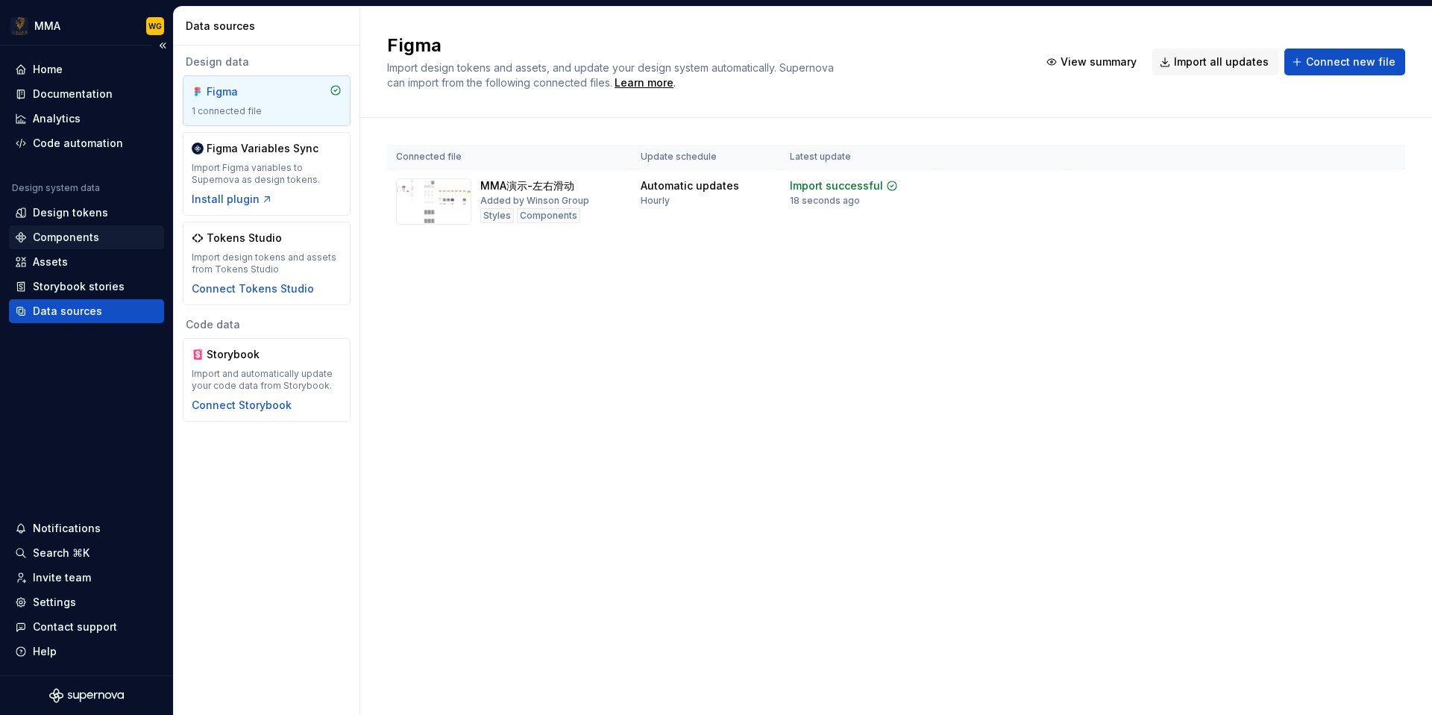
click at [95, 239] on div "Components" at bounding box center [66, 237] width 66 height 15
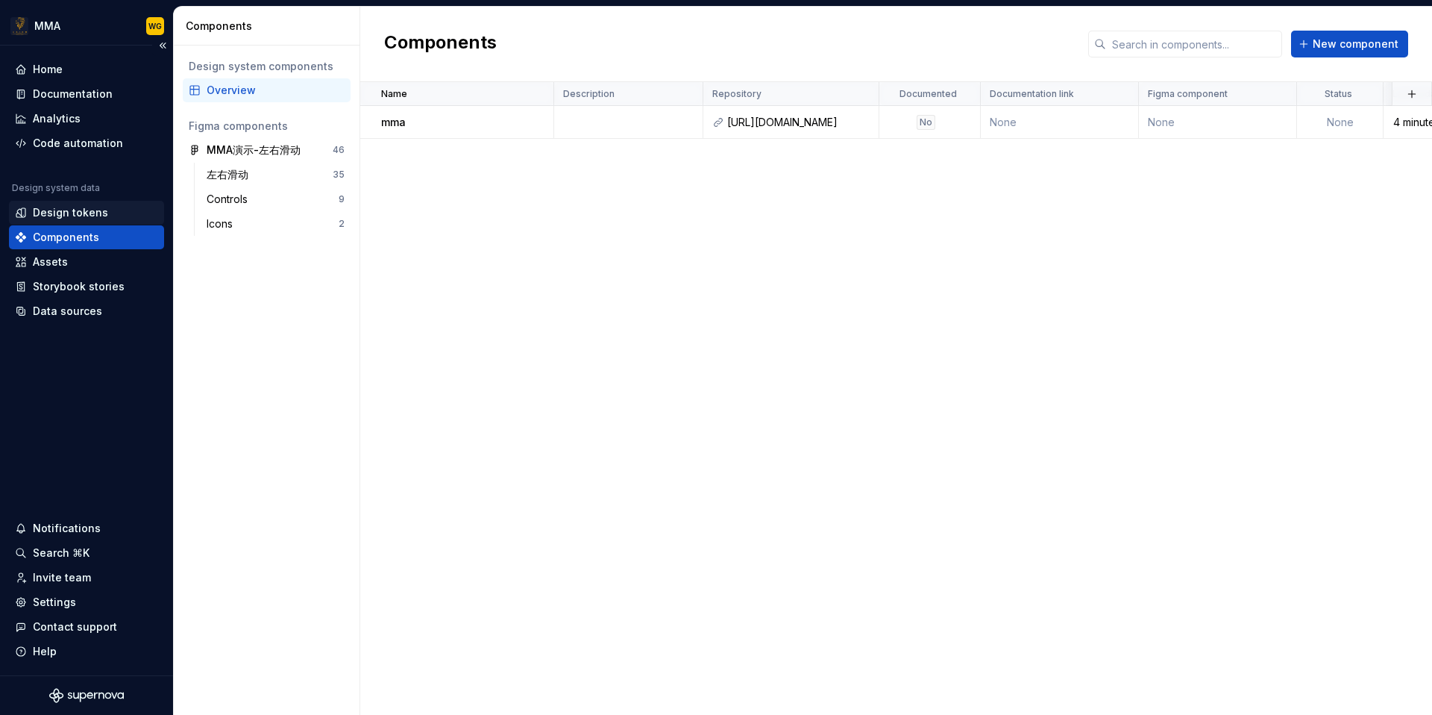
click at [112, 216] on div "Design tokens" at bounding box center [86, 212] width 143 height 15
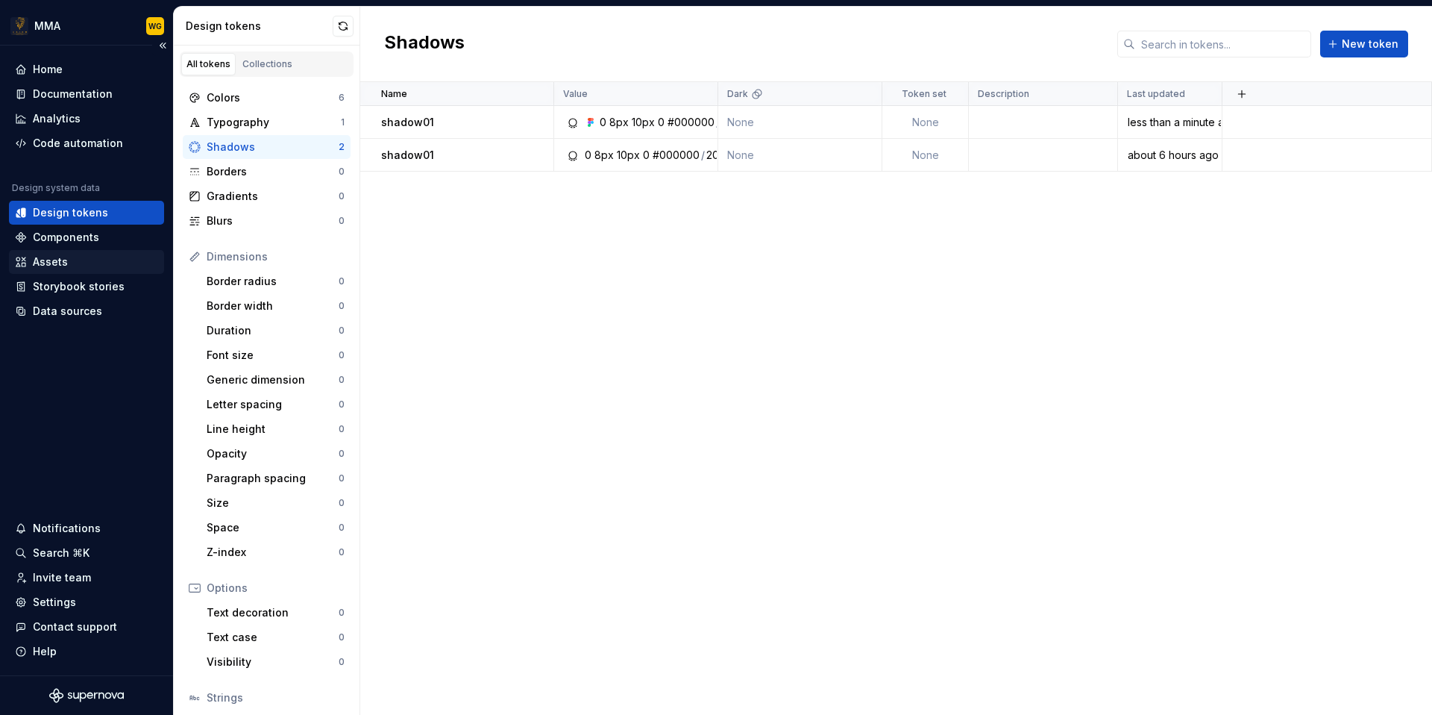
click at [95, 263] on div "Assets" at bounding box center [86, 261] width 143 height 15
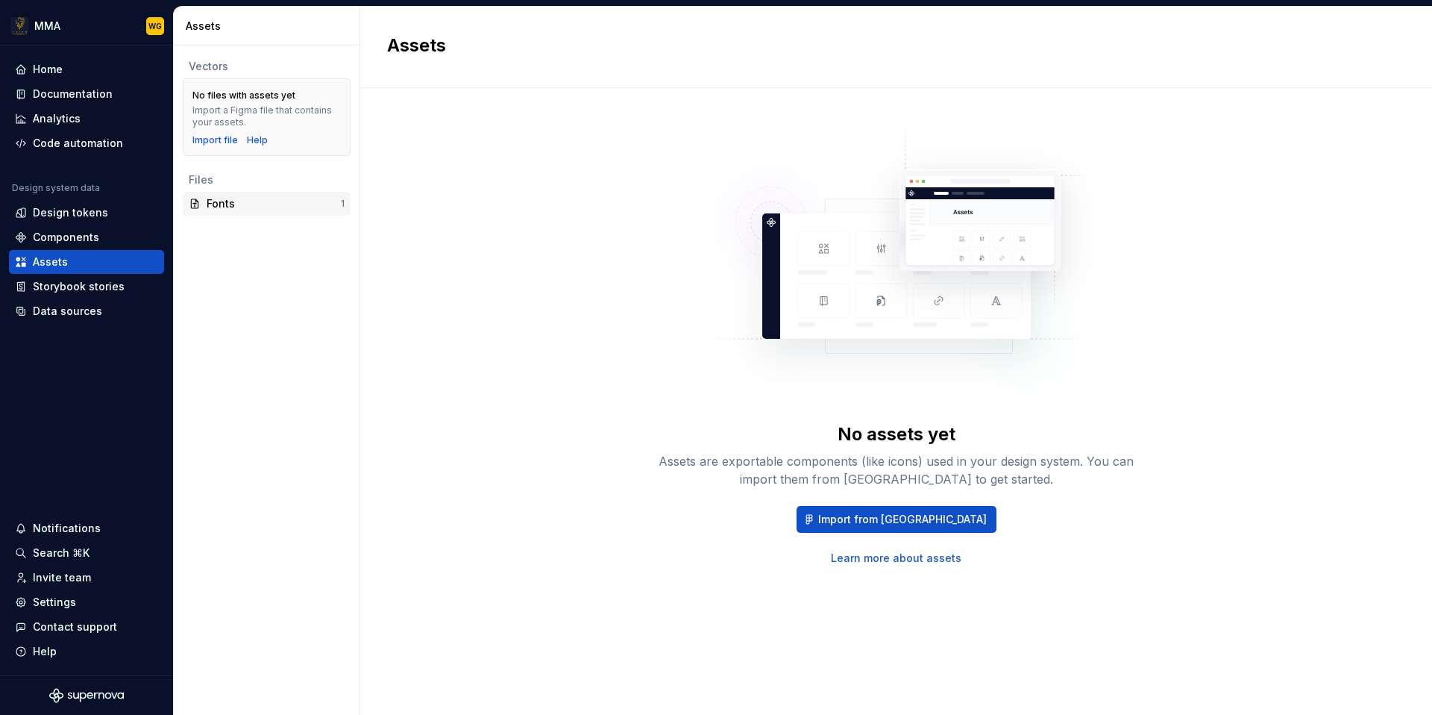
click at [219, 205] on div "Fonts" at bounding box center [274, 203] width 134 height 15
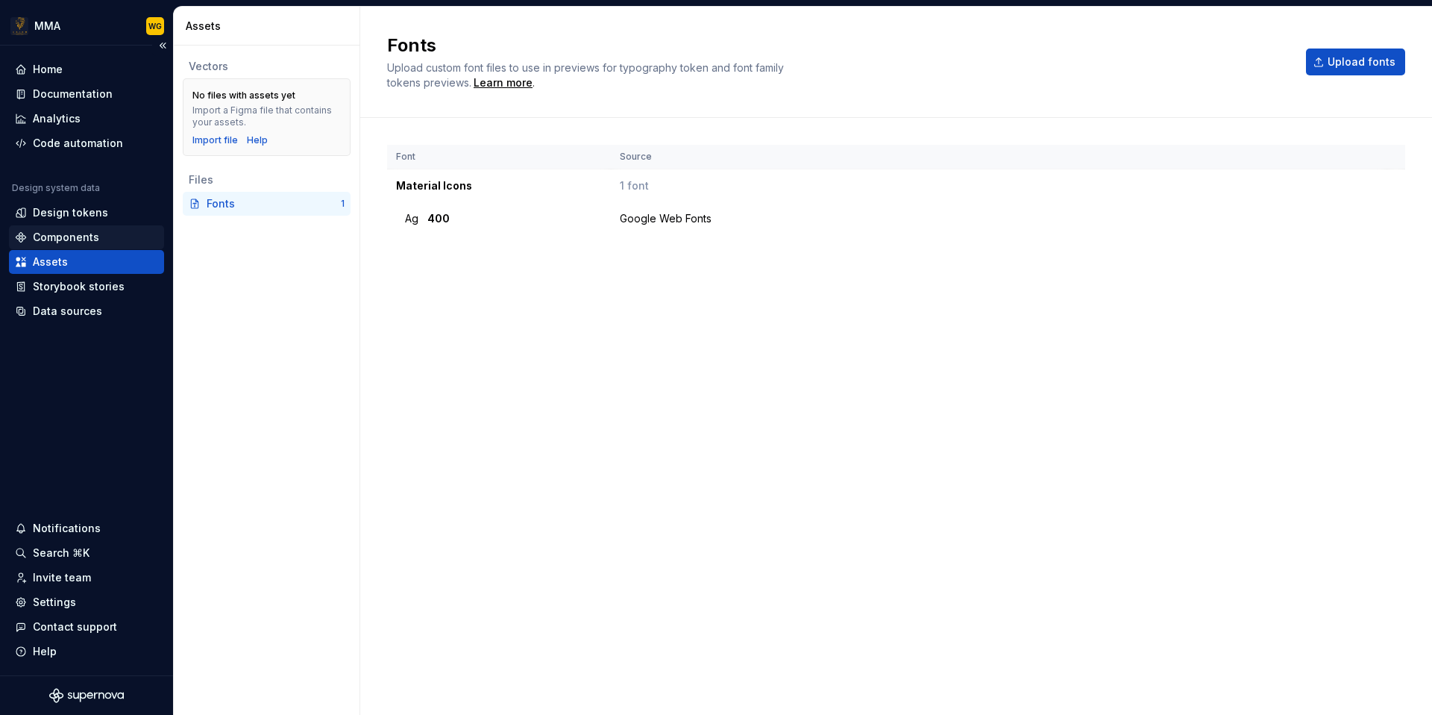
click at [40, 232] on div "Components" at bounding box center [66, 237] width 66 height 15
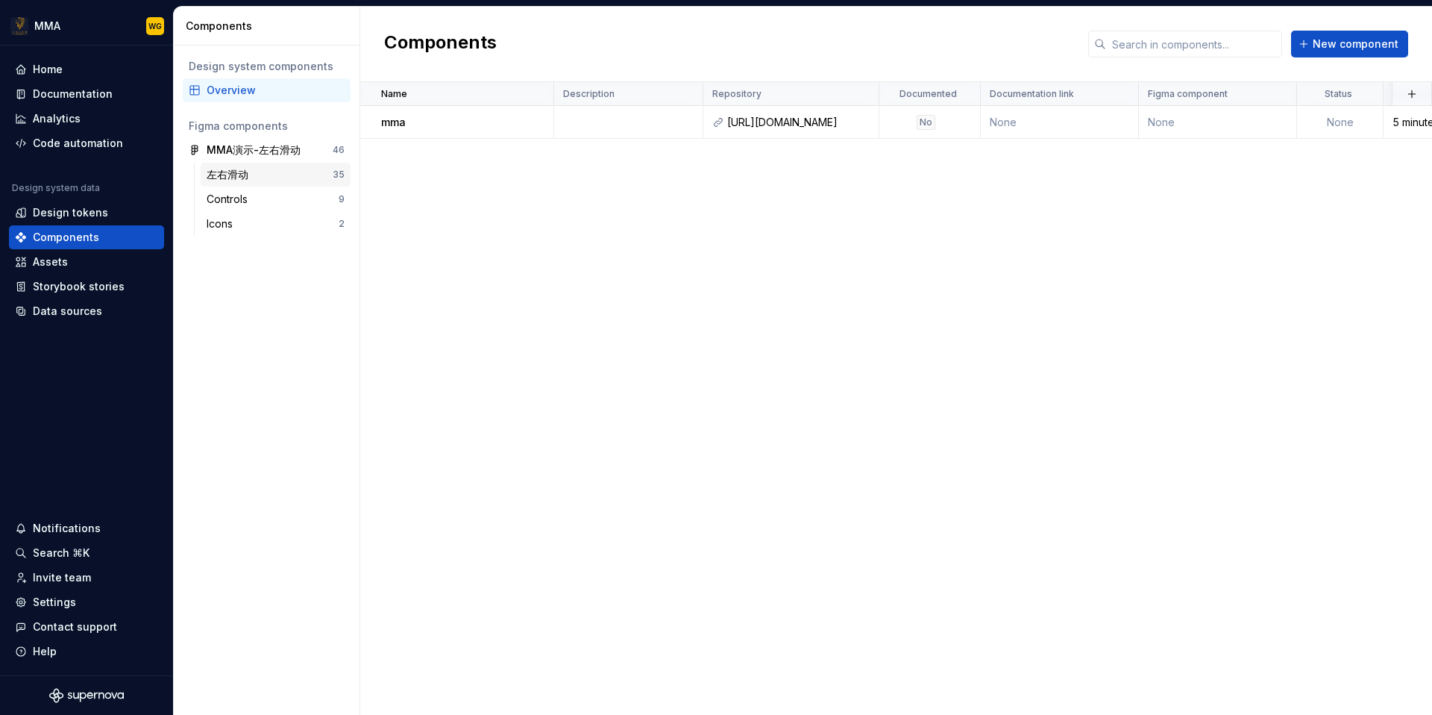
click at [251, 177] on div "左右滑动" at bounding box center [231, 174] width 48 height 15
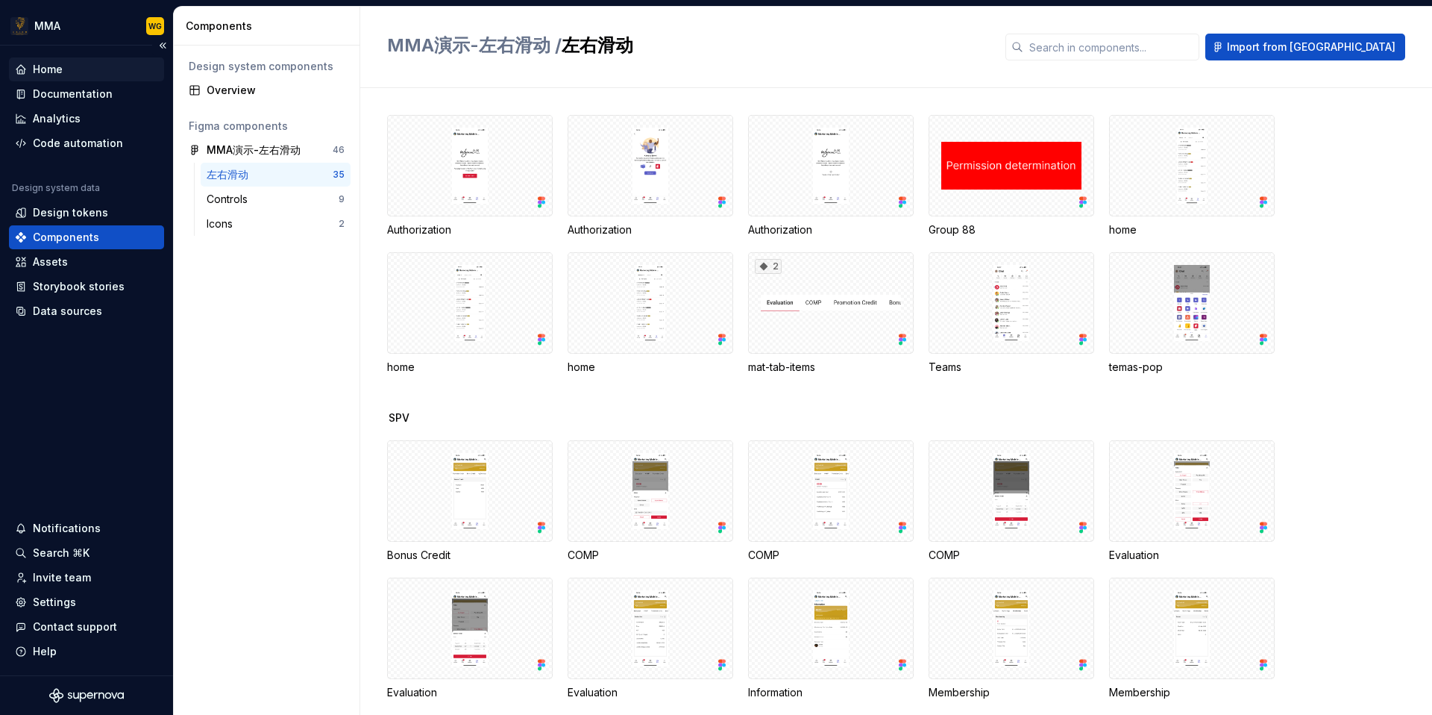
click at [118, 70] on div "Home" at bounding box center [86, 69] width 143 height 15
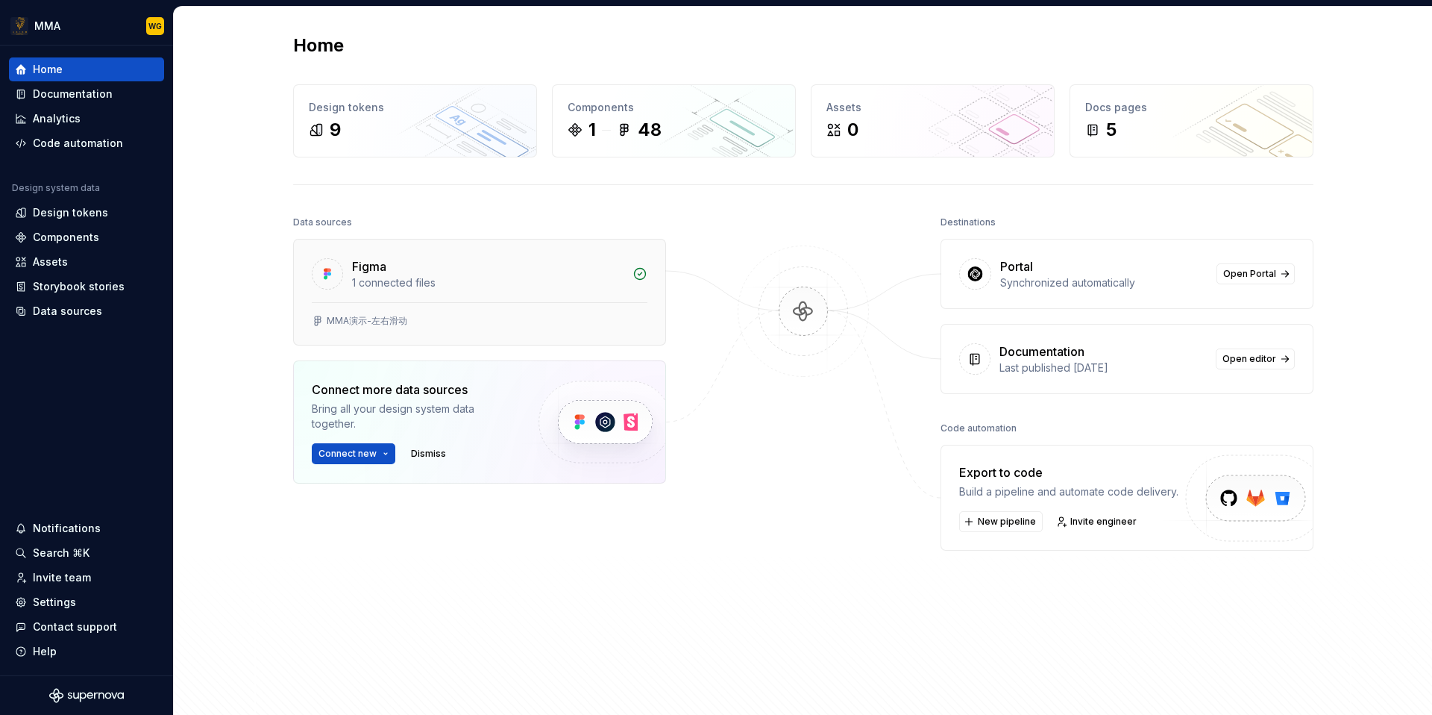
click at [383, 279] on div "1 connected files" at bounding box center [487, 282] width 271 height 15
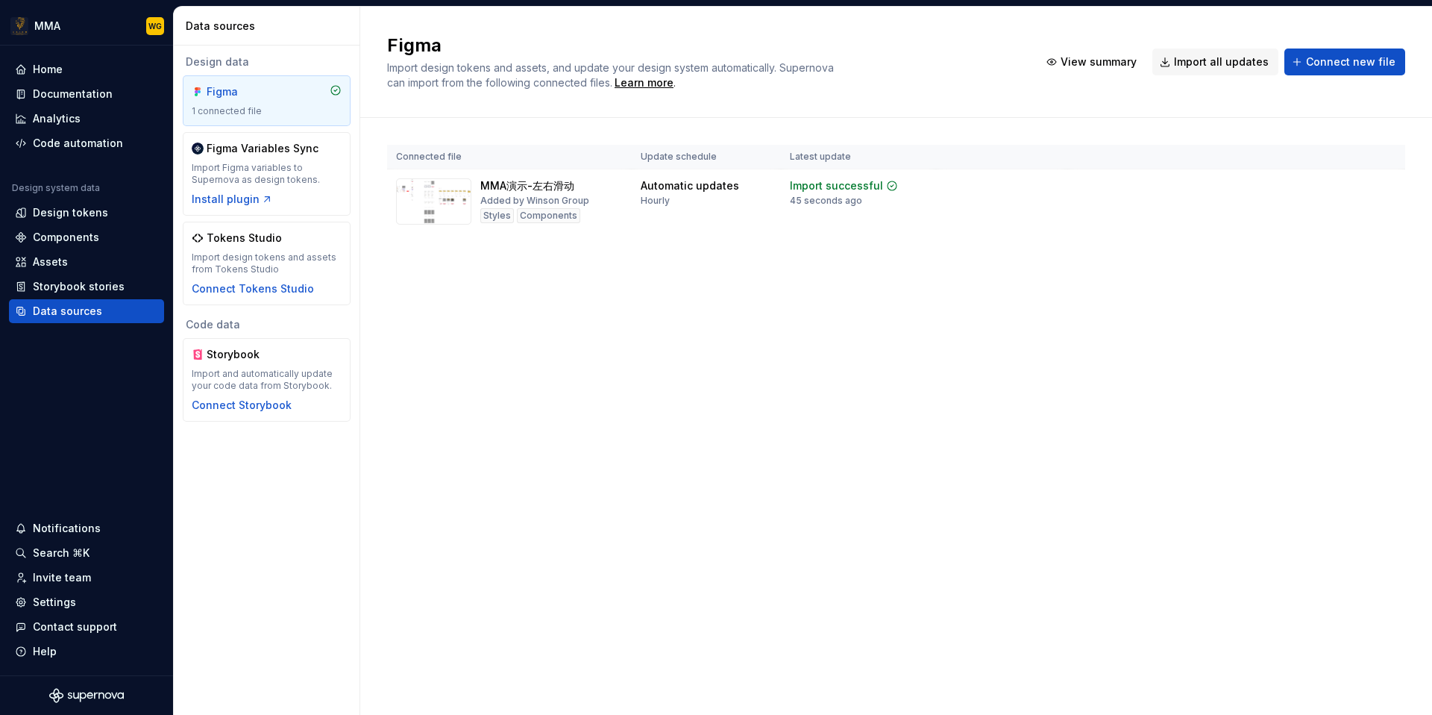
click at [383, 279] on div "Connected file Update schedule Latest update MMA演示-左右滑动 Added by Winson Group S…" at bounding box center [896, 204] width 1072 height 172
click at [425, 277] on div "Connected file Update schedule Latest update MMA演示-左右滑动 Added by Winson Group S…" at bounding box center [896, 204] width 1018 height 172
click at [1237, 67] on span "Import all updates" at bounding box center [1221, 61] width 95 height 15
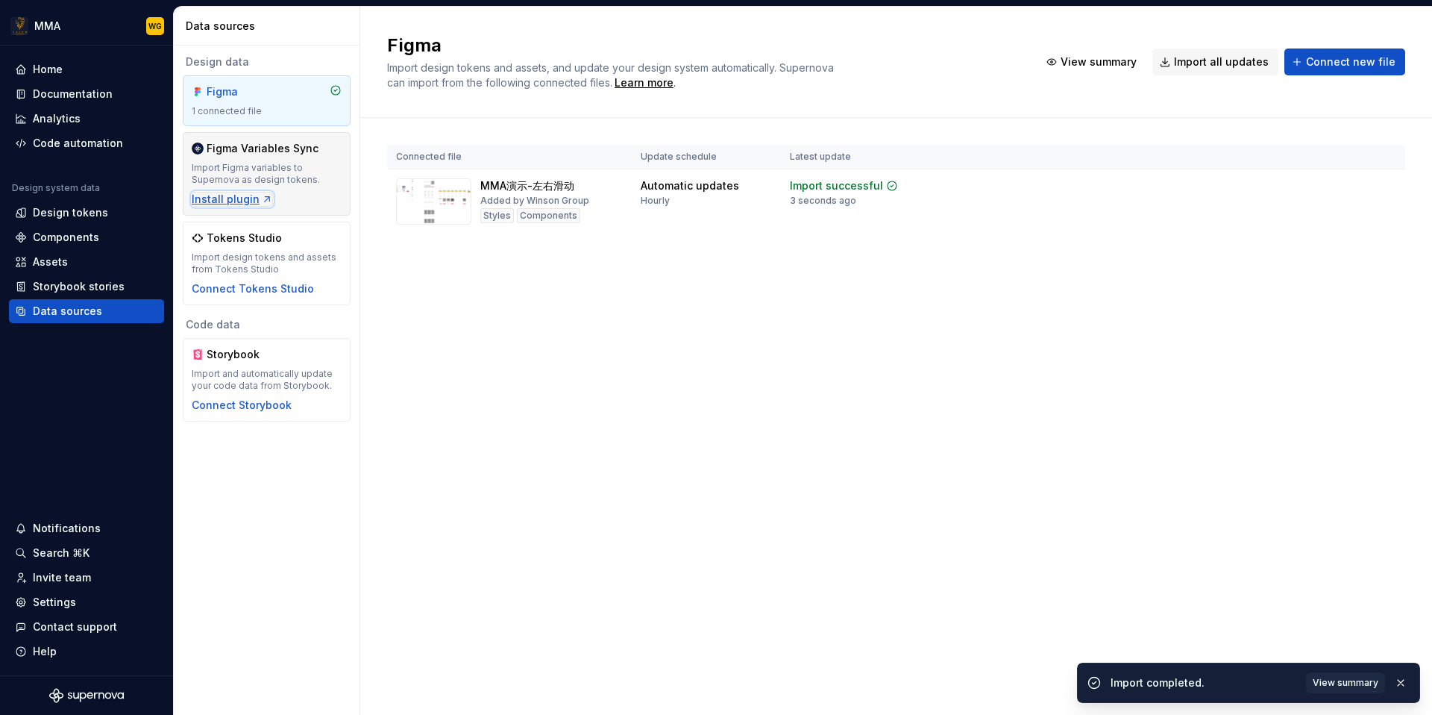
click at [246, 201] on div "Install plugin" at bounding box center [232, 199] width 81 height 15
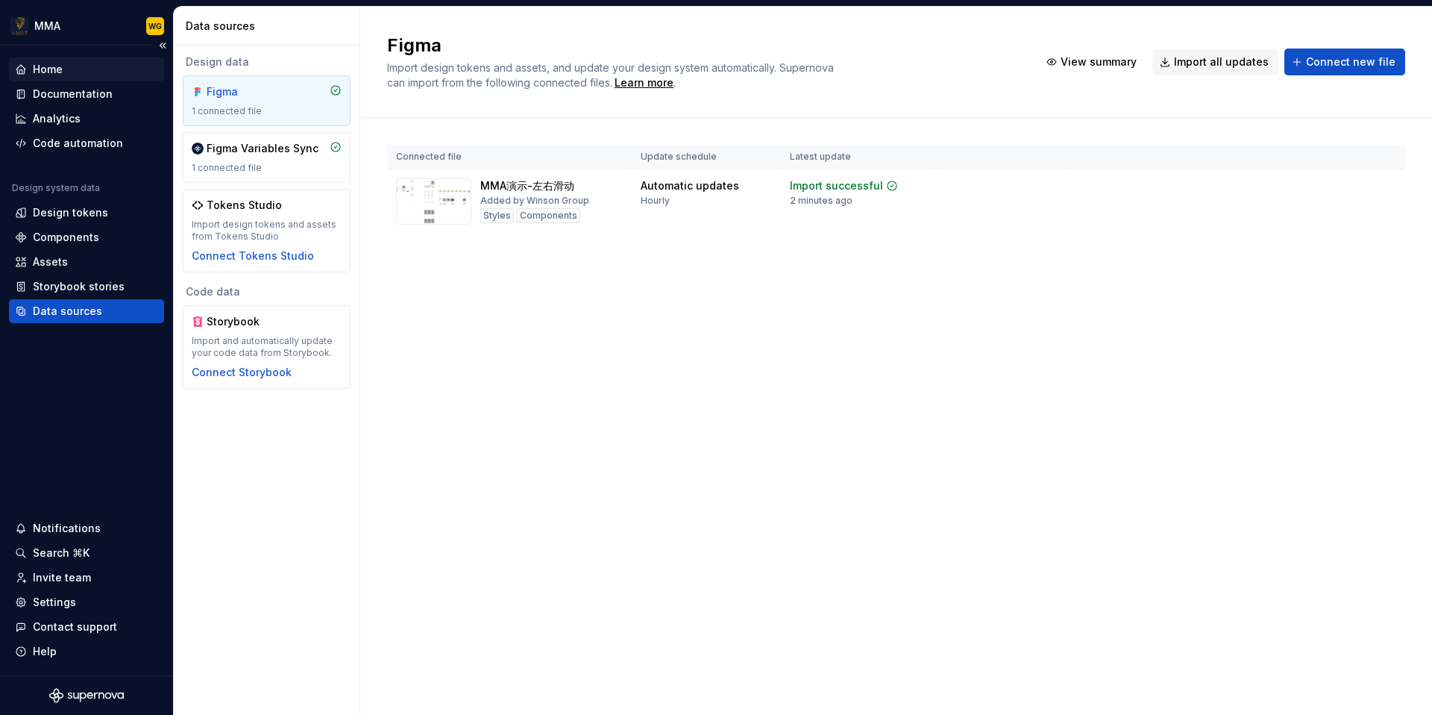
click at [63, 75] on div "Home" at bounding box center [86, 69] width 143 height 15
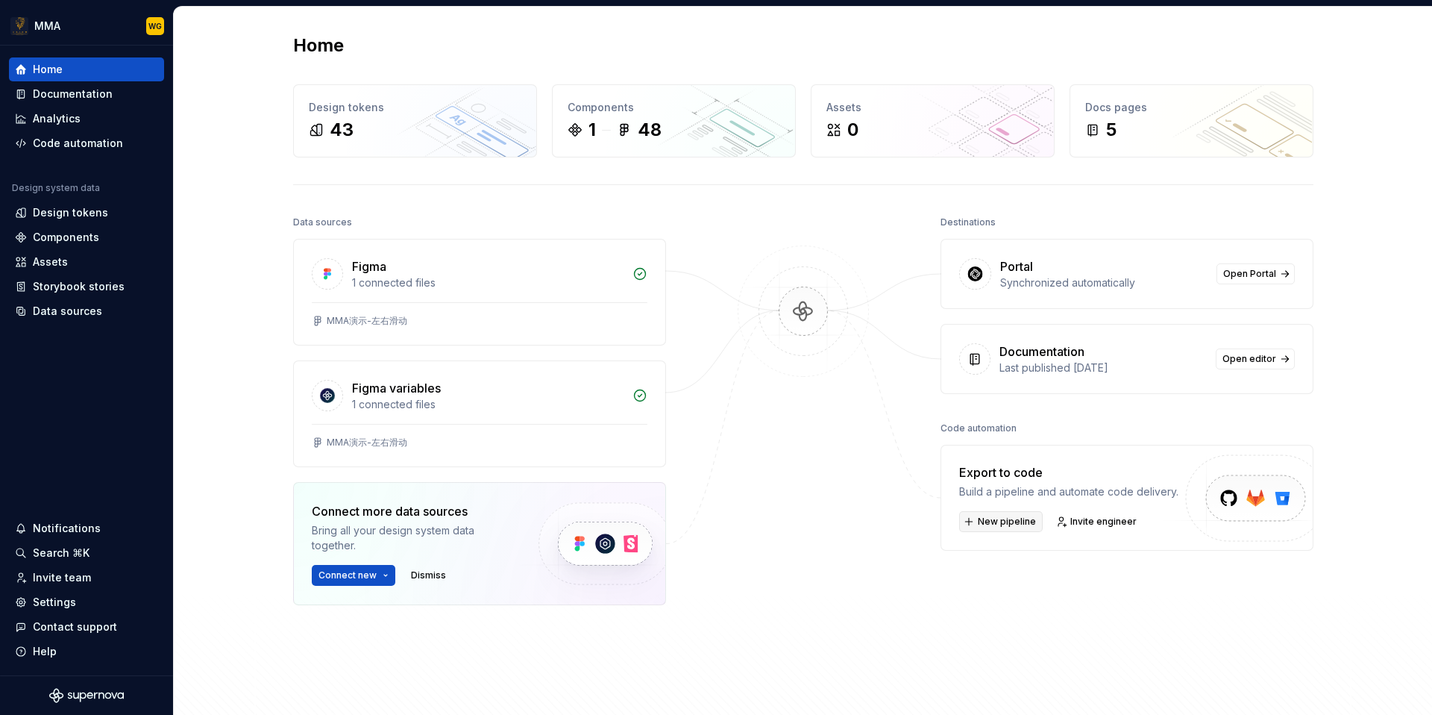
click at [1007, 521] on span "New pipeline" at bounding box center [1007, 521] width 58 height 12
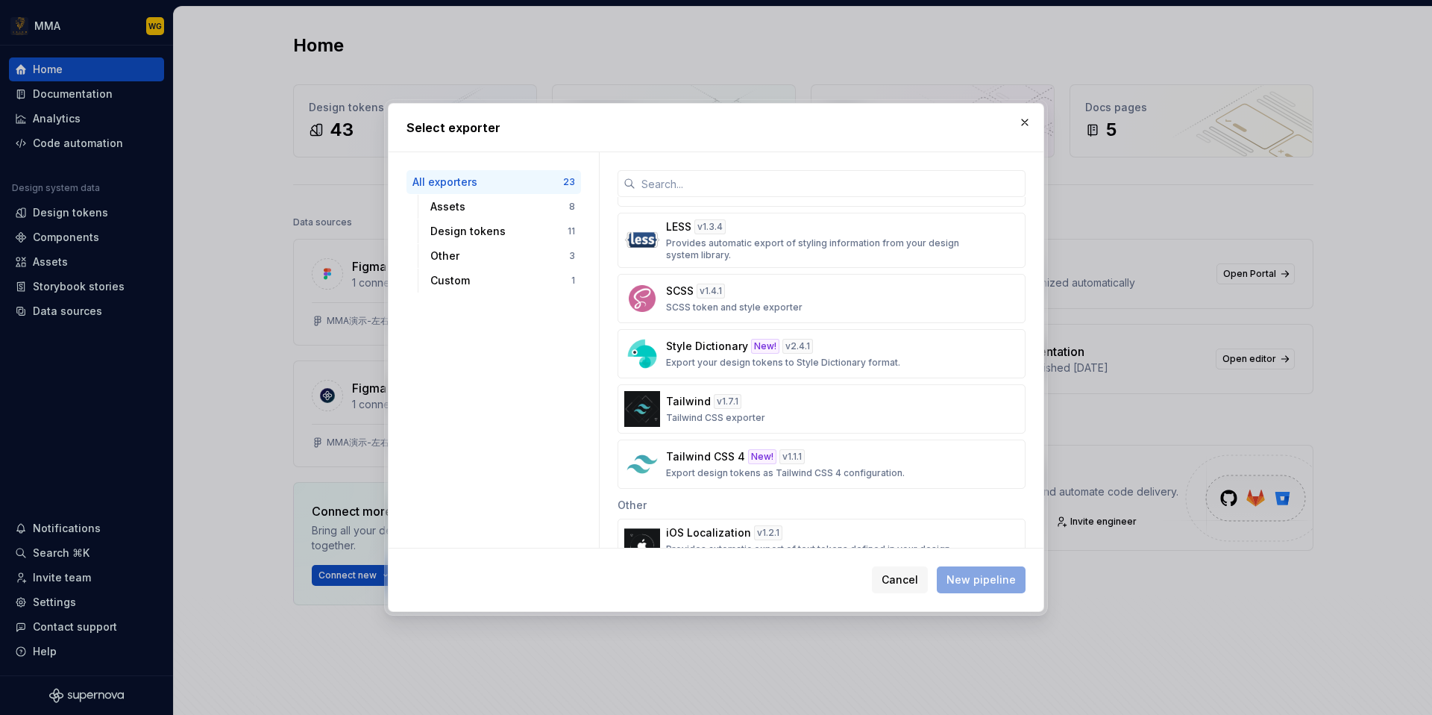
scroll to position [1050, 0]
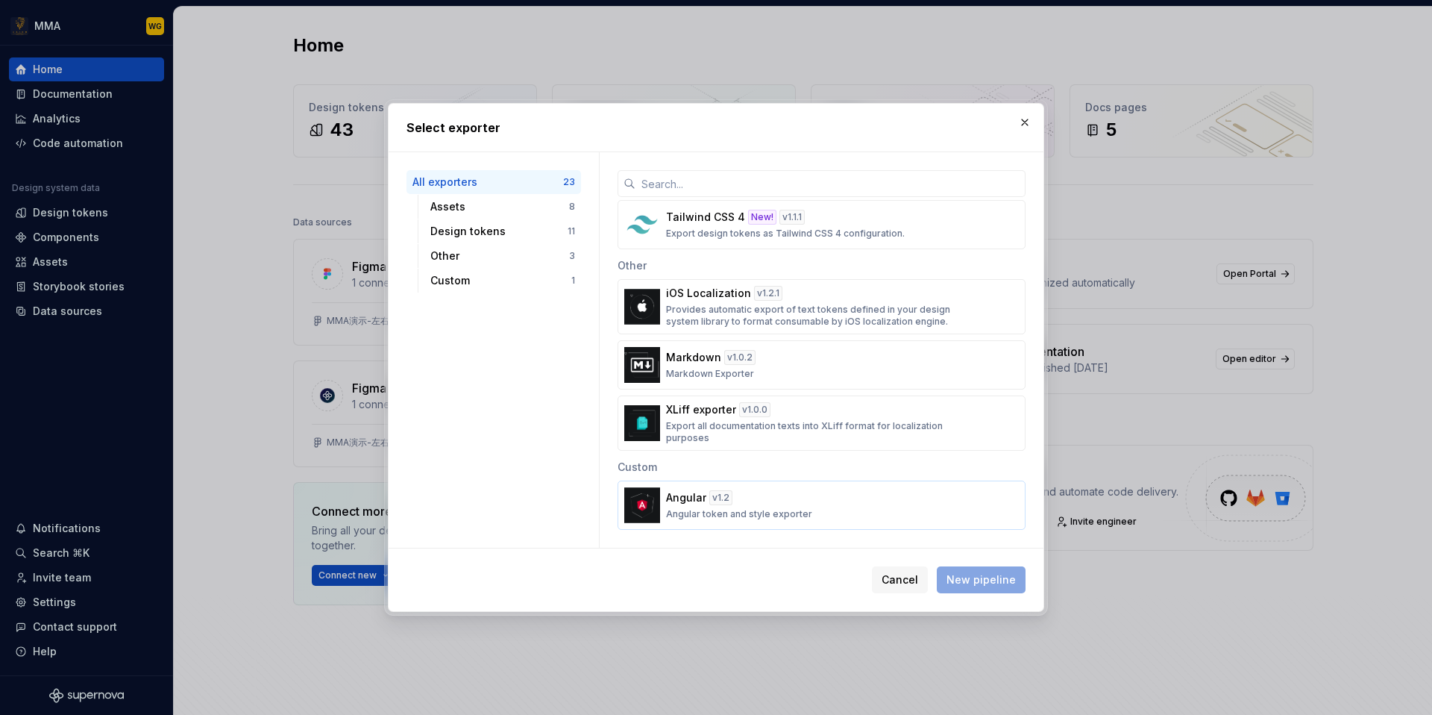
click at [825, 508] on div "Angular v 1.2 Angular token and style exporter" at bounding box center [817, 505] width 302 height 30
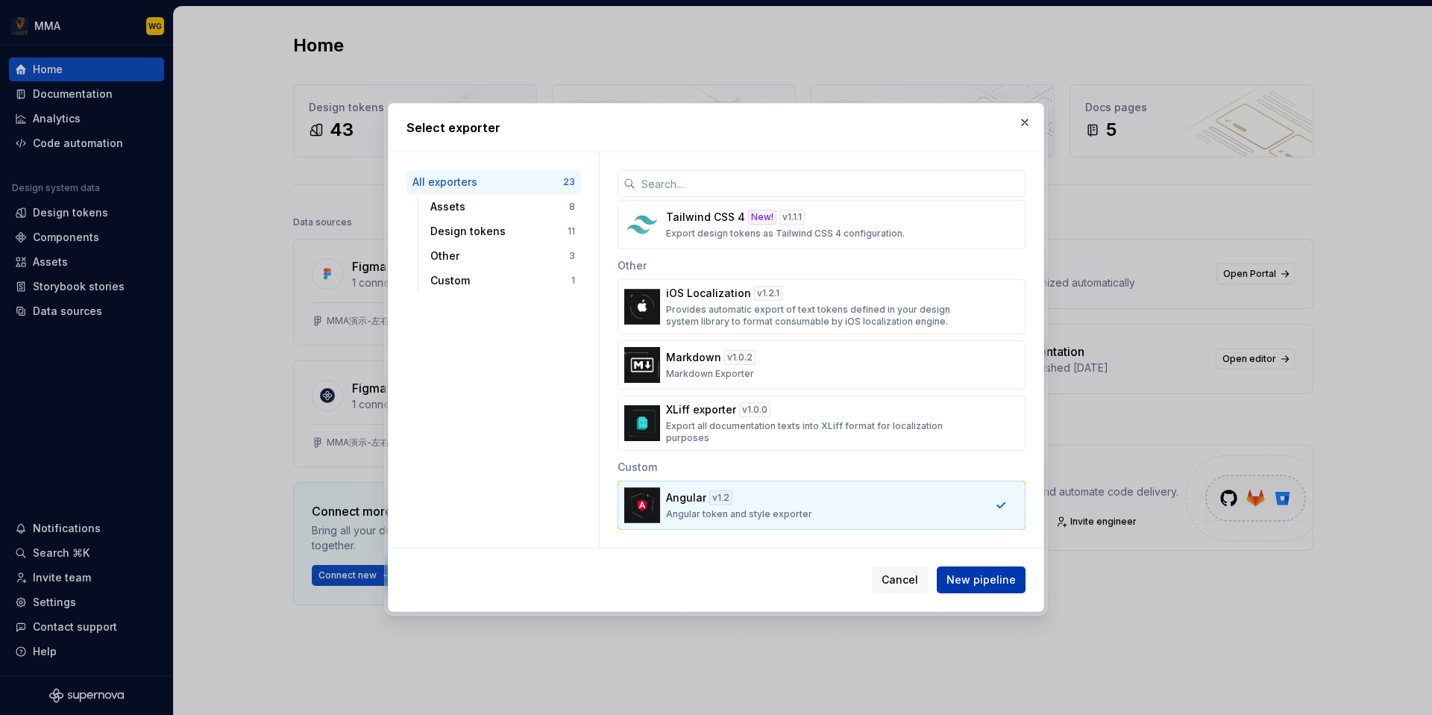
click at [977, 580] on span "New pipeline" at bounding box center [980, 579] width 69 height 15
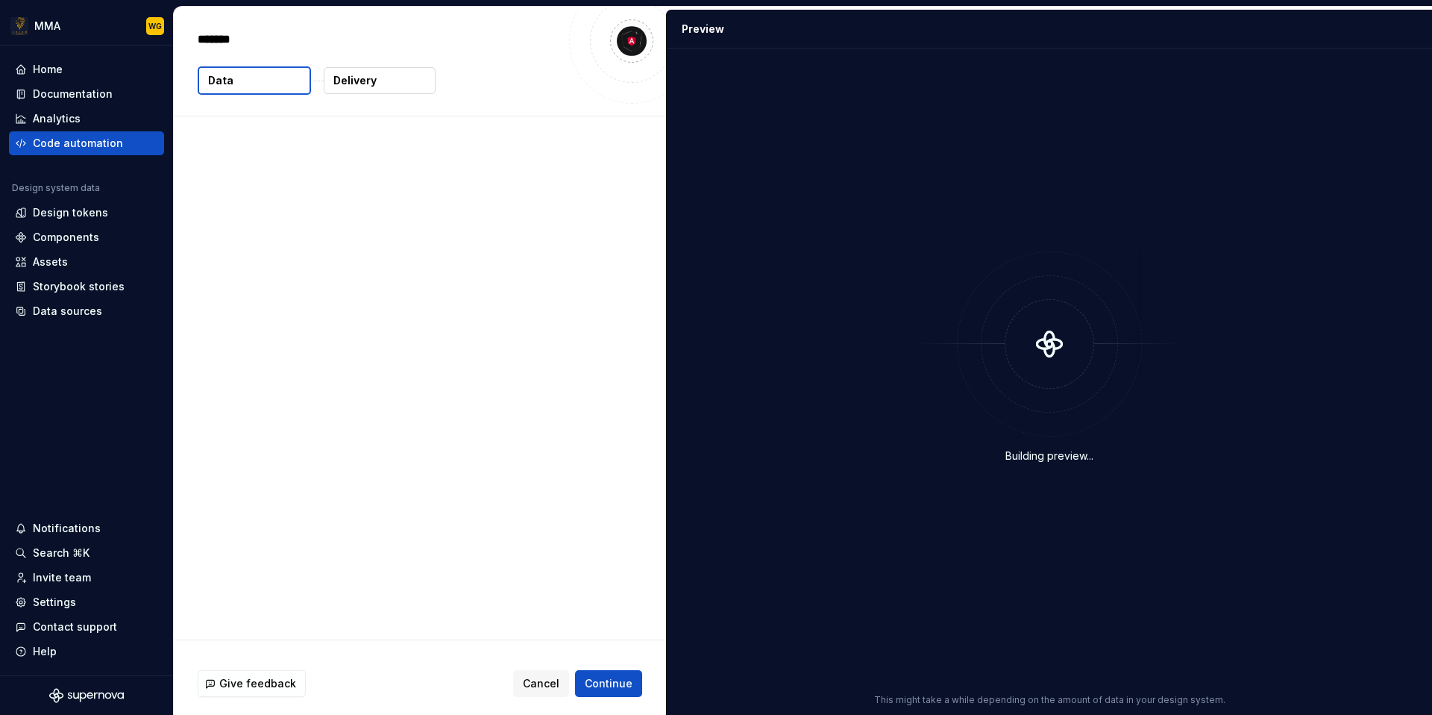
type textarea "*"
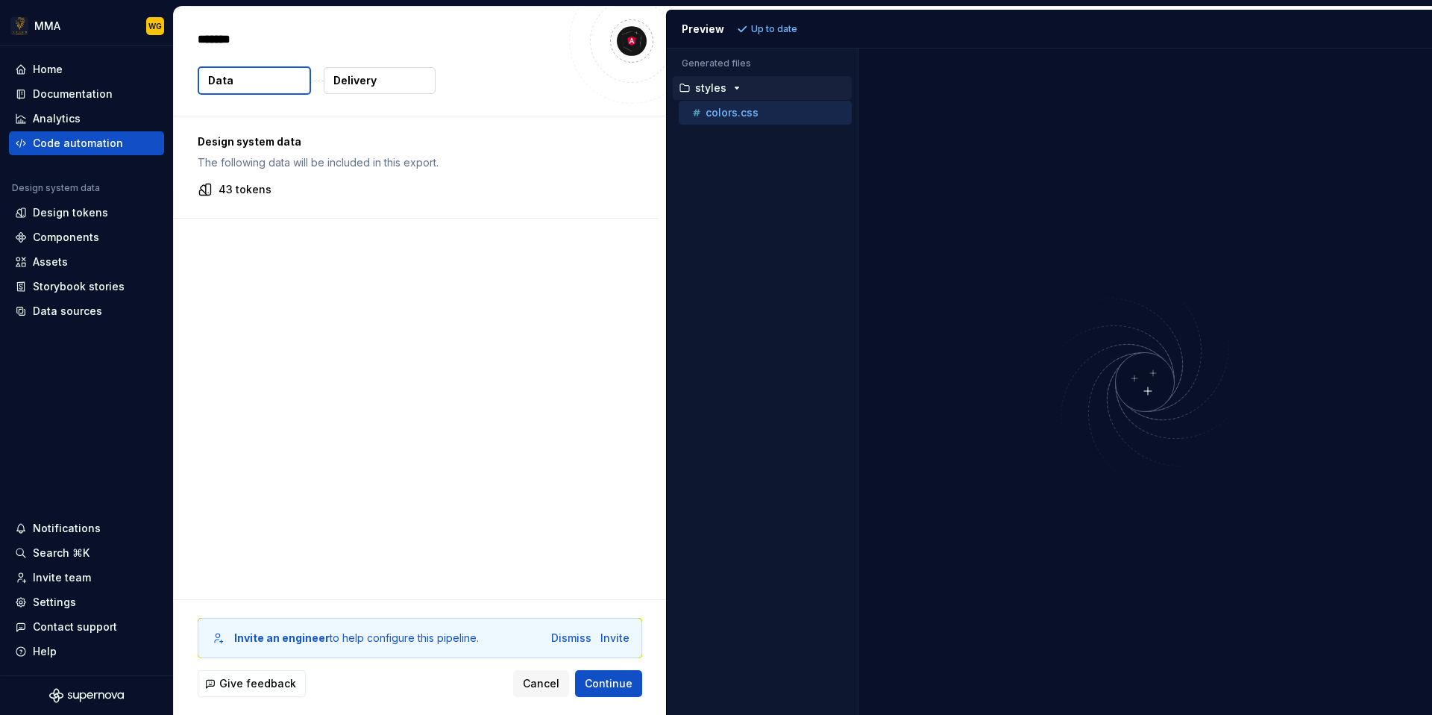
click at [299, 182] on div "43 tokens" at bounding box center [416, 189] width 437 height 15
click at [252, 184] on p "43 tokens" at bounding box center [245, 189] width 53 height 15
click at [215, 186] on div "43 tokens" at bounding box center [416, 189] width 437 height 15
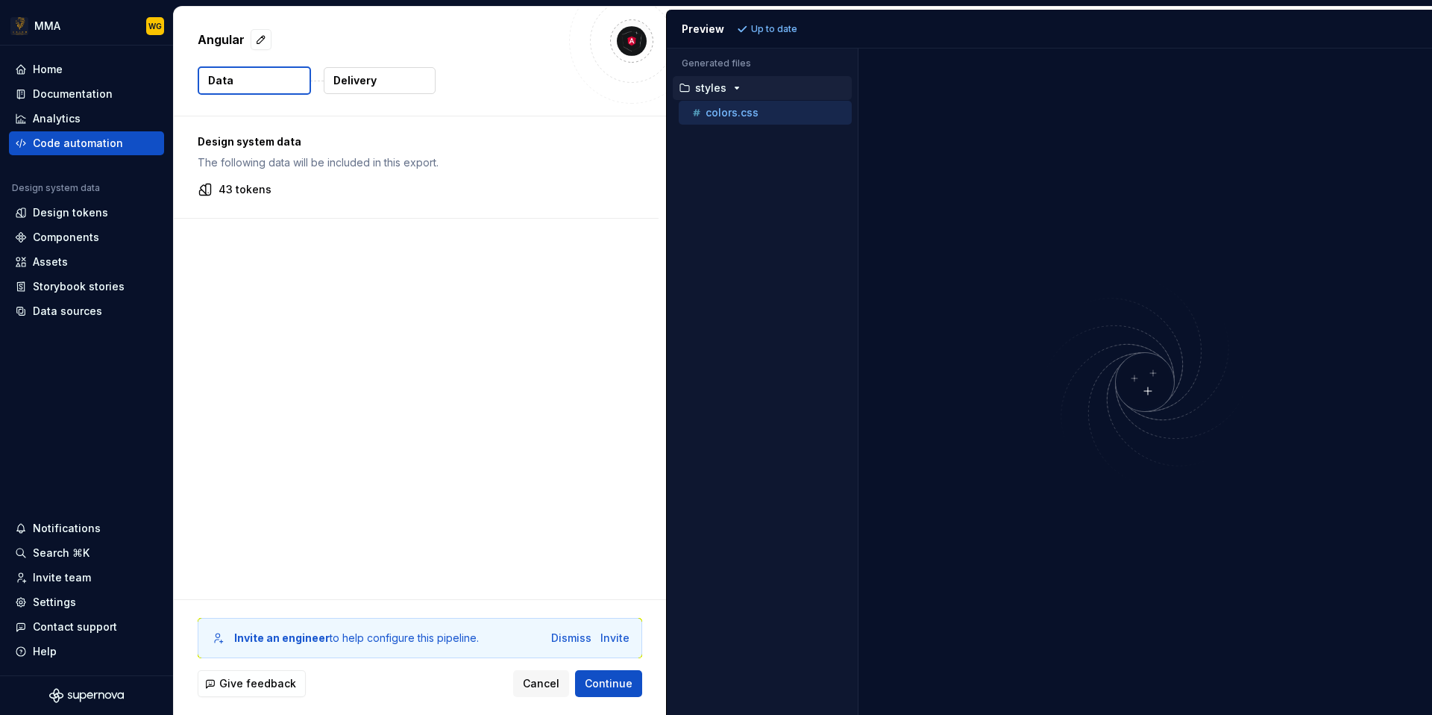
click at [706, 111] on p "colors.css" at bounding box center [732, 113] width 53 height 12
click at [743, 84] on div "button" at bounding box center [737, 88] width 18 height 12
click at [726, 110] on p "colors.css" at bounding box center [732, 113] width 53 height 12
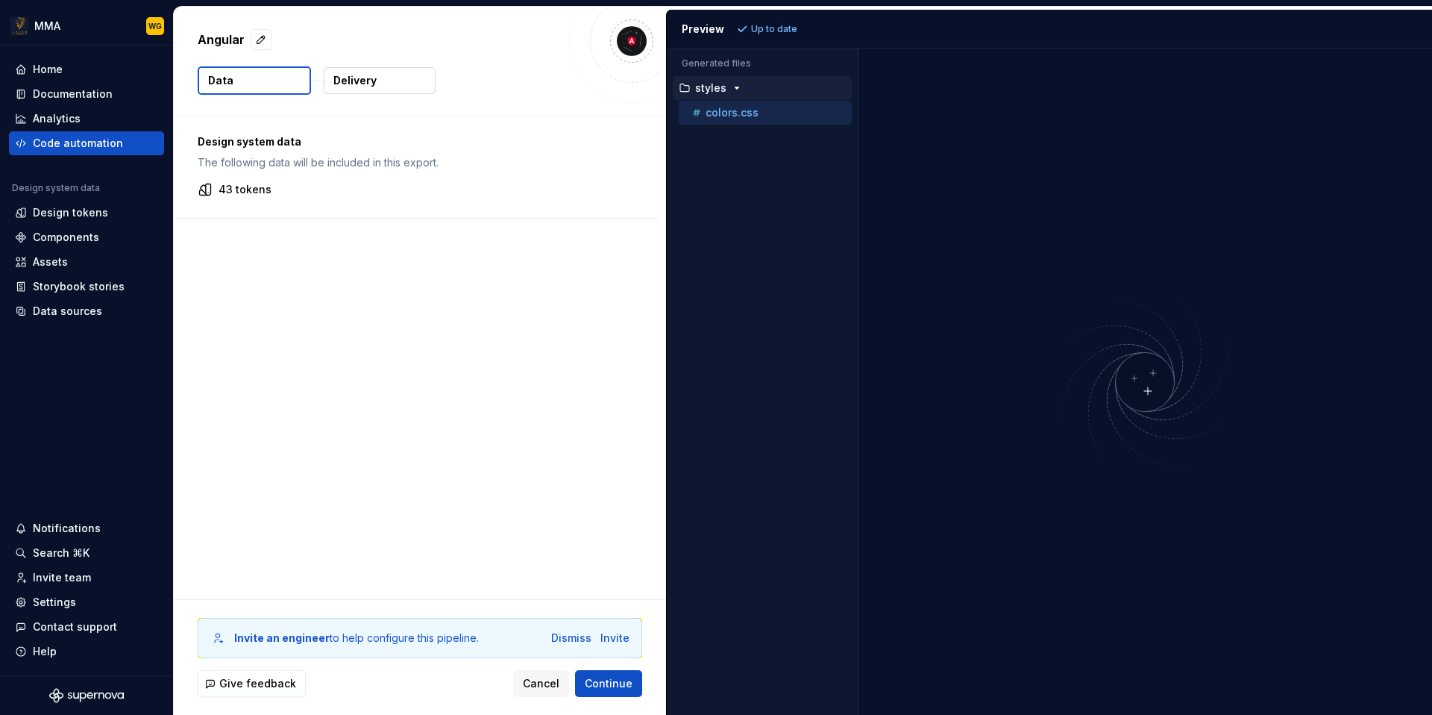
click at [740, 92] on icon "button" at bounding box center [737, 88] width 12 height 12
click at [723, 95] on button "styles" at bounding box center [762, 88] width 179 height 16
click at [618, 634] on div "Invite" at bounding box center [614, 637] width 29 height 15
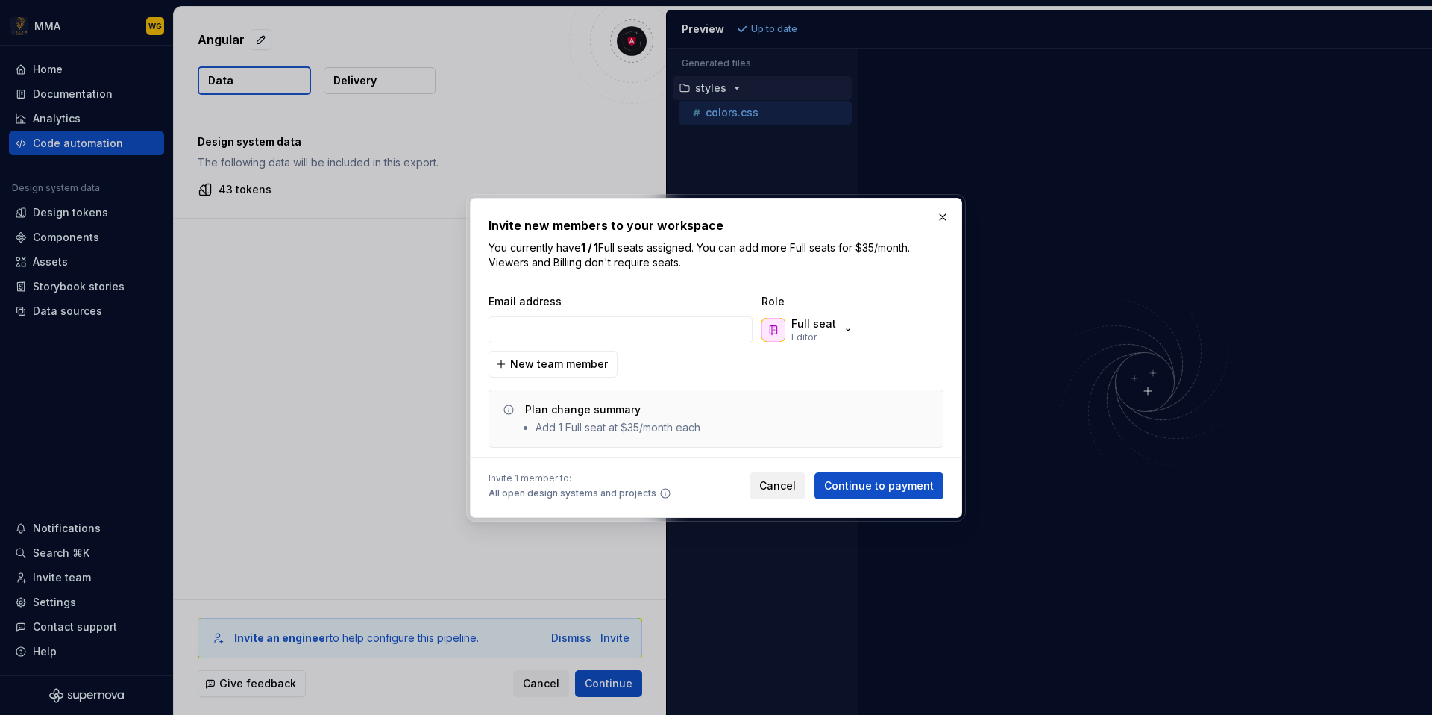
click at [793, 489] on span "Cancel" at bounding box center [777, 485] width 37 height 15
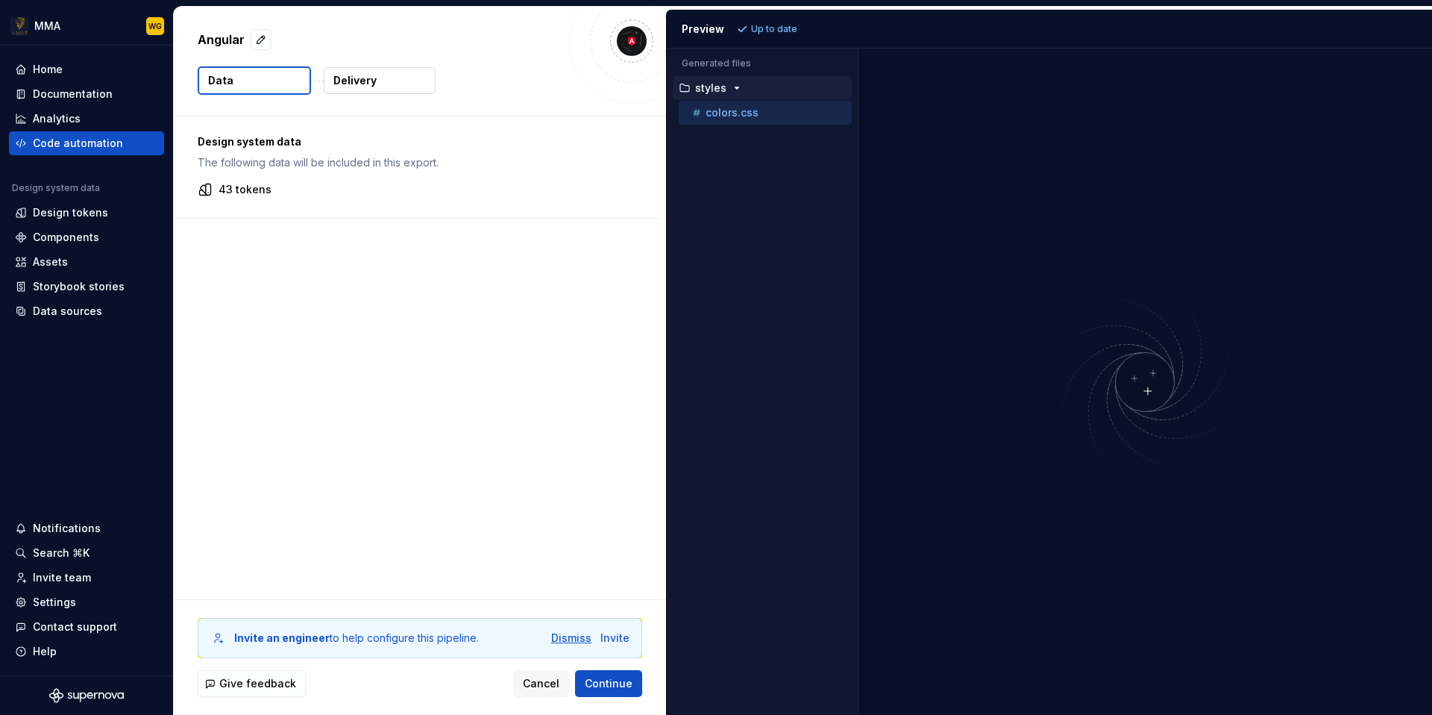
click at [580, 638] on div "Dismiss" at bounding box center [571, 637] width 40 height 15
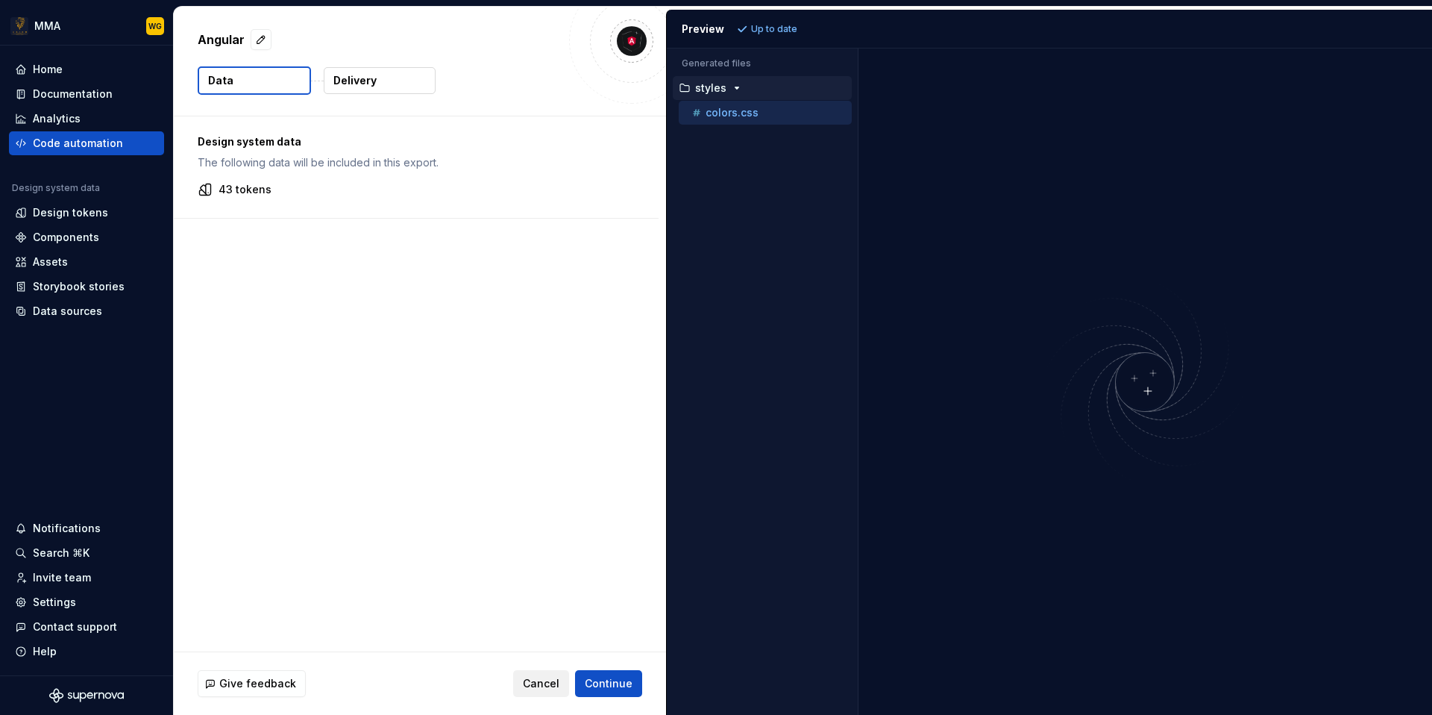
click at [553, 690] on span "Cancel" at bounding box center [541, 683] width 37 height 15
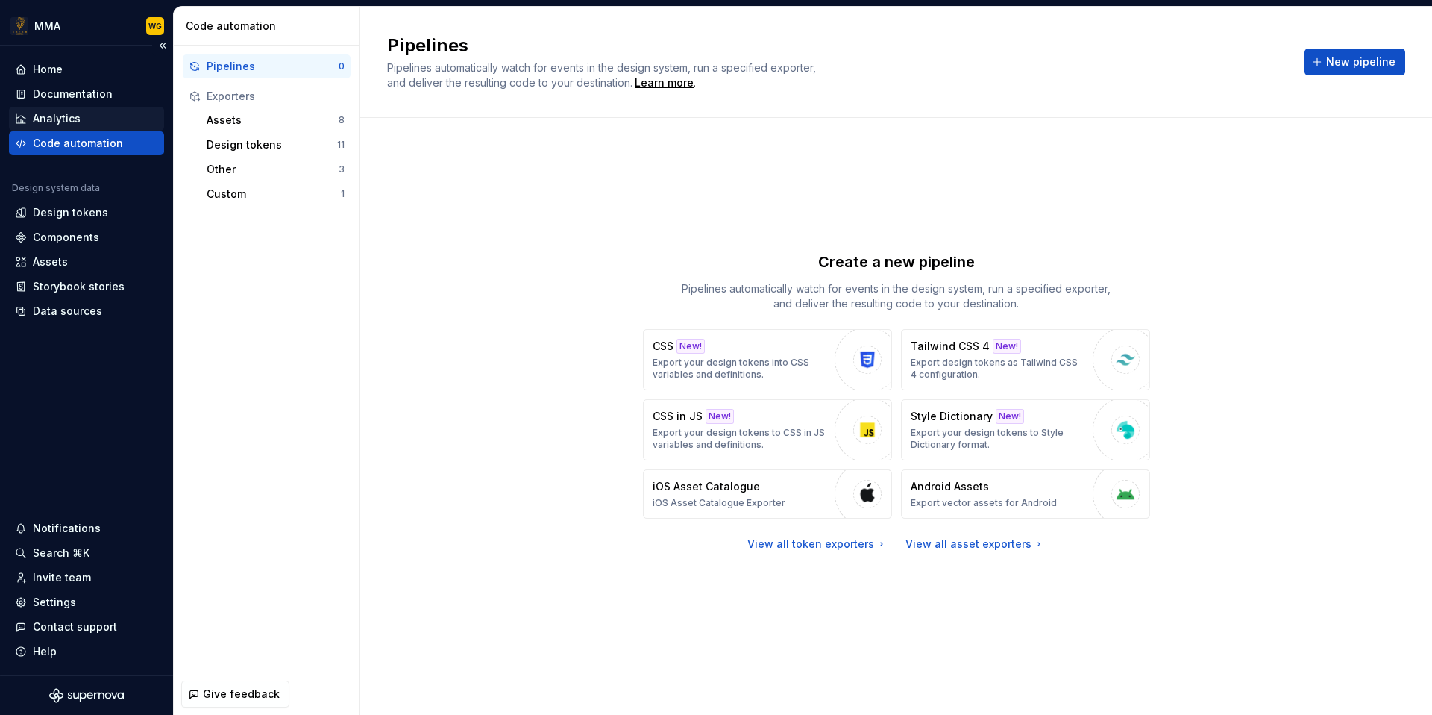
click at [93, 108] on div "Analytics" at bounding box center [86, 119] width 155 height 24
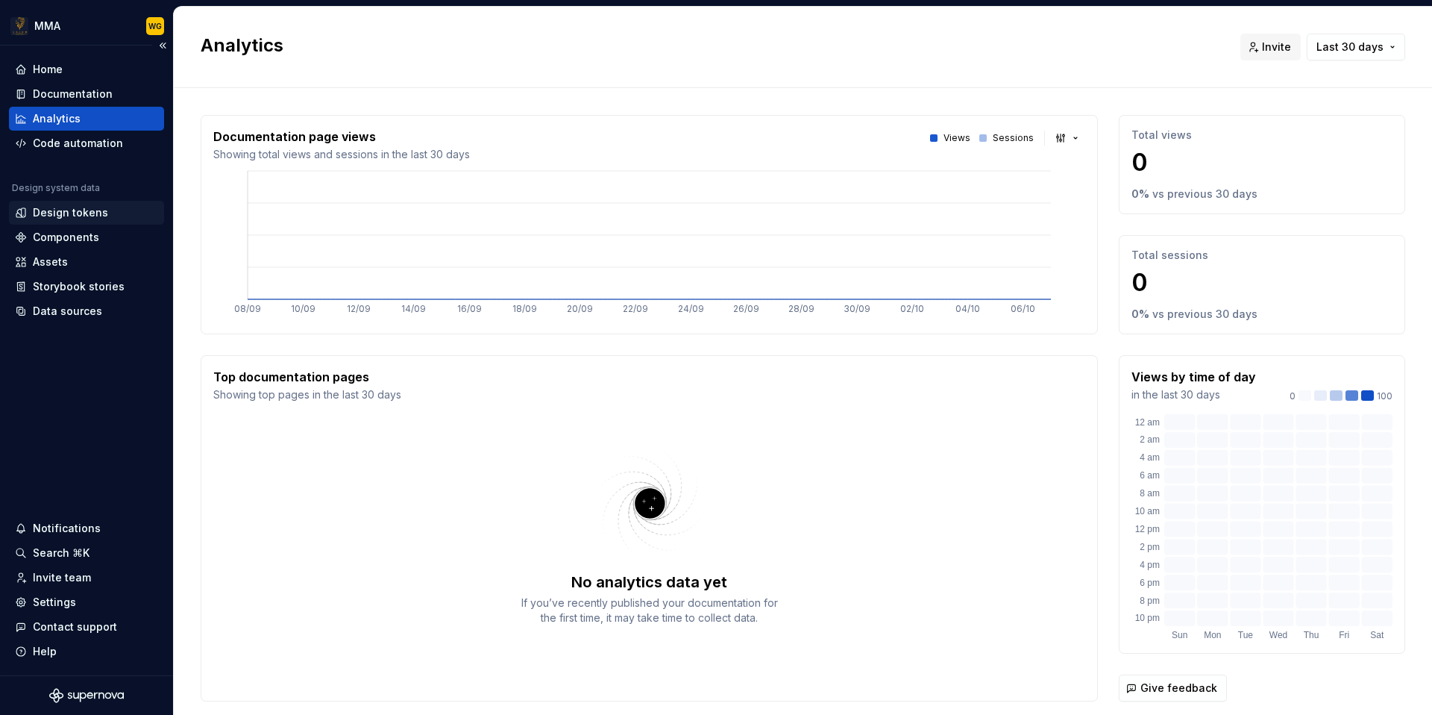
click at [101, 214] on div "Design tokens" at bounding box center [70, 212] width 75 height 15
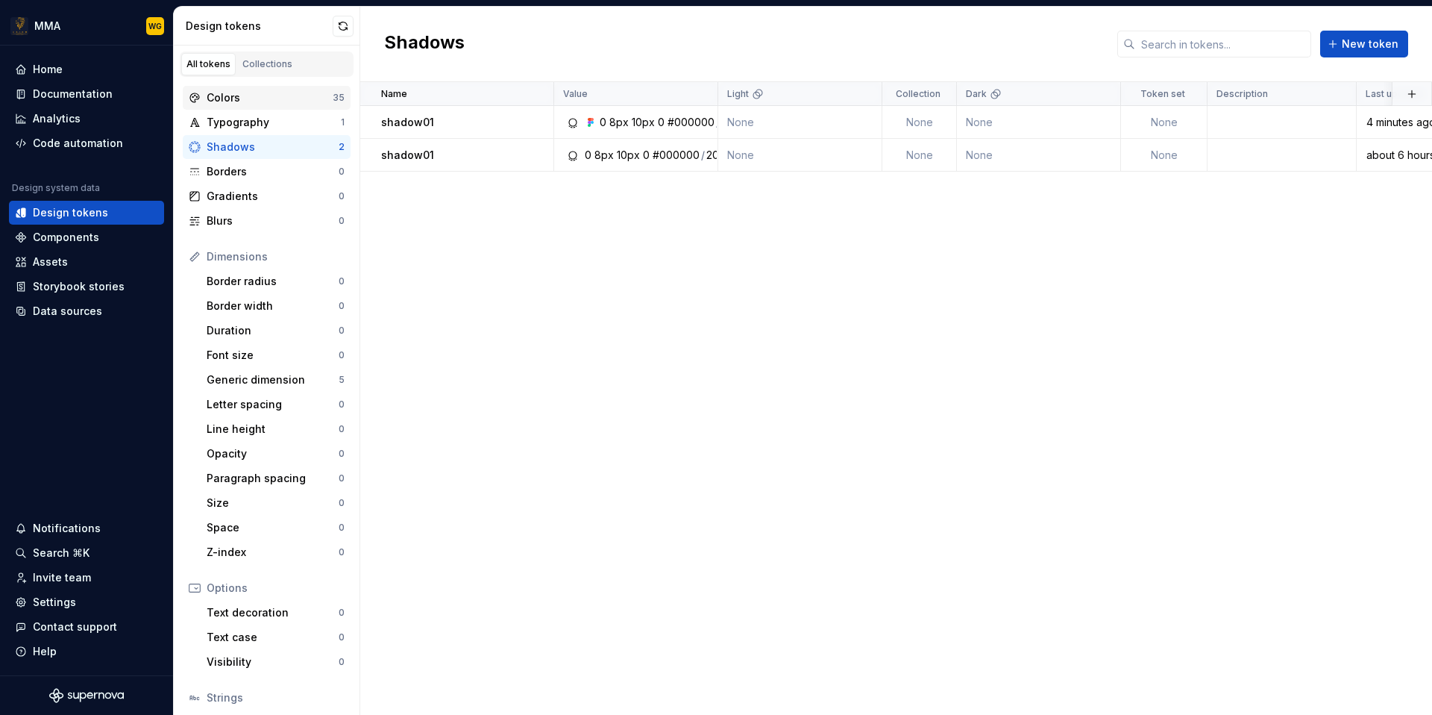
click at [239, 106] on div "Colors 35" at bounding box center [267, 98] width 168 height 24
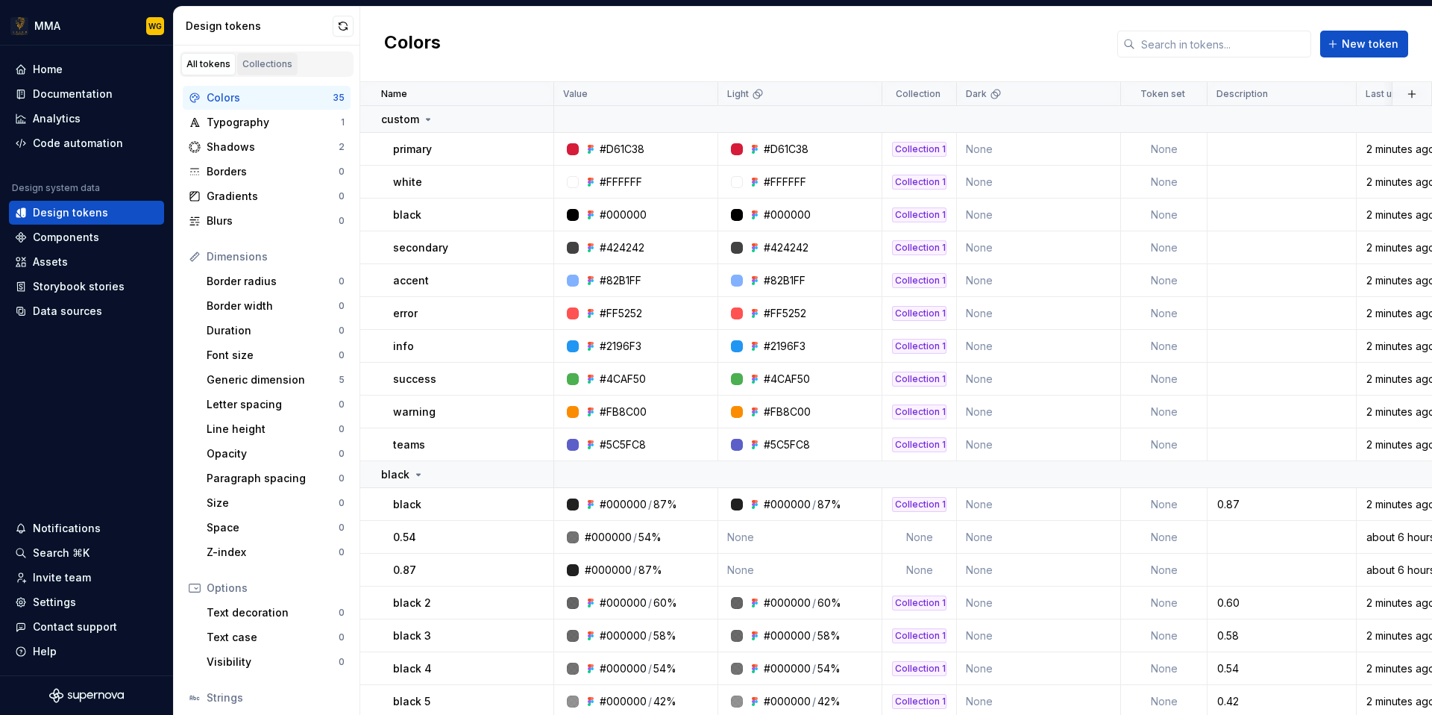
click at [290, 62] on link "Collections" at bounding box center [267, 64] width 60 height 22
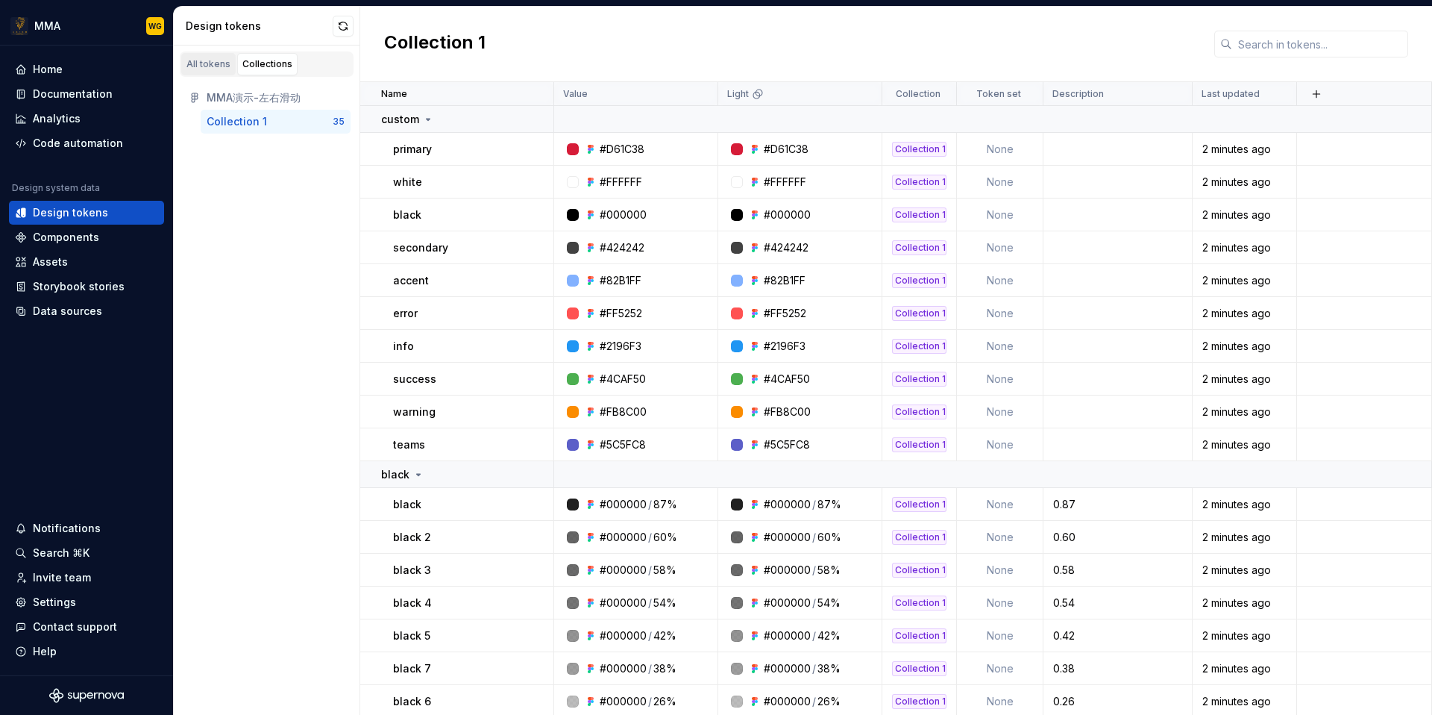
click at [222, 62] on div "All tokens" at bounding box center [208, 64] width 44 height 12
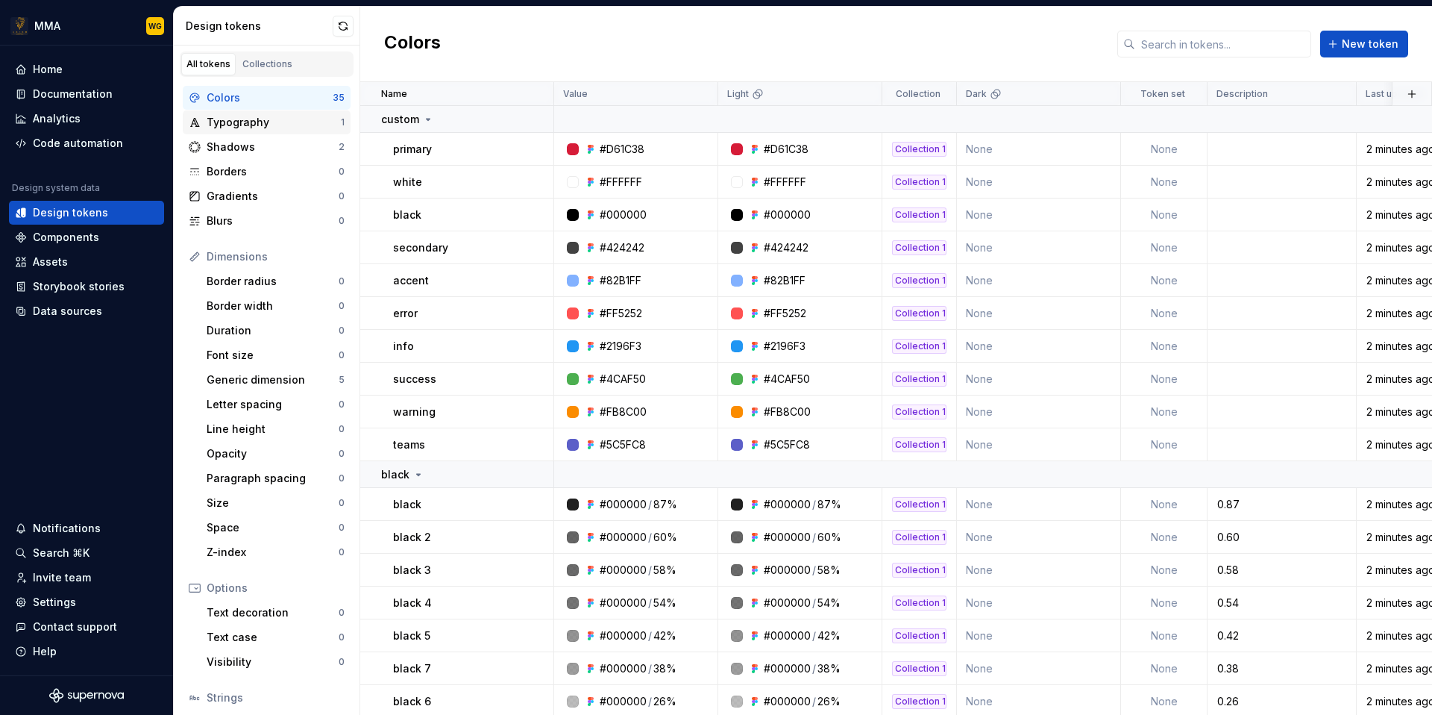
click at [254, 125] on div "Typography" at bounding box center [274, 122] width 134 height 15
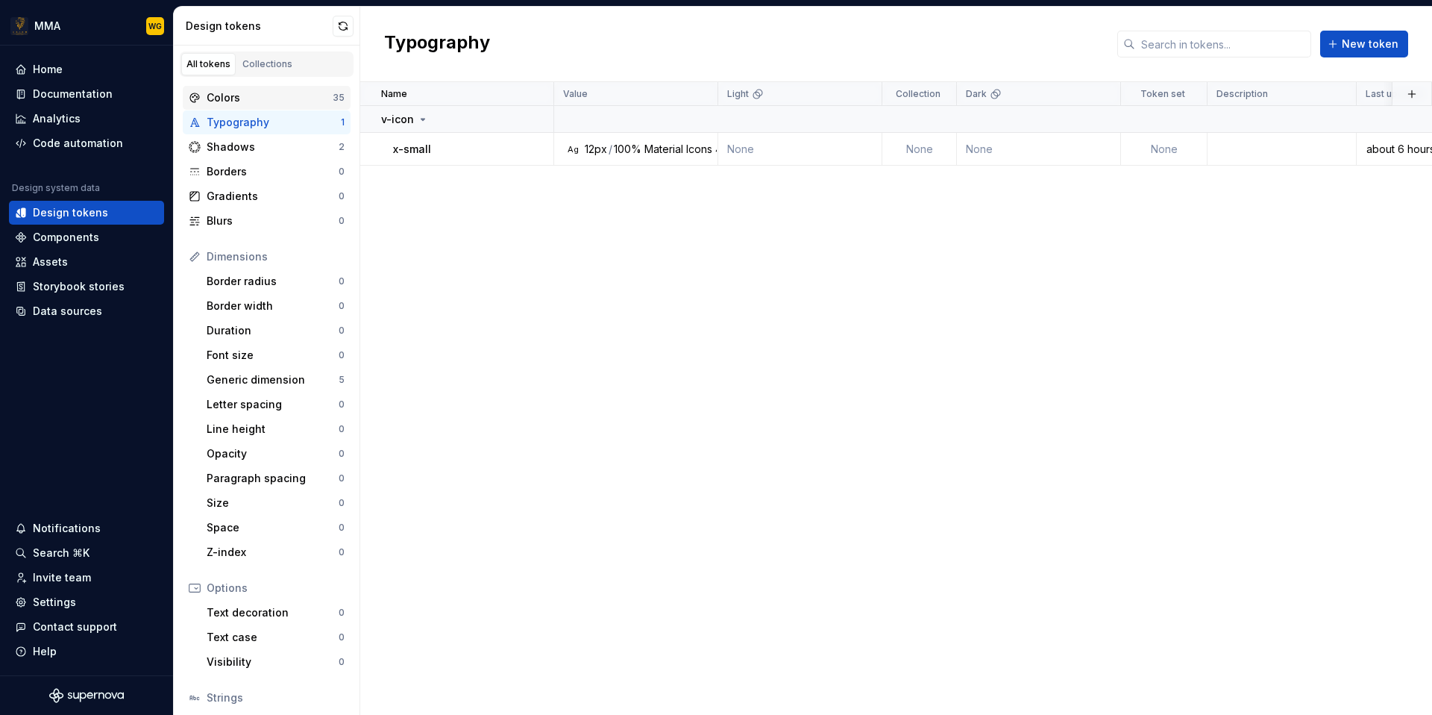
click at [277, 97] on div "Colors" at bounding box center [270, 97] width 126 height 15
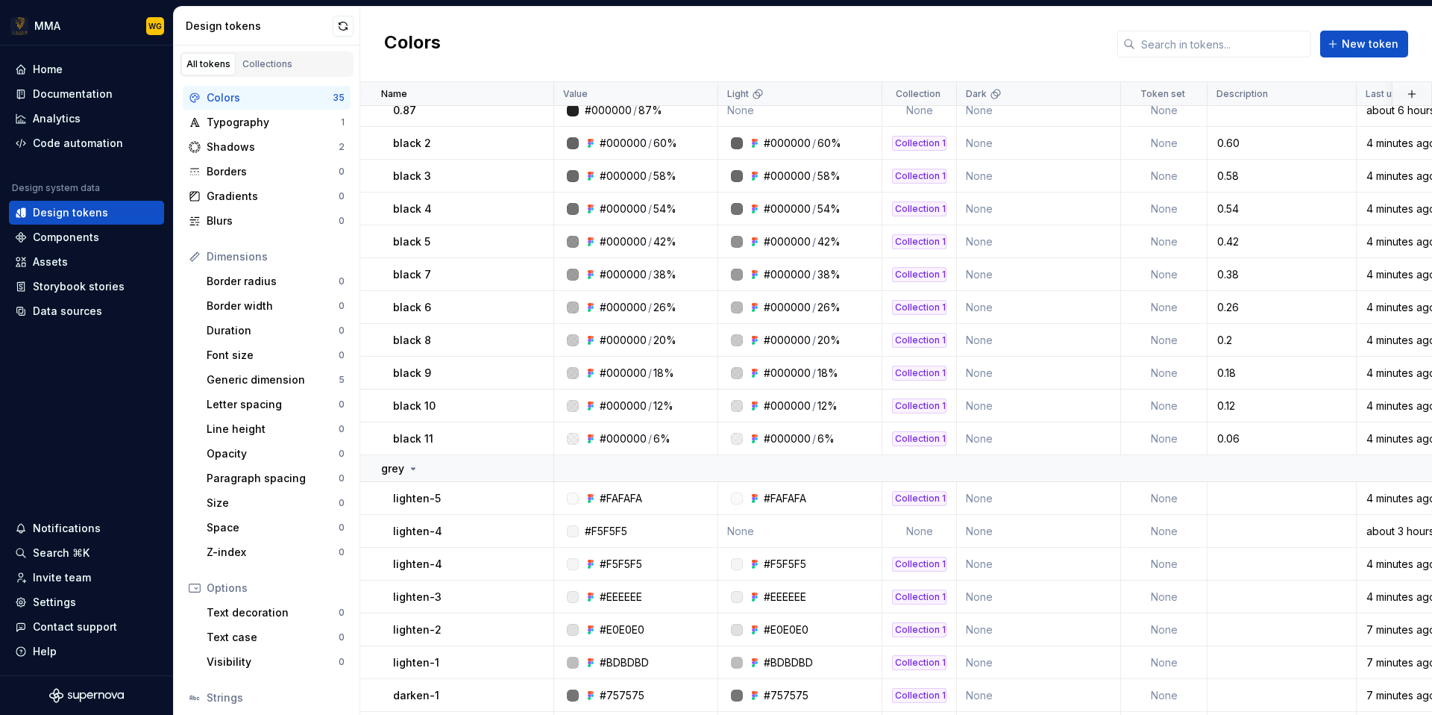
scroll to position [647, 0]
